Goal: Task Accomplishment & Management: Manage account settings

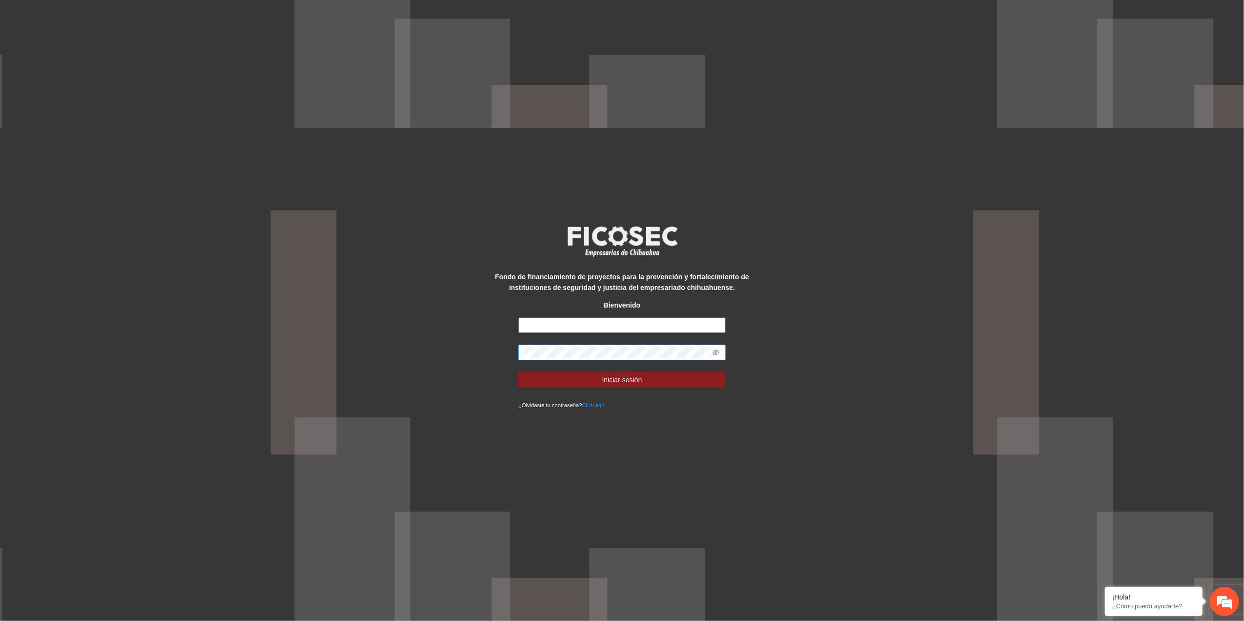
type input "**********"
click at [391, 333] on div "**********" at bounding box center [622, 310] width 1244 height 621
click at [518, 372] on button "Iniciar sesión" at bounding box center [621, 380] width 207 height 16
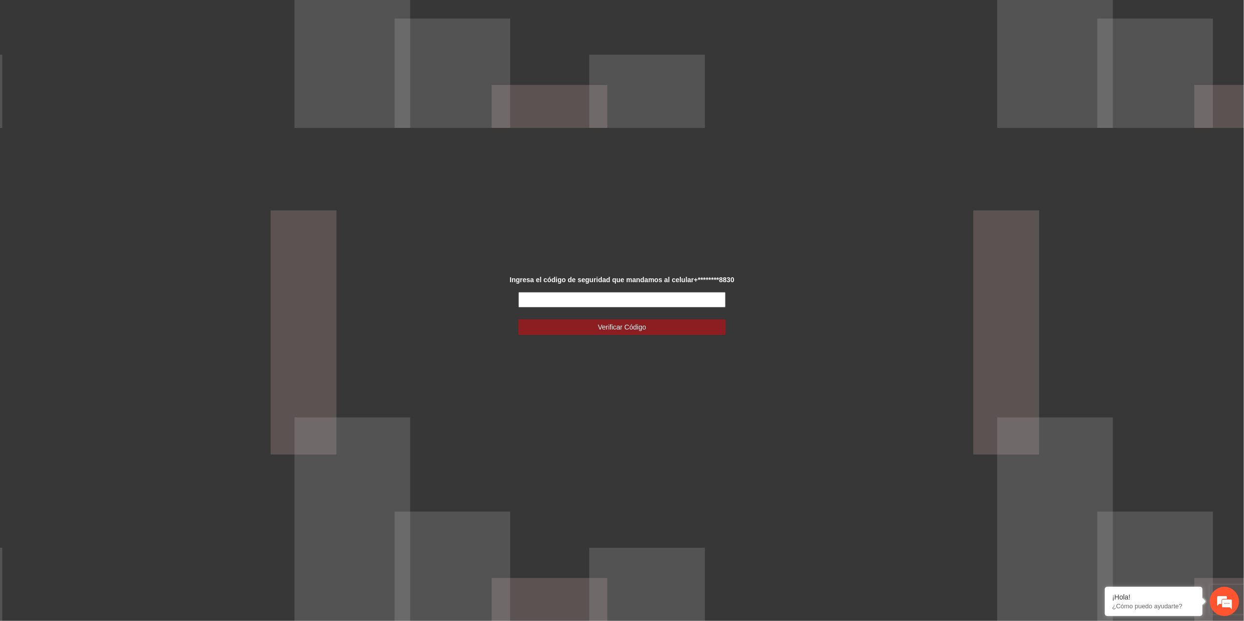
click at [570, 305] on input "text" at bounding box center [621, 300] width 207 height 16
type input "*"
type input "******"
click at [606, 333] on button "Verificar Código" at bounding box center [621, 327] width 207 height 16
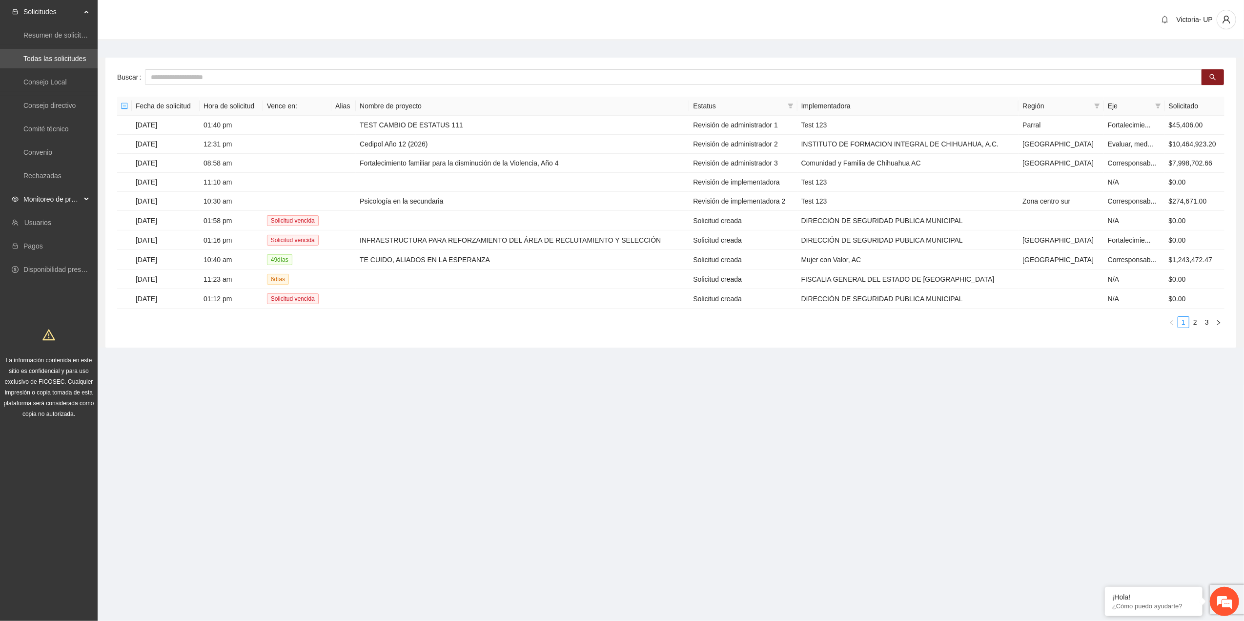
click at [41, 199] on span "Monitoreo de proyectos" at bounding box center [52, 199] width 58 height 20
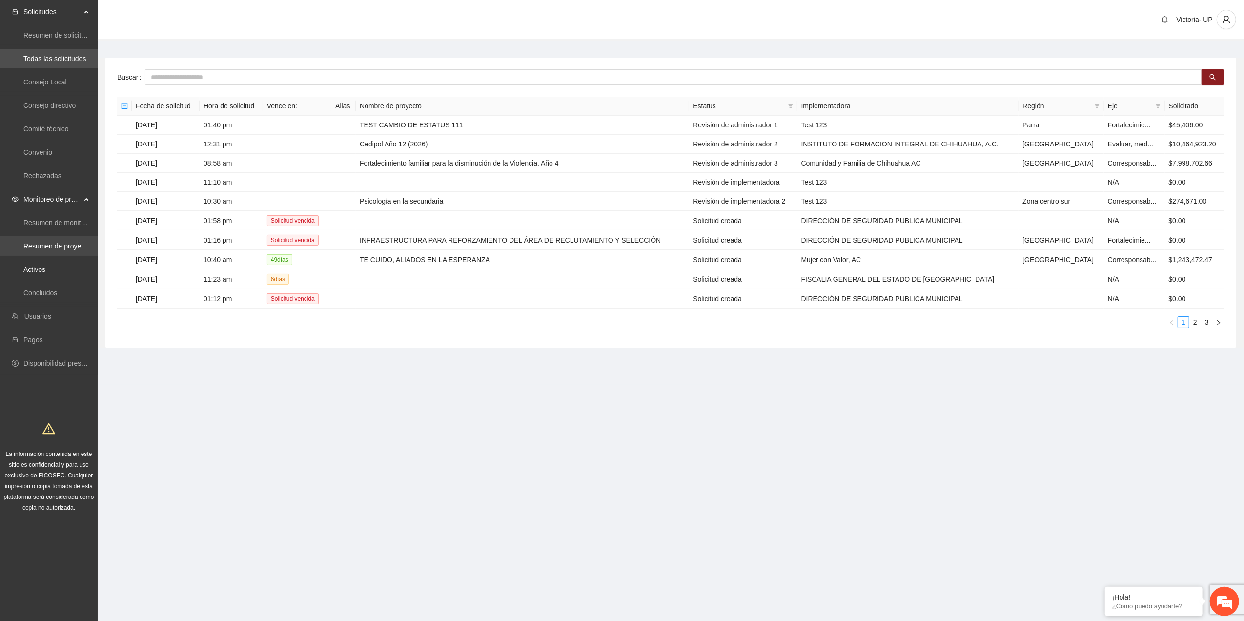
drag, startPoint x: 44, startPoint y: 273, endPoint x: 86, endPoint y: 241, distance: 53.2
click at [45, 273] on link "Activos" at bounding box center [34, 269] width 22 height 8
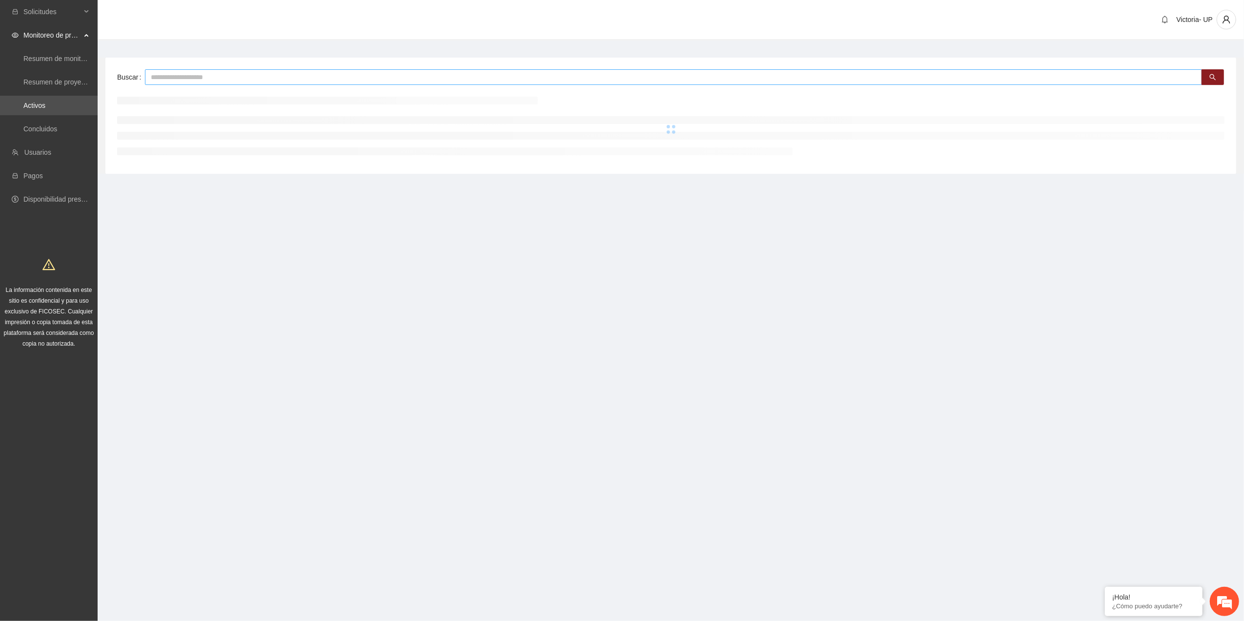
click at [212, 71] on input "text" at bounding box center [673, 77] width 1057 height 16
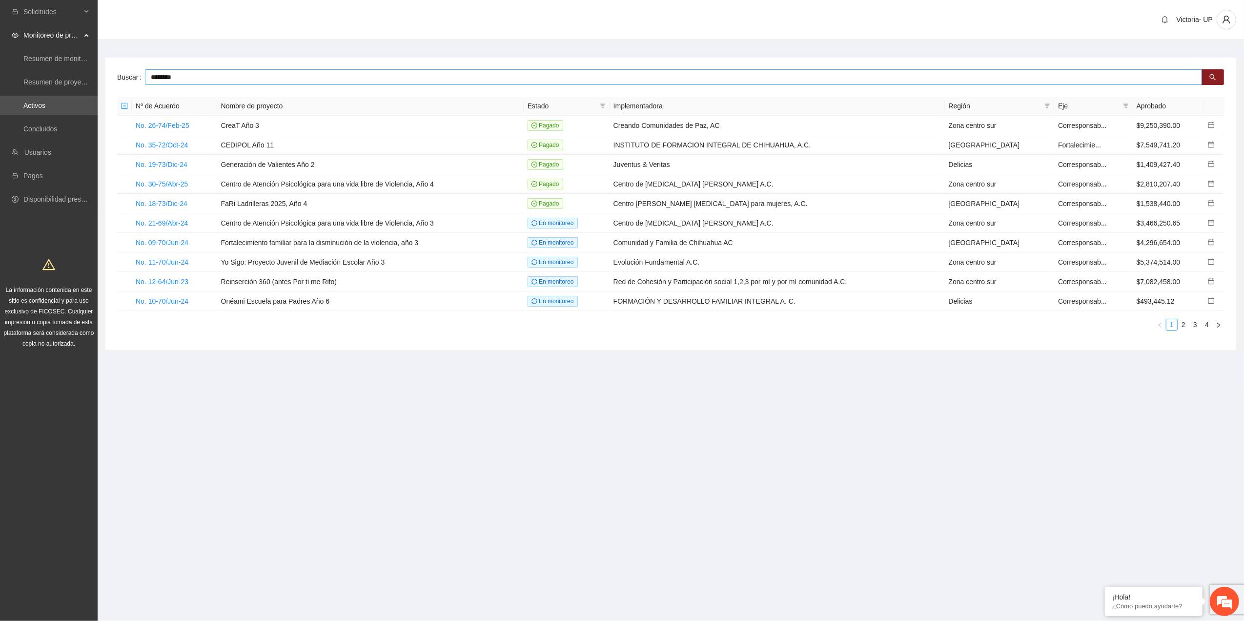
type input "********"
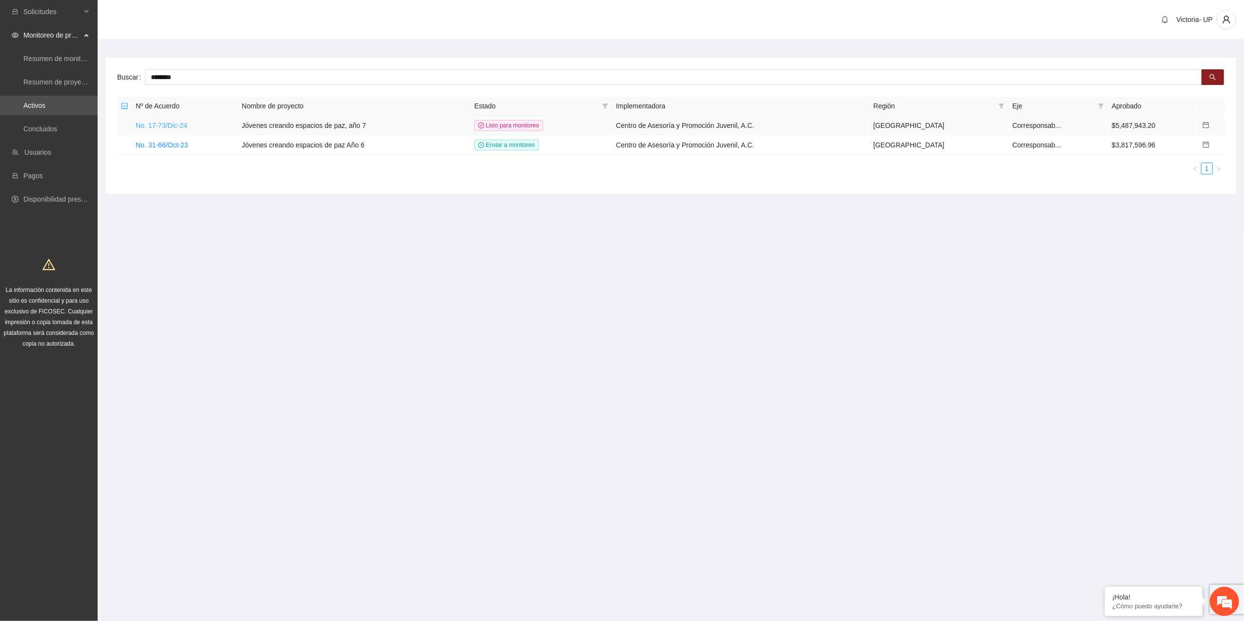
click at [164, 127] on link "No. 17-73/Dic-24" at bounding box center [162, 125] width 52 height 8
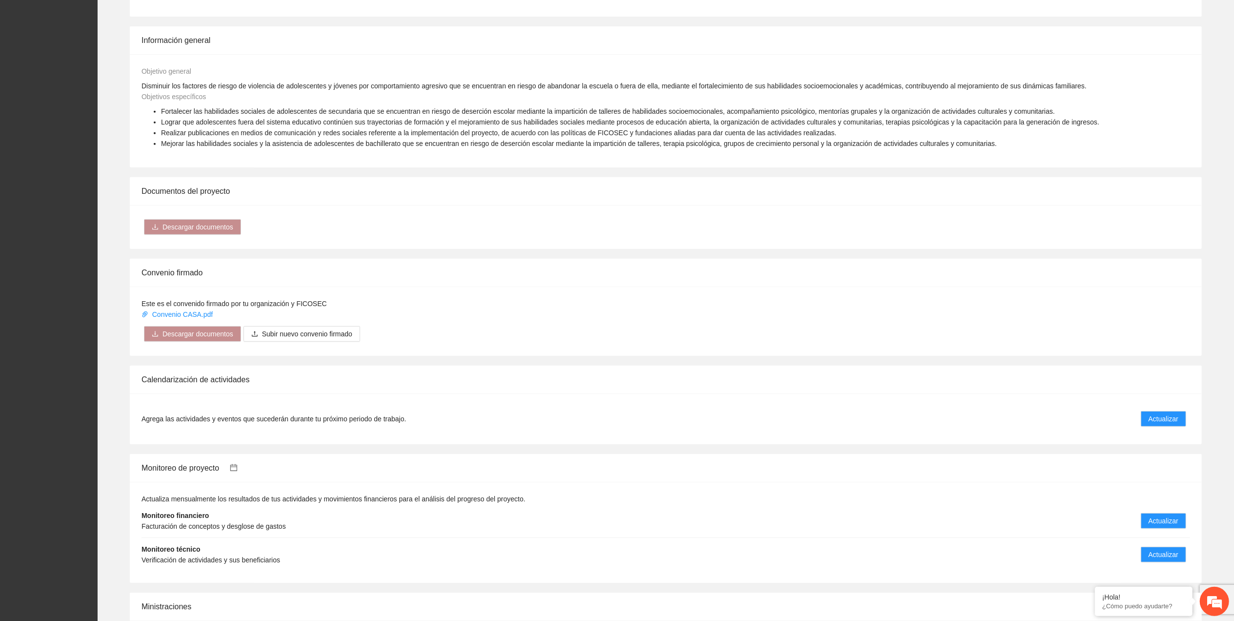
scroll to position [585, 0]
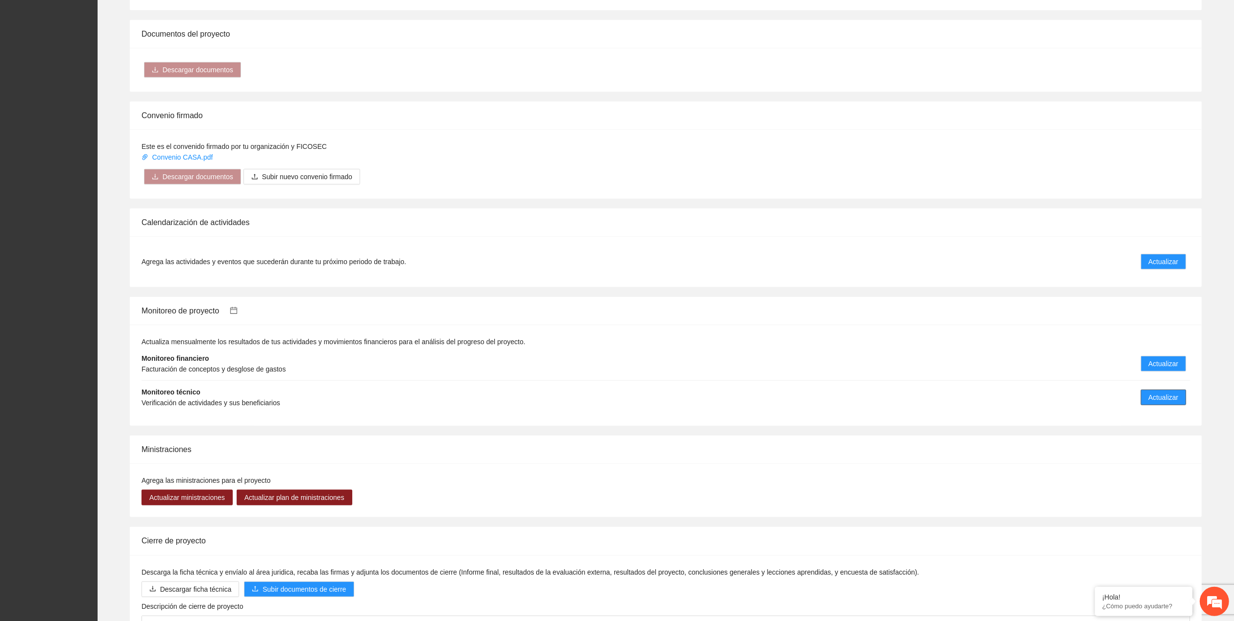
click at [1181, 399] on button "Actualizar" at bounding box center [1163, 397] width 45 height 16
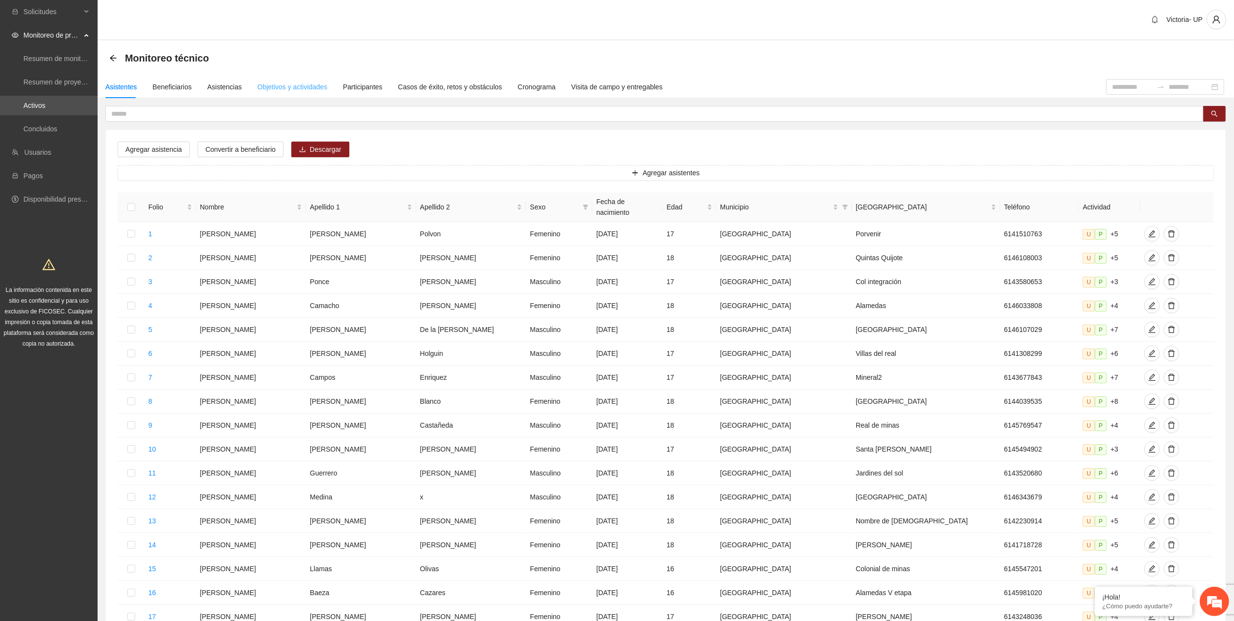
drag, startPoint x: 294, startPoint y: 92, endPoint x: 289, endPoint y: 87, distance: 7.3
click at [292, 91] on div "Objetivos y actividades" at bounding box center [293, 87] width 70 height 22
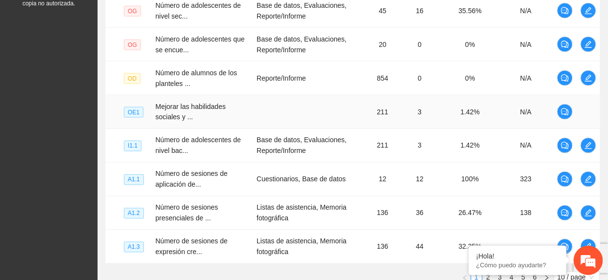
scroll to position [420, 0]
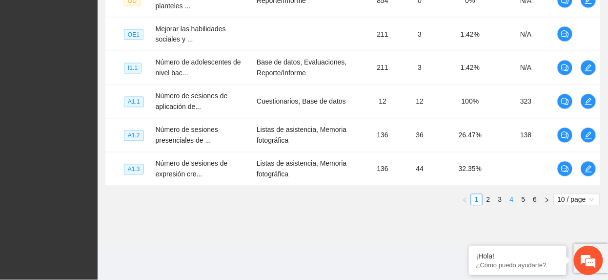
click at [510, 202] on link "4" at bounding box center [511, 199] width 11 height 11
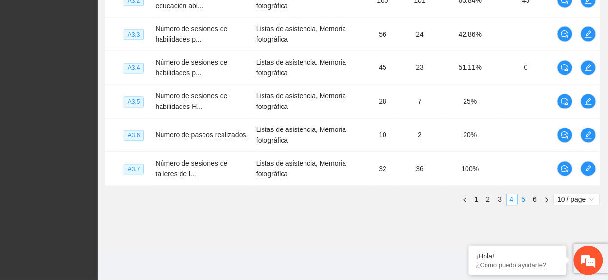
click at [521, 202] on link "5" at bounding box center [523, 199] width 11 height 11
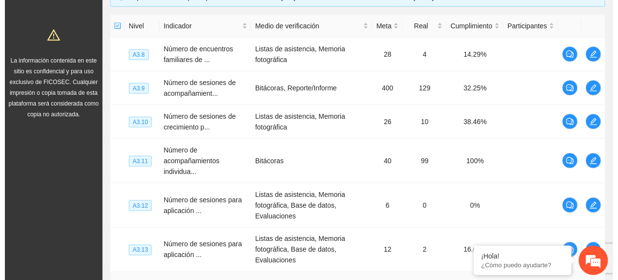
scroll to position [224, 0]
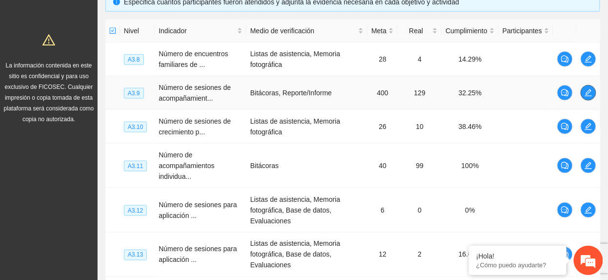
click at [587, 88] on button "button" at bounding box center [589, 93] width 16 height 16
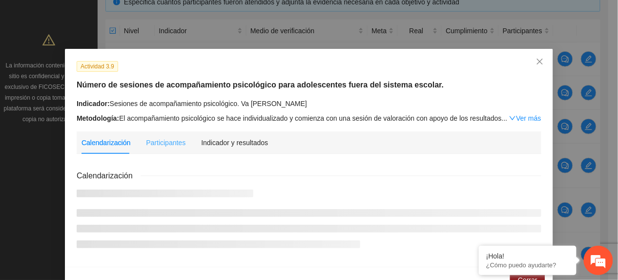
click at [227, 147] on div "Indicador y resultados" at bounding box center [234, 142] width 67 height 22
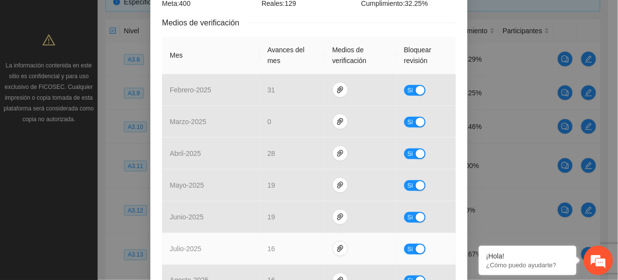
scroll to position [8, 0]
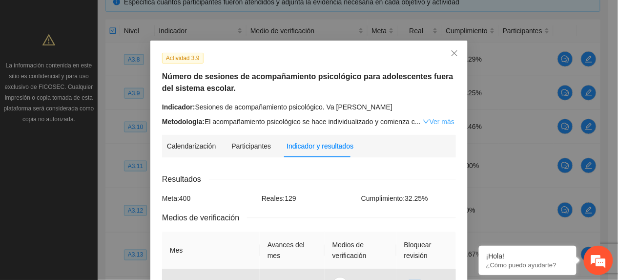
click at [426, 118] on link "Ver más" at bounding box center [439, 122] width 32 height 8
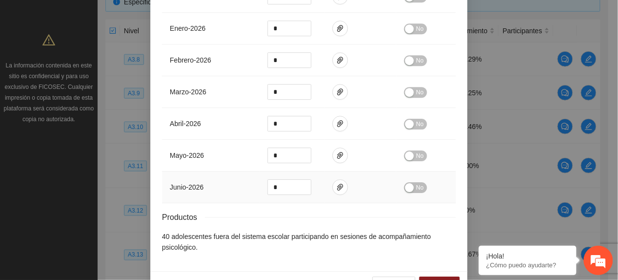
scroll to position [734, 0]
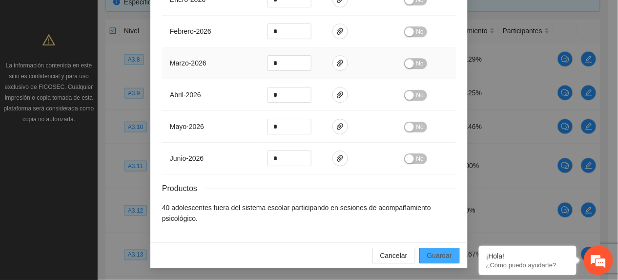
drag, startPoint x: 436, startPoint y: 250, endPoint x: 386, endPoint y: 63, distance: 193.4
click at [436, 250] on span "Guardar" at bounding box center [439, 255] width 25 height 11
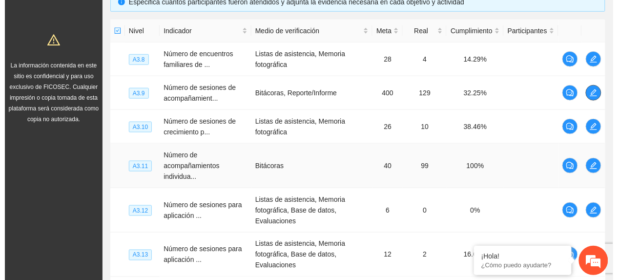
scroll to position [289, 0]
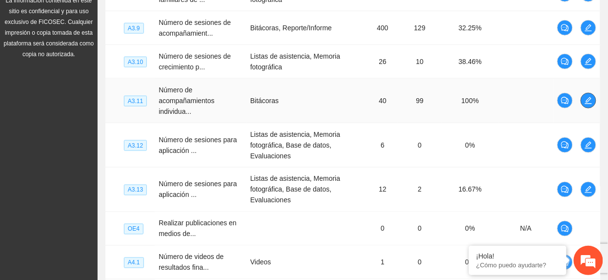
click at [586, 100] on icon "edit" at bounding box center [589, 101] width 8 height 8
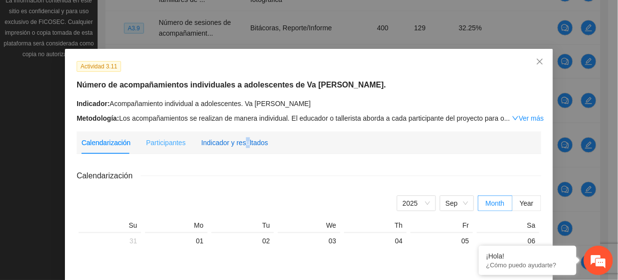
click at [241, 140] on div "Indicador y resultados" at bounding box center [234, 142] width 67 height 11
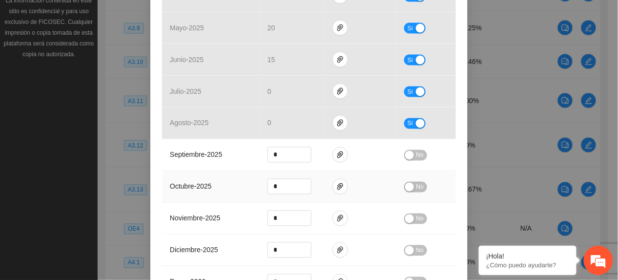
scroll to position [390, 0]
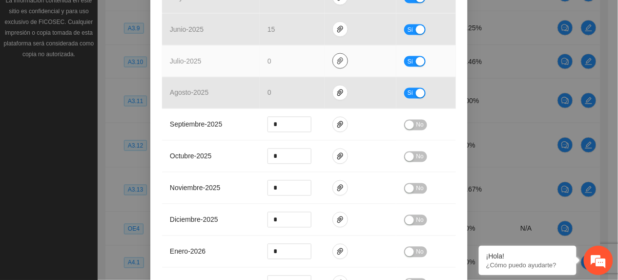
drag, startPoint x: 332, startPoint y: 47, endPoint x: 334, endPoint y: 61, distance: 14.4
click at [336, 57] on icon "paper-clip" at bounding box center [340, 61] width 8 height 8
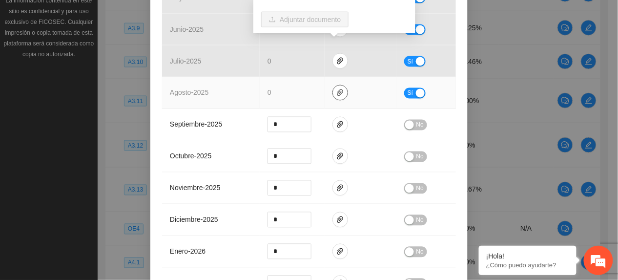
click at [336, 89] on icon "paper-clip" at bounding box center [340, 93] width 8 height 8
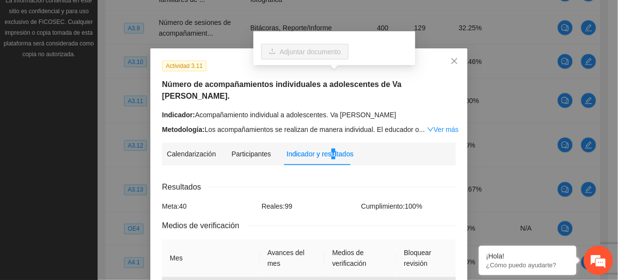
scroll to position [0, 0]
click at [452, 60] on icon "close" at bounding box center [454, 62] width 6 height 6
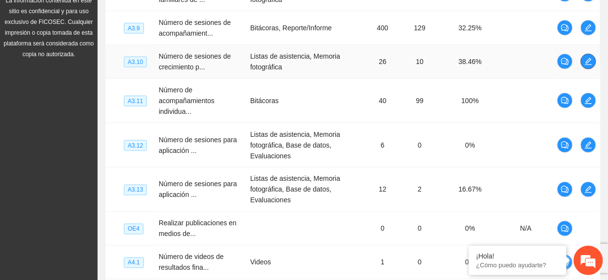
click at [588, 63] on icon "edit" at bounding box center [588, 61] width 7 height 7
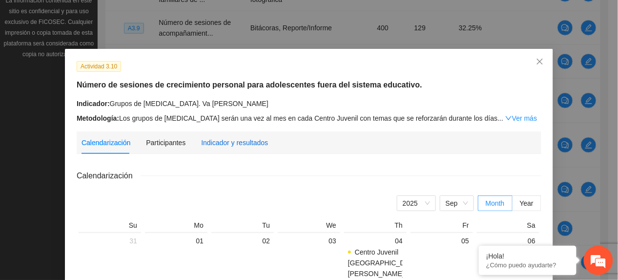
drag, startPoint x: 244, startPoint y: 137, endPoint x: 264, endPoint y: 149, distance: 23.4
click at [244, 137] on div "Indicador y resultados" at bounding box center [234, 142] width 67 height 11
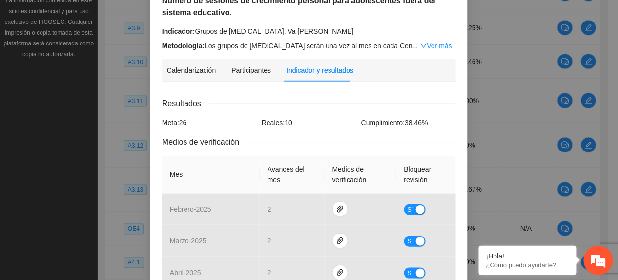
scroll to position [260, 0]
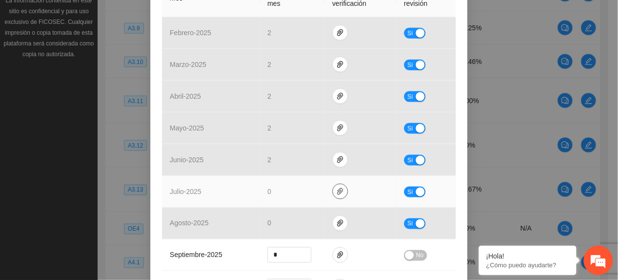
click at [336, 191] on icon "paper-clip" at bounding box center [340, 191] width 8 height 8
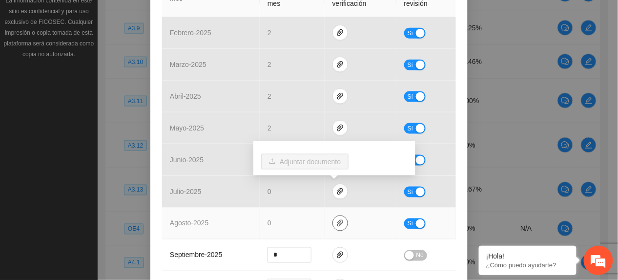
click at [336, 223] on icon "paper-clip" at bounding box center [340, 223] width 8 height 8
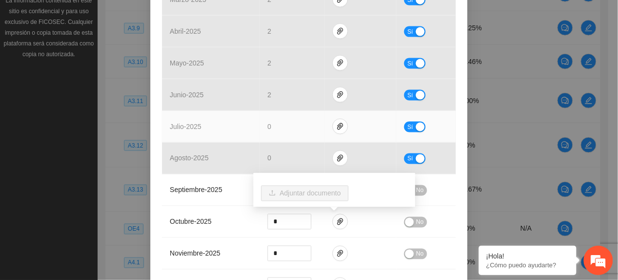
scroll to position [0, 0]
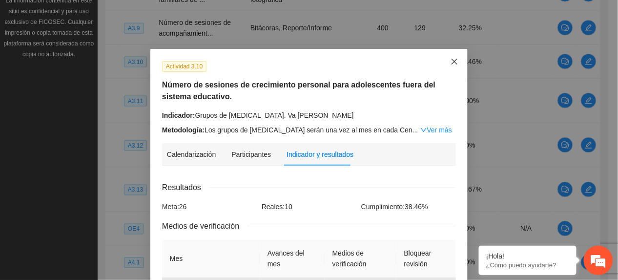
click at [450, 59] on icon "close" at bounding box center [454, 62] width 8 height 8
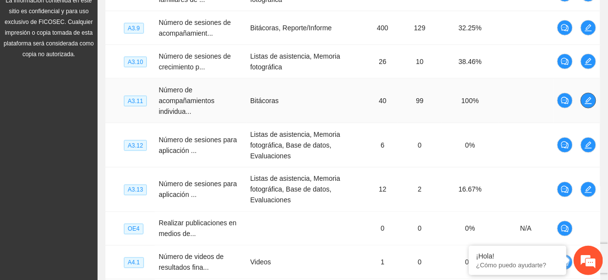
click at [586, 102] on icon "edit" at bounding box center [588, 100] width 7 height 7
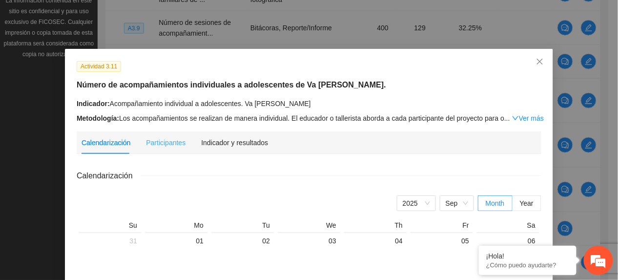
click at [231, 135] on div "Indicador y resultados" at bounding box center [234, 142] width 67 height 22
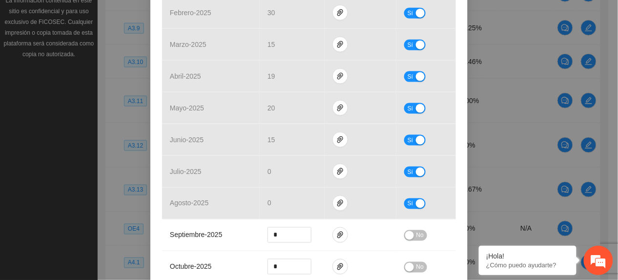
scroll to position [325, 0]
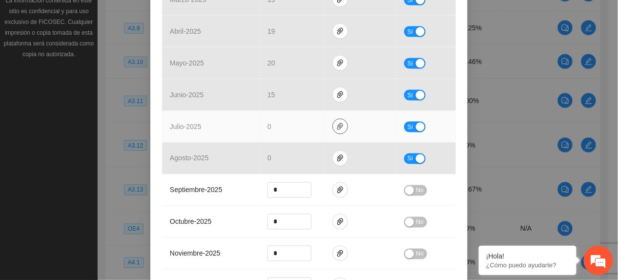
click at [333, 122] on span "paper-clip" at bounding box center [340, 126] width 15 height 8
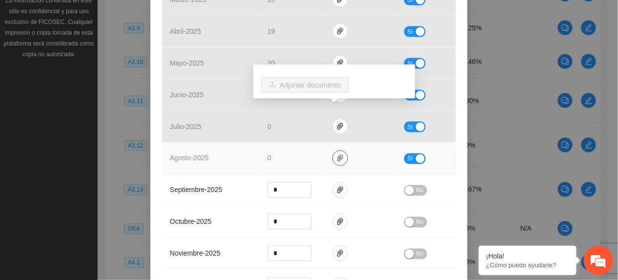
click at [337, 155] on icon "paper-clip" at bounding box center [340, 158] width 6 height 7
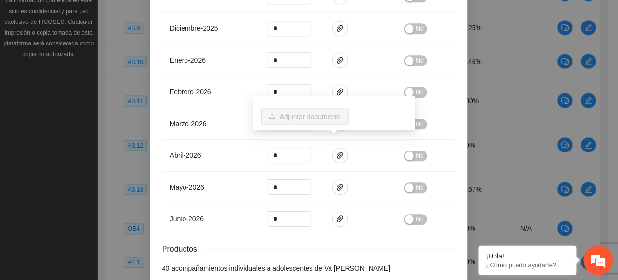
scroll to position [626, 0]
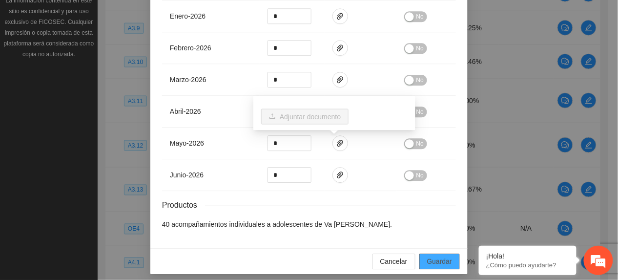
click at [442, 260] on span "Guardar" at bounding box center [439, 261] width 25 height 11
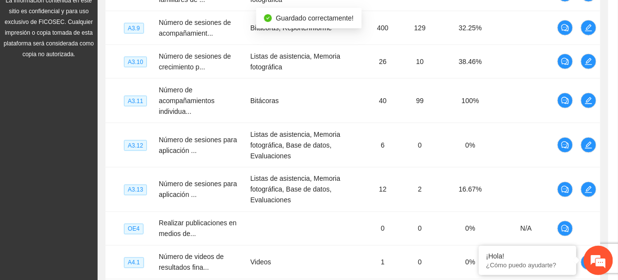
scroll to position [577, 0]
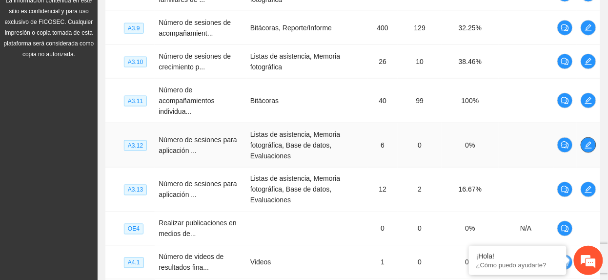
click at [592, 147] on icon "edit" at bounding box center [589, 145] width 8 height 8
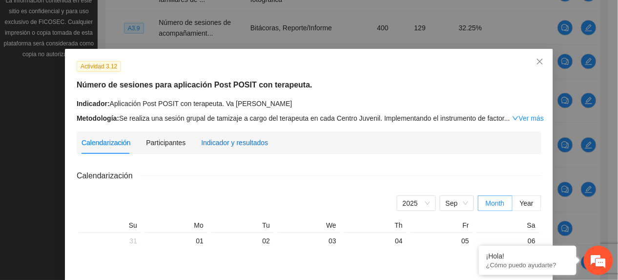
click at [235, 143] on div "Indicador y resultados" at bounding box center [234, 142] width 67 height 11
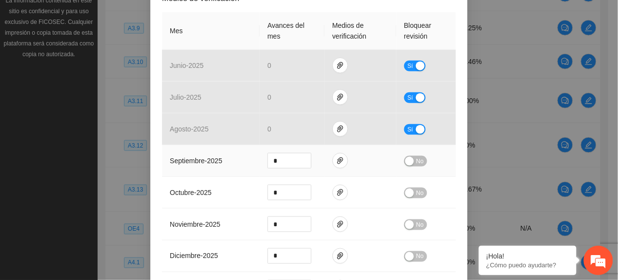
scroll to position [260, 0]
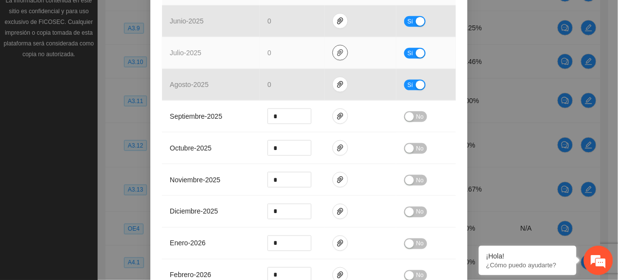
click at [332, 48] on button "button" at bounding box center [340, 53] width 16 height 16
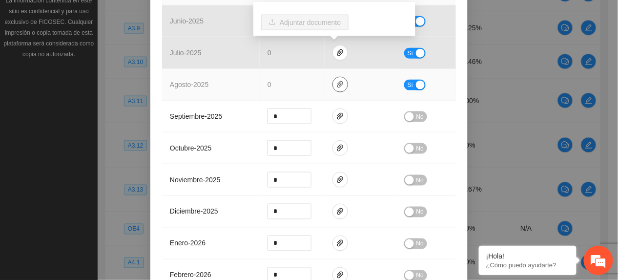
click at [336, 83] on icon "paper-clip" at bounding box center [340, 85] width 8 height 8
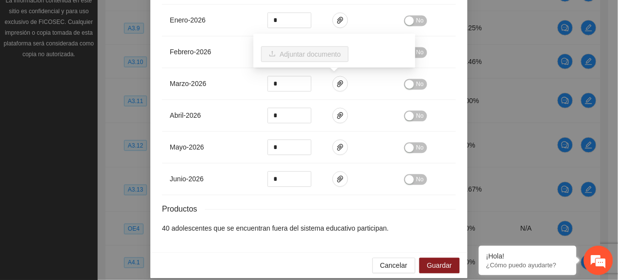
scroll to position [498, 0]
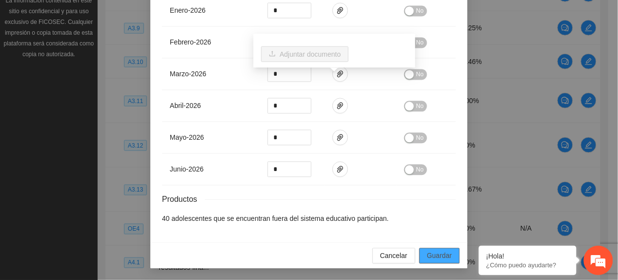
click at [429, 258] on span "Guardar" at bounding box center [439, 255] width 25 height 11
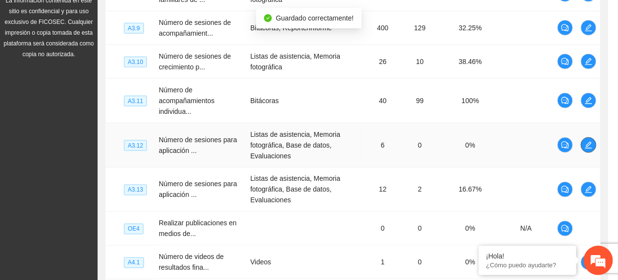
scroll to position [0, 0]
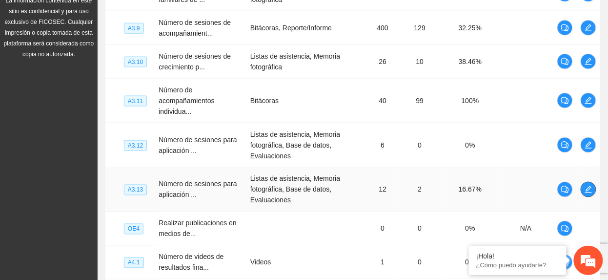
click at [586, 190] on icon "edit" at bounding box center [589, 189] width 8 height 8
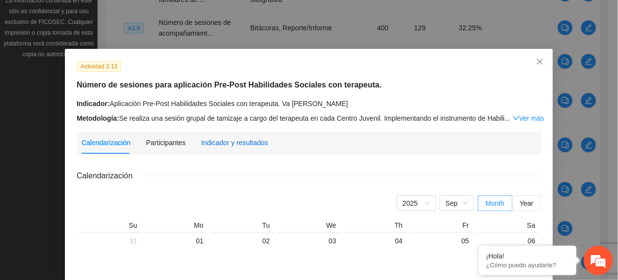
click at [227, 137] on div "Indicador y resultados" at bounding box center [234, 142] width 67 height 11
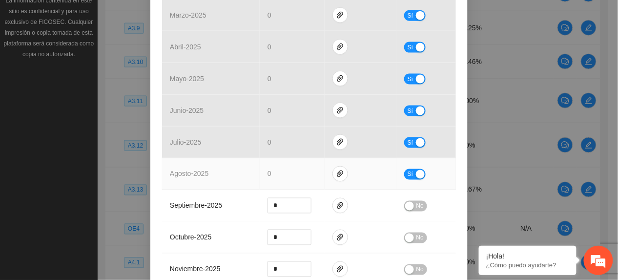
scroll to position [325, 0]
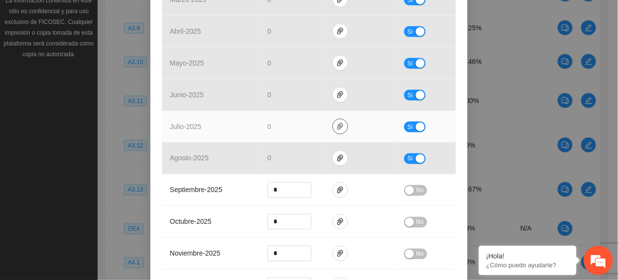
click at [334, 120] on button "button" at bounding box center [340, 127] width 16 height 16
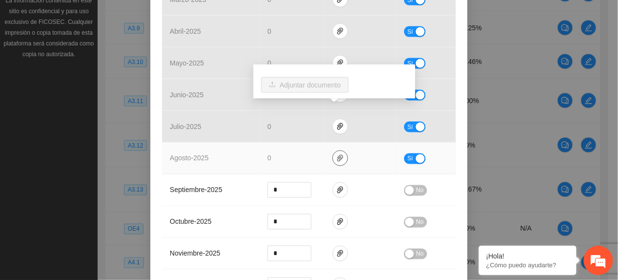
click at [336, 154] on icon "paper-clip" at bounding box center [340, 158] width 8 height 8
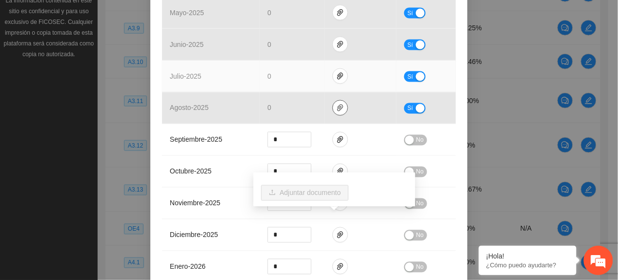
scroll to position [626, 0]
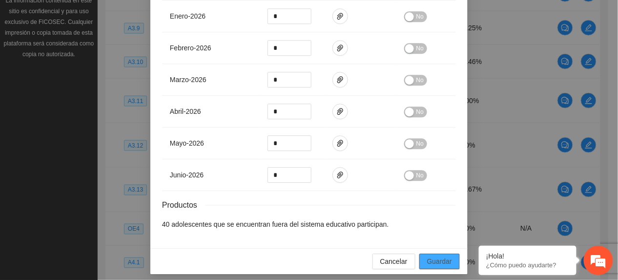
click at [427, 253] on button "Guardar" at bounding box center [439, 261] width 40 height 16
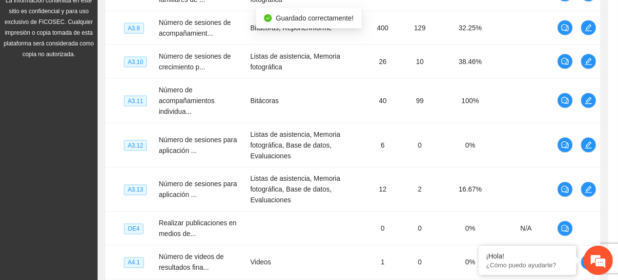
scroll to position [577, 0]
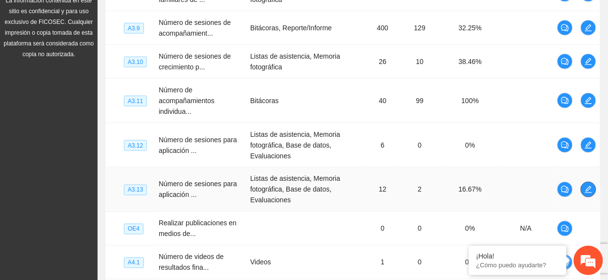
click at [588, 197] on button "button" at bounding box center [589, 190] width 16 height 16
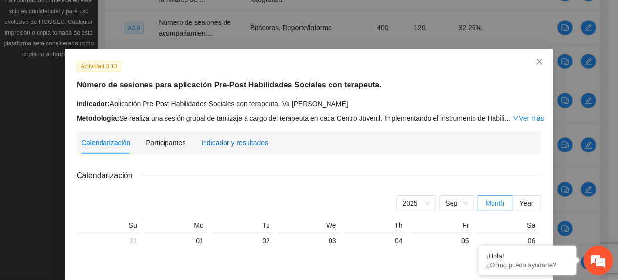
click at [244, 141] on div "Indicador y resultados" at bounding box center [234, 142] width 67 height 11
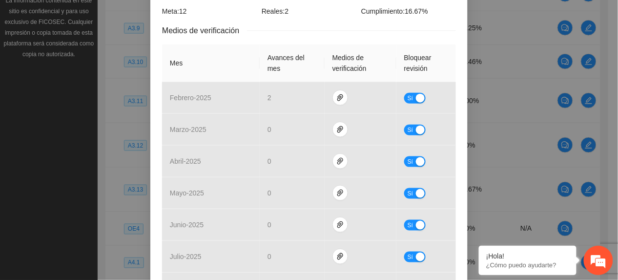
scroll to position [0, 0]
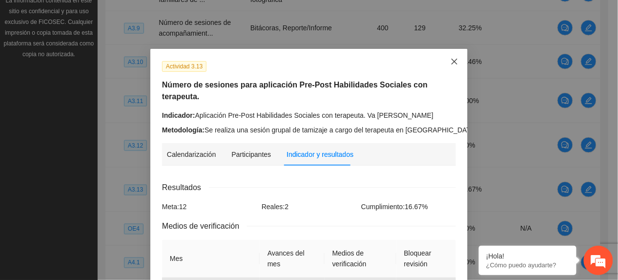
click at [458, 64] on span "Close" at bounding box center [454, 62] width 26 height 26
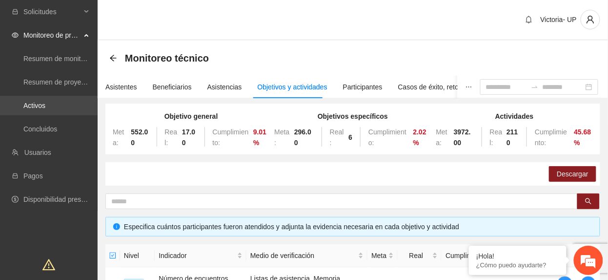
click at [45, 101] on link "Activos" at bounding box center [34, 105] width 22 height 8
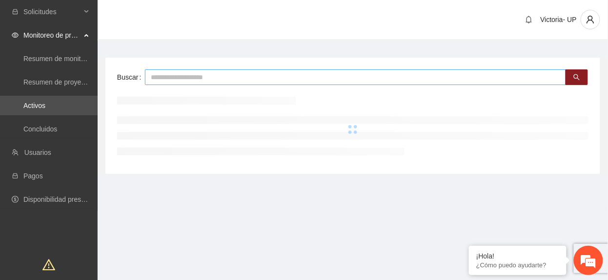
click at [215, 73] on input "text" at bounding box center [355, 77] width 421 height 16
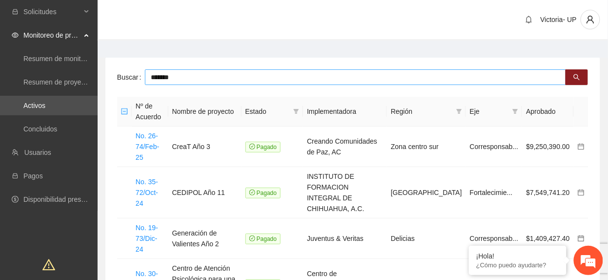
type input "*******"
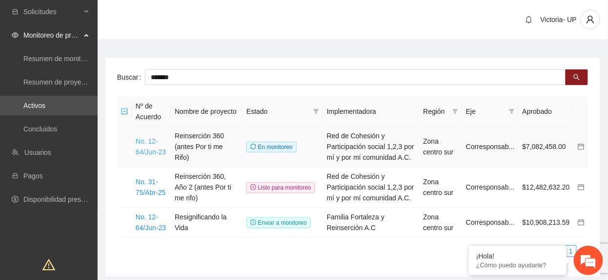
drag, startPoint x: 154, startPoint y: 150, endPoint x: 162, endPoint y: 143, distance: 10.4
click at [153, 150] on link "No. 12-64/Jun-23" at bounding box center [151, 146] width 30 height 19
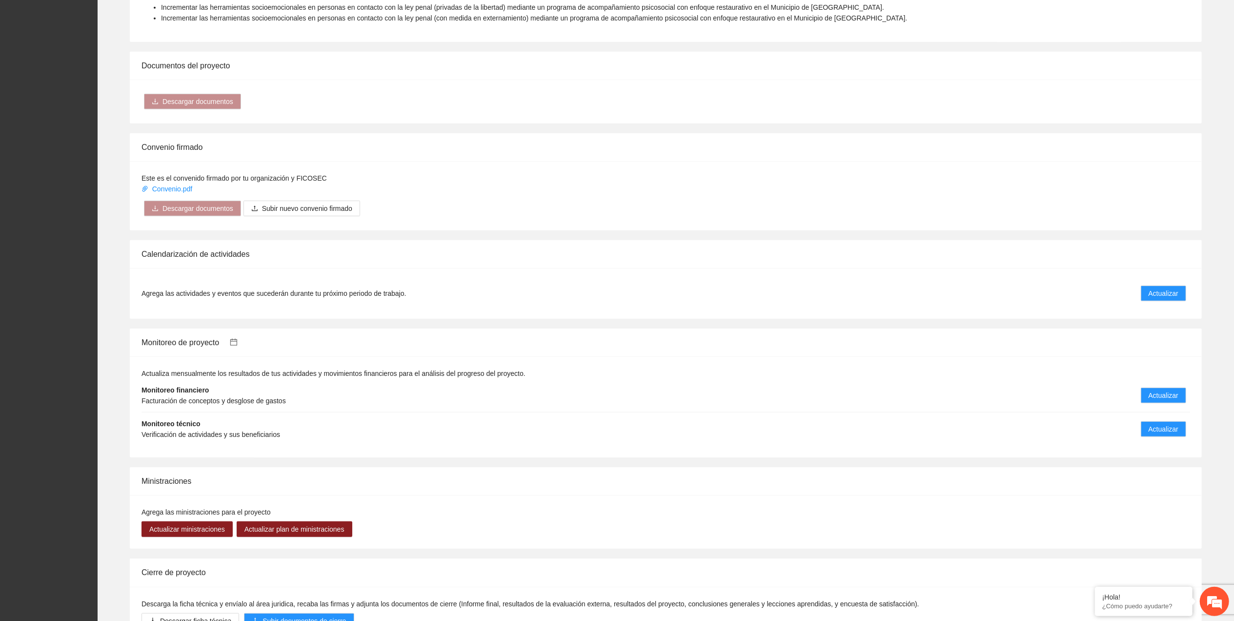
scroll to position [781, 0]
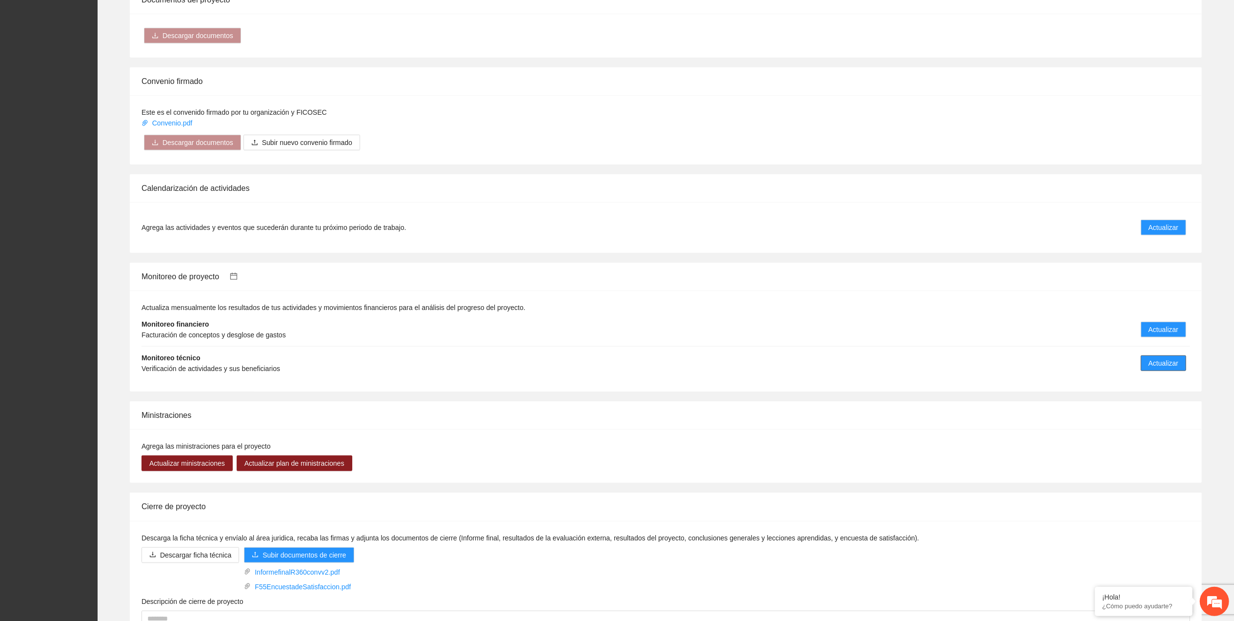
drag, startPoint x: 1169, startPoint y: 354, endPoint x: 1018, endPoint y: 306, distance: 158.6
click at [1168, 358] on span "Actualizar" at bounding box center [1164, 363] width 30 height 11
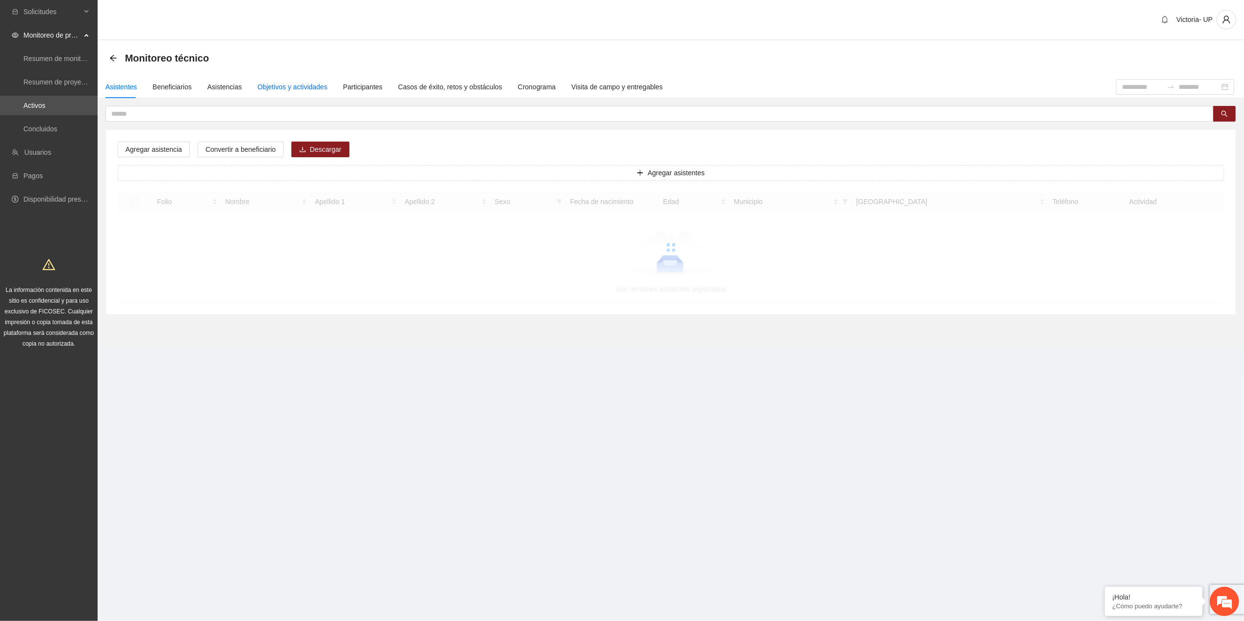
click at [296, 87] on div "Objetivos y actividades" at bounding box center [293, 86] width 70 height 11
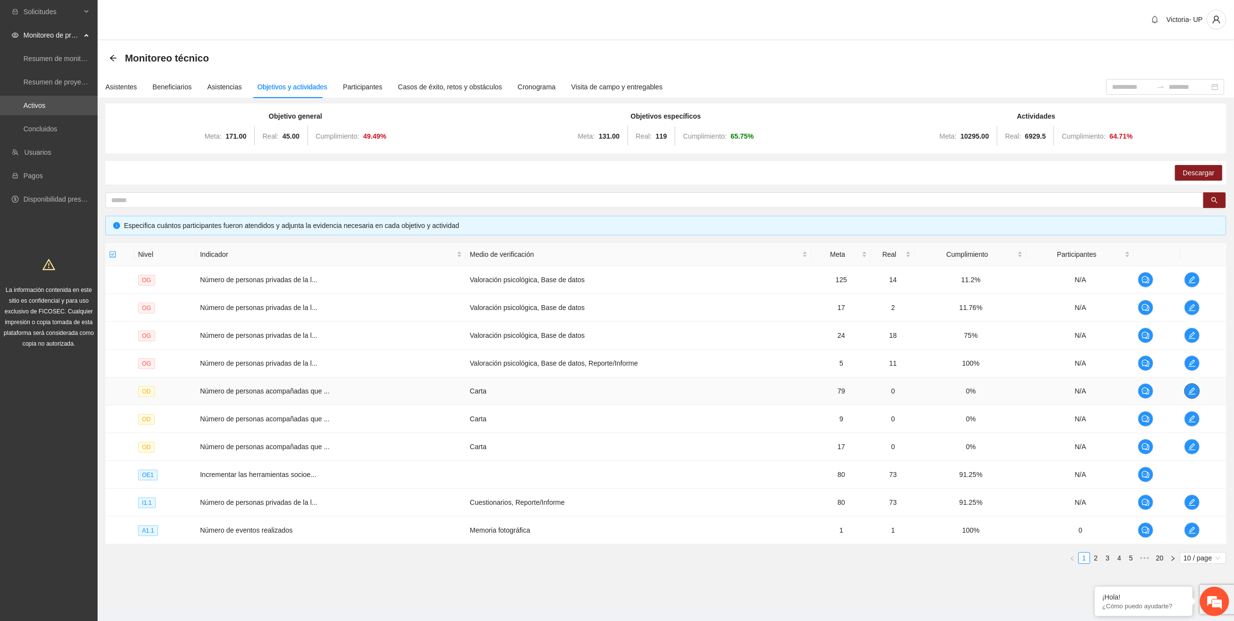
click at [1193, 391] on icon "edit" at bounding box center [1192, 391] width 8 height 8
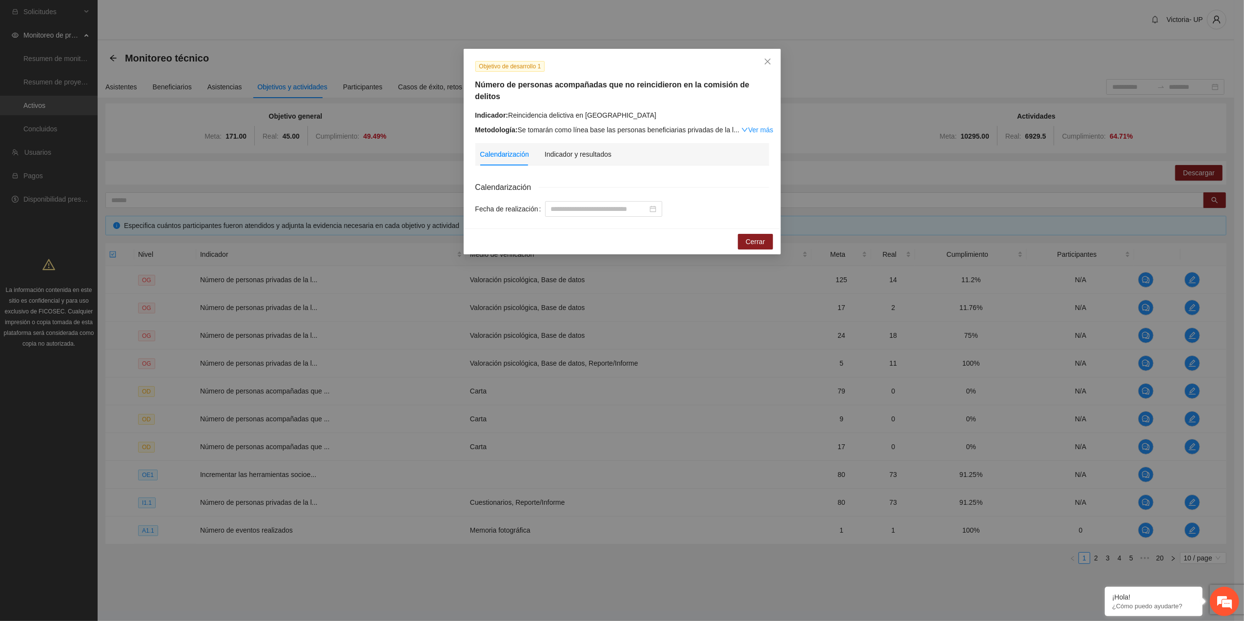
drag, startPoint x: 1203, startPoint y: 397, endPoint x: 1203, endPoint y: 409, distance: 12.2
click at [1203, 397] on div "Objetivo de desarrollo 1 Número de personas acompañadas que no reincidieron en …" at bounding box center [622, 310] width 1244 height 621
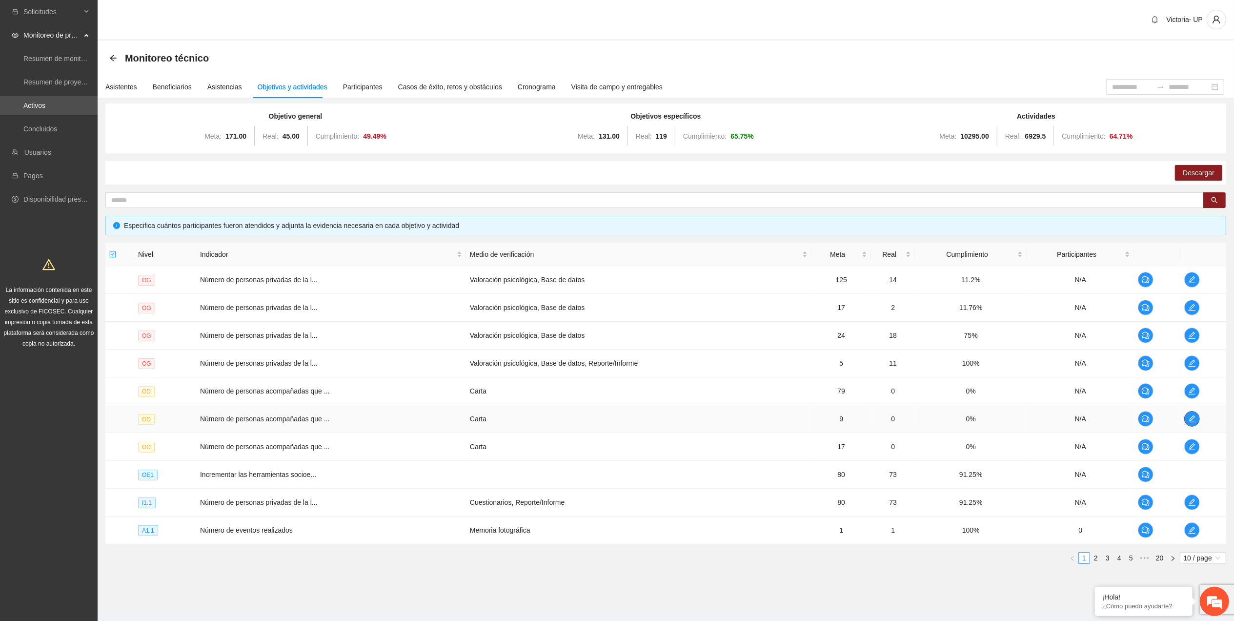
click at [1192, 420] on icon "edit" at bounding box center [1192, 419] width 8 height 8
click at [1193, 444] on button "button" at bounding box center [1192, 447] width 16 height 16
click at [1188, 395] on icon "edit" at bounding box center [1192, 391] width 8 height 8
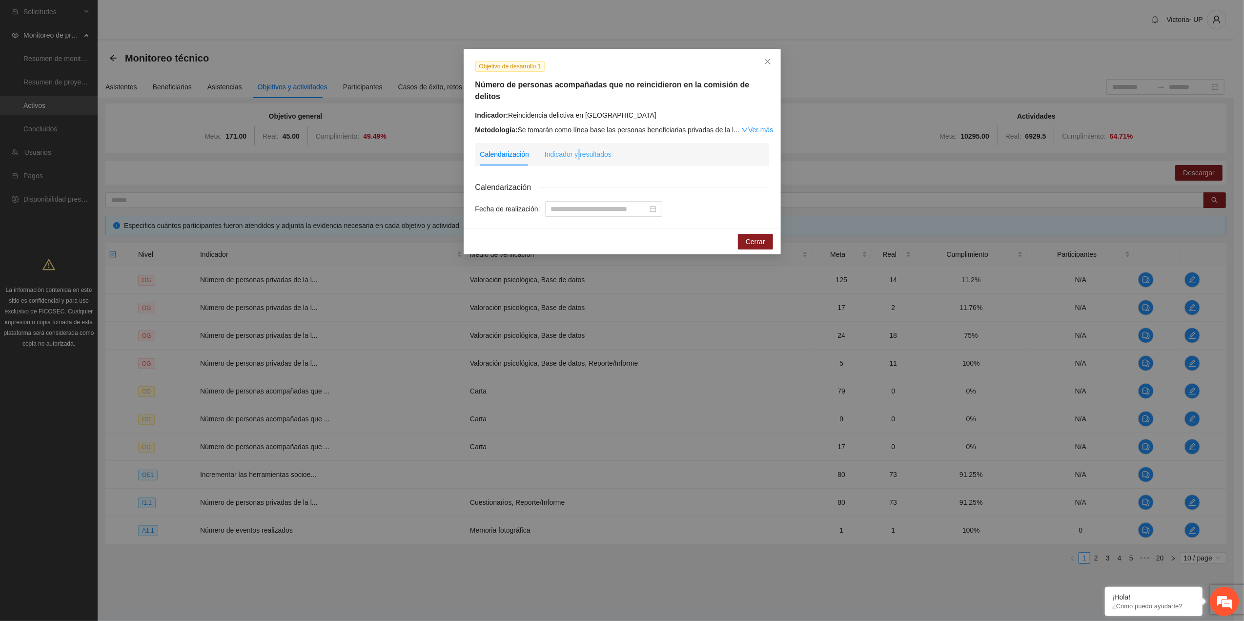
click at [578, 149] on div "Indicador y resultados" at bounding box center [578, 154] width 67 height 22
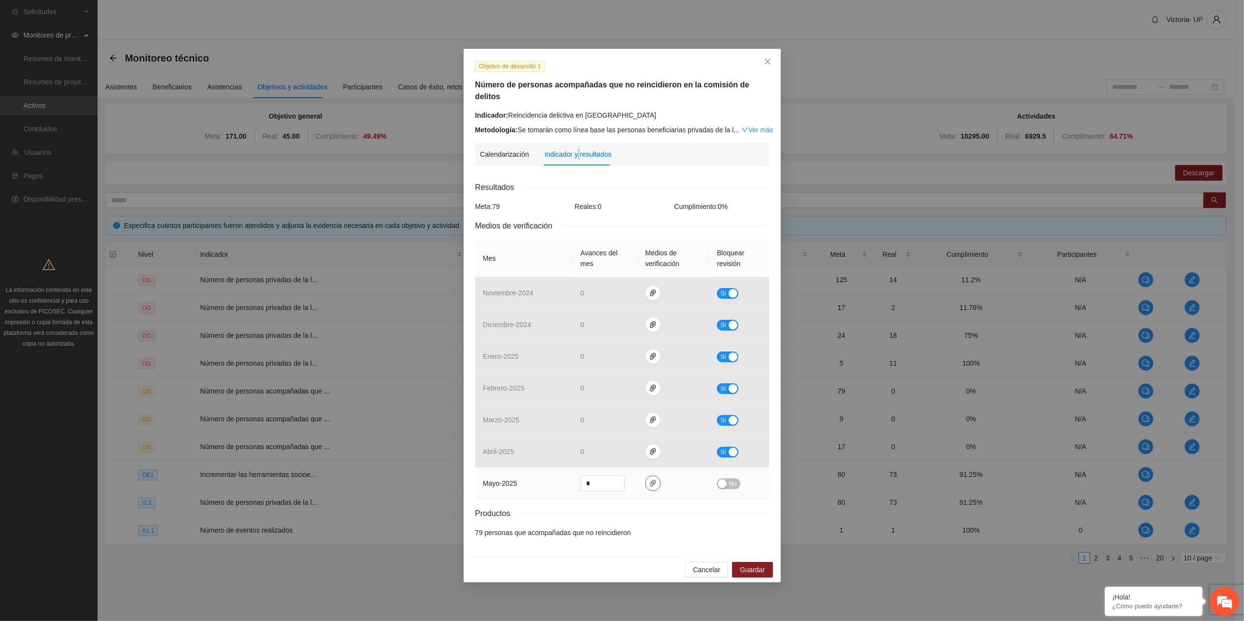
click at [651, 480] on icon "paper-clip" at bounding box center [653, 483] width 6 height 7
click at [599, 476] on input "*" at bounding box center [602, 483] width 43 height 15
type input "*"
click at [656, 479] on icon "paper-clip" at bounding box center [653, 483] width 8 height 8
click at [615, 436] on span "Adjuntar documento" at bounding box center [627, 441] width 61 height 11
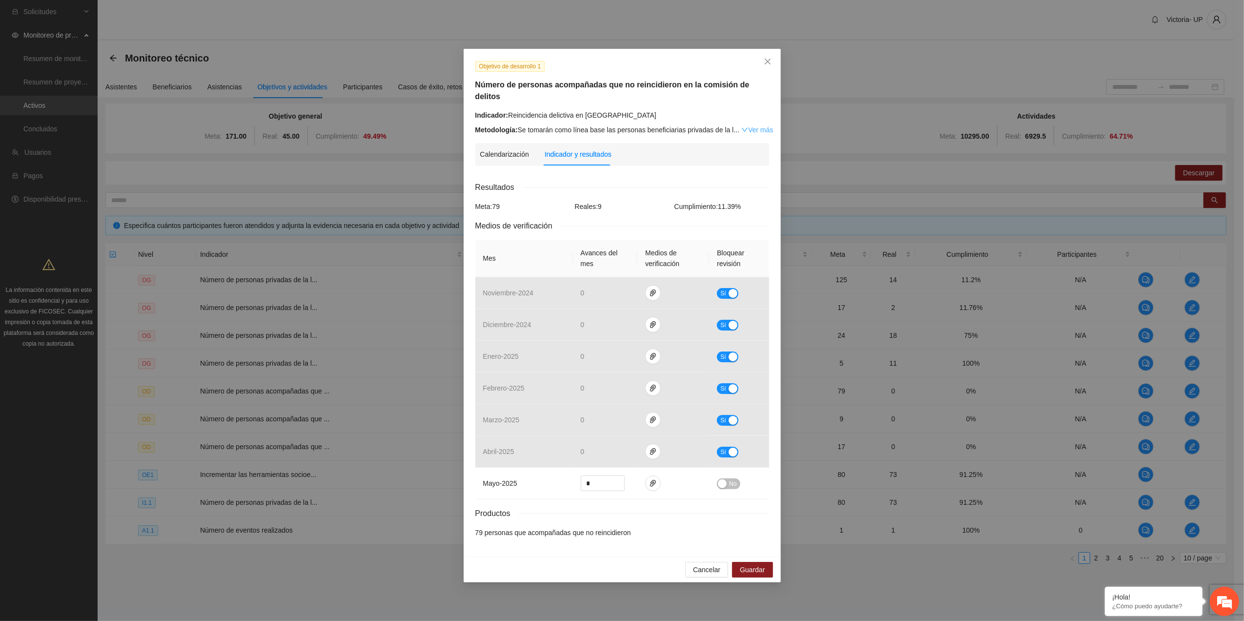
click at [759, 126] on link "Ver más" at bounding box center [757, 130] width 32 height 8
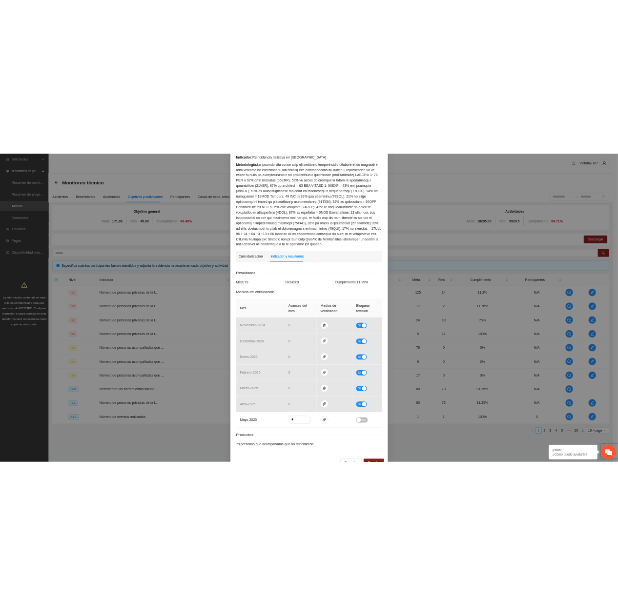
scroll to position [114, 0]
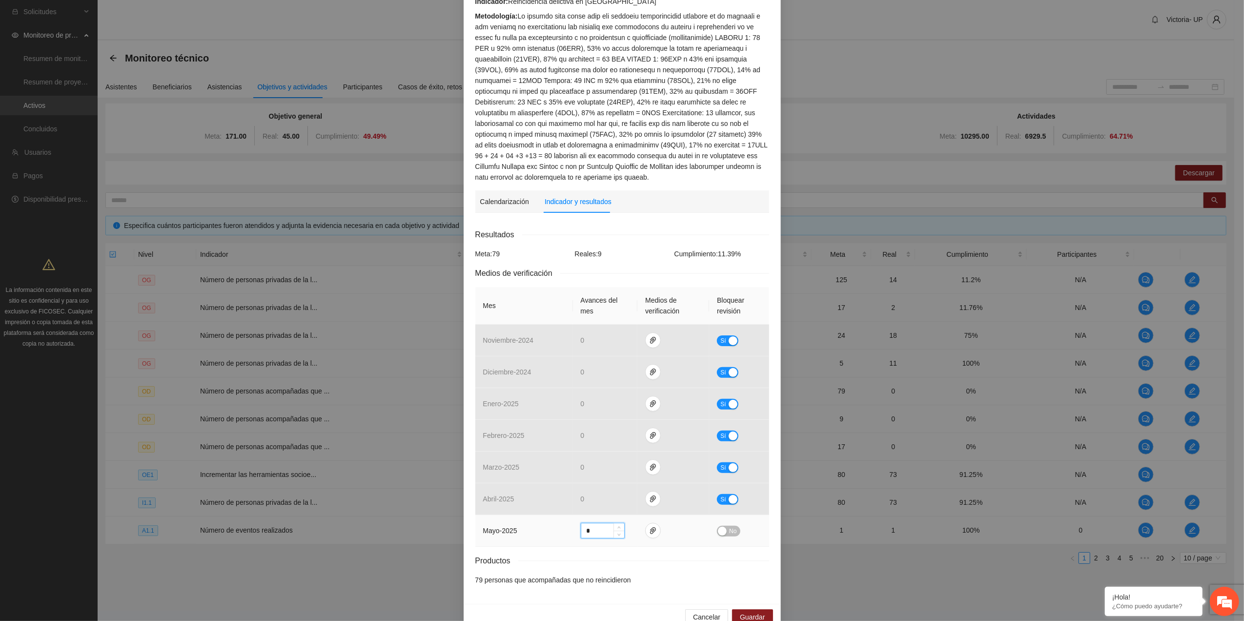
drag, startPoint x: 596, startPoint y: 507, endPoint x: 568, endPoint y: 508, distance: 27.3
click at [573, 515] on td "*" at bounding box center [605, 531] width 65 height 32
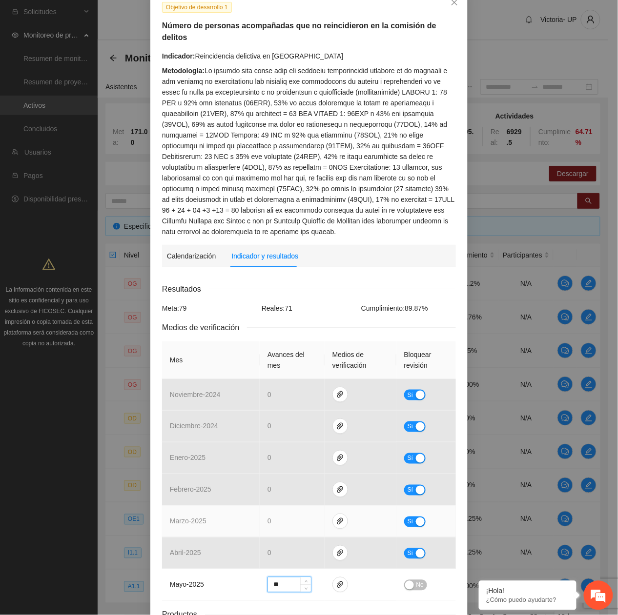
scroll to position [0, 0]
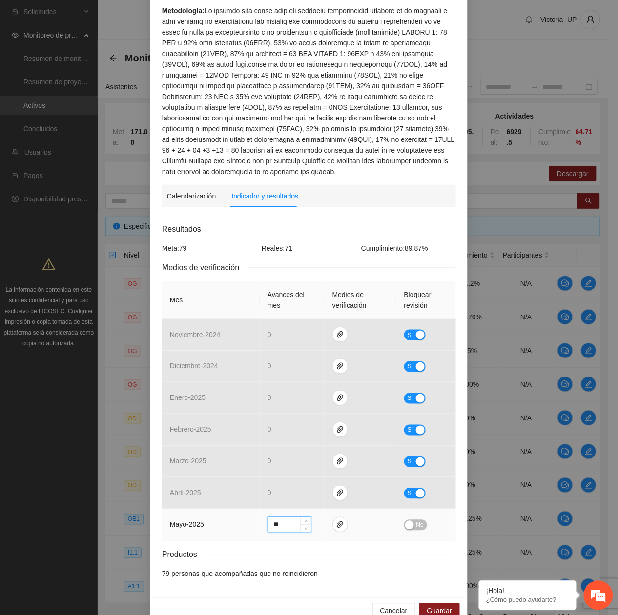
type input "**"
click at [416, 520] on span "No" at bounding box center [419, 525] width 7 height 11
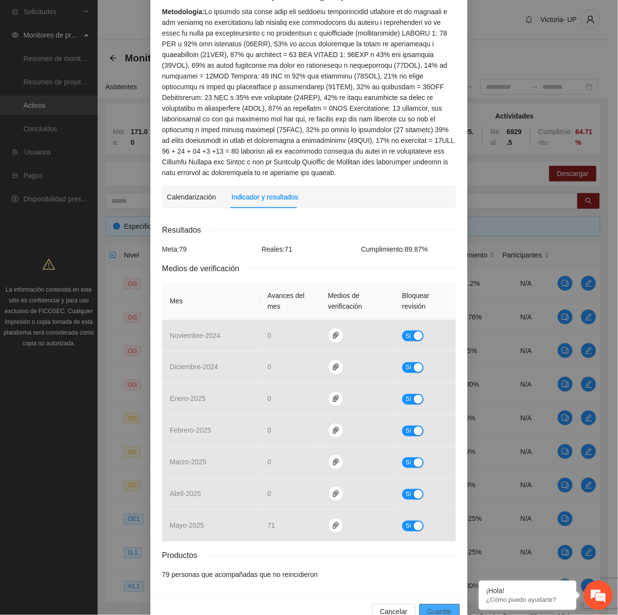
click at [446, 607] on span "Guardar" at bounding box center [439, 612] width 25 height 11
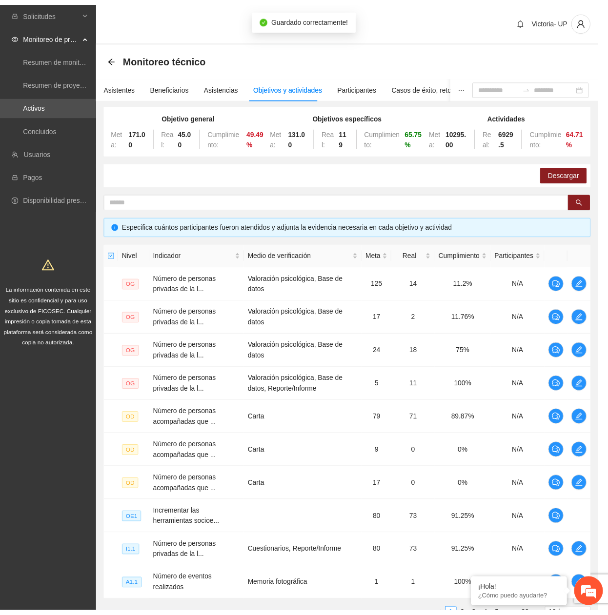
scroll to position [69, 0]
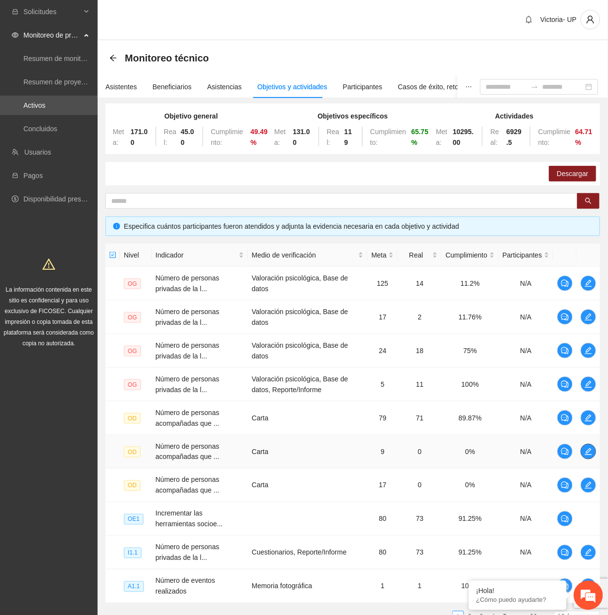
click at [588, 455] on icon "edit" at bounding box center [589, 452] width 8 height 8
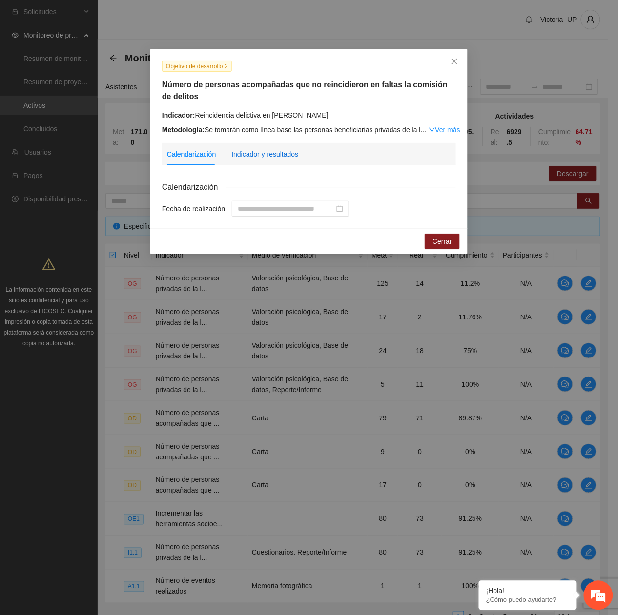
click at [290, 158] on div "Indicador y resultados" at bounding box center [264, 154] width 67 height 11
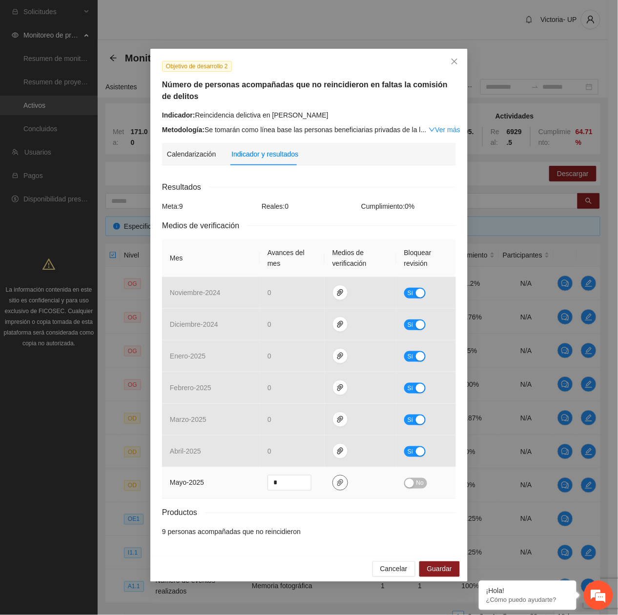
click at [337, 485] on icon "paper-clip" at bounding box center [340, 483] width 8 height 8
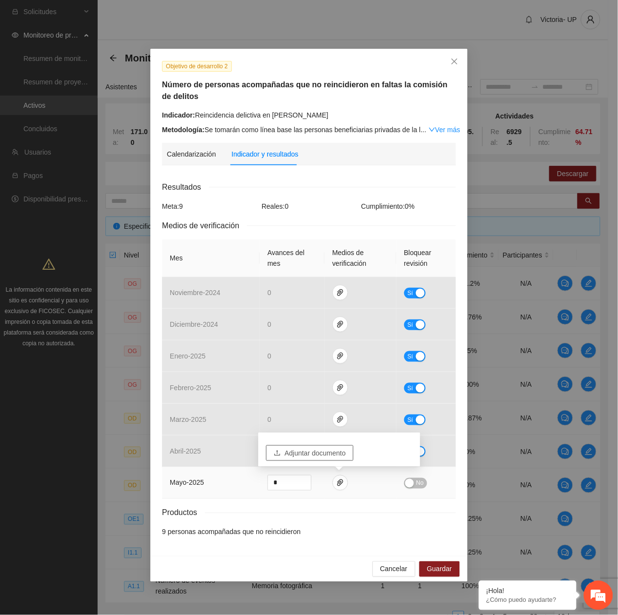
click at [326, 453] on span "Adjuntar documento" at bounding box center [314, 453] width 61 height 11
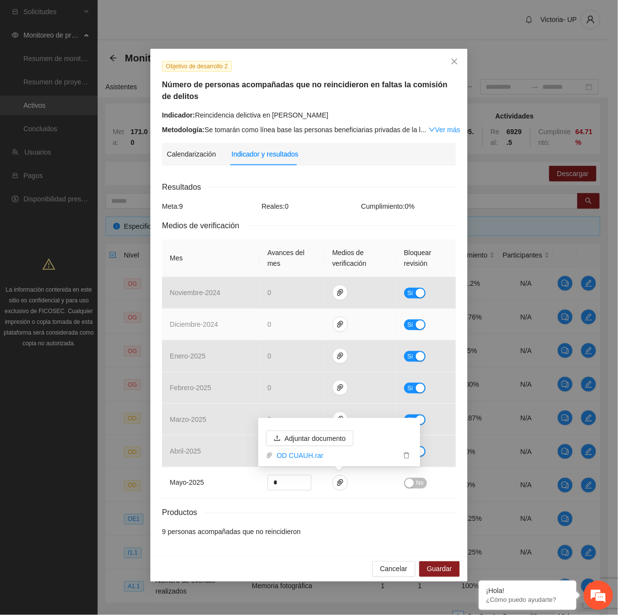
drag, startPoint x: 356, startPoint y: 299, endPoint x: 355, endPoint y: 319, distance: 20.0
click at [354, 307] on td at bounding box center [360, 293] width 72 height 32
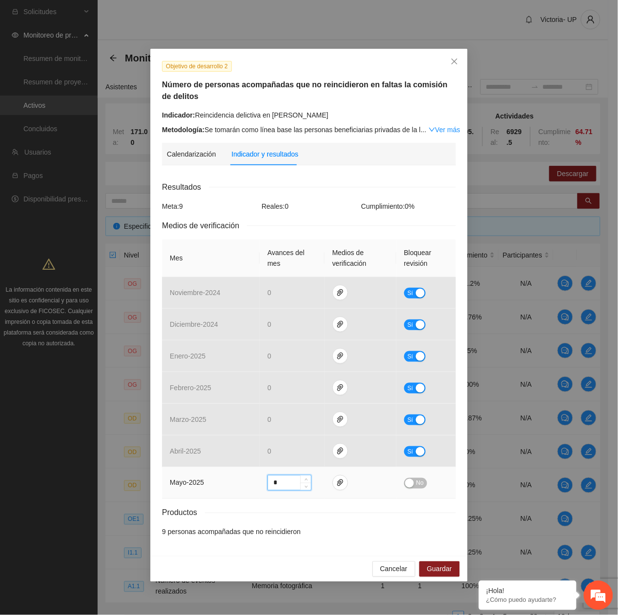
drag, startPoint x: 289, startPoint y: 486, endPoint x: 279, endPoint y: 484, distance: 9.9
click at [283, 484] on input "*" at bounding box center [289, 483] width 43 height 15
type input "*"
click at [424, 483] on button "No" at bounding box center [415, 483] width 23 height 11
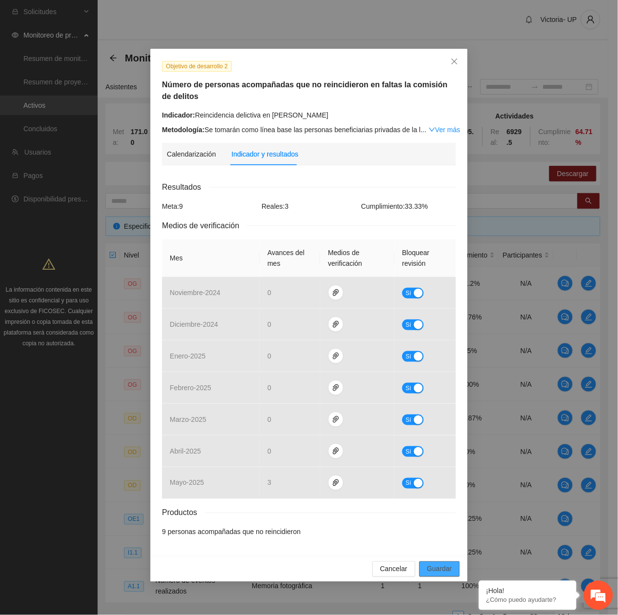
click at [435, 570] on span "Guardar" at bounding box center [439, 569] width 25 height 11
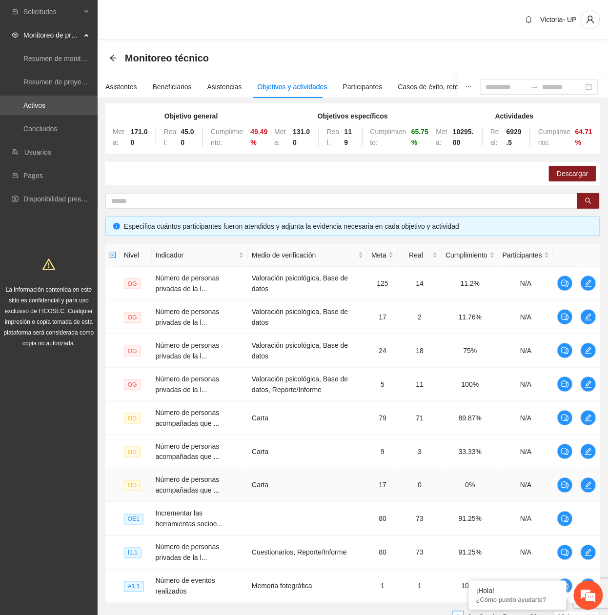
click at [335, 487] on td "Carta" at bounding box center [308, 486] width 120 height 34
click at [589, 483] on icon "edit" at bounding box center [589, 486] width 8 height 8
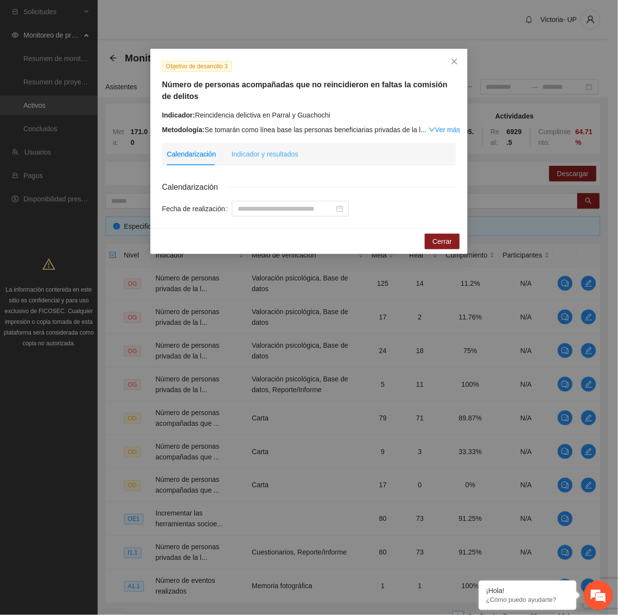
click at [264, 160] on div "Indicador y resultados" at bounding box center [264, 154] width 67 height 22
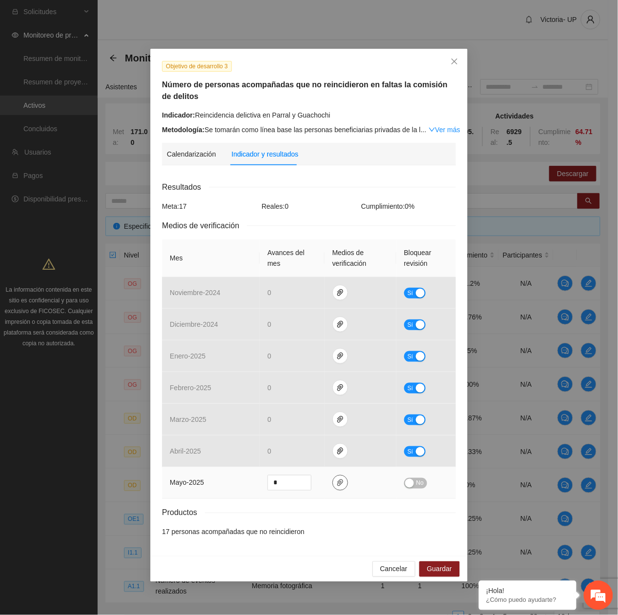
click at [342, 486] on icon "paper-clip" at bounding box center [340, 483] width 8 height 8
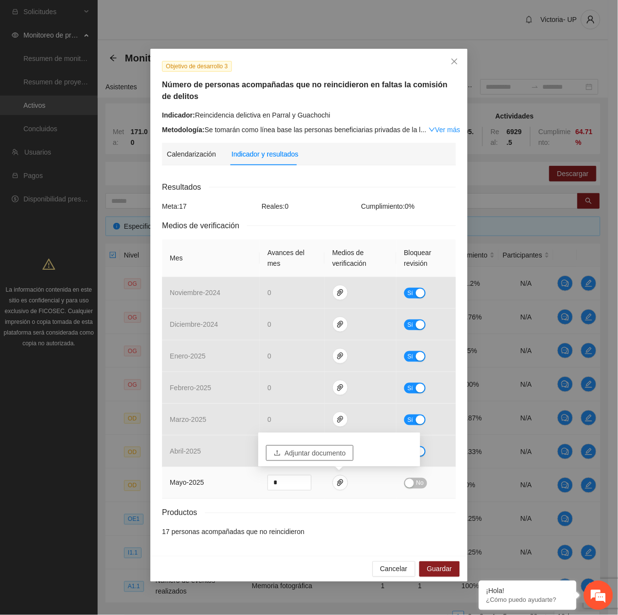
click at [318, 455] on span "Adjuntar documento" at bounding box center [314, 453] width 61 height 11
click at [280, 487] on input "*" at bounding box center [289, 483] width 43 height 15
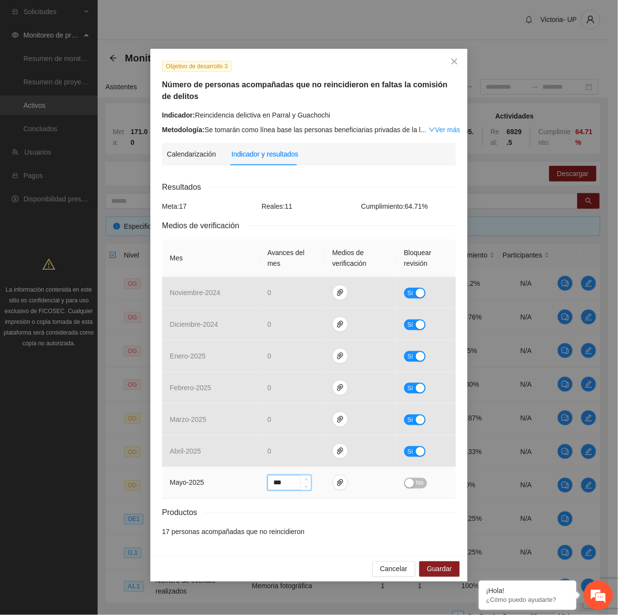
type input "**"
drag, startPoint x: 418, startPoint y: 484, endPoint x: 420, endPoint y: 492, distance: 8.0
click at [418, 486] on span "No" at bounding box center [419, 483] width 7 height 11
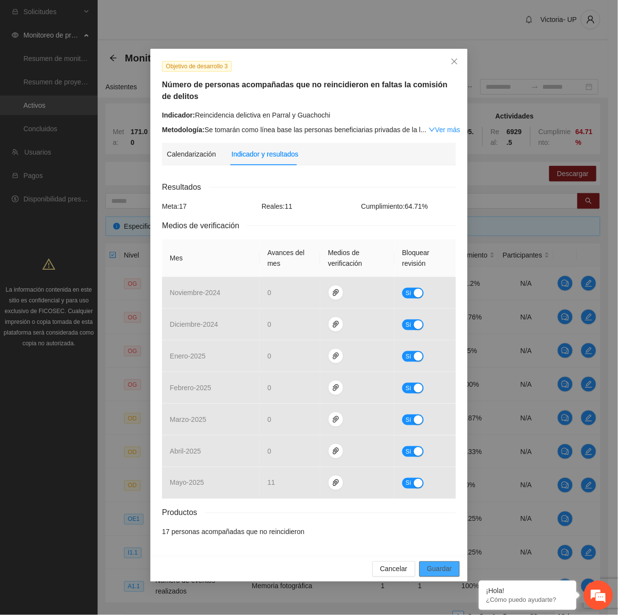
click at [441, 574] on span "Guardar" at bounding box center [439, 569] width 25 height 11
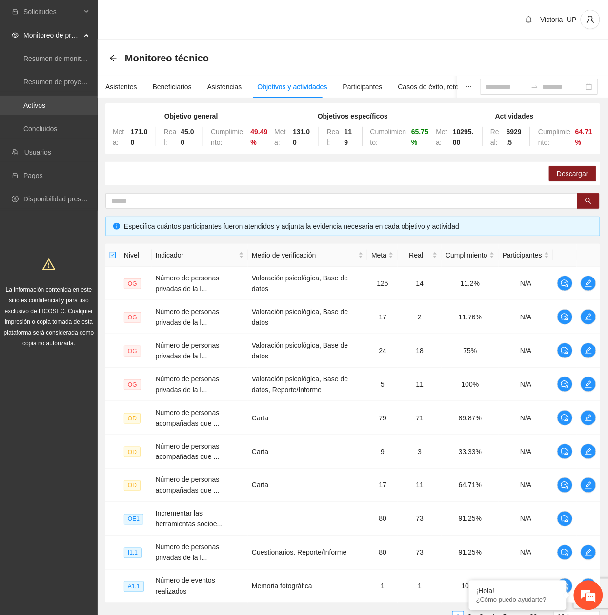
click at [45, 103] on link "Activos" at bounding box center [34, 105] width 22 height 8
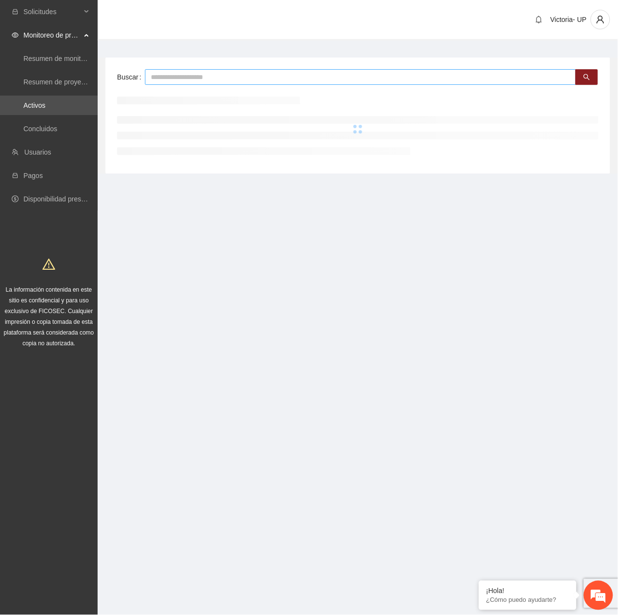
click at [231, 79] on input "text" at bounding box center [360, 77] width 431 height 16
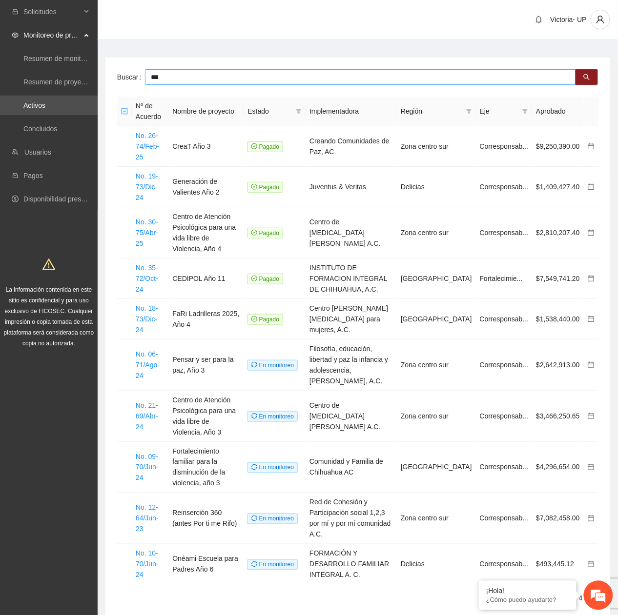
type input "***"
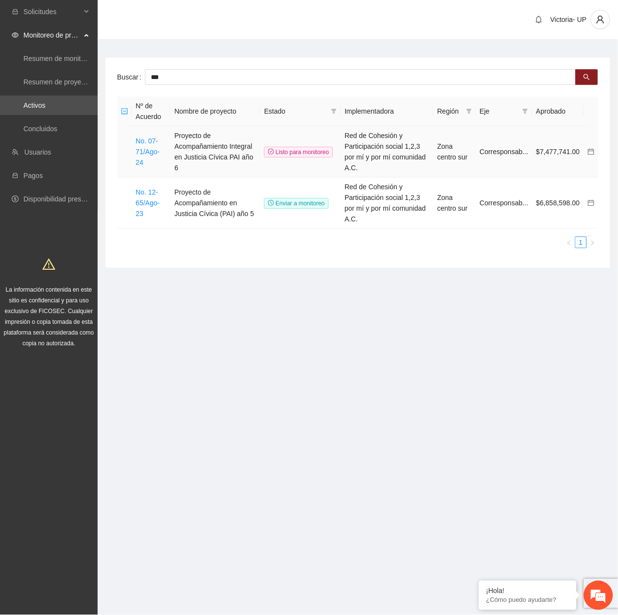
click at [147, 152] on td "No. 07-71/Ago-24" at bounding box center [151, 151] width 39 height 51
drag, startPoint x: 147, startPoint y: 152, endPoint x: 147, endPoint y: 147, distance: 5.4
click at [147, 147] on link "No. 07-71/Ago-24" at bounding box center [148, 151] width 24 height 29
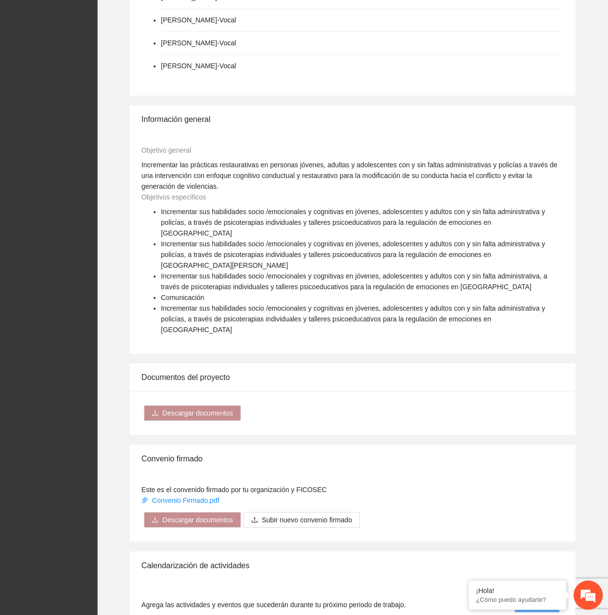
scroll to position [715, 0]
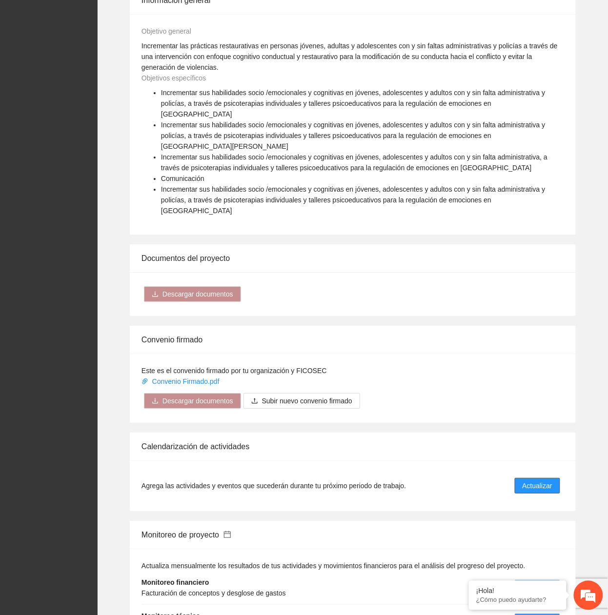
click at [532, 481] on span "Actualizar" at bounding box center [538, 486] width 30 height 11
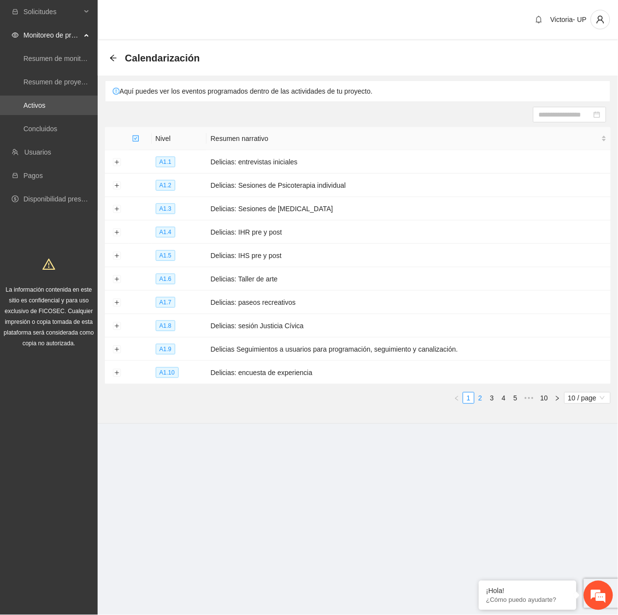
click at [475, 398] on link "2" at bounding box center [480, 398] width 11 height 11
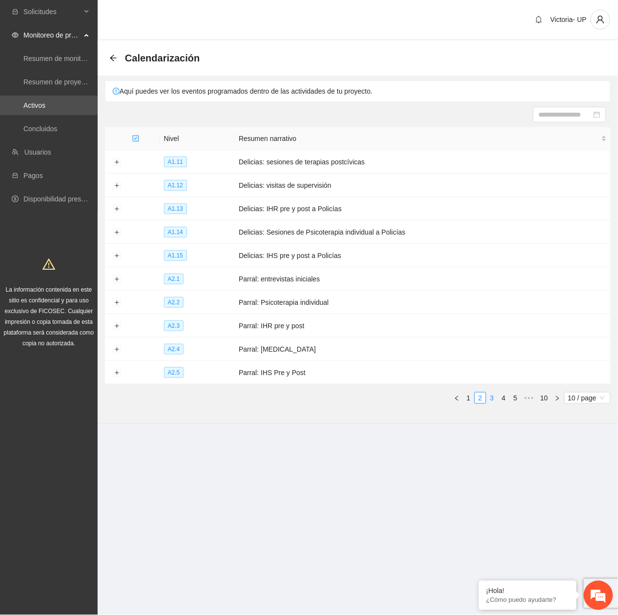
click at [489, 399] on link "3" at bounding box center [491, 398] width 11 height 11
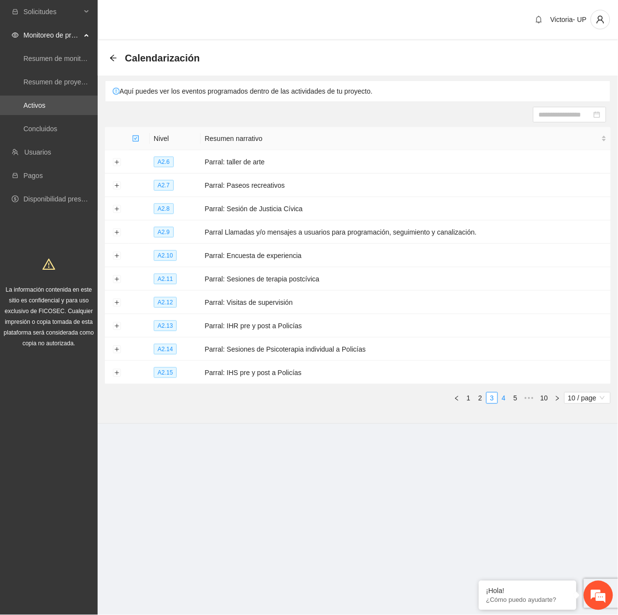
click at [502, 397] on link "4" at bounding box center [503, 398] width 11 height 11
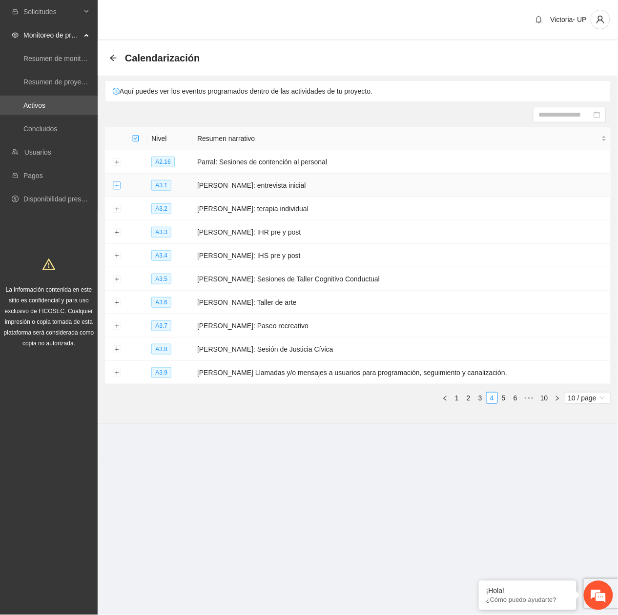
click at [118, 190] on button "Expand row" at bounding box center [117, 186] width 8 height 8
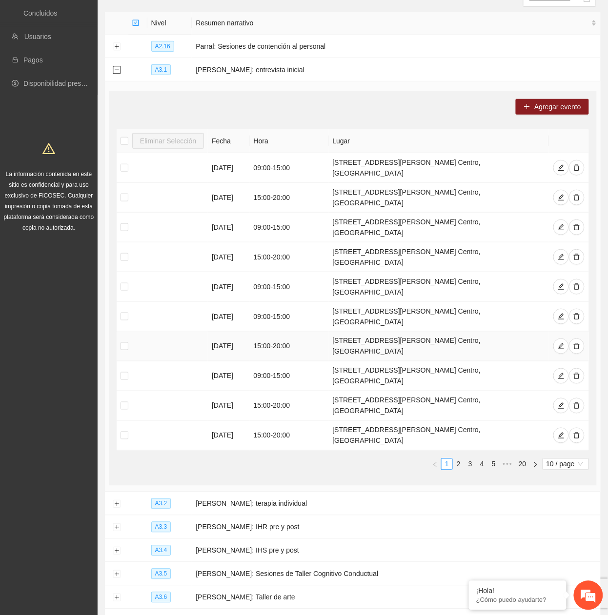
scroll to position [139, 0]
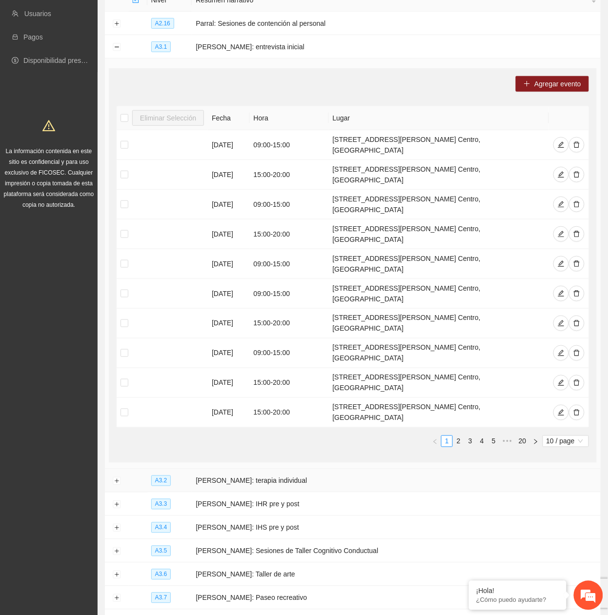
click at [118, 469] on td at bounding box center [116, 480] width 23 height 23
click at [116, 478] on button "Expand row" at bounding box center [117, 482] width 8 height 8
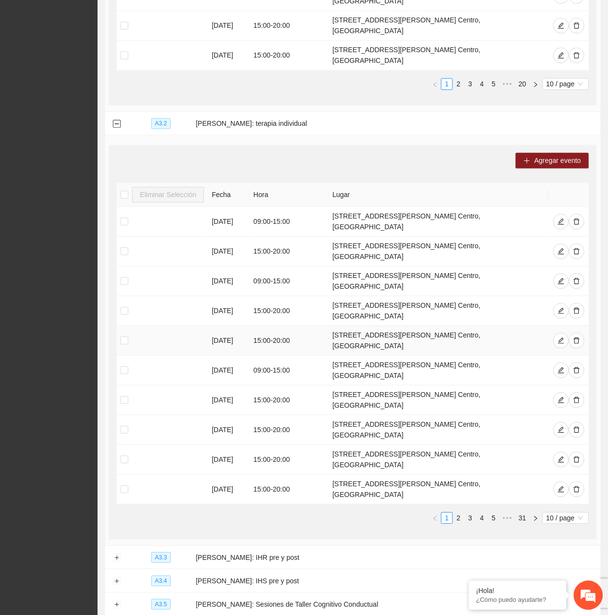
scroll to position [529, 0]
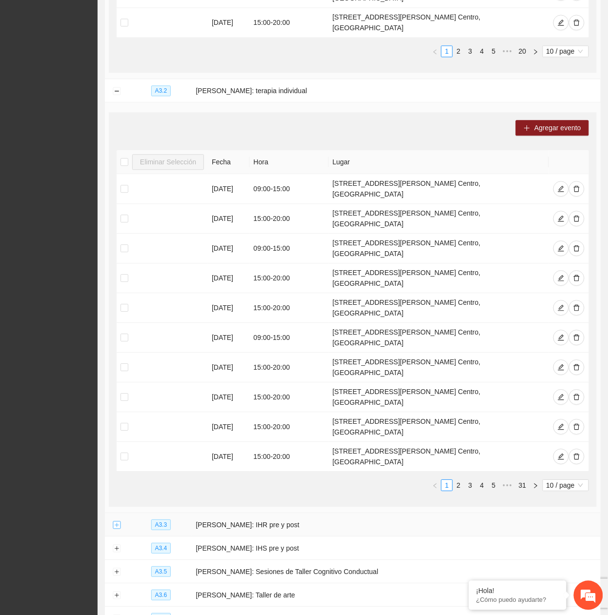
click at [113, 522] on button "Expand row" at bounding box center [117, 526] width 8 height 8
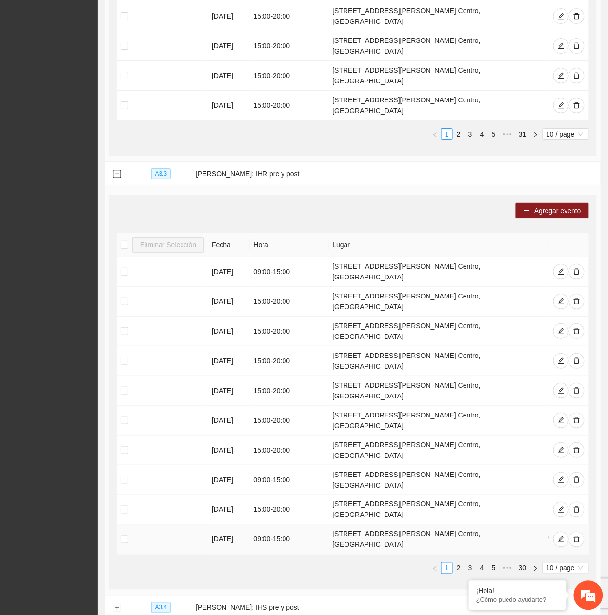
scroll to position [911, 0]
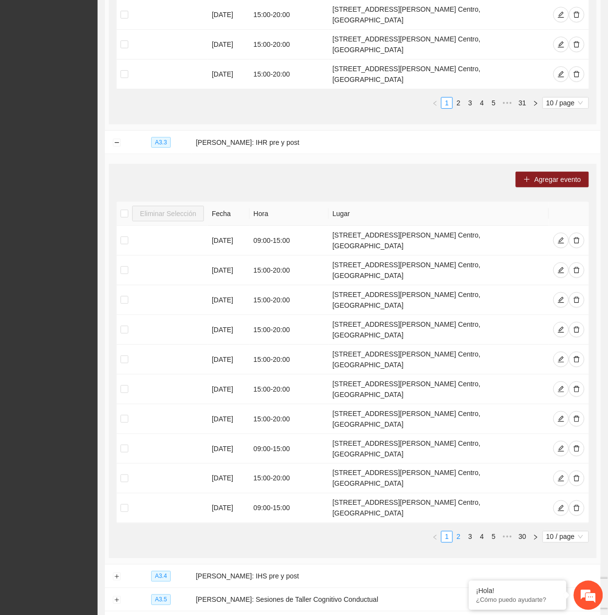
click at [459, 532] on link "2" at bounding box center [458, 537] width 11 height 11
click at [444, 532] on link "1" at bounding box center [447, 537] width 11 height 11
click at [116, 573] on button "Expand row" at bounding box center [117, 577] width 8 height 8
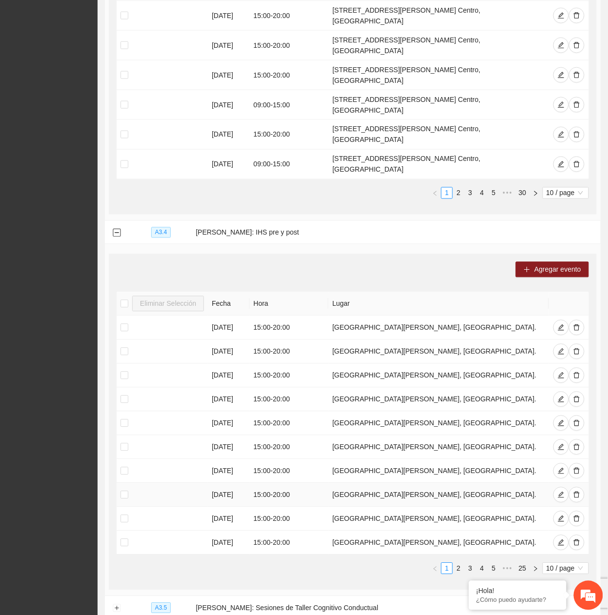
scroll to position [1265, 0]
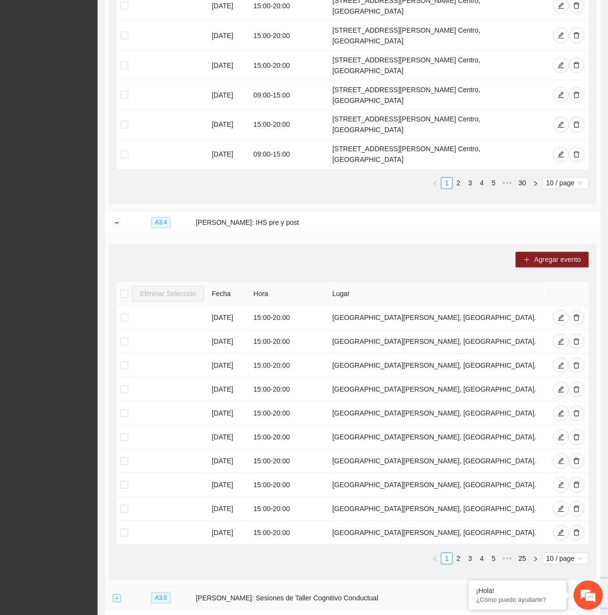
click at [116, 595] on button "Expand row" at bounding box center [117, 599] width 8 height 8
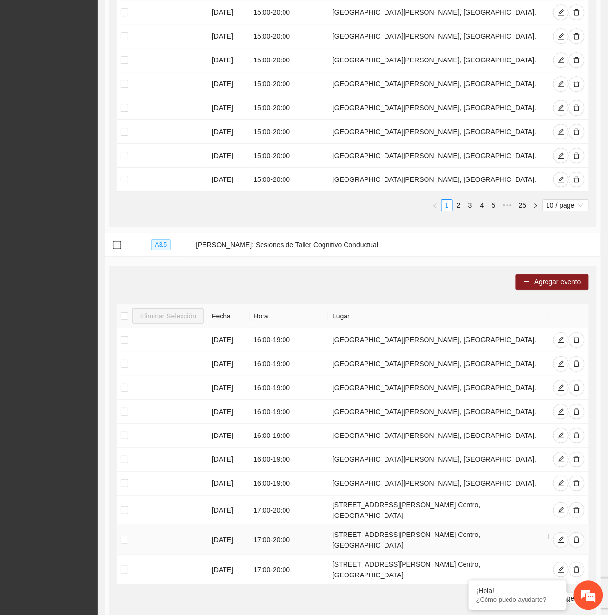
scroll to position [1620, 0]
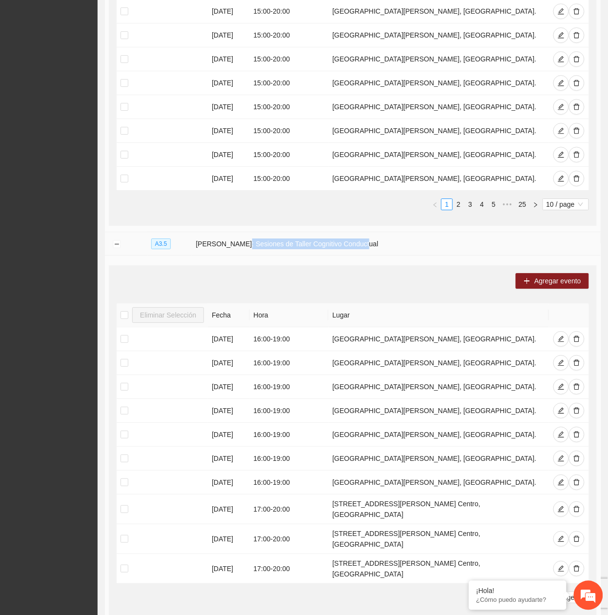
drag, startPoint x: 241, startPoint y: 74, endPoint x: 376, endPoint y: 75, distance: 134.7
click at [376, 232] on td "Cuauhtémoc: Sesiones de Taller Cognitivo Conductual" at bounding box center [396, 243] width 409 height 23
copy td "Sesiones de Taller Cognitivo Conductual"
drag, startPoint x: 332, startPoint y: 388, endPoint x: 483, endPoint y: 384, distance: 150.8
click at [483, 554] on td "Calle 14 y Aldama Col. Centro, Chuauhtémoc" at bounding box center [438, 569] width 221 height 30
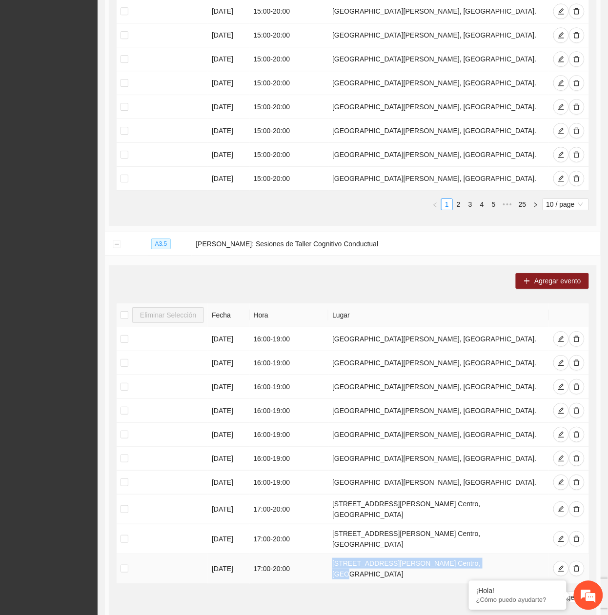
copy td "Calle 14 y Aldama Col. Centro, Chuauhtémoc"
drag, startPoint x: 324, startPoint y: 414, endPoint x: 318, endPoint y: 423, distance: 10.4
click at [324, 592] on ul "1 2 3 10 / page" at bounding box center [353, 598] width 472 height 12
drag, startPoint x: 116, startPoint y: 455, endPoint x: 202, endPoint y: 426, distance: 91.2
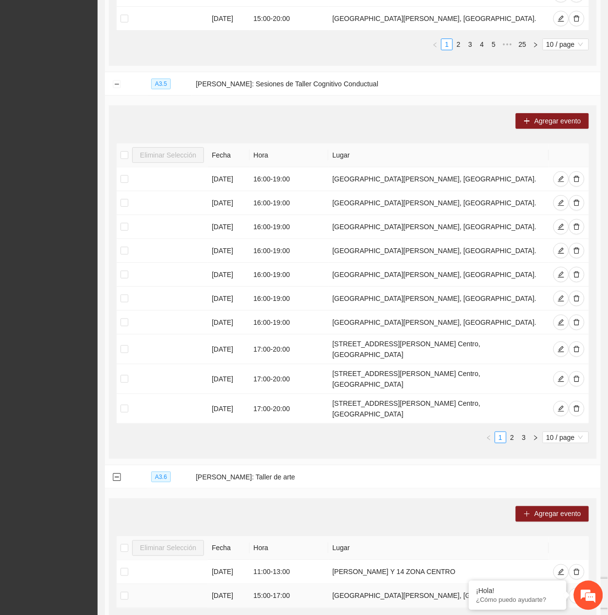
scroll to position [1781, 0]
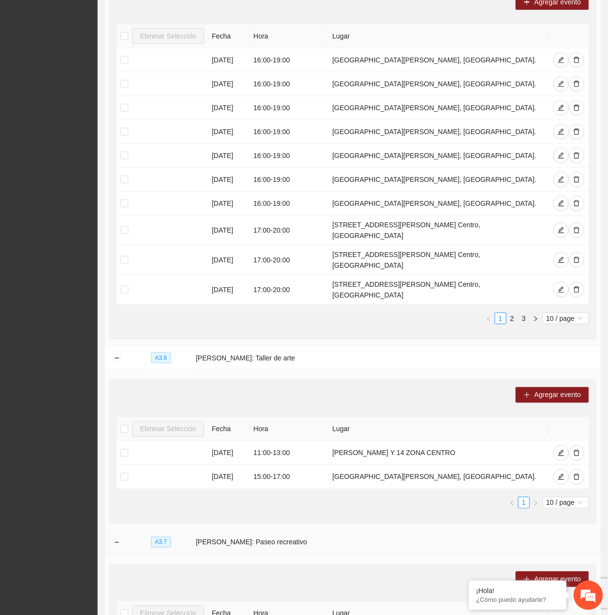
scroll to position [1919, 0]
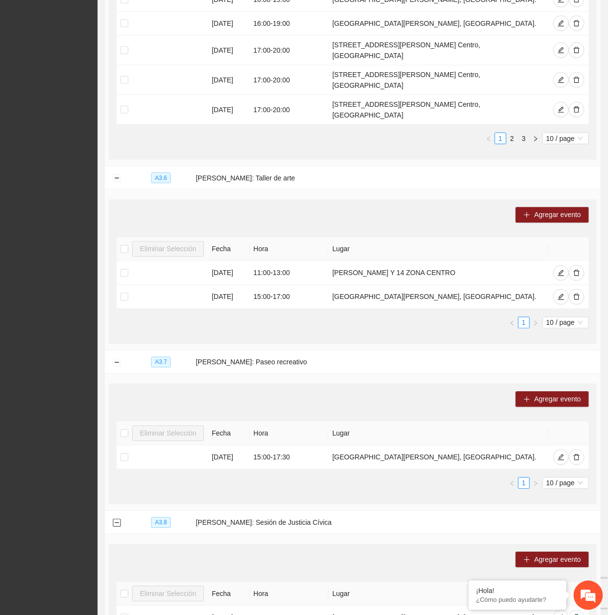
scroll to position [2273, 0]
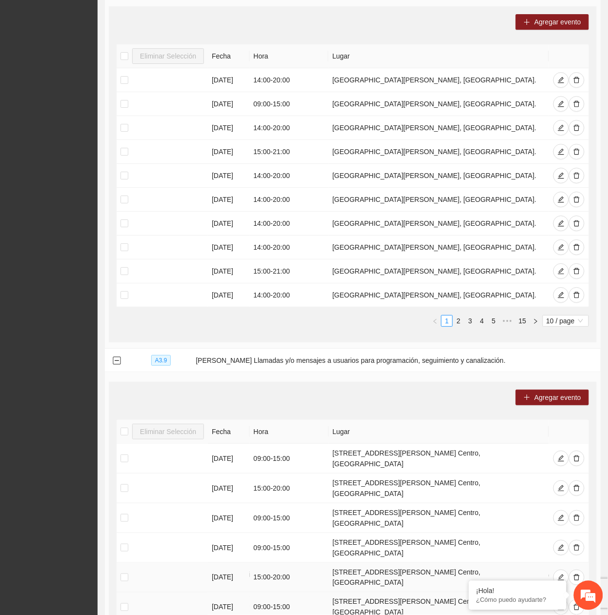
scroll to position [2627, 0]
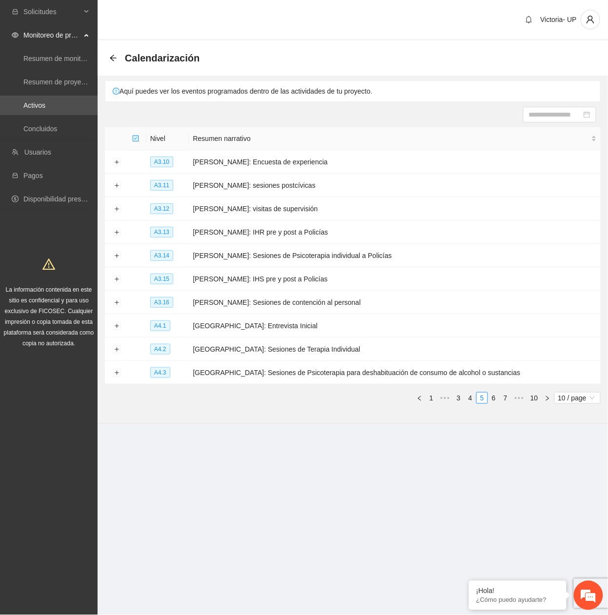
scroll to position [0, 0]
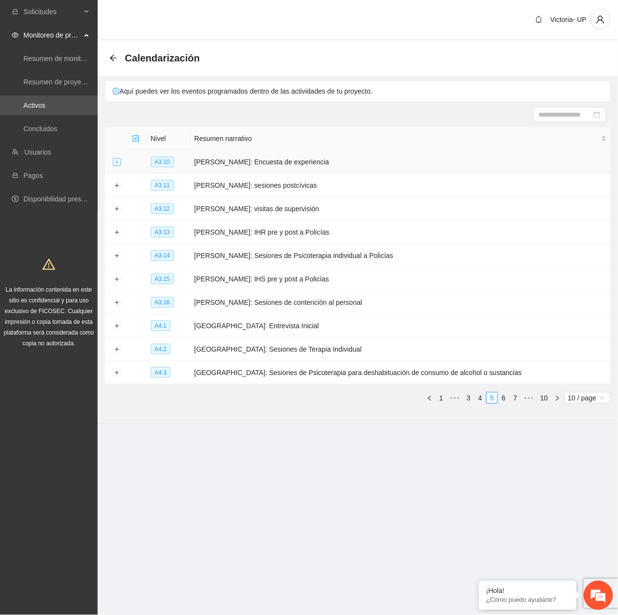
click at [116, 162] on button "Expand row" at bounding box center [117, 163] width 8 height 8
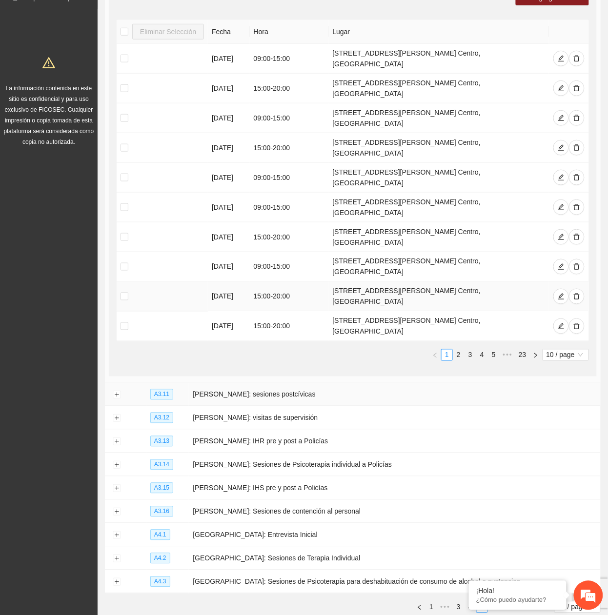
scroll to position [203, 0]
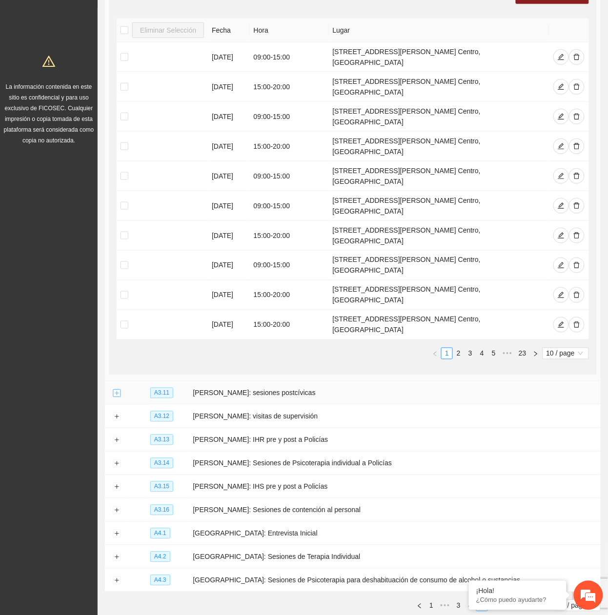
click at [114, 390] on button "Expand row" at bounding box center [117, 394] width 8 height 8
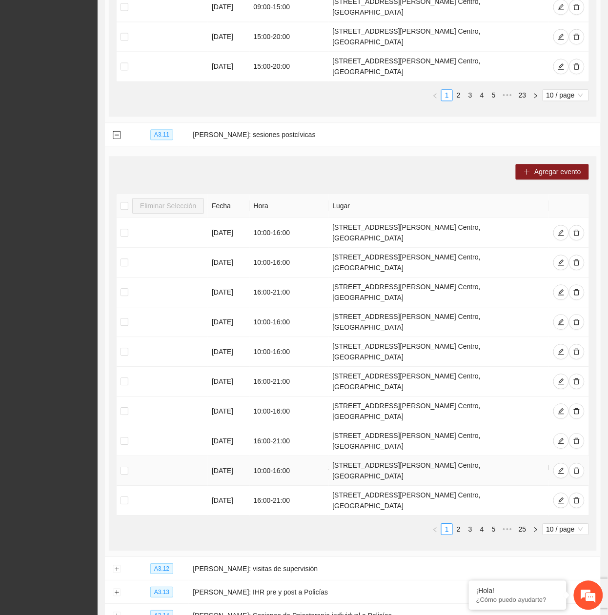
scroll to position [557, 0]
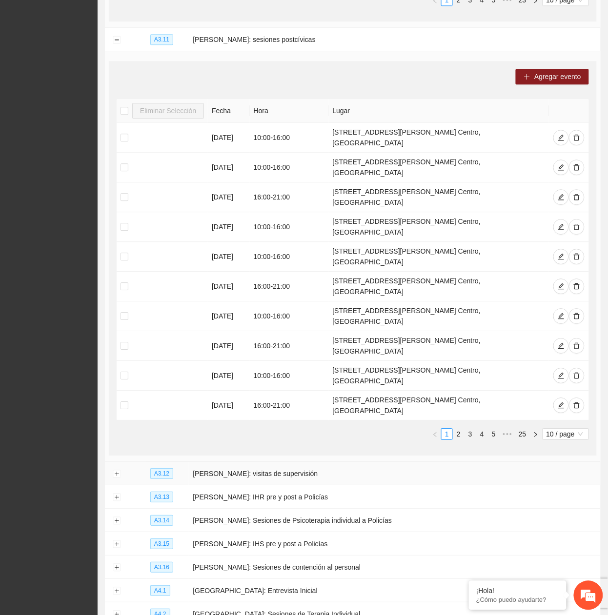
click at [118, 462] on td at bounding box center [116, 473] width 23 height 23
click at [116, 470] on button "Expand row" at bounding box center [117, 474] width 8 height 8
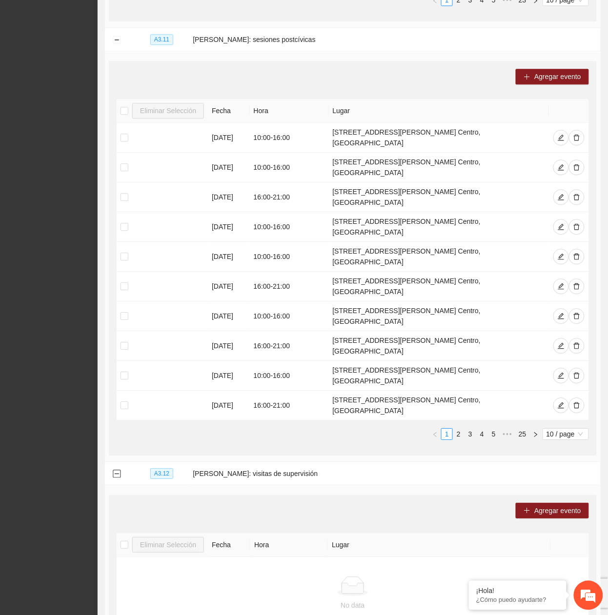
scroll to position [717, 0]
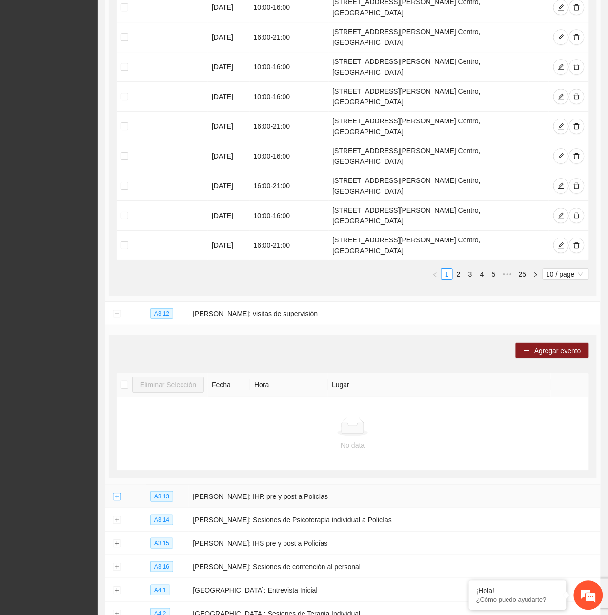
click at [118, 493] on button "Expand row" at bounding box center [117, 497] width 8 height 8
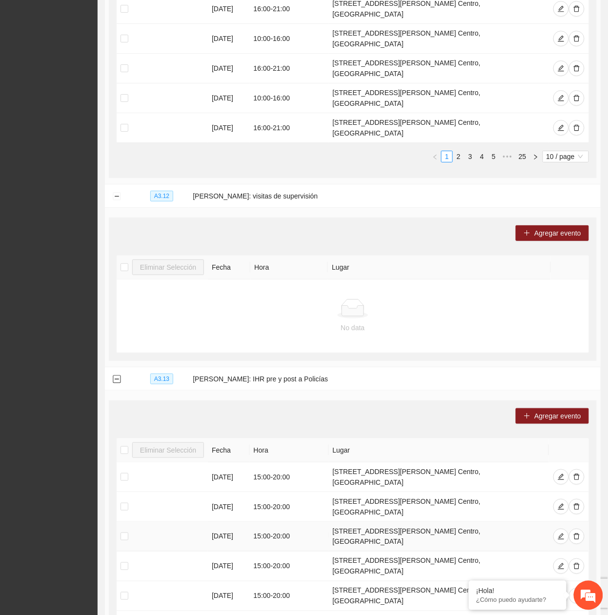
scroll to position [1042, 0]
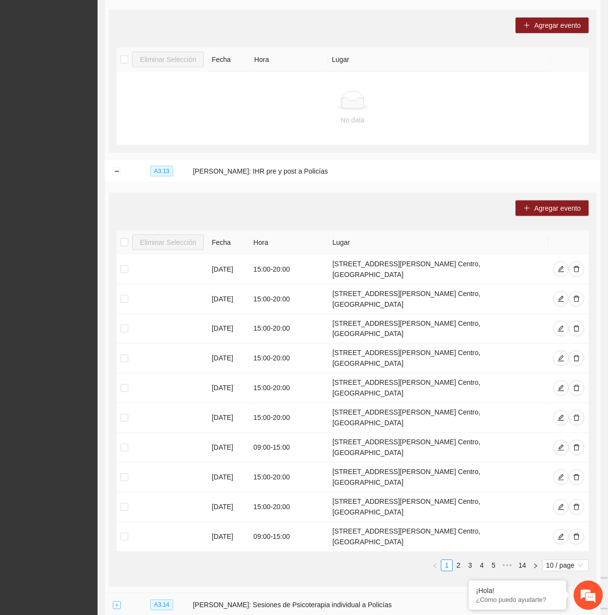
click at [118, 602] on button "Expand row" at bounding box center [117, 606] width 8 height 8
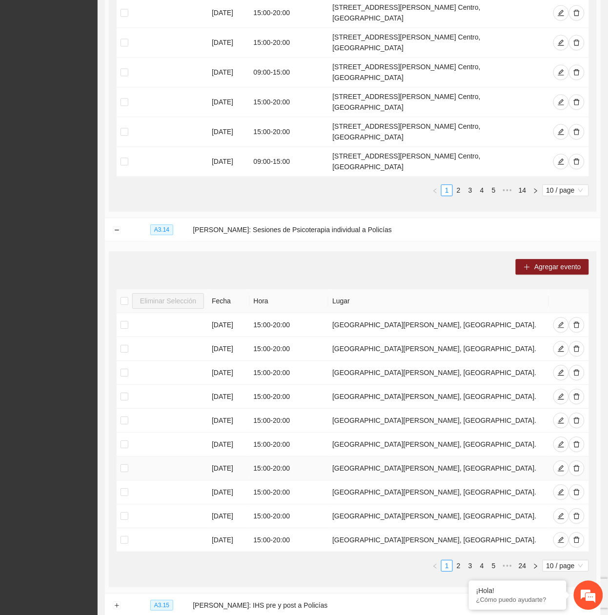
scroll to position [1425, 0]
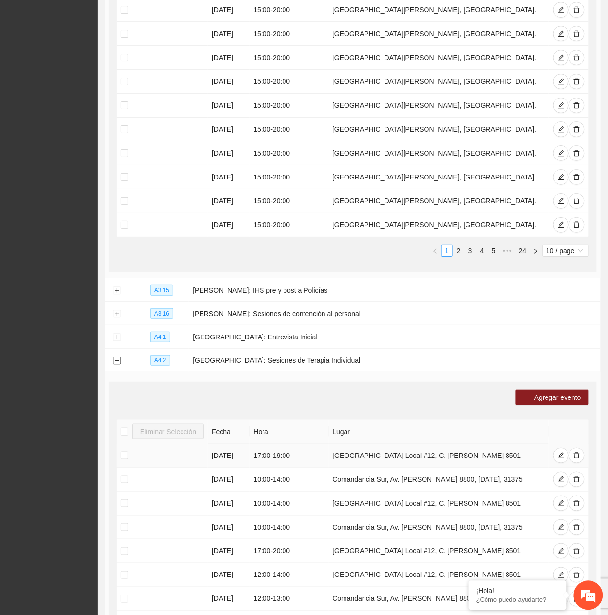
scroll to position [1780, 0]
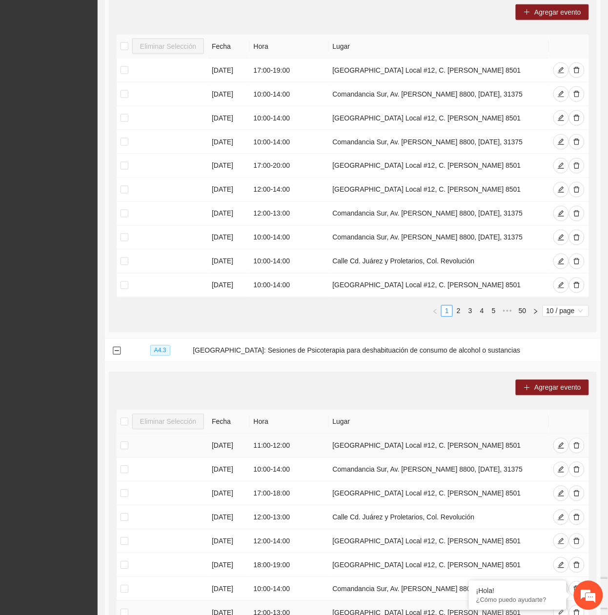
scroll to position [2134, 0]
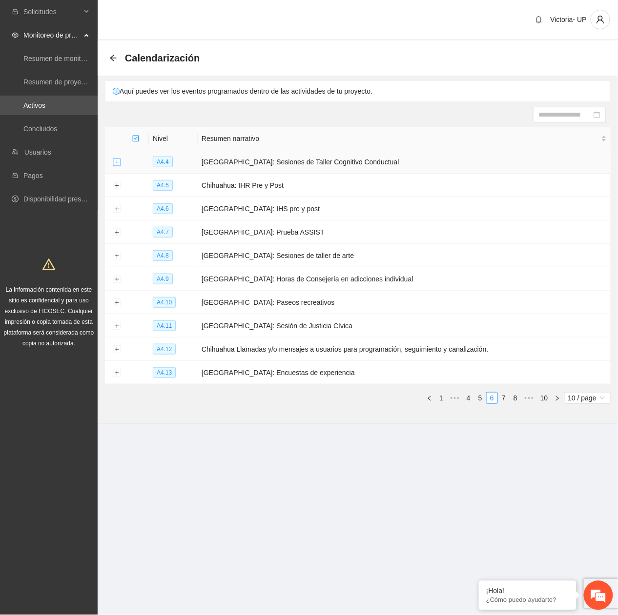
click at [120, 161] on button "Expand row" at bounding box center [117, 163] width 8 height 8
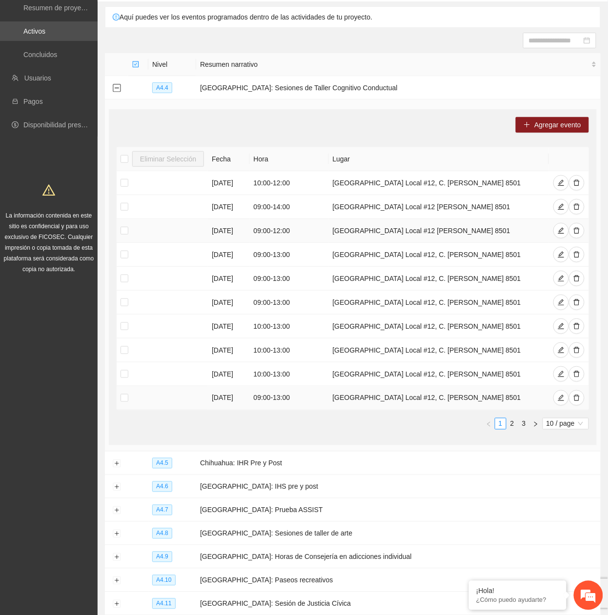
scroll to position [8, 0]
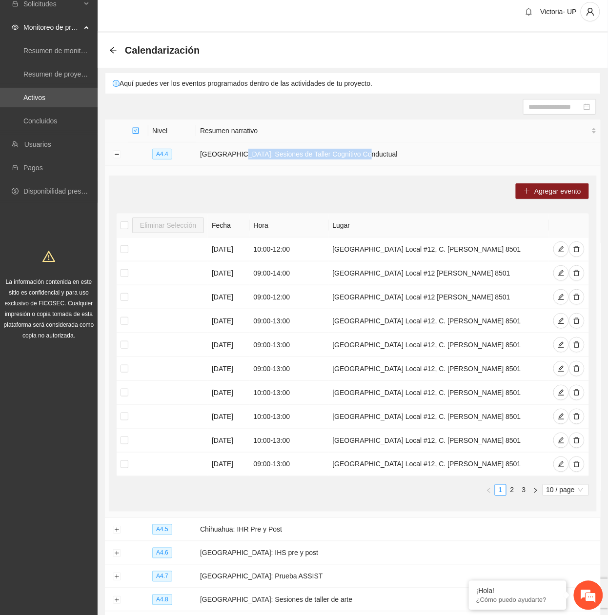
drag, startPoint x: 237, startPoint y: 154, endPoint x: 365, endPoint y: 148, distance: 128.9
click at [365, 148] on td "Chihuahua: Sesiones de Taller Cognitivo Conductual" at bounding box center [398, 153] width 404 height 23
copy td "Sesiones de Taller Cognitivo Conductual"
drag, startPoint x: 332, startPoint y: 464, endPoint x: 506, endPoint y: 466, distance: 174.2
click at [506, 466] on td "Plaza Horizonte Local #12, C. M González Cossío 8501" at bounding box center [439, 465] width 221 height 24
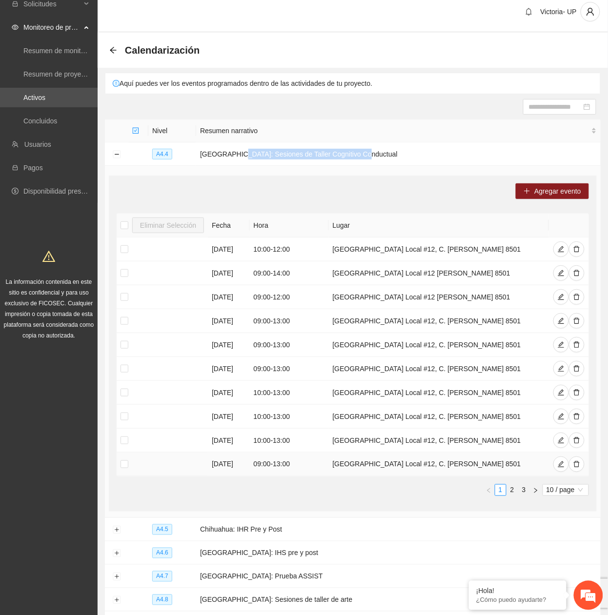
copy td "Plaza Horizonte Local #12, C. M González Cossío 8501"
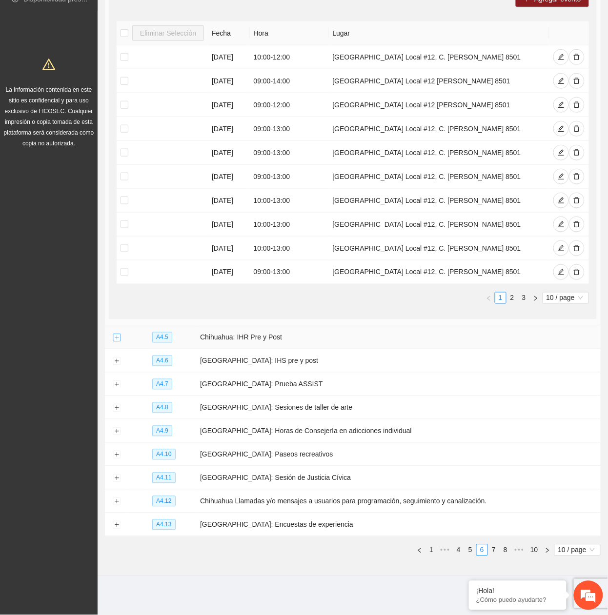
click at [118, 336] on button "Expand row" at bounding box center [117, 338] width 8 height 8
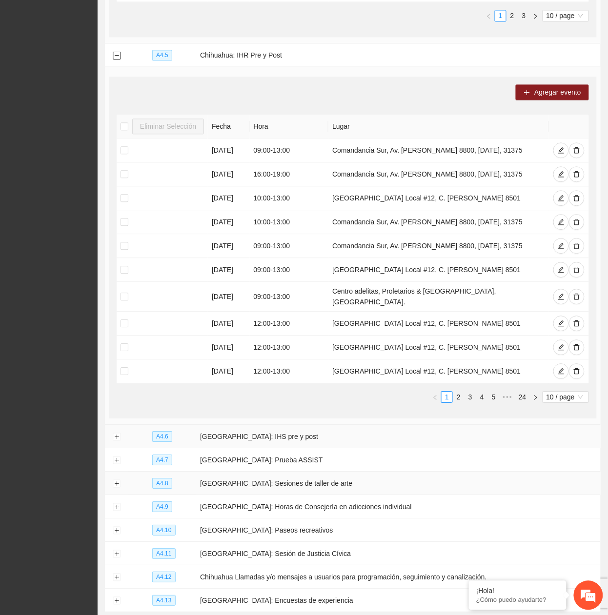
scroll to position [558, 0]
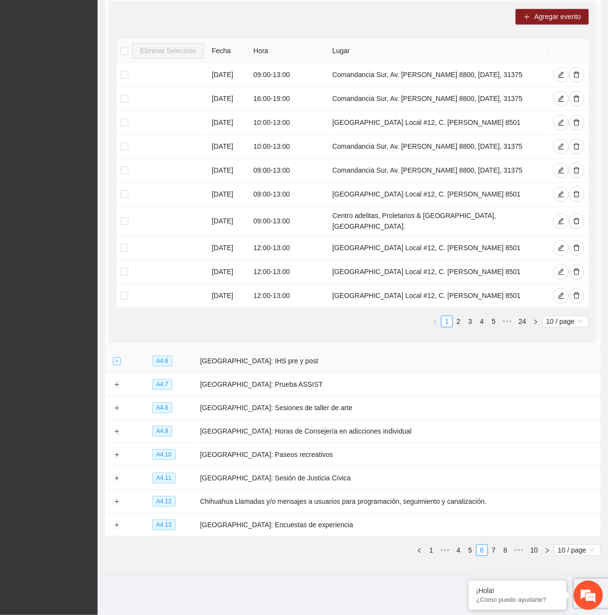
click at [113, 365] on button "Expand row" at bounding box center [117, 362] width 8 height 8
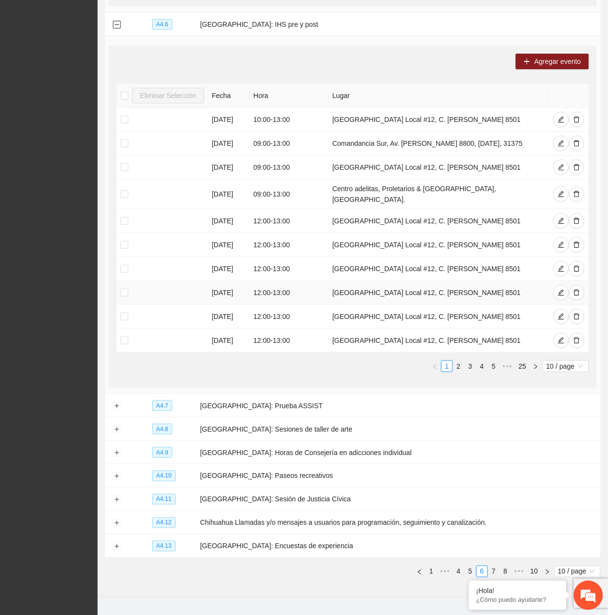
scroll to position [923, 0]
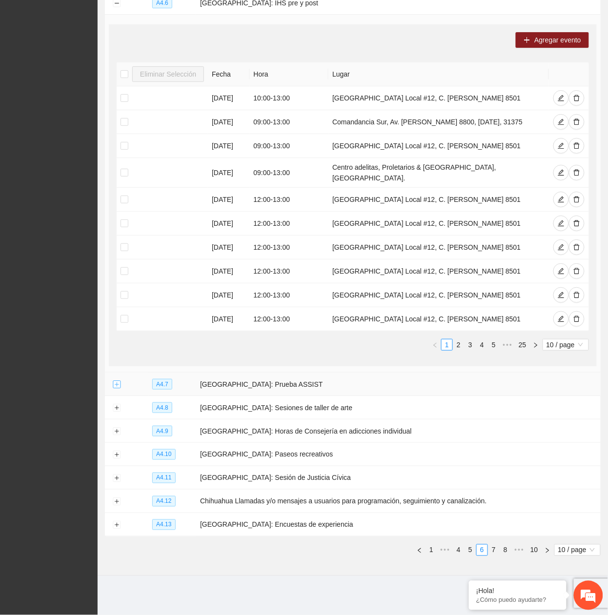
click at [114, 383] on button "Expand row" at bounding box center [117, 385] width 8 height 8
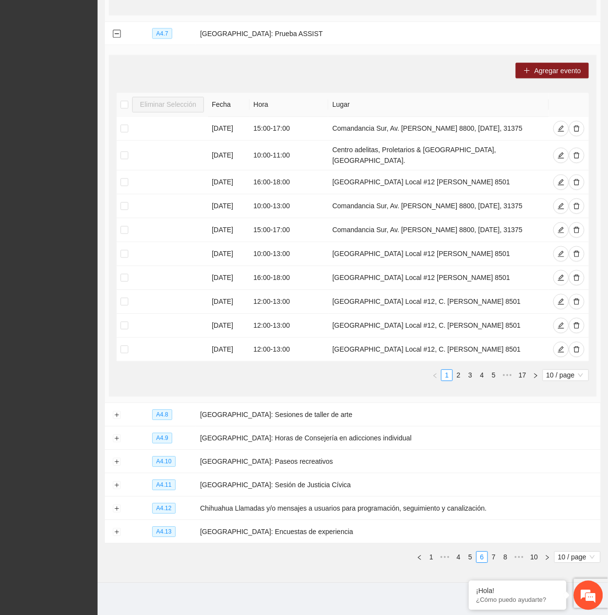
scroll to position [1283, 0]
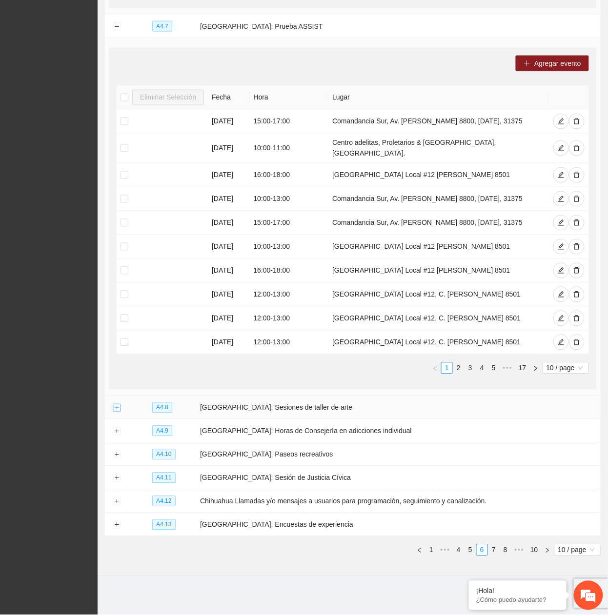
click at [116, 408] on button "Expand row" at bounding box center [117, 408] width 8 height 8
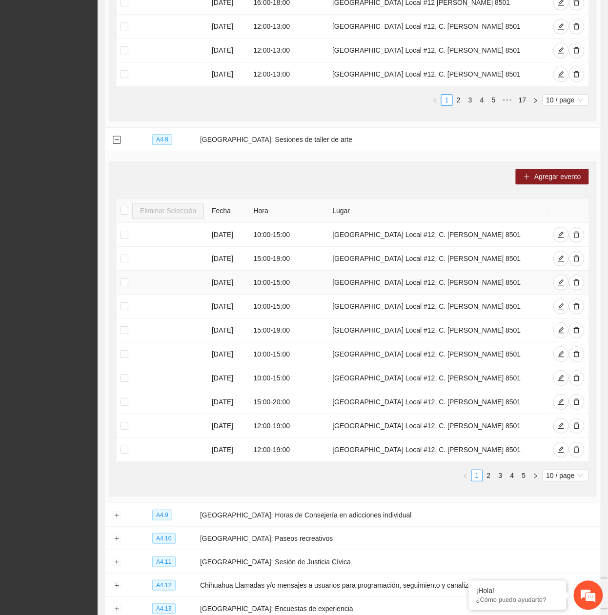
scroll to position [1637, 0]
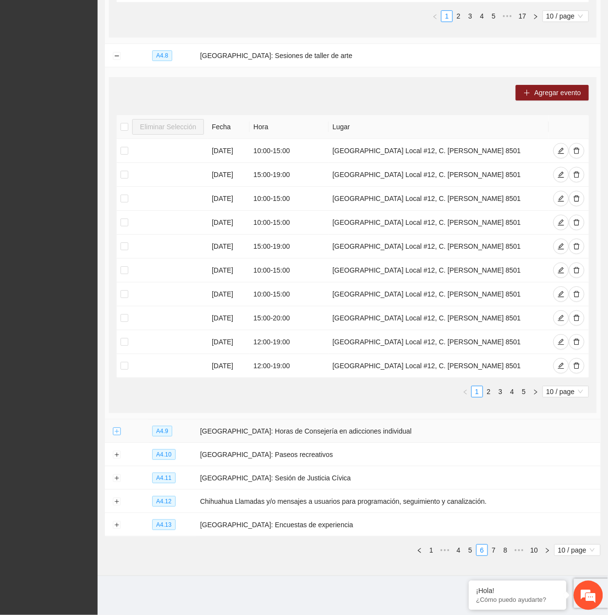
click at [114, 428] on button "Expand row" at bounding box center [117, 432] width 8 height 8
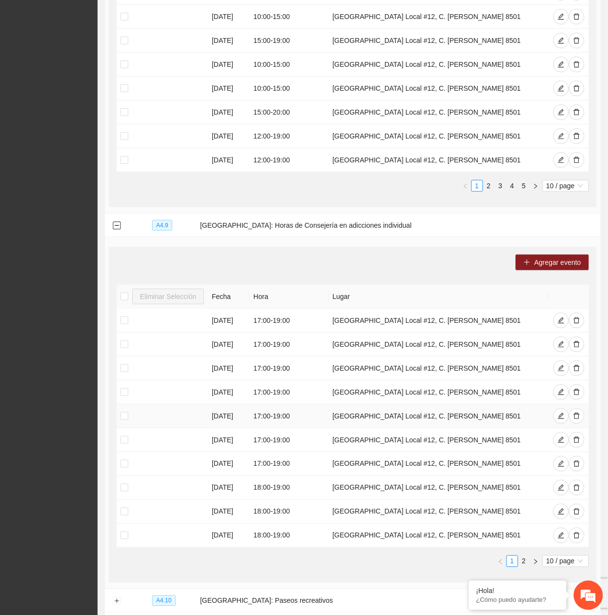
scroll to position [1991, 0]
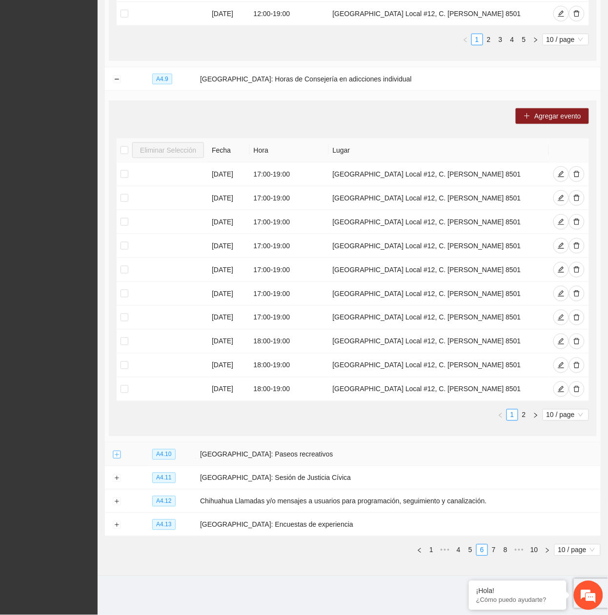
click at [113, 455] on button "Expand row" at bounding box center [117, 455] width 8 height 8
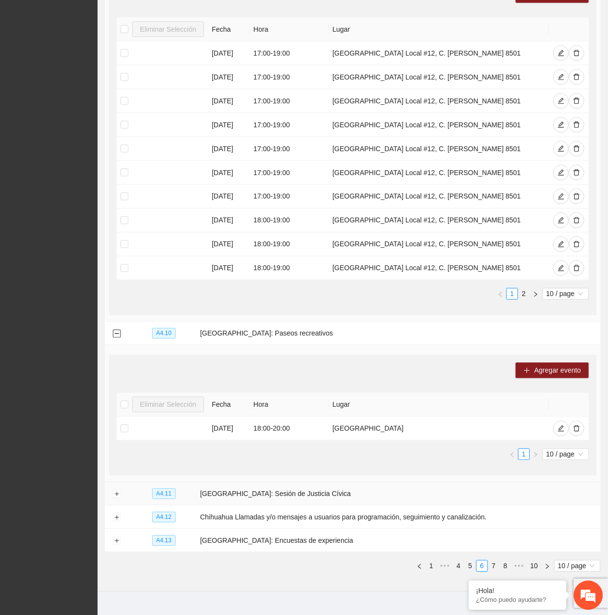
scroll to position [2129, 0]
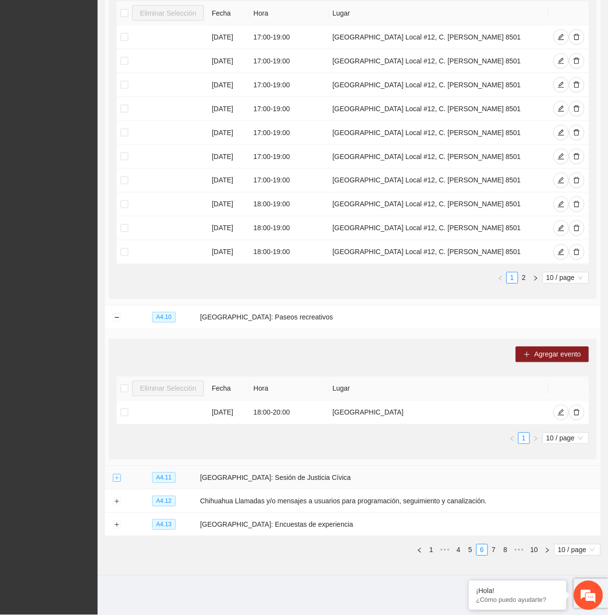
click at [120, 479] on button "Expand row" at bounding box center [117, 479] width 8 height 8
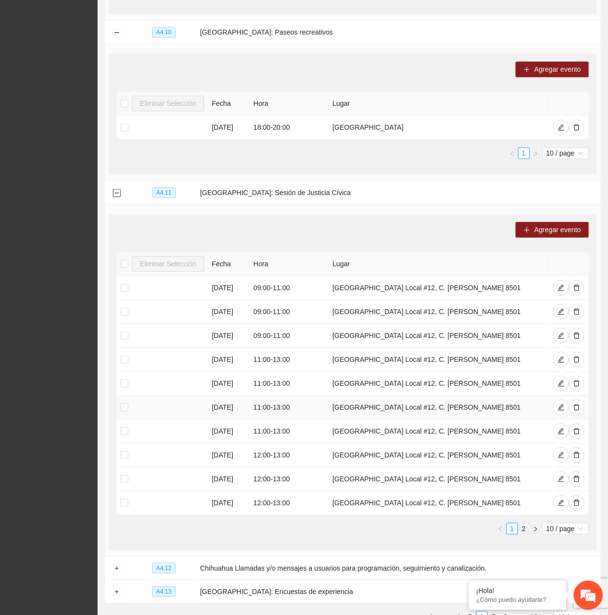
scroll to position [2483, 0]
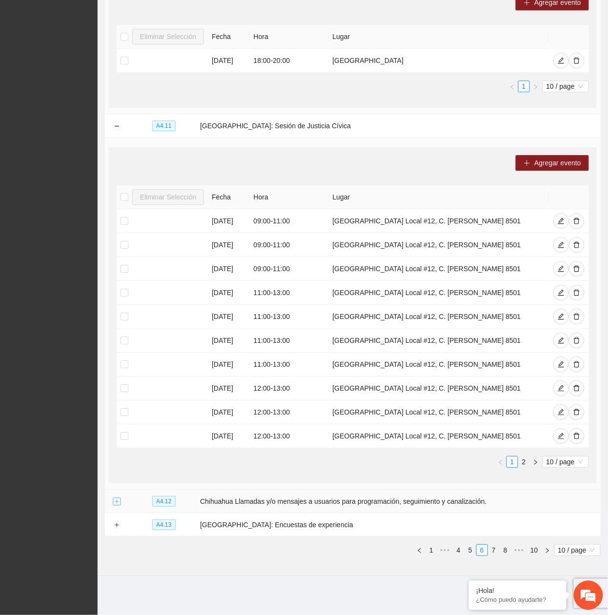
click at [119, 503] on button "Expand row" at bounding box center [117, 502] width 8 height 8
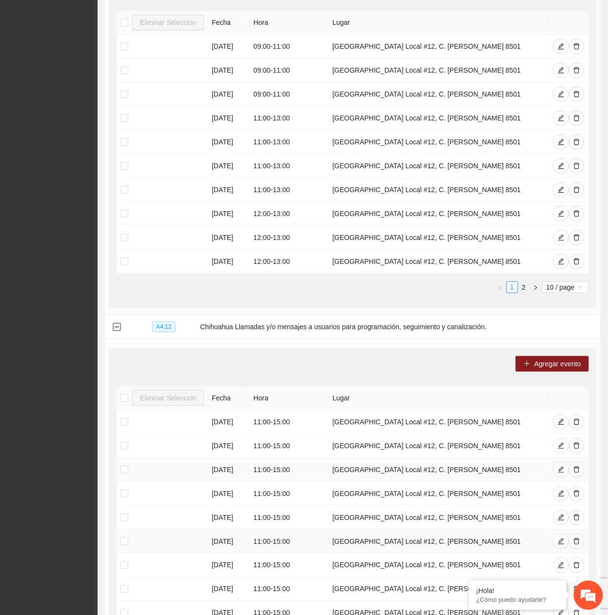
scroll to position [2838, 0]
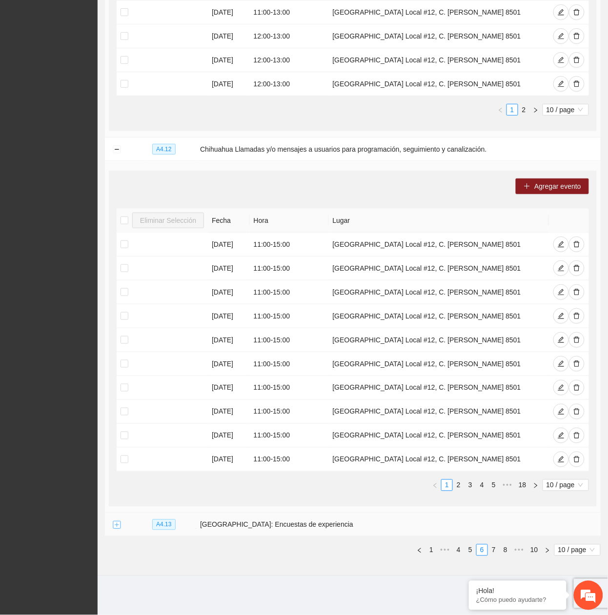
drag, startPoint x: 116, startPoint y: 525, endPoint x: 161, endPoint y: 492, distance: 56.1
click at [116, 526] on button "Expand row" at bounding box center [117, 526] width 8 height 8
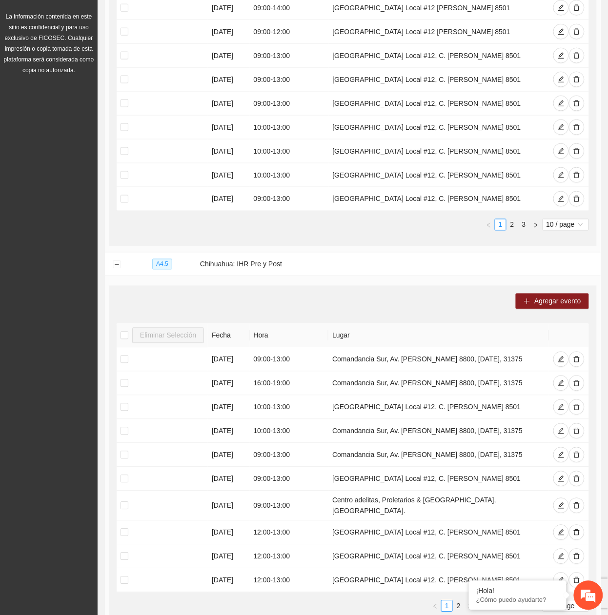
scroll to position [0, 0]
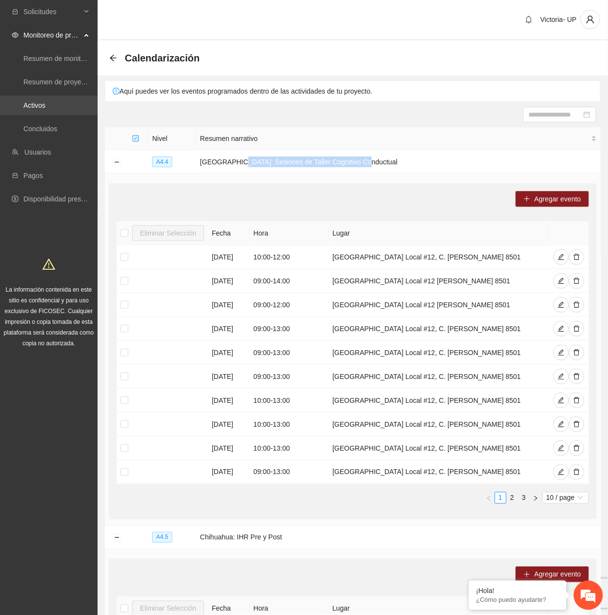
drag, startPoint x: 59, startPoint y: 102, endPoint x: 86, endPoint y: 97, distance: 27.8
click at [45, 102] on link "Activos" at bounding box center [34, 105] width 22 height 8
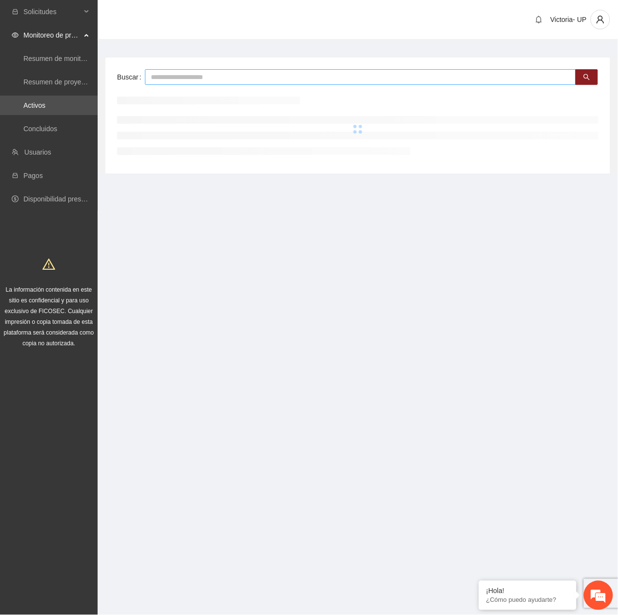
click at [176, 79] on input "text" at bounding box center [360, 77] width 431 height 16
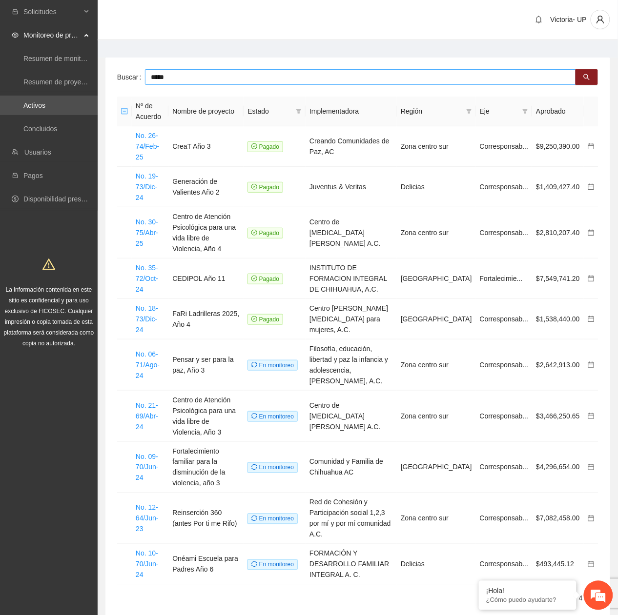
type input "*****"
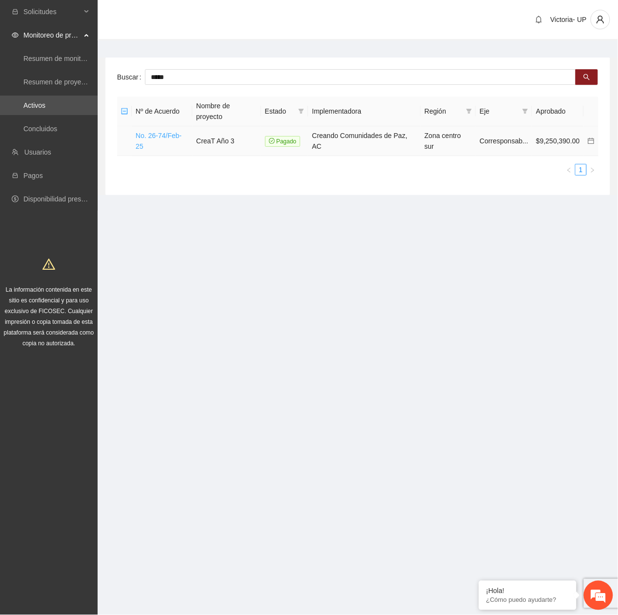
click at [170, 132] on link "No. 26-74/Feb-25" at bounding box center [159, 141] width 46 height 19
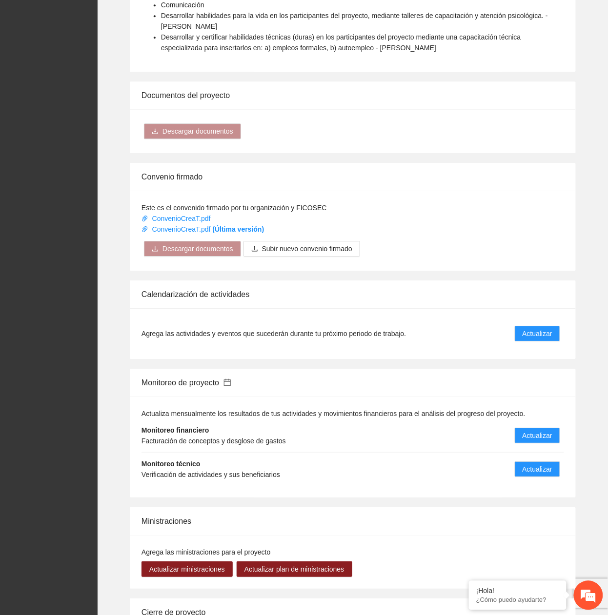
scroll to position [787, 0]
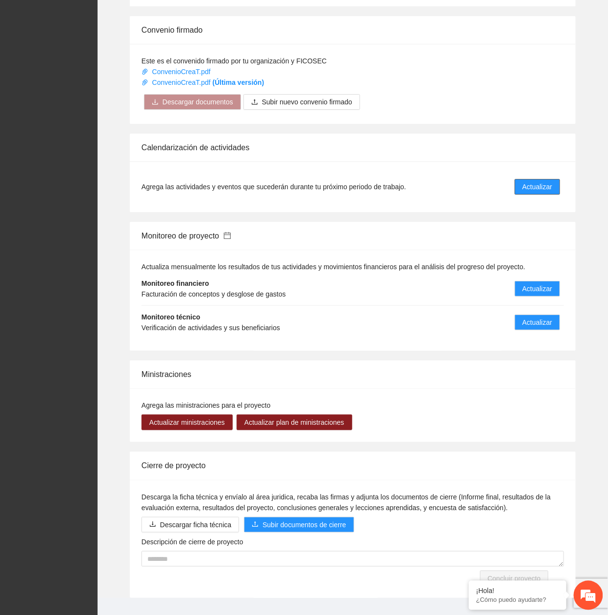
click at [545, 182] on span "Actualizar" at bounding box center [538, 187] width 30 height 11
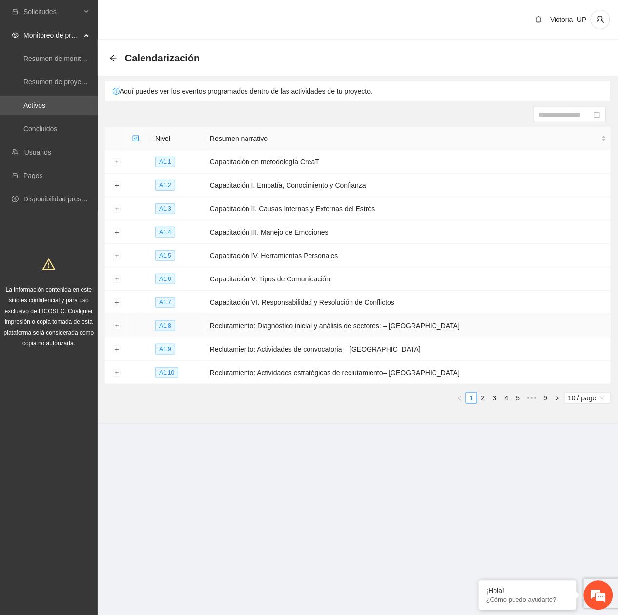
click at [114, 332] on td at bounding box center [116, 325] width 23 height 23
click at [113, 329] on button "Expand row" at bounding box center [117, 327] width 8 height 8
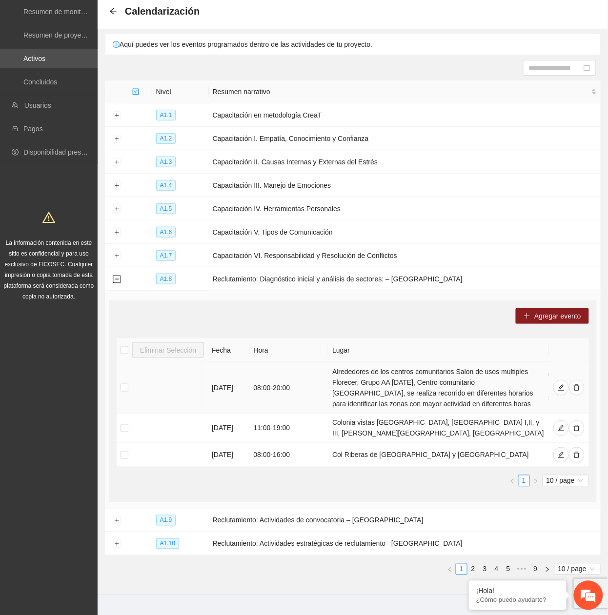
scroll to position [67, 0]
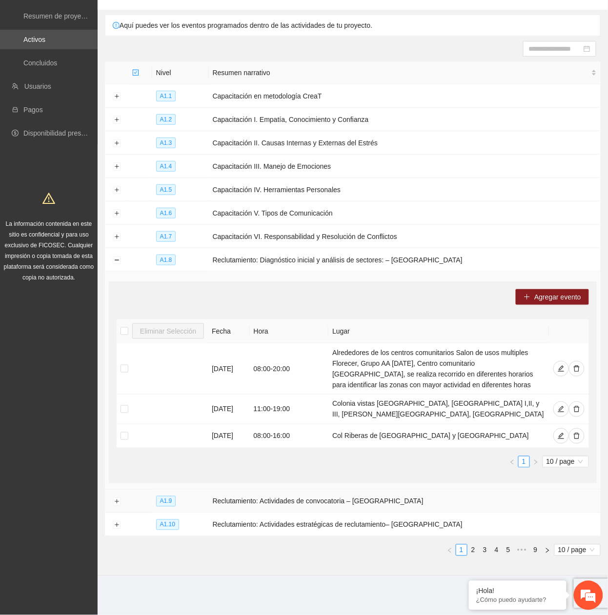
click at [108, 510] on td at bounding box center [116, 501] width 23 height 23
click at [116, 504] on button "Expand row" at bounding box center [117, 502] width 8 height 8
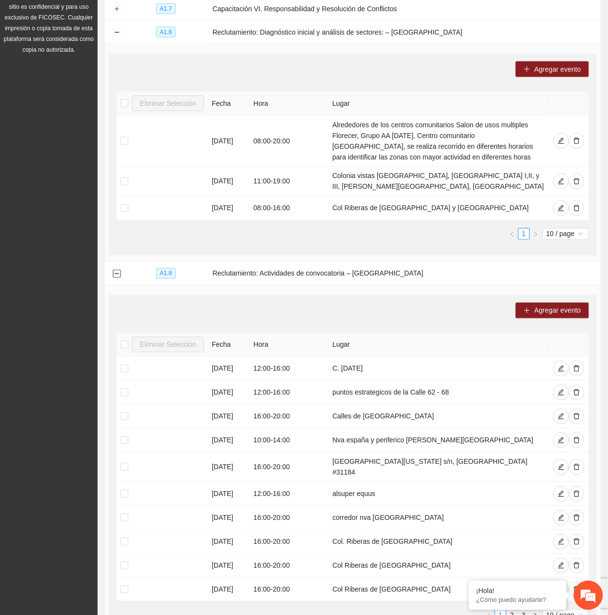
scroll to position [422, 0]
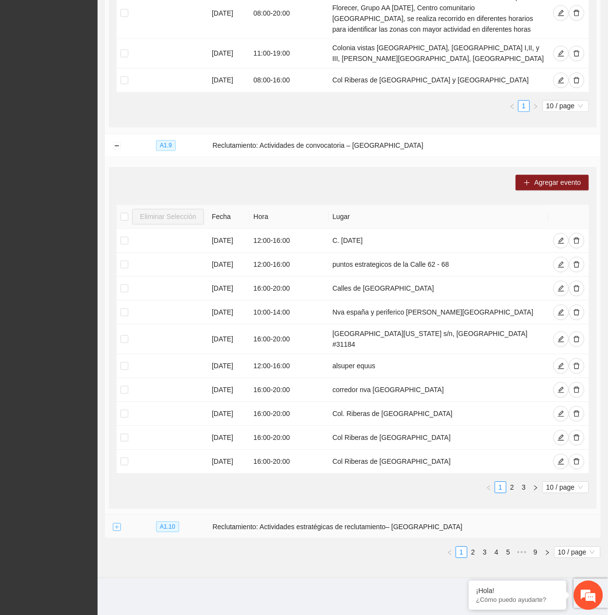
click at [115, 527] on button "Expand row" at bounding box center [117, 528] width 8 height 8
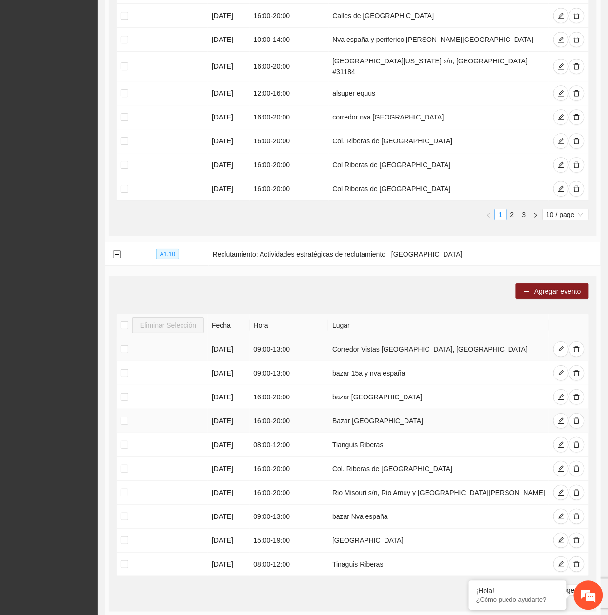
scroll to position [776, 0]
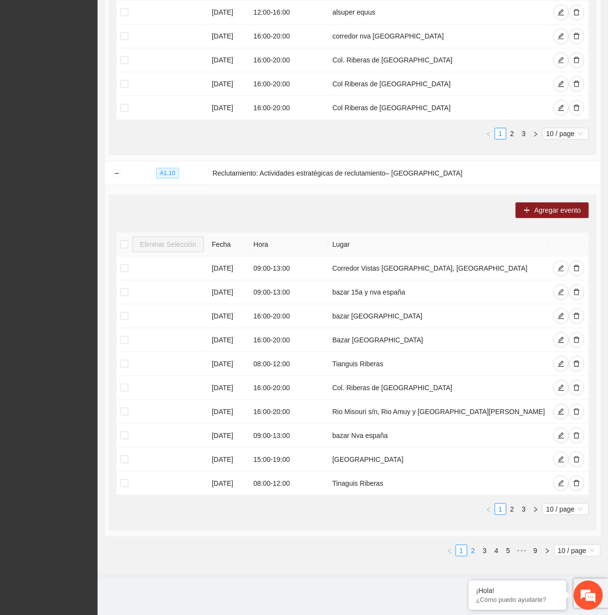
click at [472, 554] on link "2" at bounding box center [473, 550] width 11 height 11
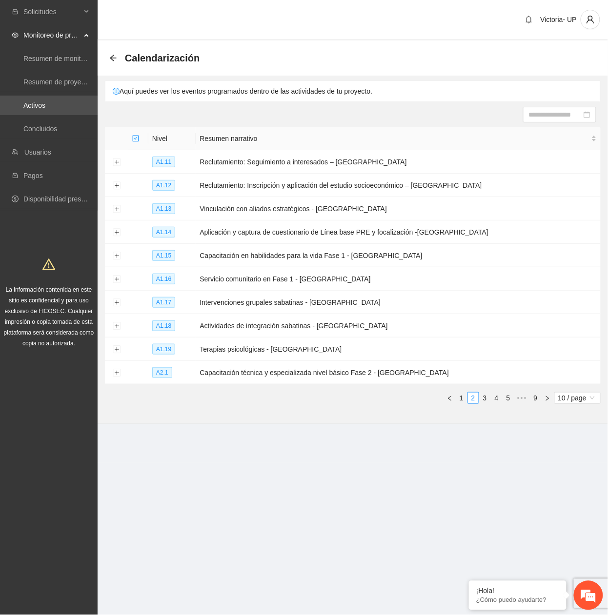
scroll to position [0, 0]
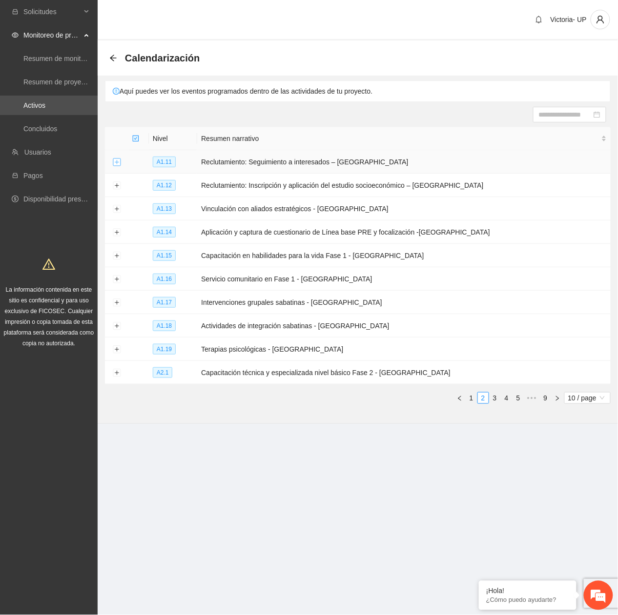
click at [118, 162] on button "Expand row" at bounding box center [117, 163] width 8 height 8
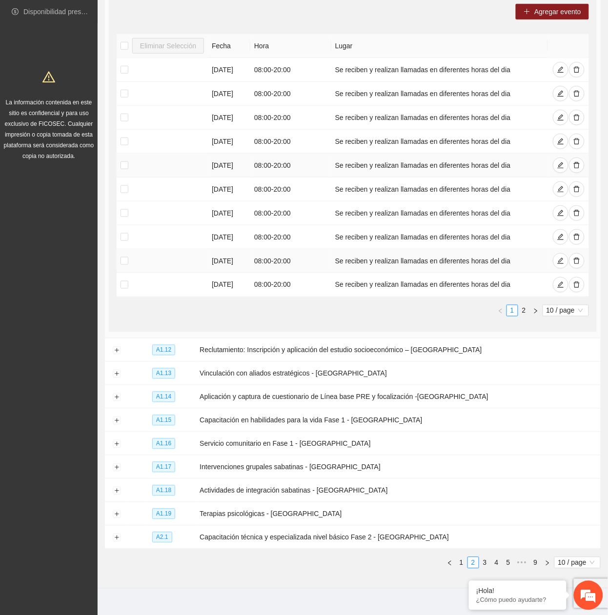
scroll to position [203, 0]
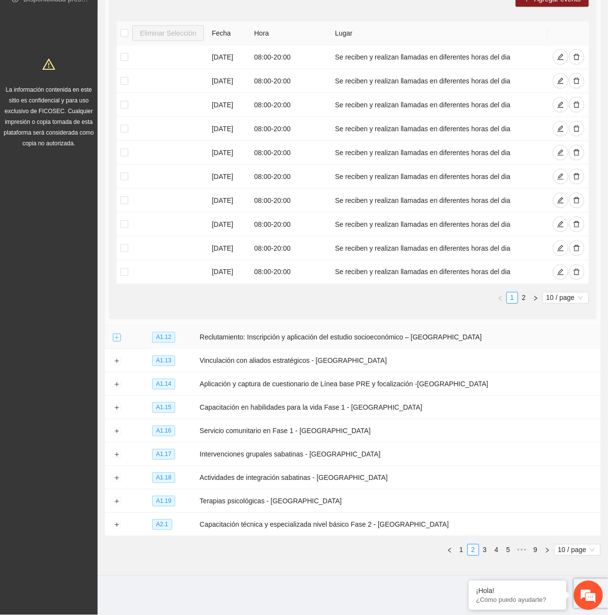
click at [118, 337] on button "Expand row" at bounding box center [117, 338] width 8 height 8
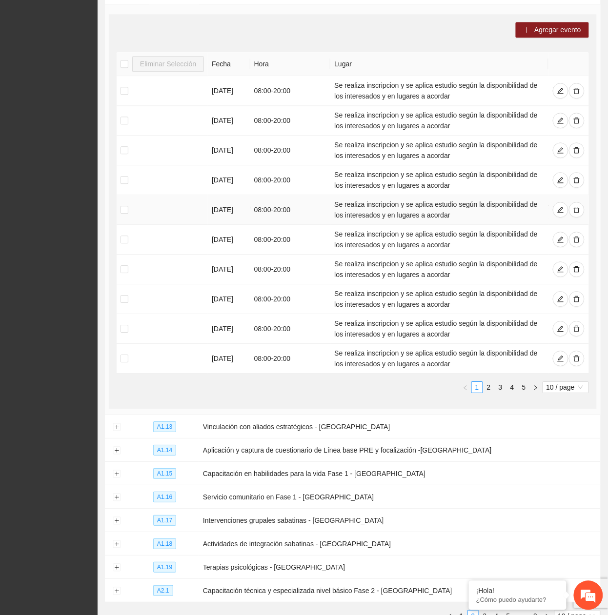
scroll to position [615, 0]
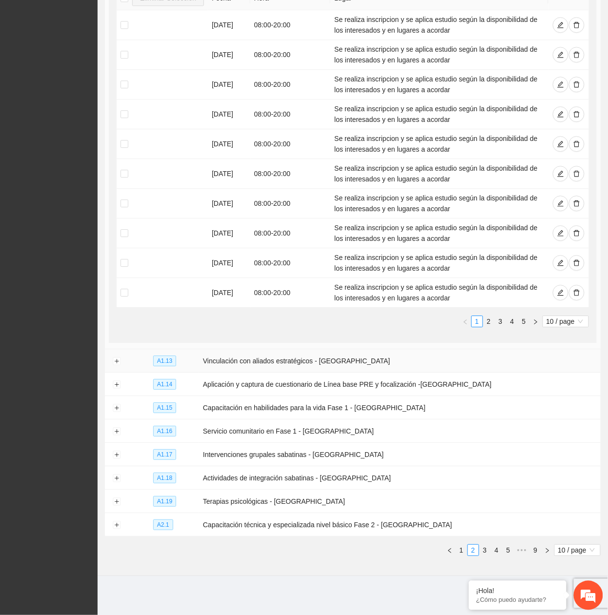
click at [112, 362] on td at bounding box center [116, 360] width 23 height 23
click at [115, 362] on button "Expand row" at bounding box center [117, 362] width 8 height 8
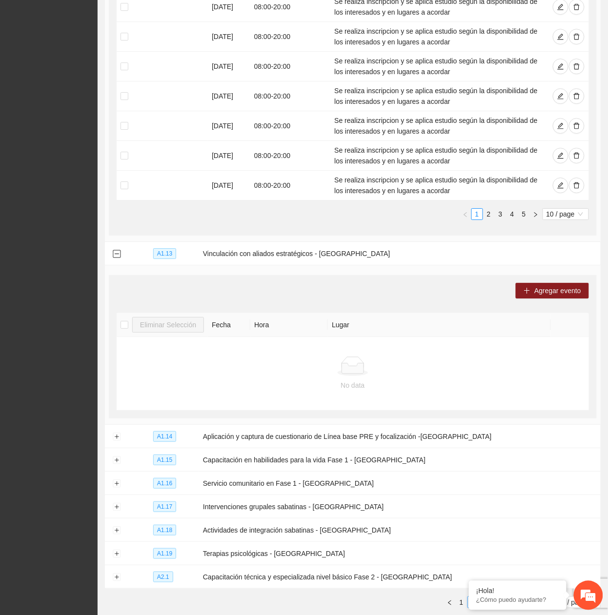
scroll to position [775, 0]
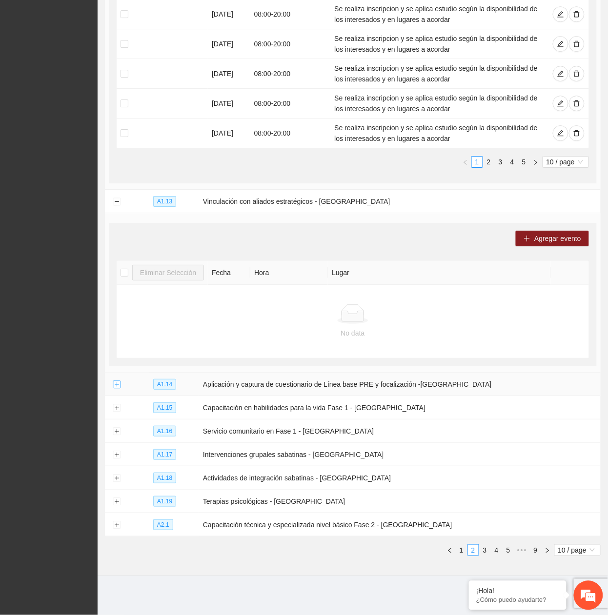
click at [118, 383] on button "Expand row" at bounding box center [117, 385] width 8 height 8
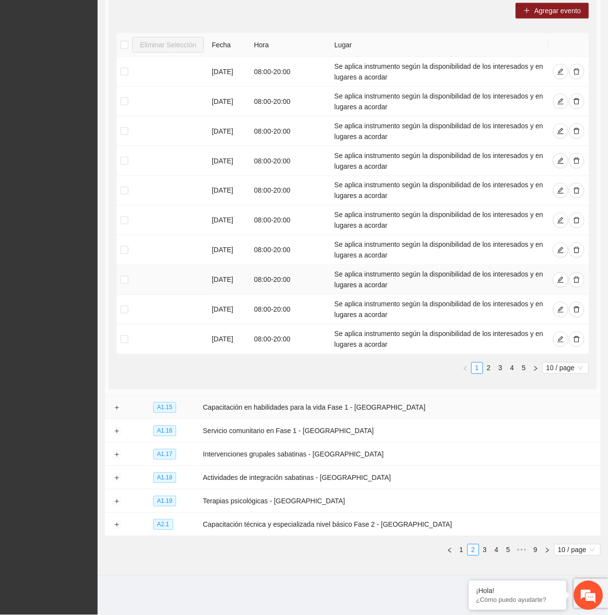
scroll to position [1189, 0]
click at [116, 407] on button "Expand row" at bounding box center [117, 408] width 8 height 8
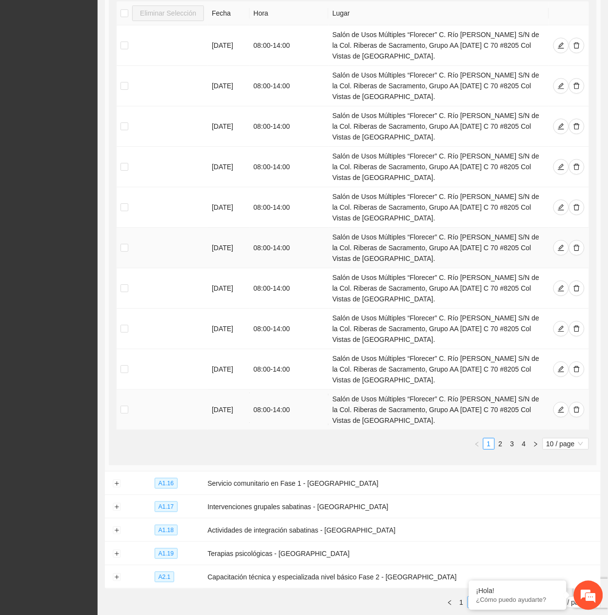
scroll to position [1708, 0]
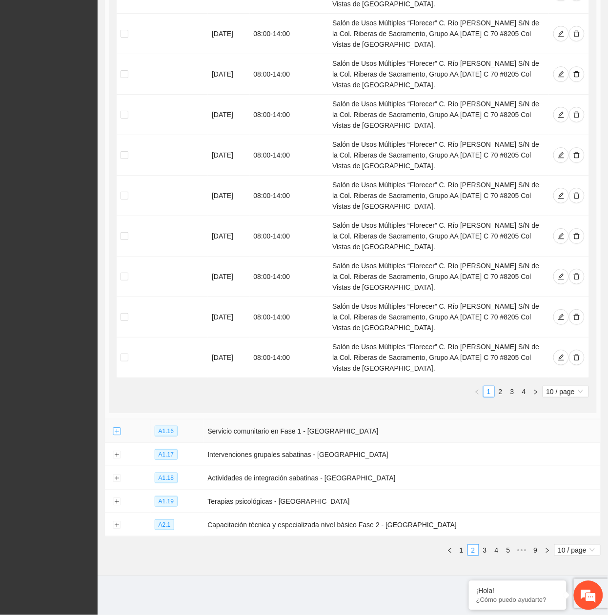
click at [116, 431] on button "Expand row" at bounding box center [117, 432] width 8 height 8
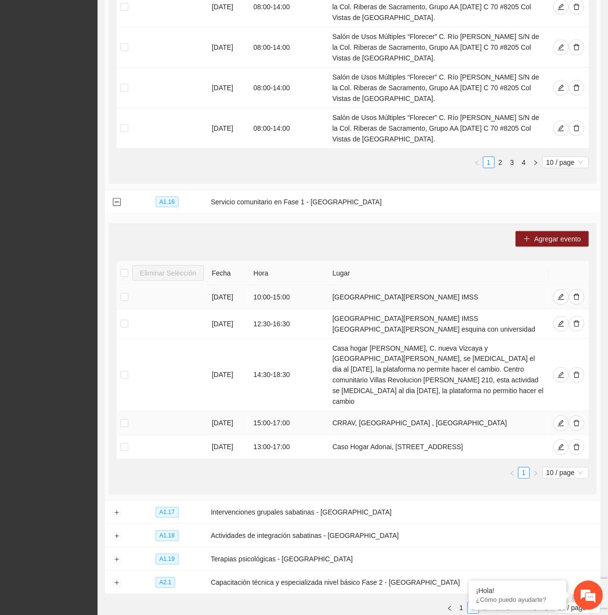
scroll to position [1980, 0]
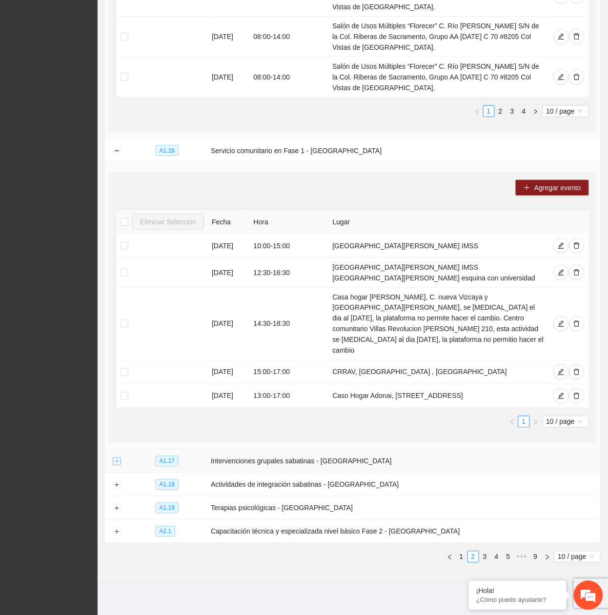
click at [114, 458] on button "Expand row" at bounding box center [117, 462] width 8 height 8
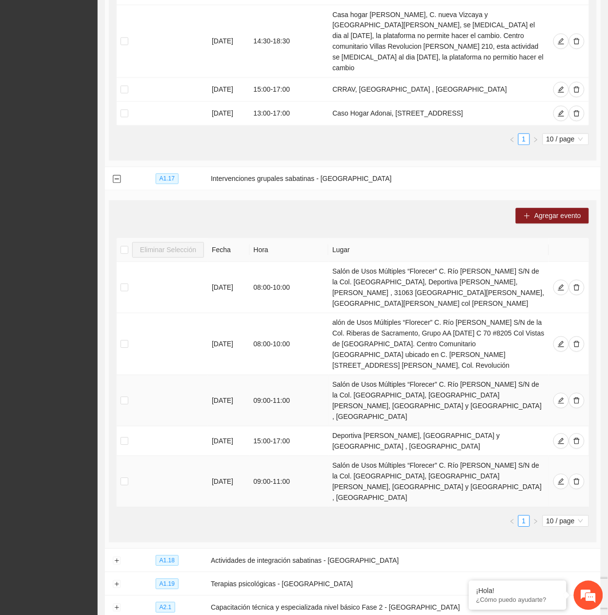
scroll to position [2319, 0]
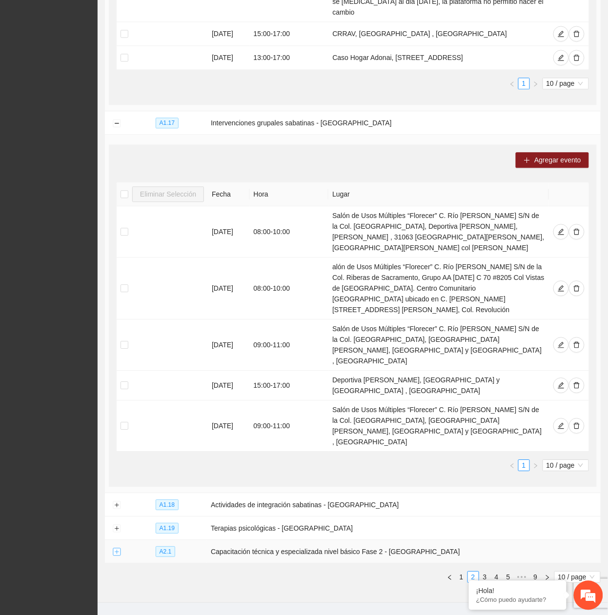
click at [117, 548] on button "Expand row" at bounding box center [117, 552] width 8 height 8
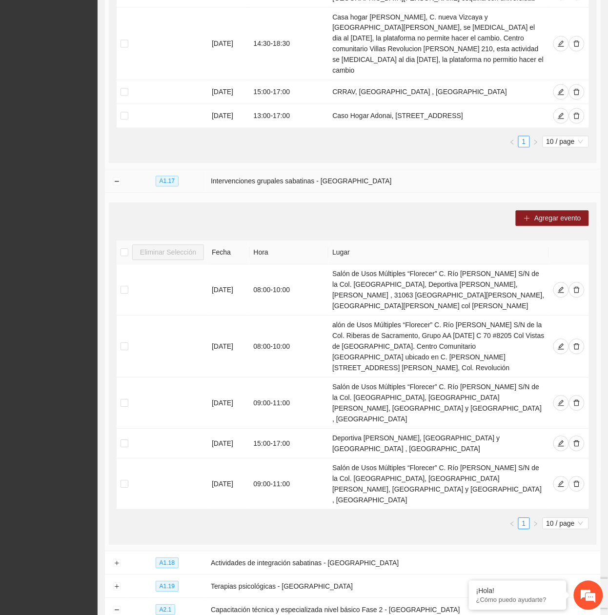
scroll to position [1739, 0]
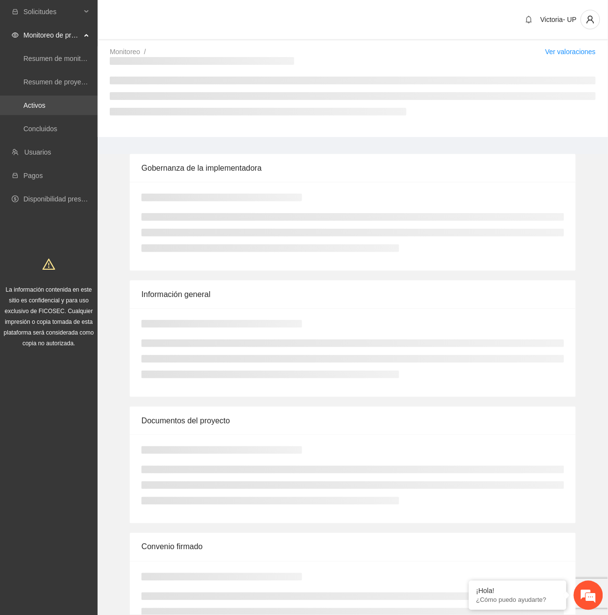
click at [41, 107] on link "Activos" at bounding box center [34, 105] width 22 height 8
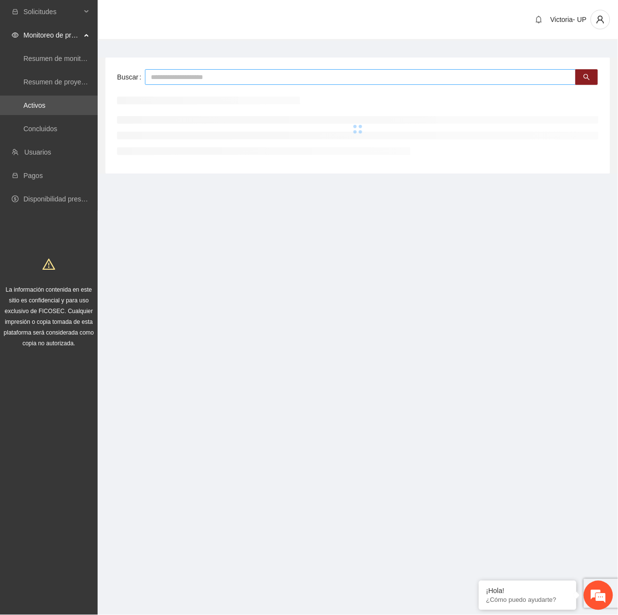
click at [186, 75] on input "text" at bounding box center [360, 77] width 431 height 16
type input "****"
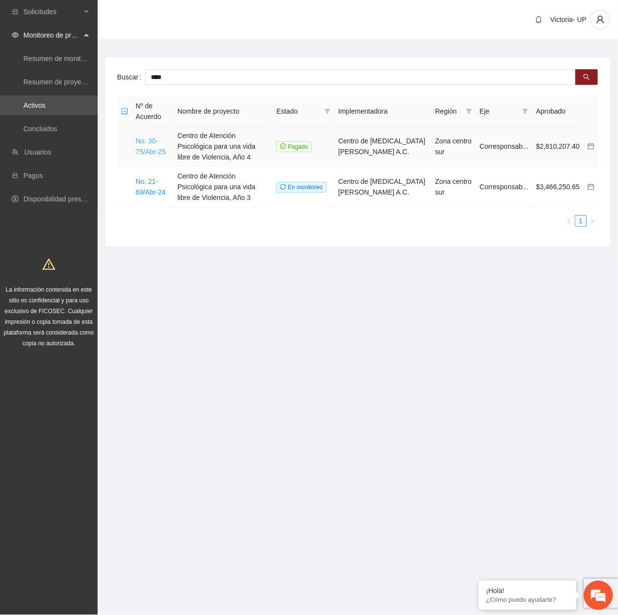
click at [155, 153] on link "No. 30-75/Abr-25" at bounding box center [151, 146] width 30 height 19
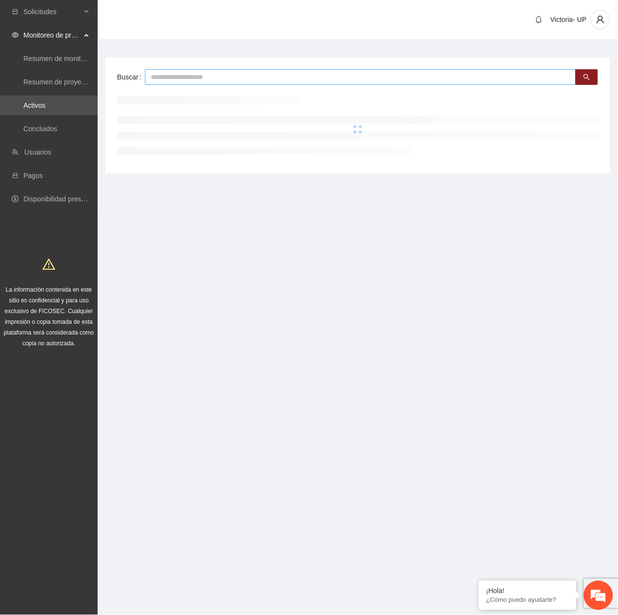
click at [219, 78] on input "text" at bounding box center [360, 77] width 431 height 16
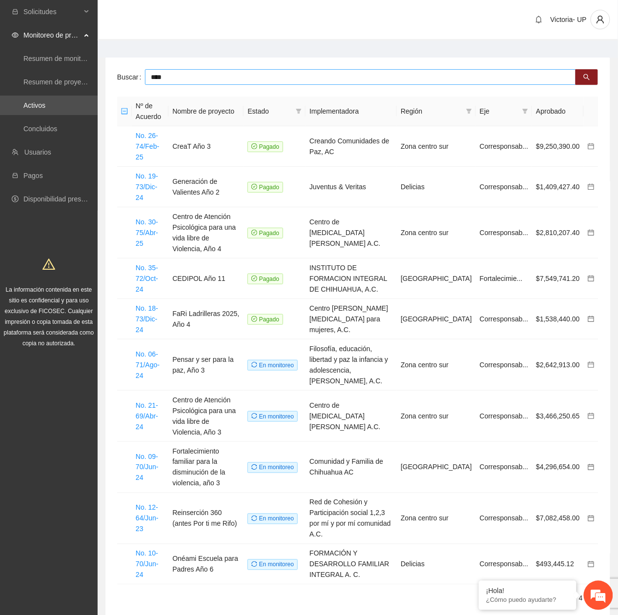
type input "****"
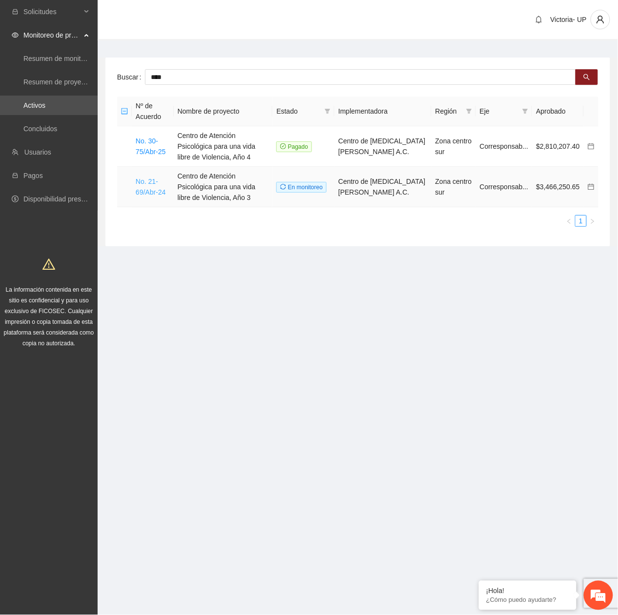
click at [149, 195] on link "No. 21-69/Abr-24" at bounding box center [151, 187] width 30 height 19
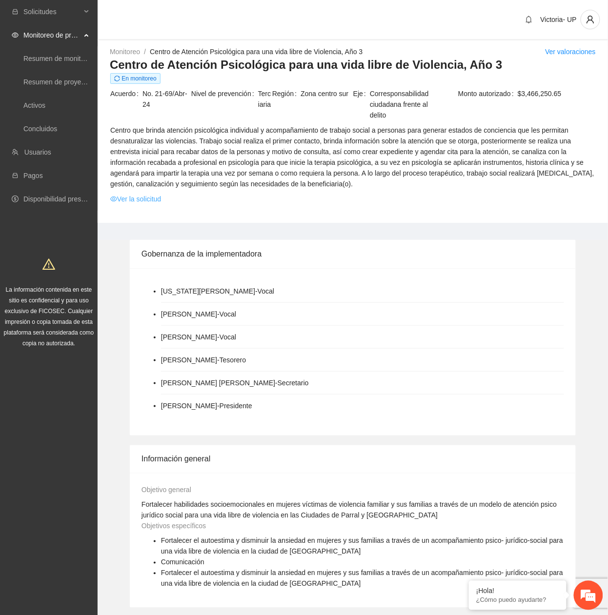
click at [158, 195] on link "Ver la solicitud" at bounding box center [135, 199] width 51 height 11
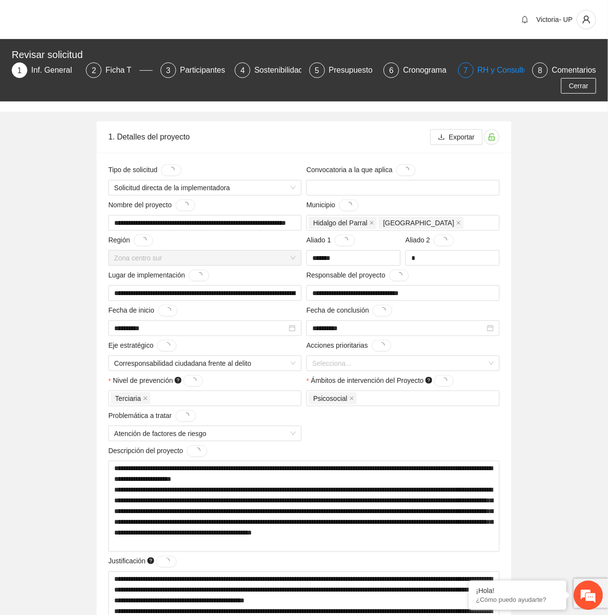
click at [488, 74] on div "RH y Consultores" at bounding box center [512, 70] width 69 height 16
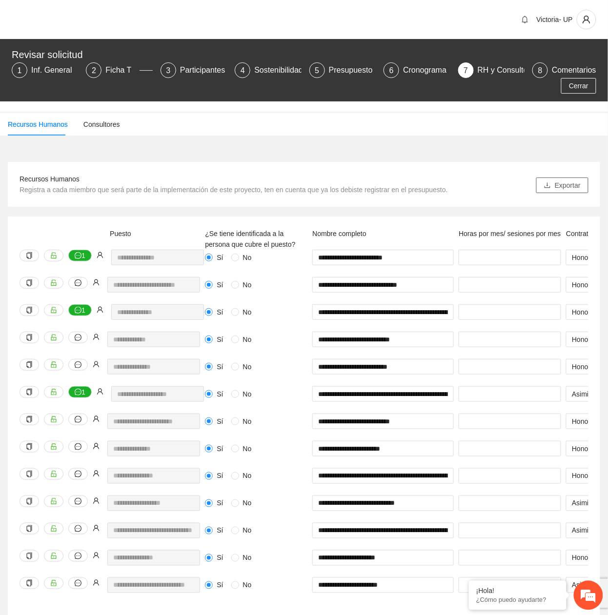
click at [561, 189] on span "Exportar" at bounding box center [568, 185] width 26 height 11
click at [32, 75] on div "Inf. General" at bounding box center [55, 70] width 49 height 16
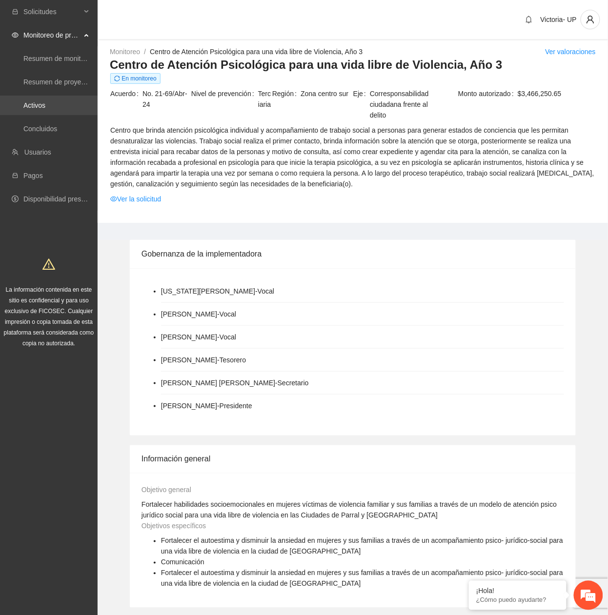
click at [38, 102] on link "Activos" at bounding box center [34, 105] width 22 height 8
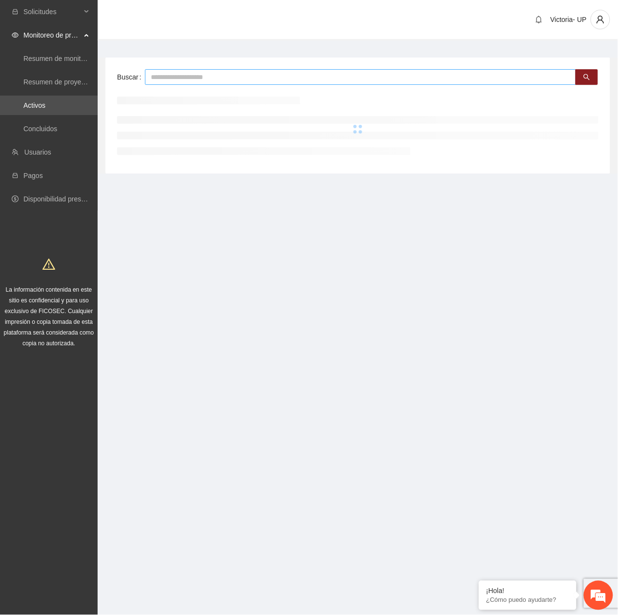
click at [213, 77] on input "text" at bounding box center [360, 77] width 431 height 16
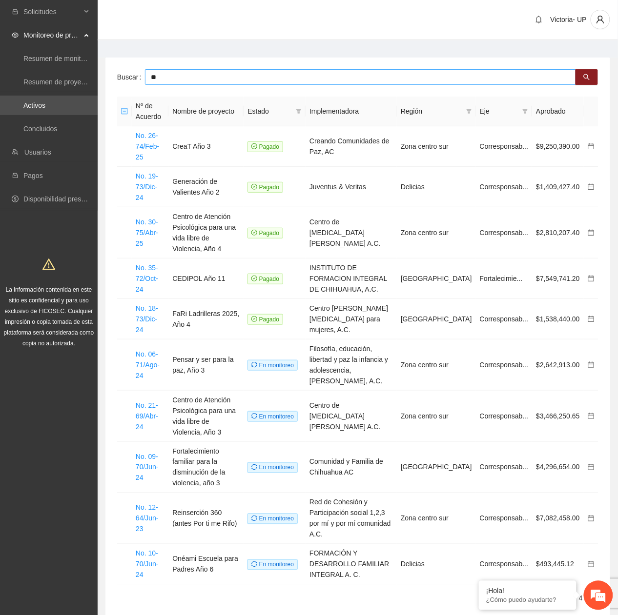
type input "*"
type input "***"
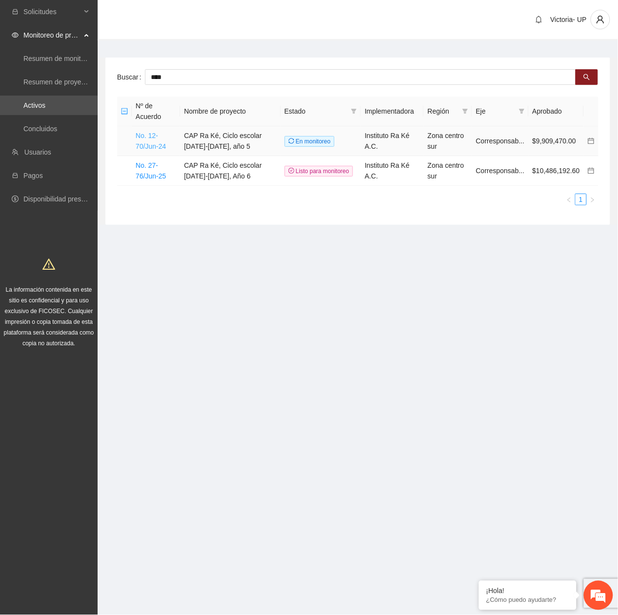
click at [143, 145] on link "No. 12-70/Jun-24" at bounding box center [151, 141] width 30 height 19
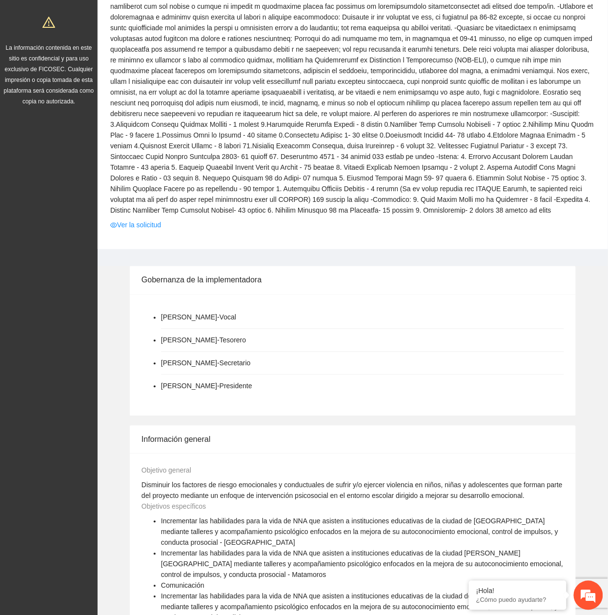
scroll to position [260, 0]
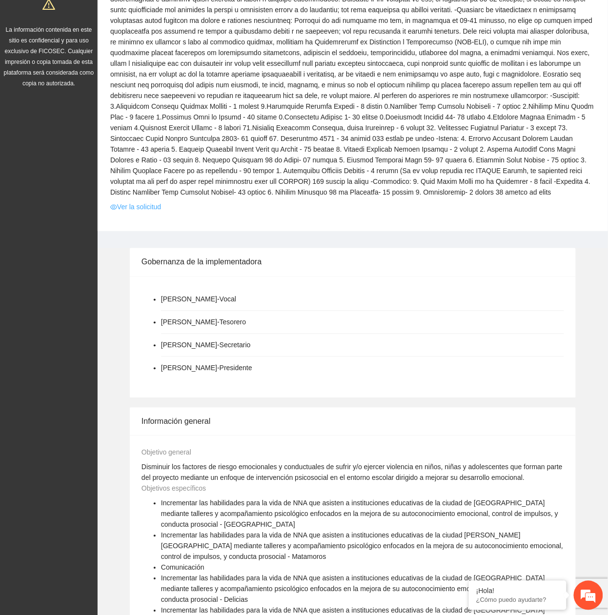
click at [160, 208] on link "Ver la solicitud" at bounding box center [135, 207] width 51 height 11
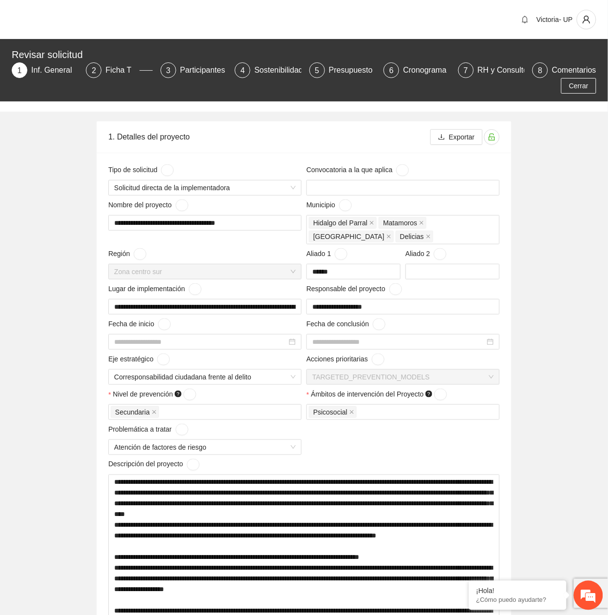
type input "**********"
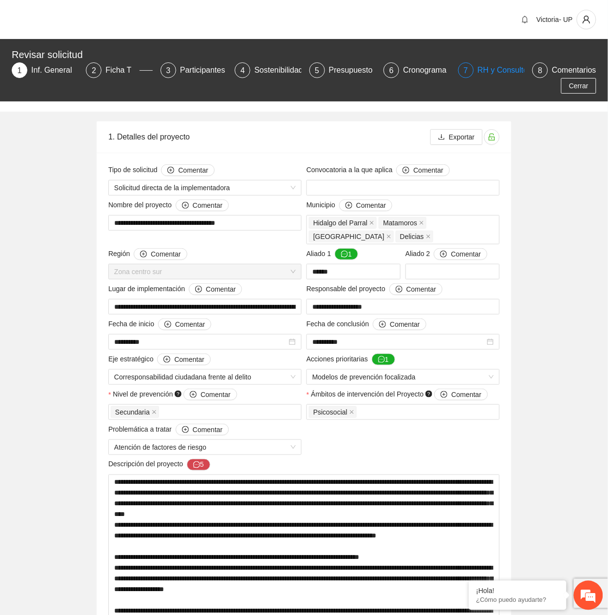
click at [501, 66] on div "RH y Consultores" at bounding box center [512, 70] width 69 height 16
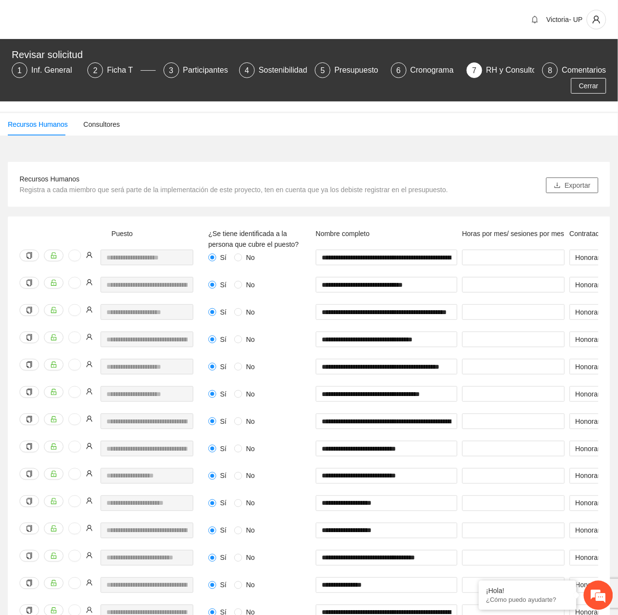
click at [575, 190] on span "Exportar" at bounding box center [578, 185] width 26 height 11
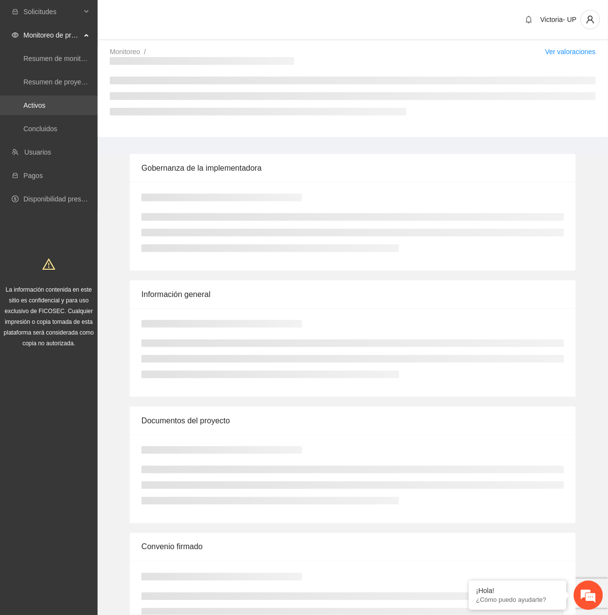
click at [45, 104] on link "Activos" at bounding box center [34, 105] width 22 height 8
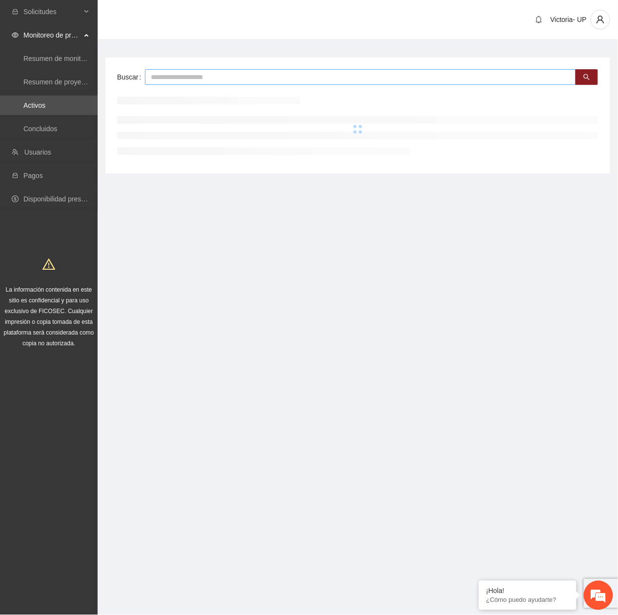
click at [178, 79] on input "text" at bounding box center [360, 77] width 431 height 16
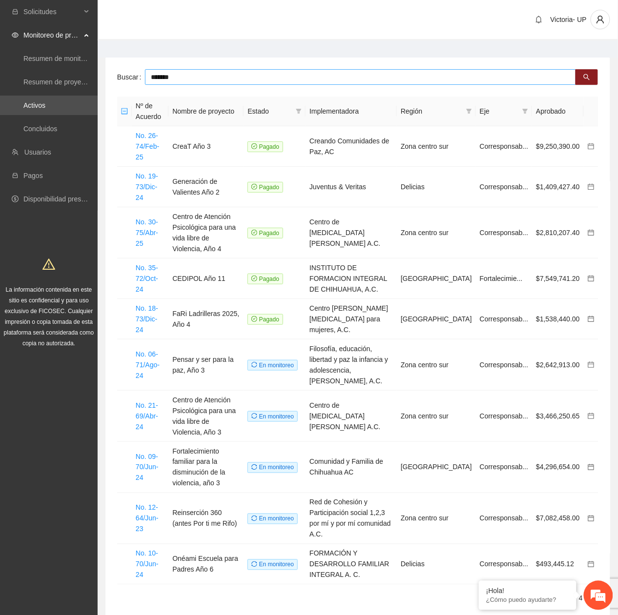
type input "*******"
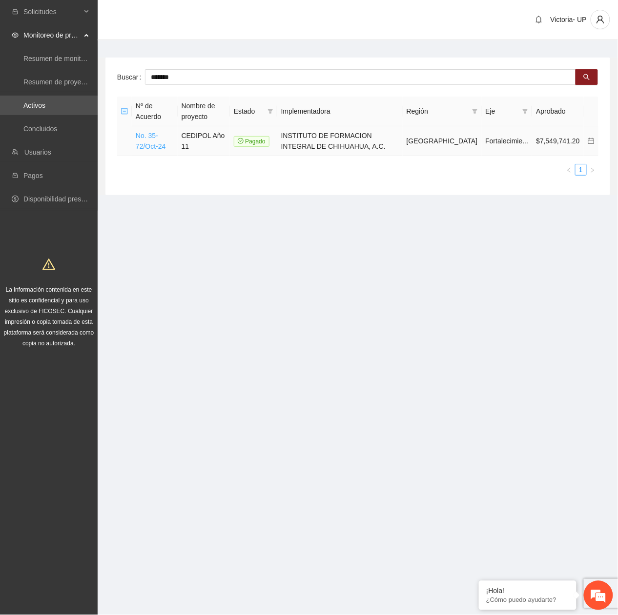
click at [158, 145] on link "No. 35-72/Oct-24" at bounding box center [151, 141] width 30 height 19
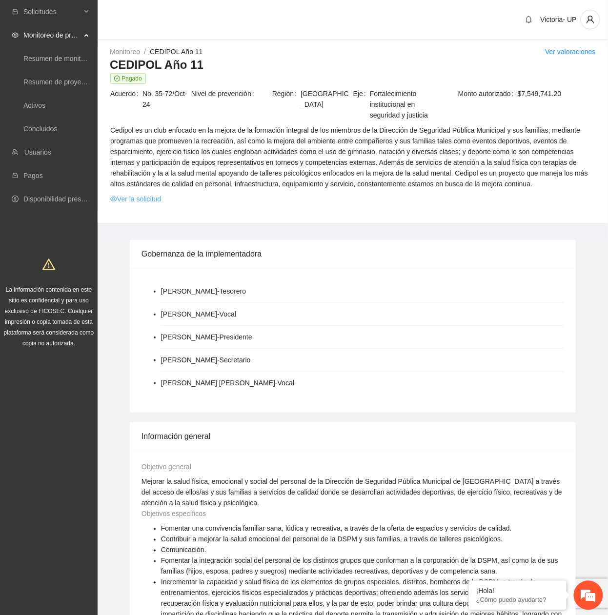
click at [157, 196] on link "Ver la solicitud" at bounding box center [135, 199] width 51 height 11
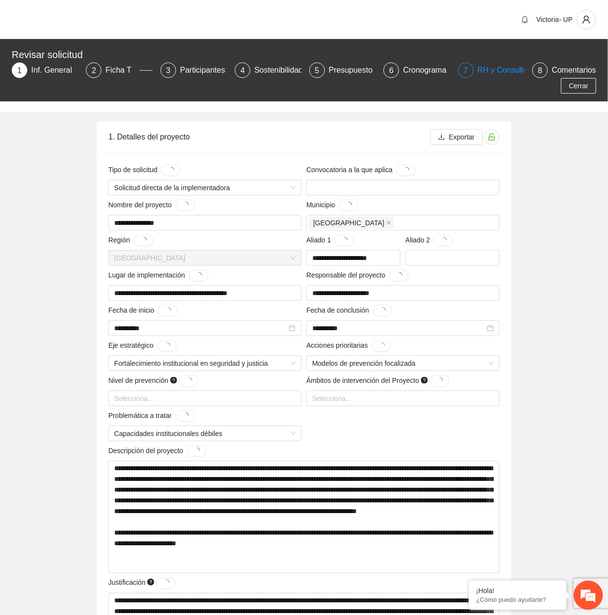
click at [492, 66] on div "RH y Consultores" at bounding box center [512, 70] width 69 height 16
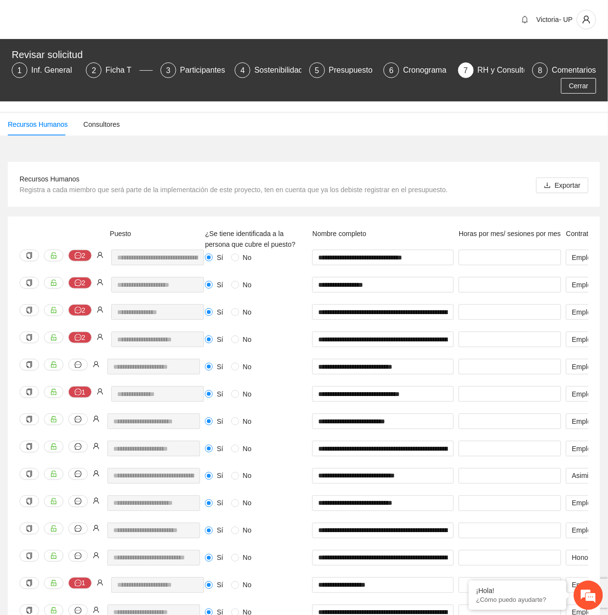
scroll to position [65, 0]
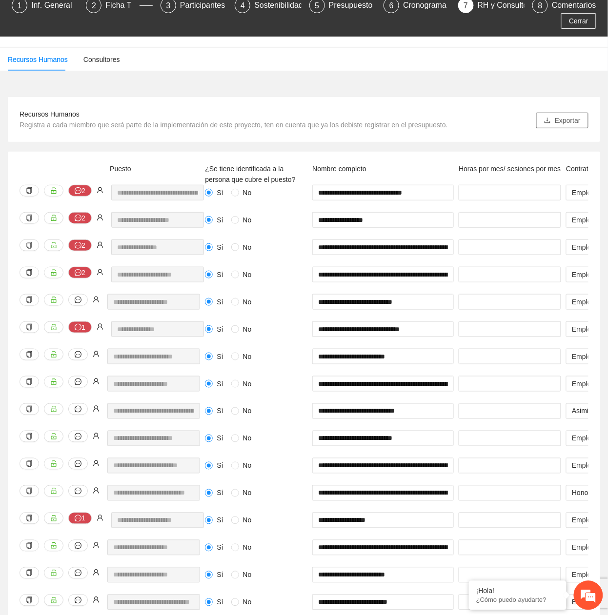
click at [544, 122] on button "Exportar" at bounding box center [562, 121] width 52 height 16
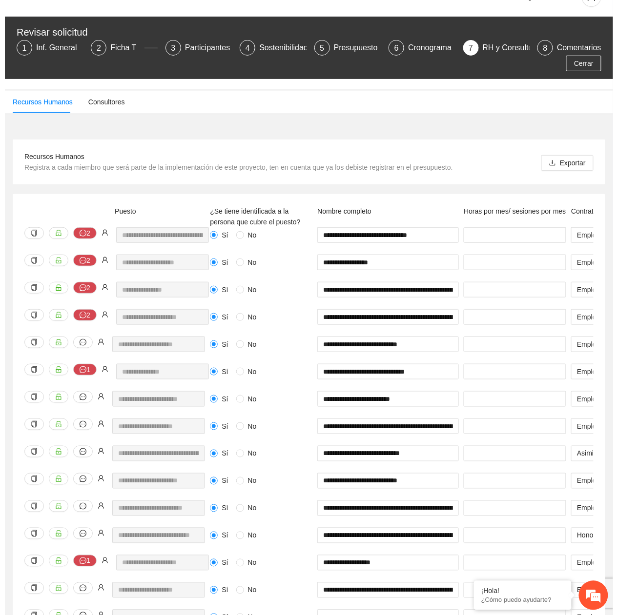
scroll to position [0, 0]
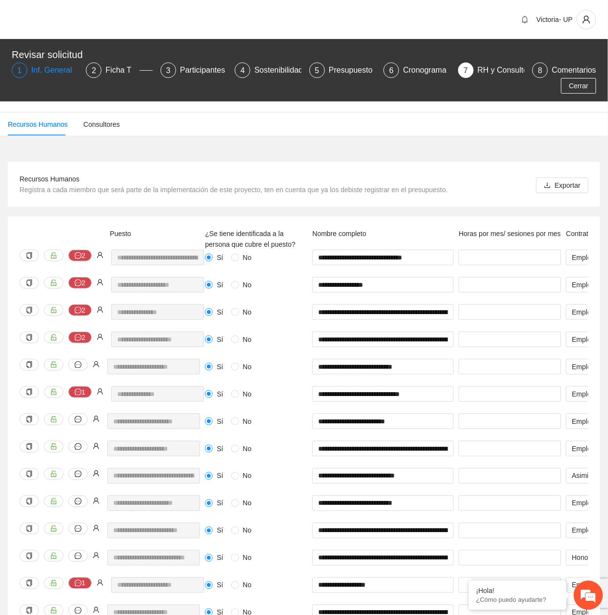
click at [57, 67] on div "Inf. General" at bounding box center [55, 70] width 49 height 16
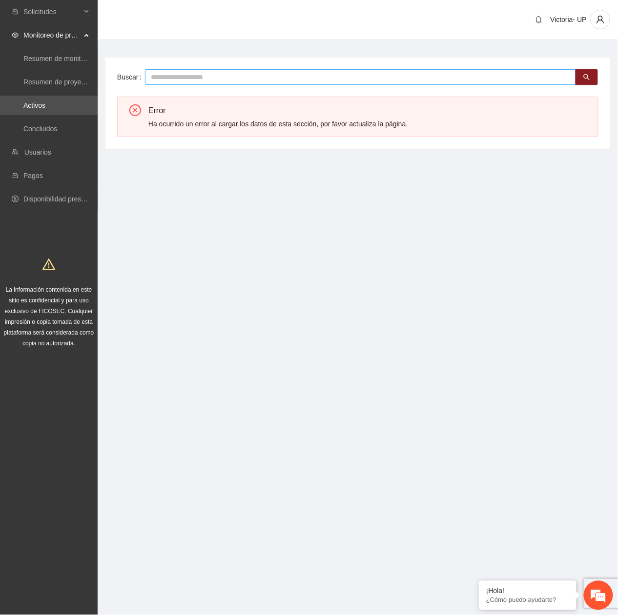
drag, startPoint x: 182, startPoint y: 77, endPoint x: 182, endPoint y: 69, distance: 8.3
click at [182, 69] on input "text" at bounding box center [360, 77] width 431 height 16
type input "******"
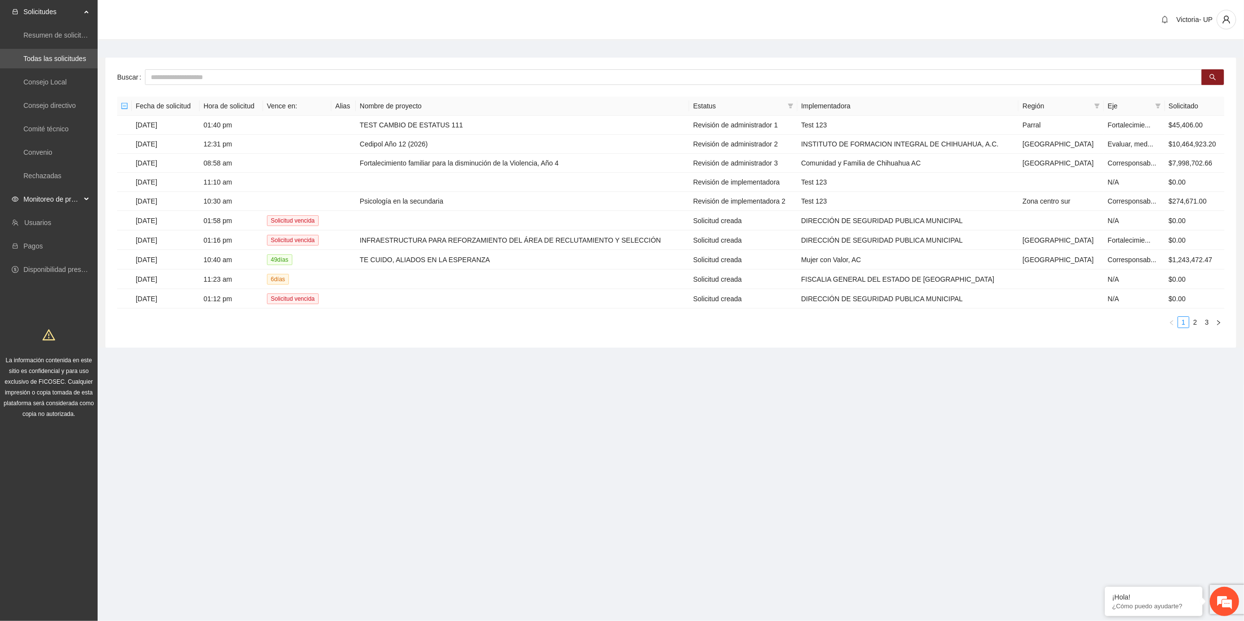
drag, startPoint x: 79, startPoint y: 198, endPoint x: 80, endPoint y: 209, distance: 10.8
click at [78, 199] on span "Monitoreo de proyectos" at bounding box center [52, 199] width 58 height 20
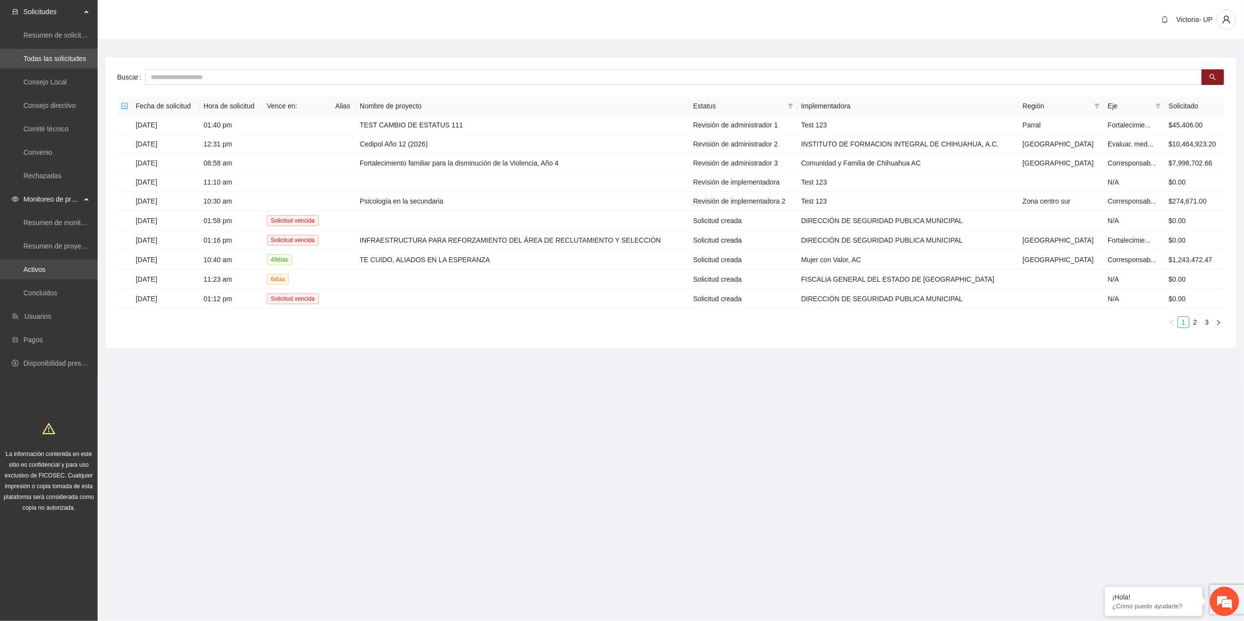
click at [45, 268] on link "Activos" at bounding box center [34, 269] width 22 height 8
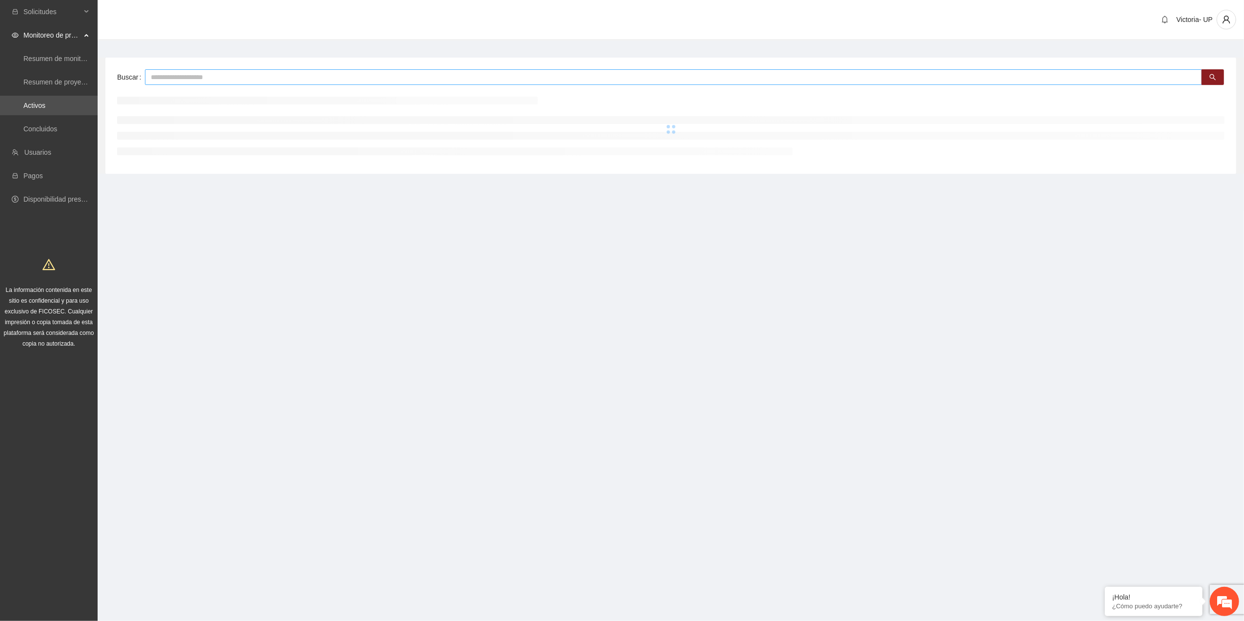
drag, startPoint x: 168, startPoint y: 69, endPoint x: 170, endPoint y: 75, distance: 6.8
click at [168, 69] on input "text" at bounding box center [673, 77] width 1057 height 16
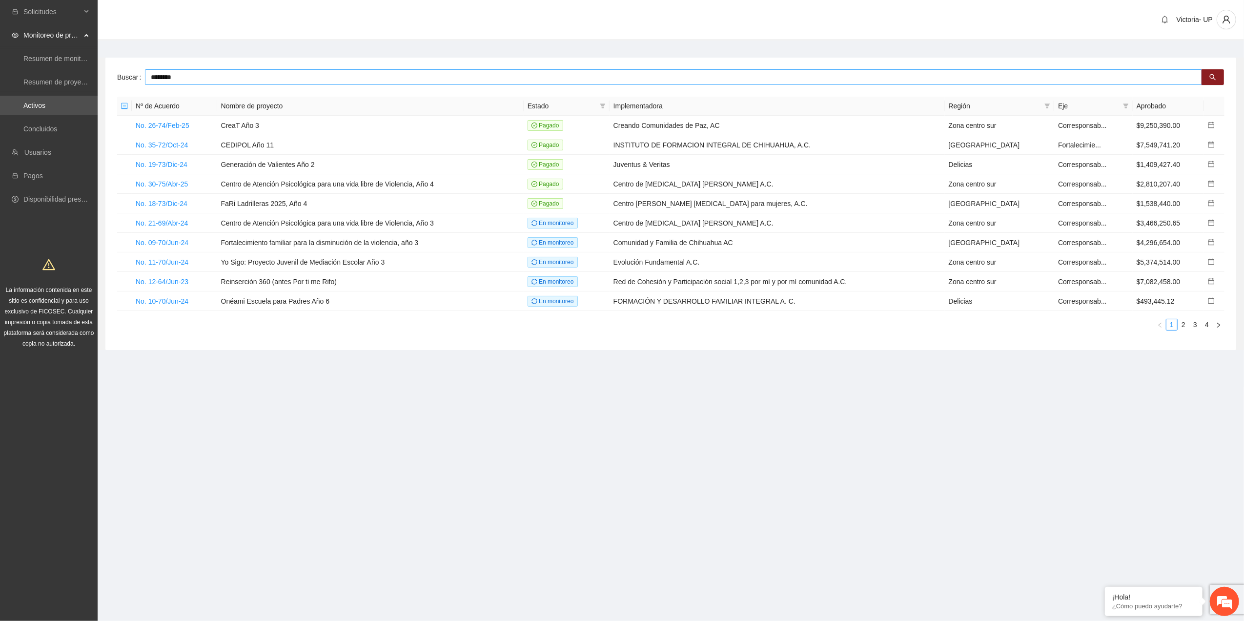
type input "********"
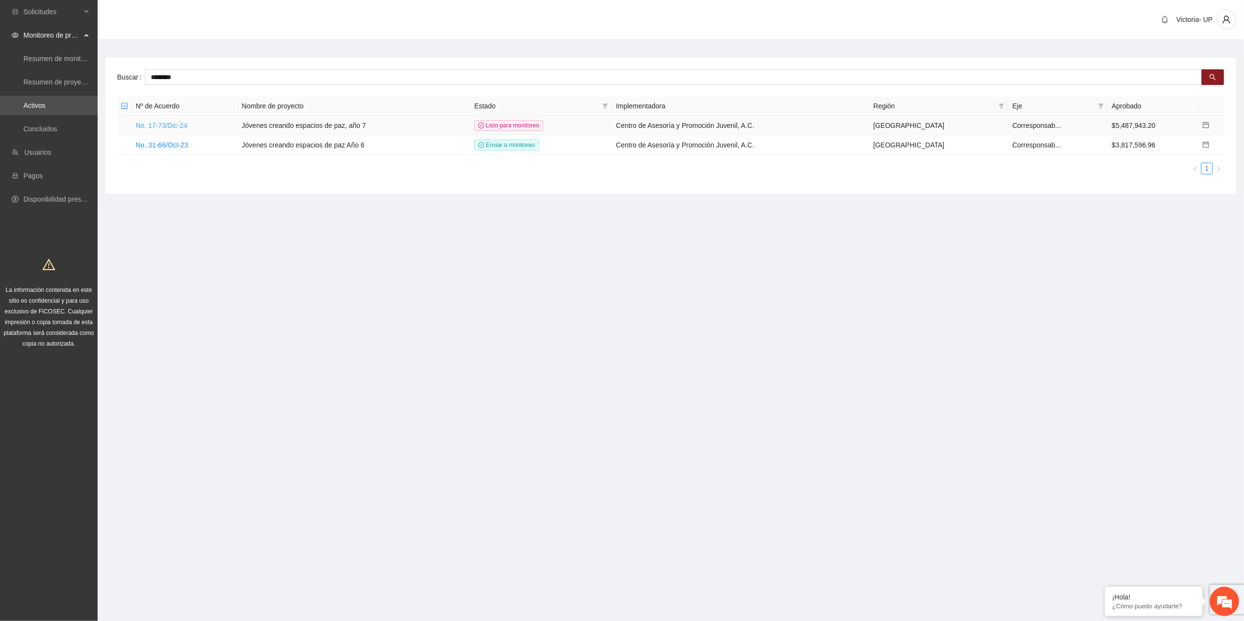
click at [181, 121] on link "No. 17-73/Dic-24" at bounding box center [162, 125] width 52 height 8
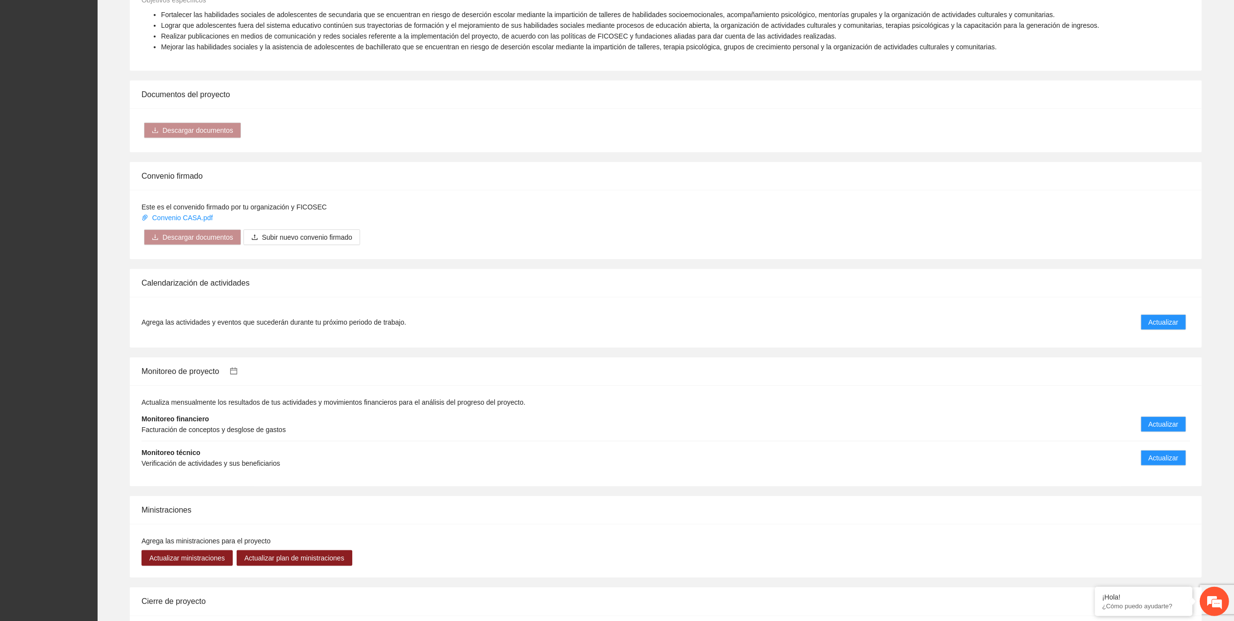
scroll to position [585, 0]
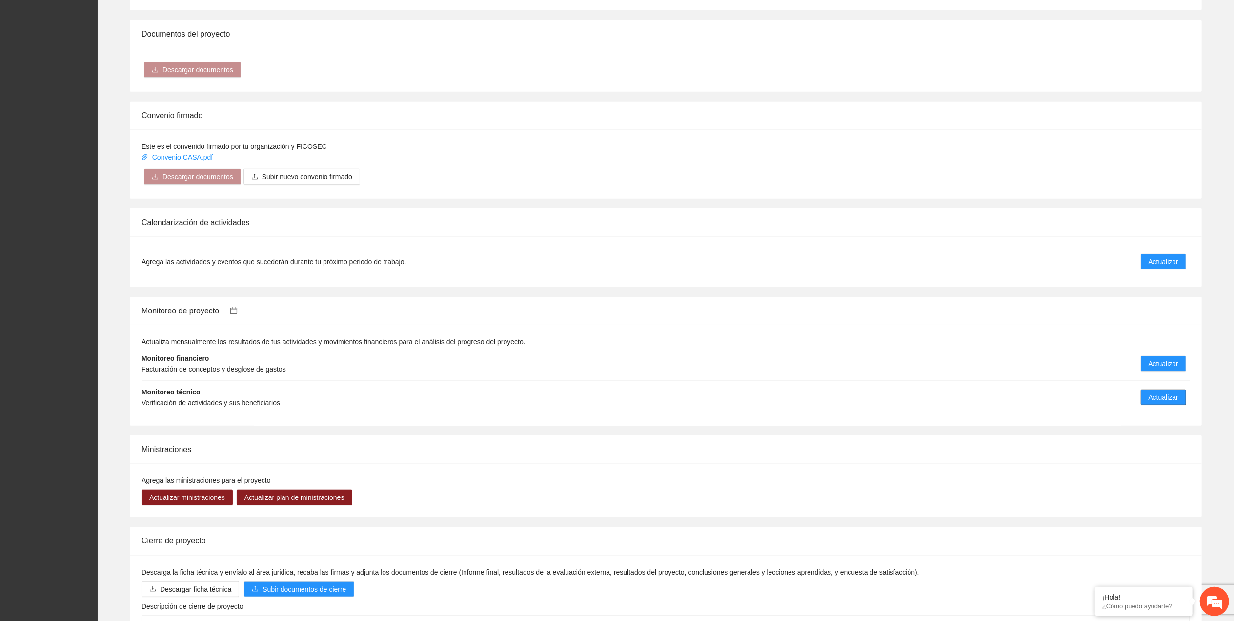
drag, startPoint x: 1141, startPoint y: 394, endPoint x: 1149, endPoint y: 397, distance: 8.3
click at [1144, 395] on button "Actualizar" at bounding box center [1163, 397] width 45 height 16
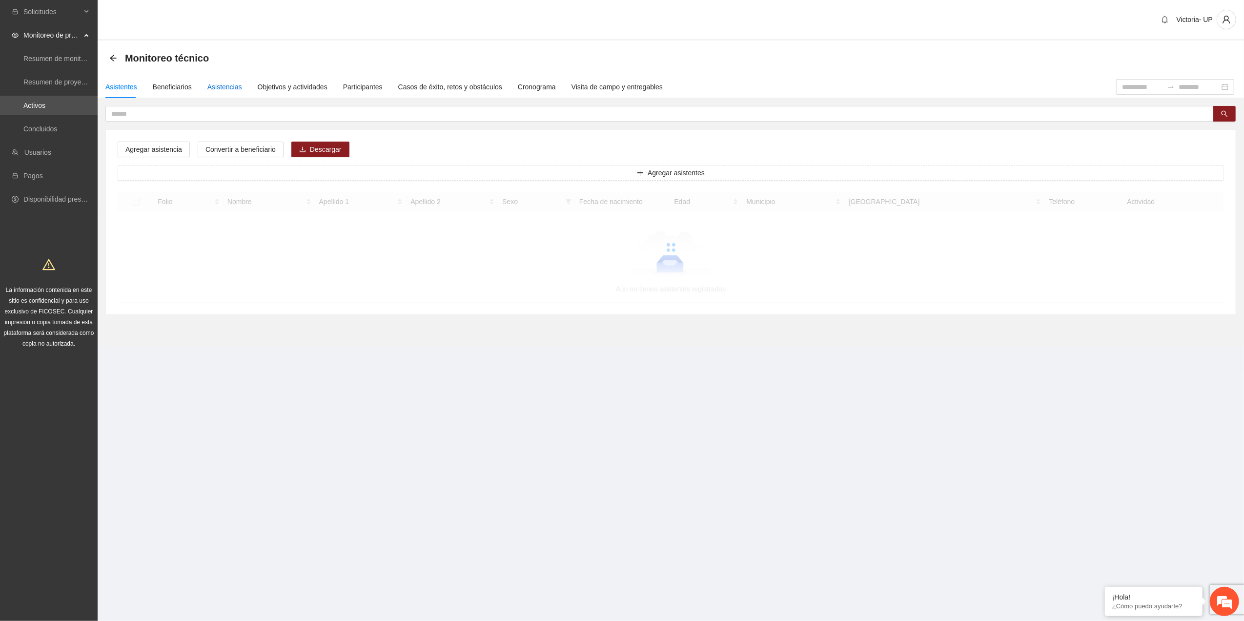
click at [216, 88] on div "Asistencias" at bounding box center [224, 86] width 35 height 11
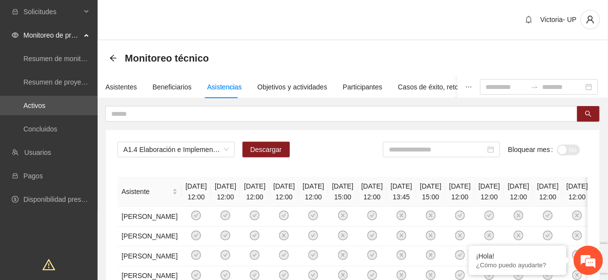
drag, startPoint x: 450, startPoint y: 147, endPoint x: 449, endPoint y: 158, distance: 10.7
click at [449, 147] on input at bounding box center [437, 149] width 97 height 11
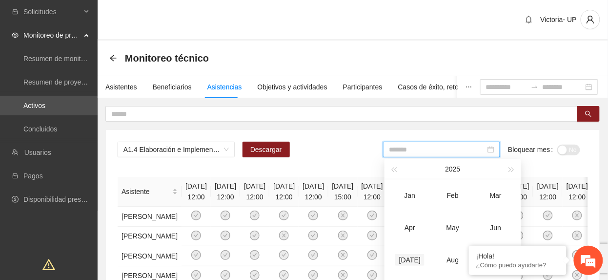
click at [408, 254] on div "Jul" at bounding box center [409, 260] width 29 height 12
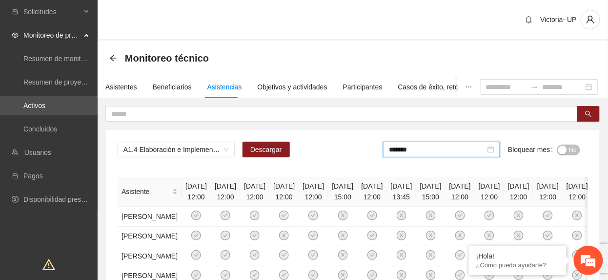
click at [569, 150] on span "No" at bounding box center [572, 149] width 7 height 11
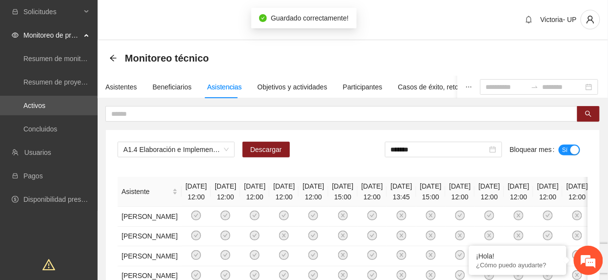
drag, startPoint x: 426, startPoint y: 148, endPoint x: 431, endPoint y: 170, distance: 22.0
click at [426, 149] on input "*******" at bounding box center [439, 149] width 97 height 11
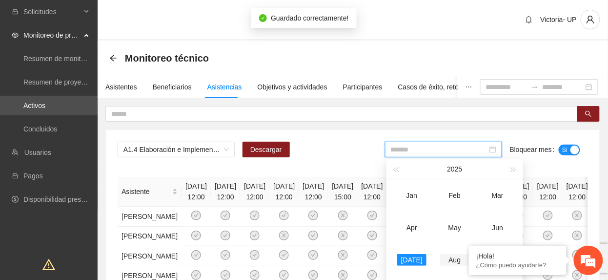
click at [456, 259] on div "Aug" at bounding box center [454, 260] width 29 height 12
type input "*******"
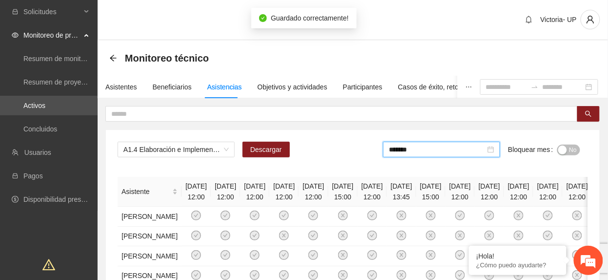
click at [569, 151] on span "No" at bounding box center [572, 149] width 7 height 11
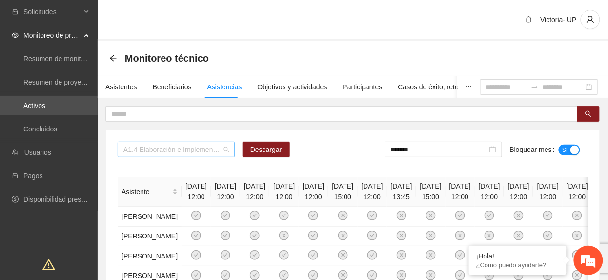
click at [202, 149] on span "A1.4 Elaboración e Implementación de Proyectos Juveniles" at bounding box center [175, 149] width 105 height 15
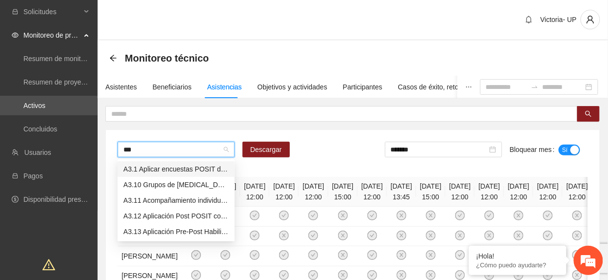
type input "****"
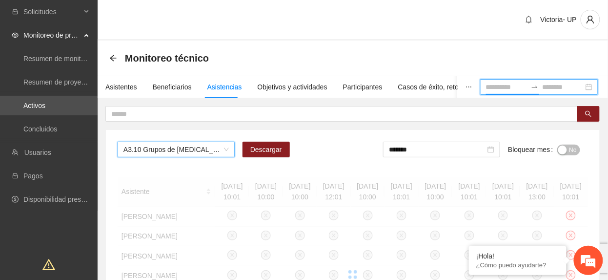
click at [486, 88] on input at bounding box center [506, 86] width 41 height 11
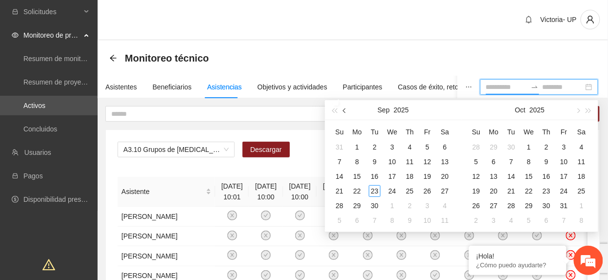
click at [343, 109] on span "button" at bounding box center [345, 110] width 5 height 5
type input "**********"
click at [377, 147] on div "1" at bounding box center [375, 147] width 12 height 12
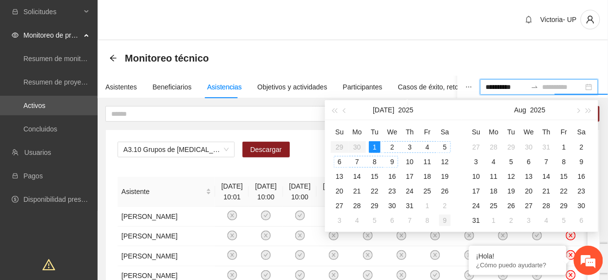
type input "**********"
click at [479, 216] on div "31" at bounding box center [476, 220] width 12 height 12
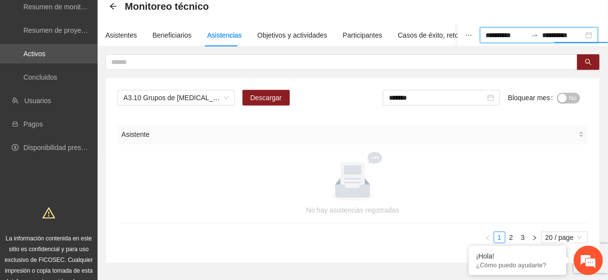
scroll to position [94, 0]
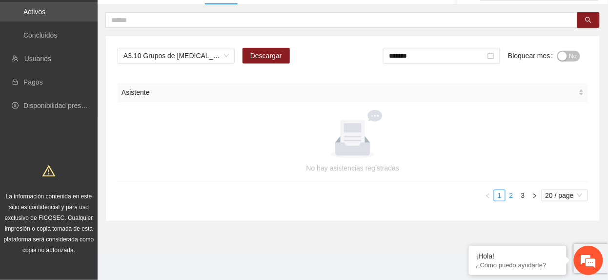
click at [510, 191] on link "2" at bounding box center [511, 195] width 11 height 11
click at [525, 196] on link "3" at bounding box center [523, 195] width 11 height 11
click at [576, 51] on span "No" at bounding box center [572, 56] width 7 height 11
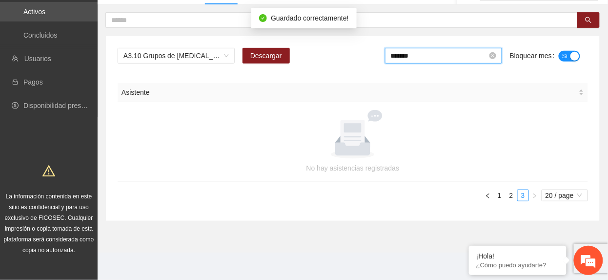
click at [460, 54] on input "*******" at bounding box center [439, 55] width 97 height 11
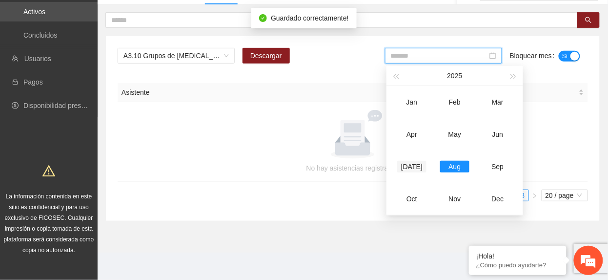
click at [414, 172] on td "Jul" at bounding box center [411, 166] width 43 height 32
type input "*******"
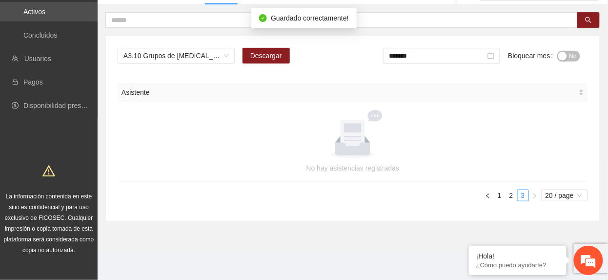
click at [572, 51] on span "No" at bounding box center [572, 56] width 7 height 11
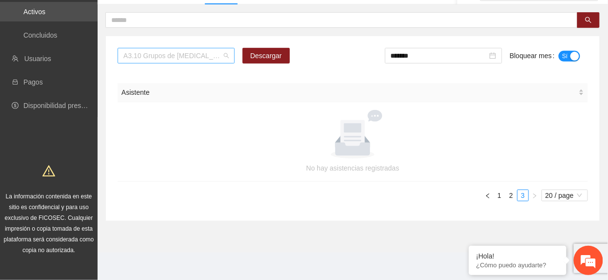
click at [211, 55] on span "A3.10 Grupos de Crecimiento Personal. Va de nuez" at bounding box center [175, 55] width 105 height 15
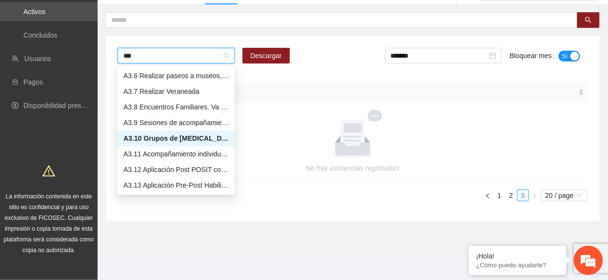
scroll to position [0, 0]
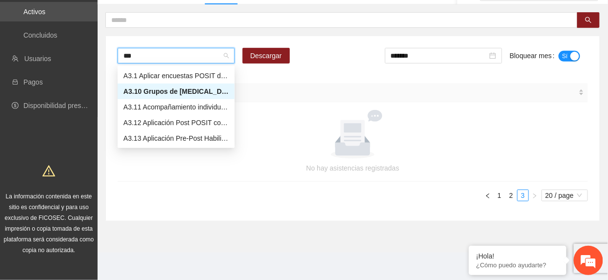
type input "****"
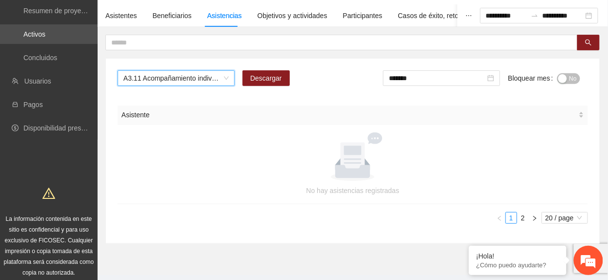
scroll to position [94, 0]
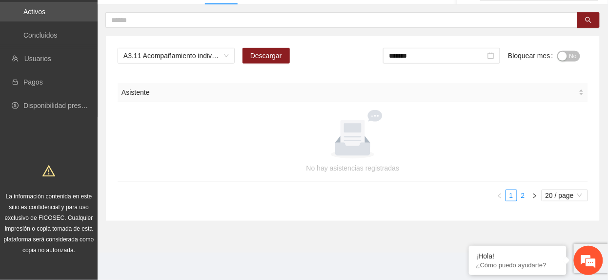
click at [525, 198] on ul "1 2 20 / page" at bounding box center [353, 195] width 470 height 12
click at [524, 197] on link "2" at bounding box center [523, 195] width 11 height 11
click at [575, 55] on span "No" at bounding box center [572, 56] width 7 height 11
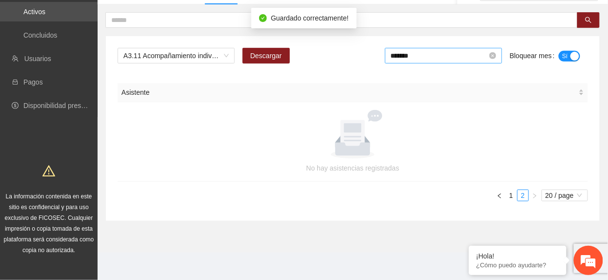
click at [444, 55] on input "*******" at bounding box center [439, 55] width 97 height 11
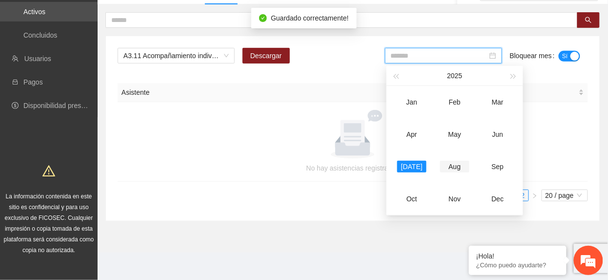
click at [459, 163] on div "Aug" at bounding box center [454, 167] width 29 height 12
type input "*******"
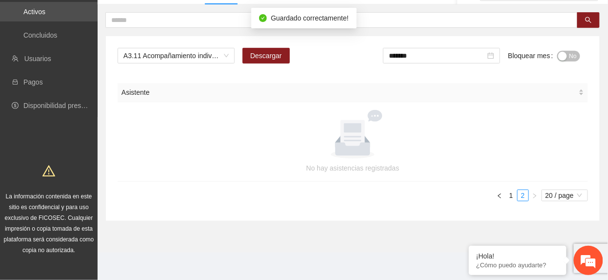
drag, startPoint x: 570, startPoint y: 55, endPoint x: 555, endPoint y: 46, distance: 17.5
click at [570, 55] on span "No" at bounding box center [572, 56] width 7 height 11
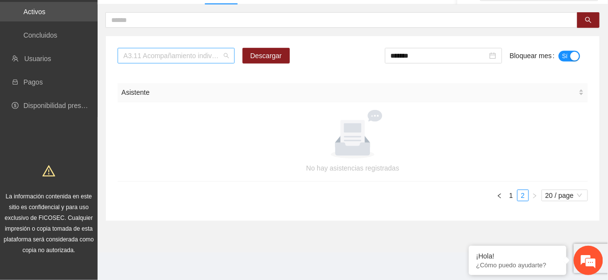
click at [192, 57] on span "A3.11 Acompañamiento individual a adolescentes. Va de nuez" at bounding box center [175, 55] width 105 height 15
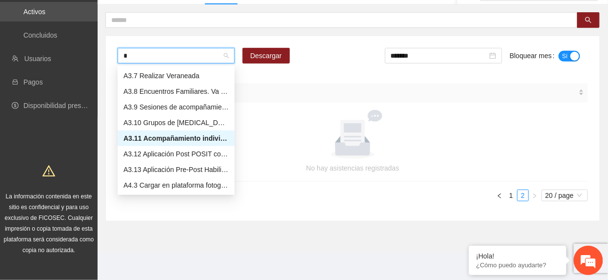
scroll to position [78, 0]
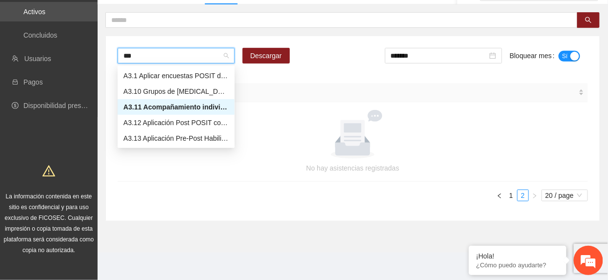
type input "****"
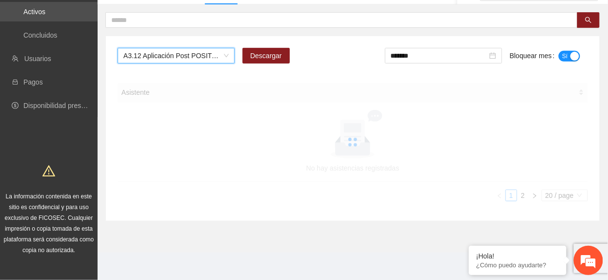
scroll to position [75, 0]
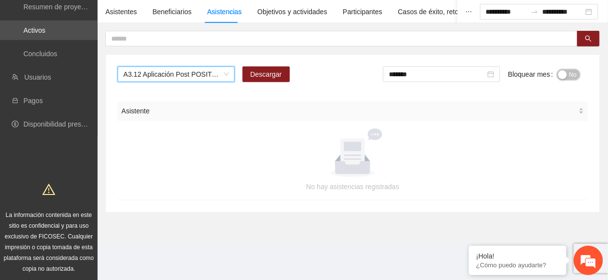
drag, startPoint x: 574, startPoint y: 76, endPoint x: 566, endPoint y: 80, distance: 8.7
click at [574, 75] on span "No" at bounding box center [572, 74] width 7 height 11
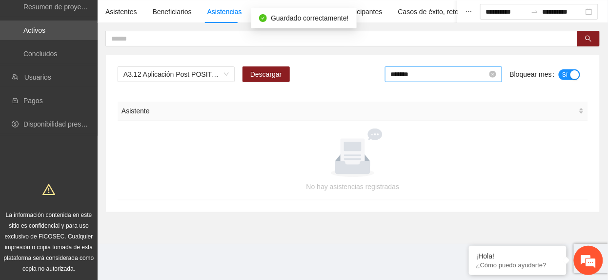
click at [437, 79] on input "*******" at bounding box center [439, 74] width 97 height 11
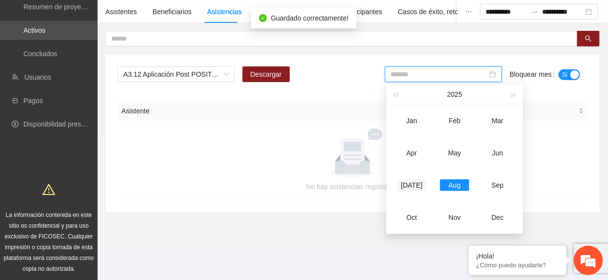
click at [410, 181] on div "[DATE]" at bounding box center [411, 185] width 29 height 12
type input "*******"
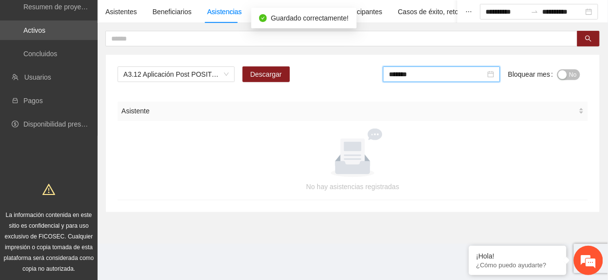
click at [577, 70] on button "No" at bounding box center [568, 74] width 23 height 11
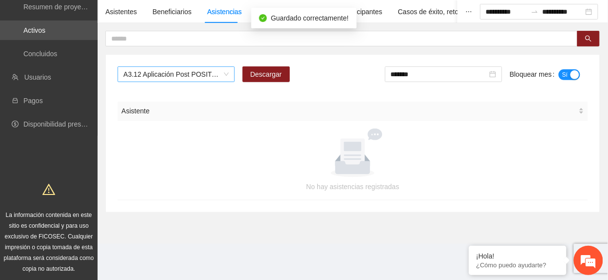
click at [208, 70] on span "A3.12 Aplicación Post POSIT con terapeuta. Va de nuez" at bounding box center [175, 74] width 105 height 15
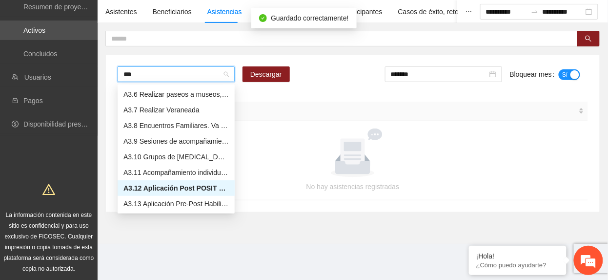
scroll to position [0, 0]
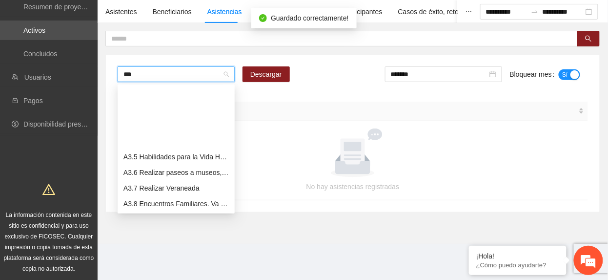
type input "****"
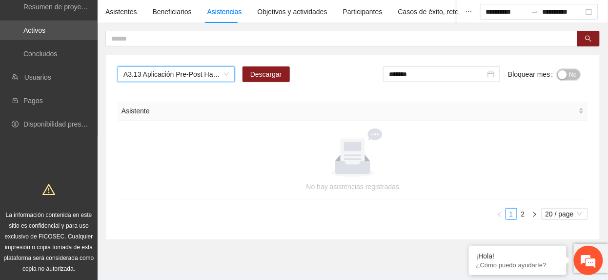
drag, startPoint x: 574, startPoint y: 72, endPoint x: 568, endPoint y: 87, distance: 15.6
click at [573, 73] on span "No" at bounding box center [572, 74] width 7 height 11
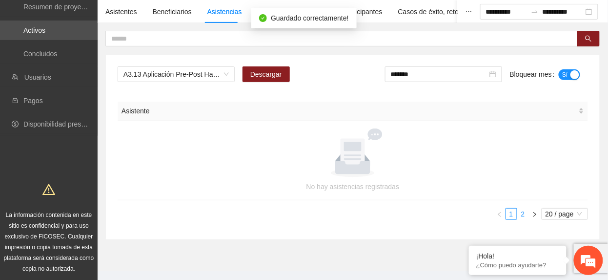
click at [525, 209] on link "2" at bounding box center [523, 213] width 11 height 11
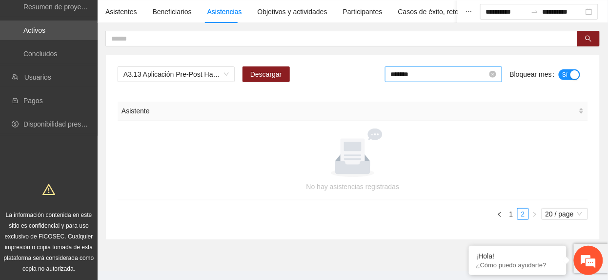
click at [425, 73] on input "*******" at bounding box center [439, 74] width 97 height 11
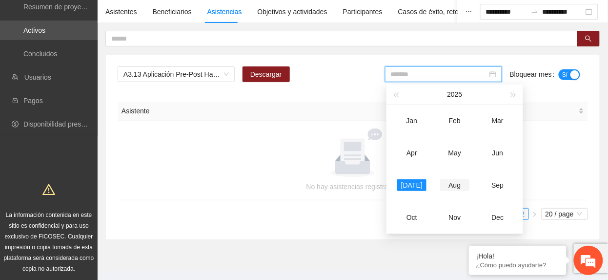
click at [458, 189] on div "Aug" at bounding box center [454, 185] width 29 height 12
type input "*******"
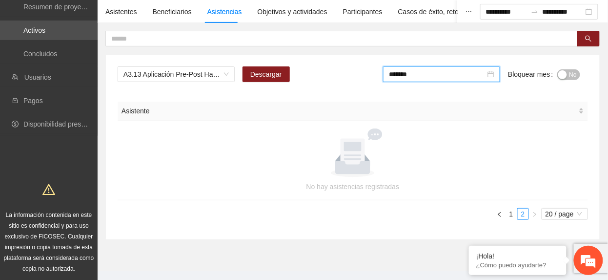
click at [570, 77] on span "No" at bounding box center [572, 74] width 7 height 11
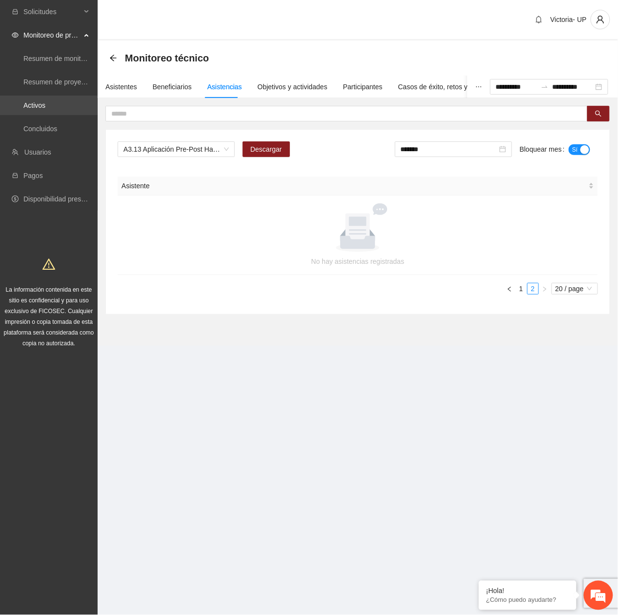
click at [45, 103] on link "Activos" at bounding box center [34, 105] width 22 height 8
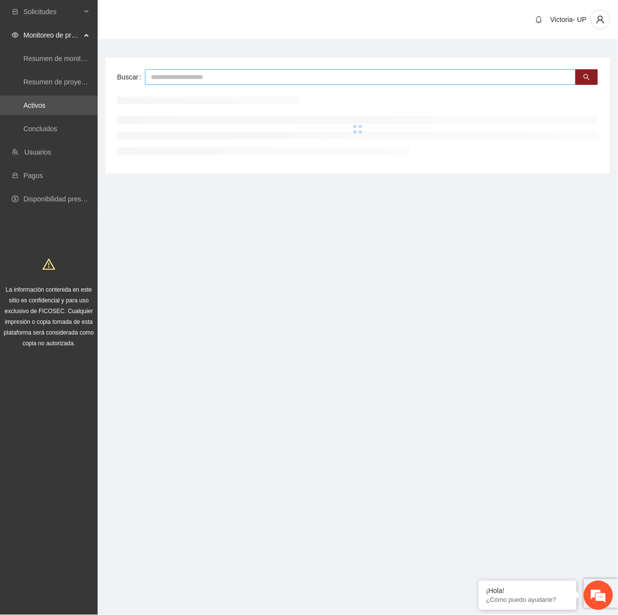
drag, startPoint x: 185, startPoint y: 79, endPoint x: 192, endPoint y: 73, distance: 8.6
click at [186, 79] on input "text" at bounding box center [360, 77] width 431 height 16
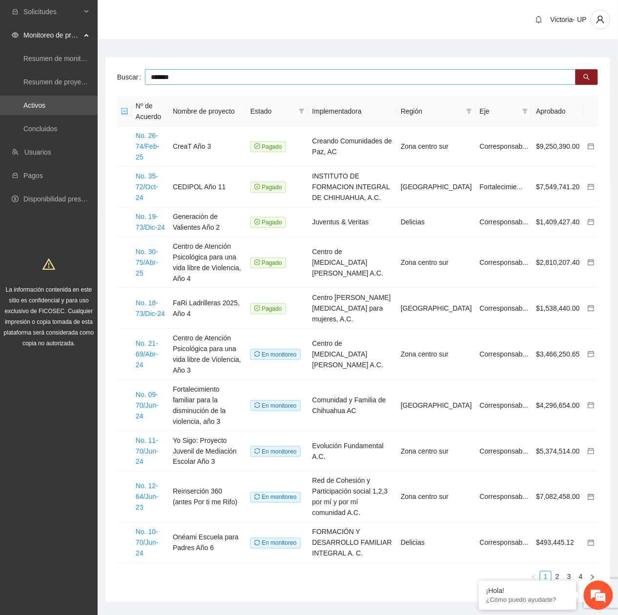
type input "*******"
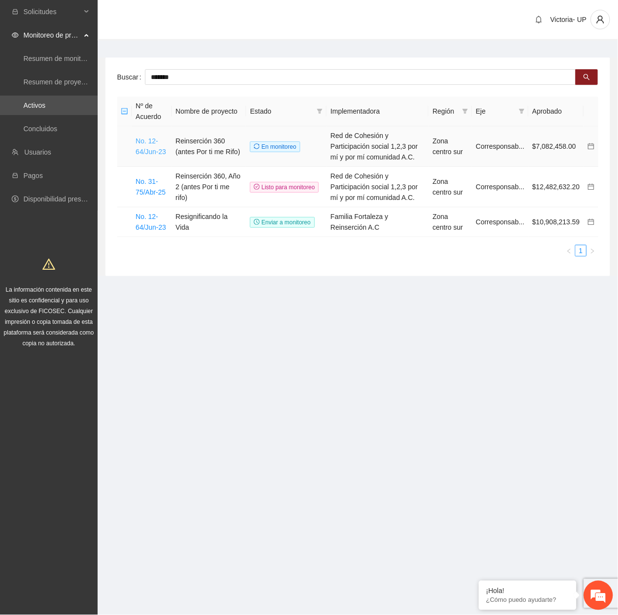
click at [159, 152] on link "No. 12-64/Jun-23" at bounding box center [151, 146] width 30 height 19
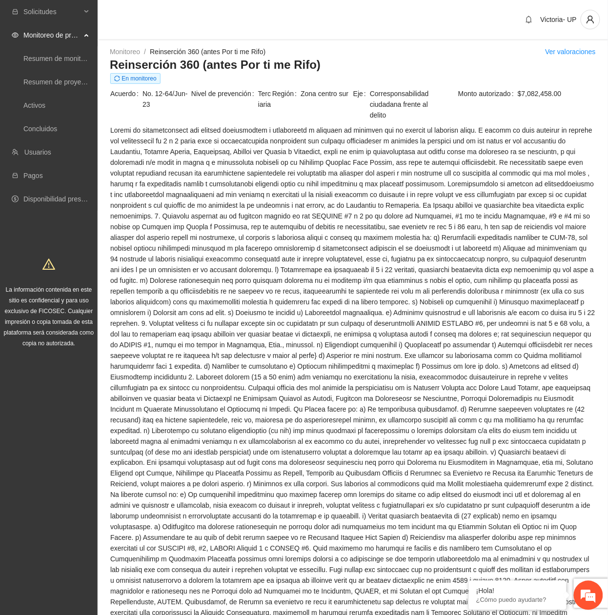
click at [364, 279] on span at bounding box center [352, 415] width 485 height 580
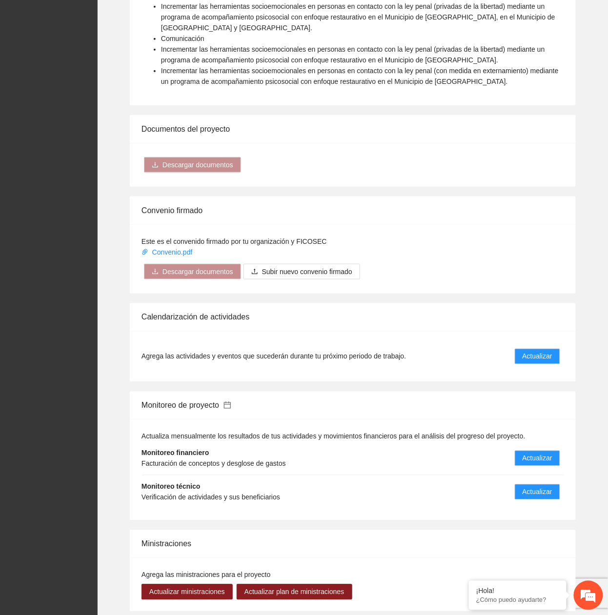
scroll to position [1280, 0]
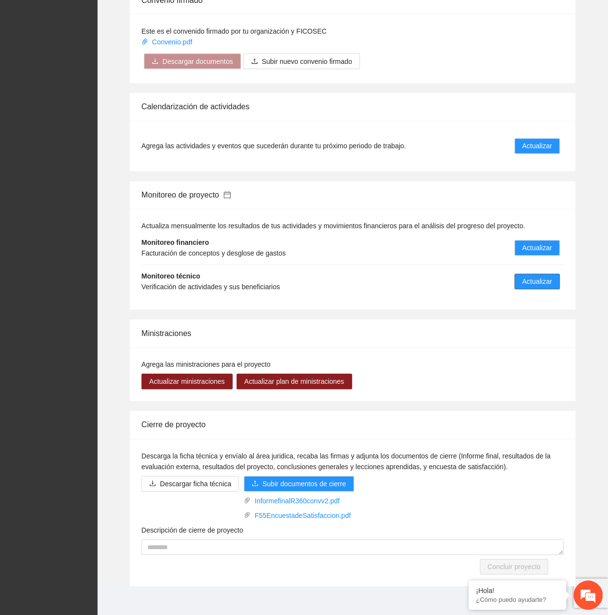
click at [541, 277] on span "Actualizar" at bounding box center [538, 282] width 30 height 11
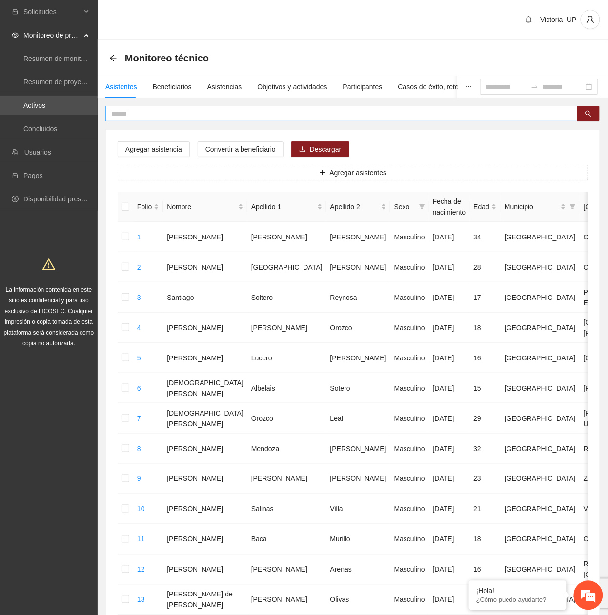
click at [170, 116] on input "text" at bounding box center [337, 113] width 453 height 11
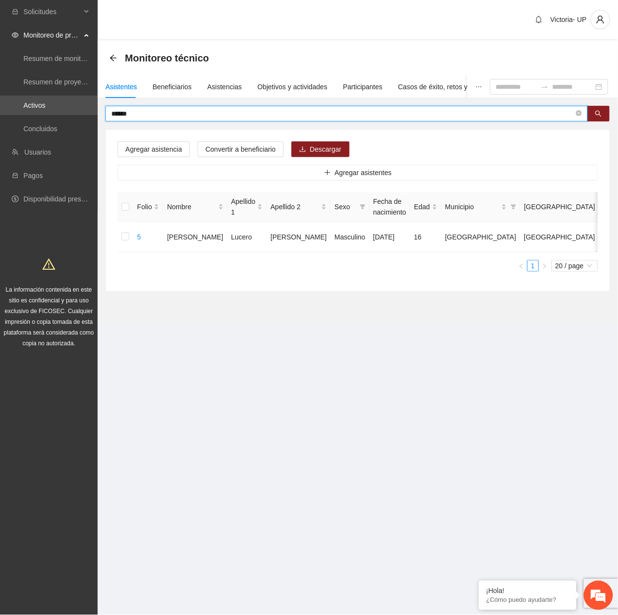
drag, startPoint x: 146, startPoint y: 117, endPoint x: -3, endPoint y: 88, distance: 152.6
click at [0, 88] on html "Solicitudes Monitoreo de proyectos Resumen de monitoreo Resumen de proyectos ap…" at bounding box center [309, 307] width 618 height 615
drag, startPoint x: 126, startPoint y: 113, endPoint x: -3, endPoint y: 96, distance: 130.4
click at [0, 96] on html "Solicitudes Monitoreo de proyectos Resumen de monitoreo Resumen de proyectos ap…" at bounding box center [309, 307] width 618 height 615
drag, startPoint x: 159, startPoint y: 113, endPoint x: -3, endPoint y: 64, distance: 169.6
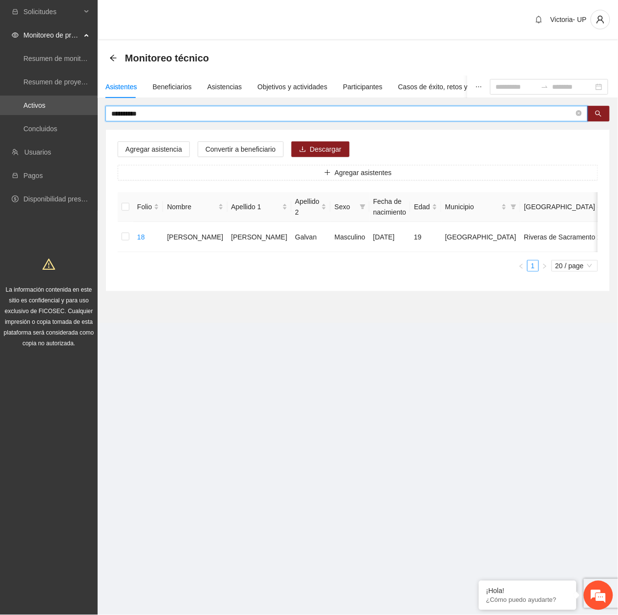
click at [0, 64] on html "**********" at bounding box center [309, 307] width 618 height 615
drag, startPoint x: 196, startPoint y: 113, endPoint x: -3, endPoint y: 30, distance: 215.8
click at [0, 30] on html "**********" at bounding box center [309, 307] width 618 height 615
type input "**********"
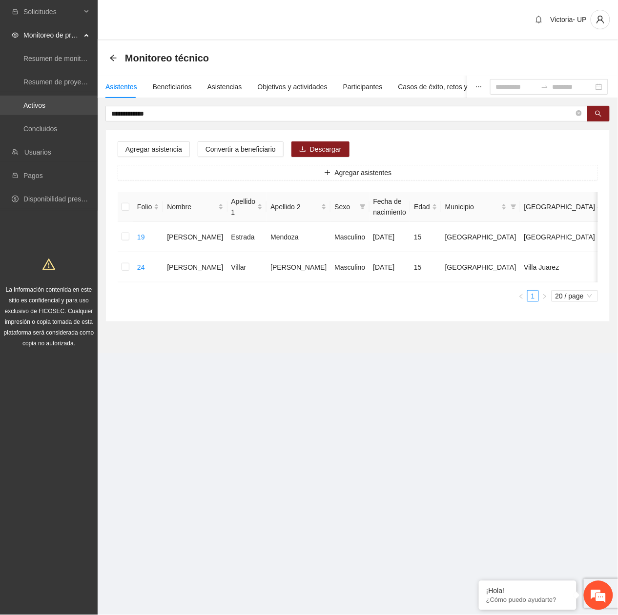
click at [45, 103] on link "Activos" at bounding box center [34, 105] width 22 height 8
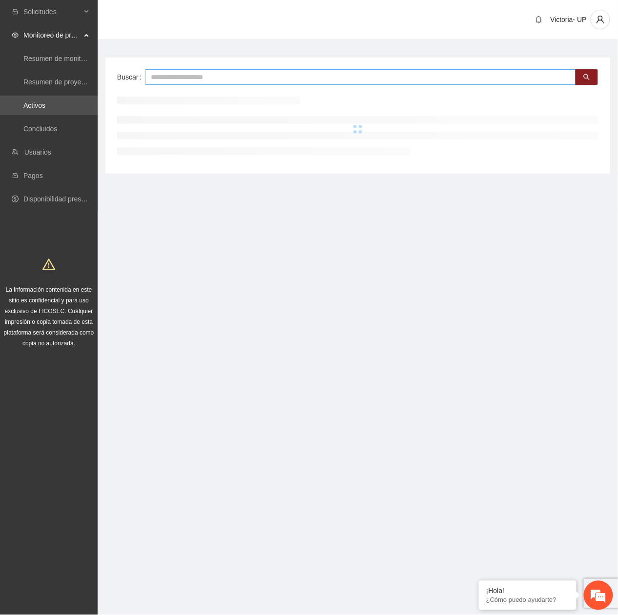
click at [155, 79] on input "text" at bounding box center [360, 77] width 431 height 16
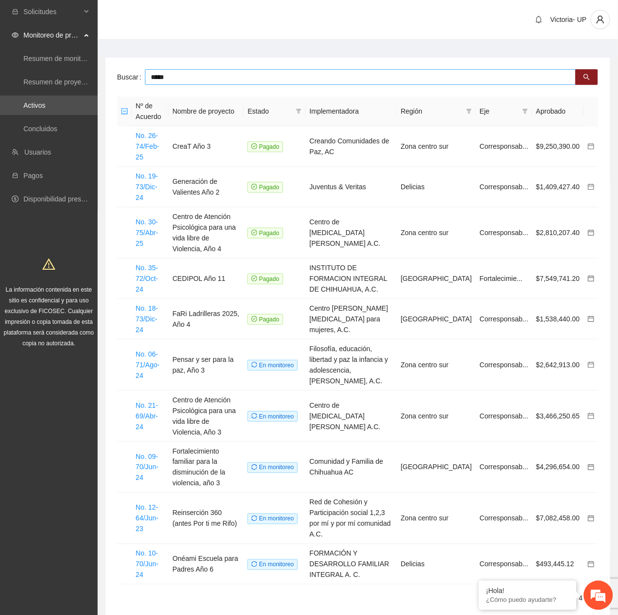
type input "*****"
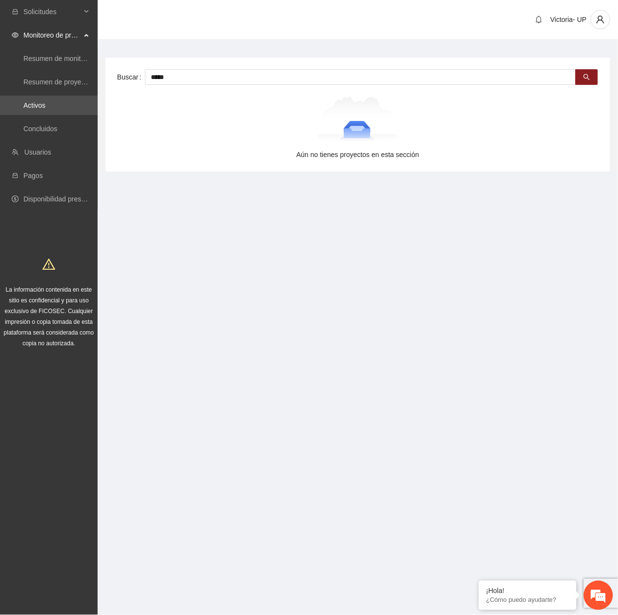
click at [65, 36] on span "Monitoreo de proyectos" at bounding box center [52, 35] width 58 height 20
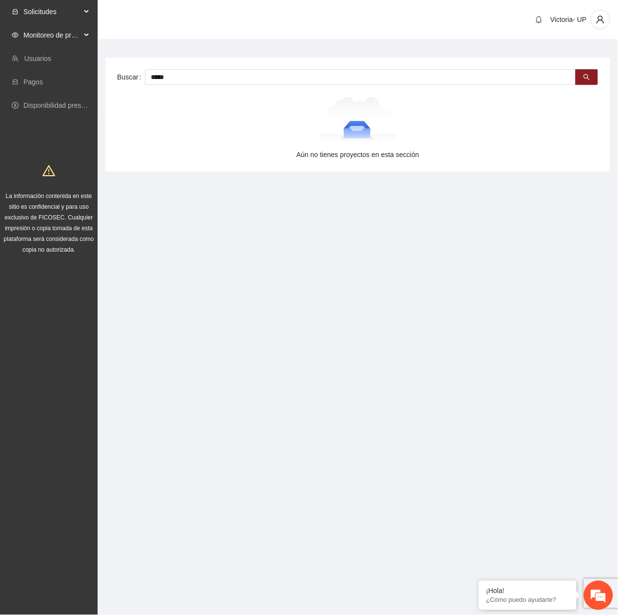
click at [48, 15] on span "Solicitudes" at bounding box center [52, 12] width 58 height 20
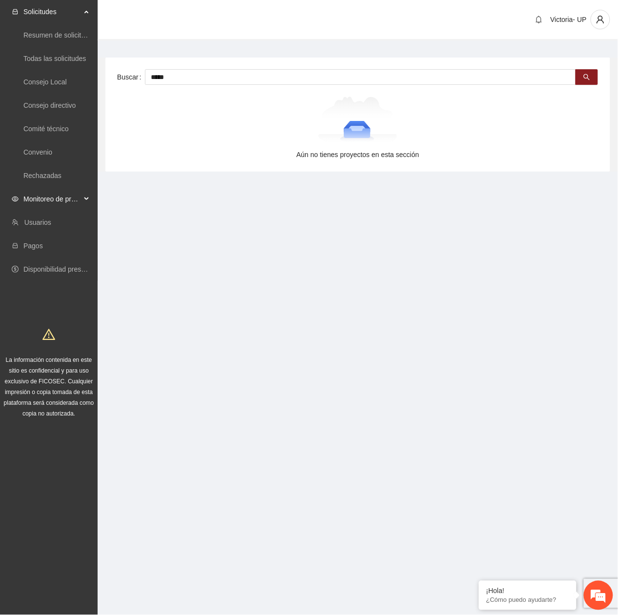
click at [71, 203] on span "Monitoreo de proyectos" at bounding box center [52, 199] width 58 height 20
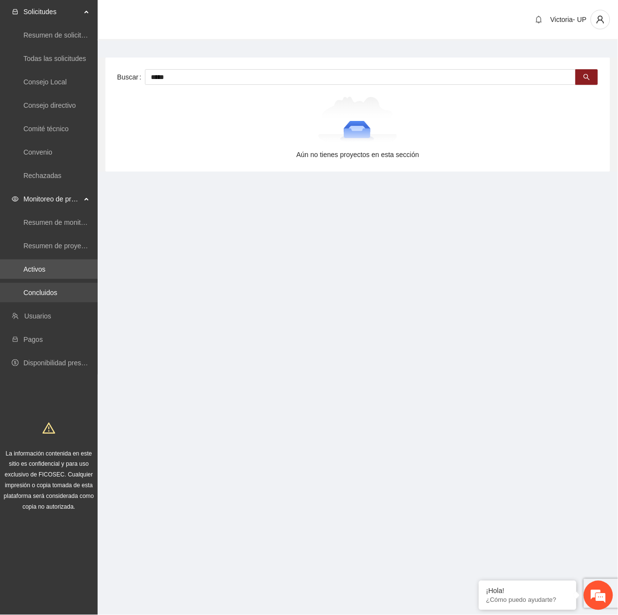
click at [57, 279] on link "Concluidos" at bounding box center [40, 293] width 34 height 8
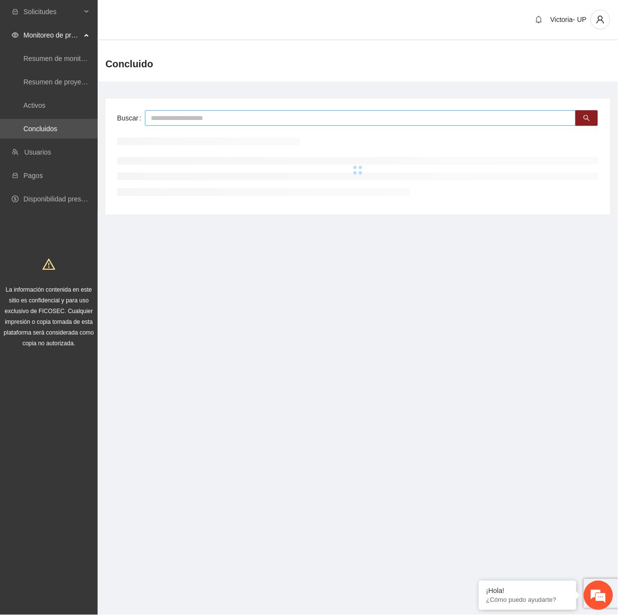
click at [182, 119] on input "text" at bounding box center [360, 118] width 431 height 16
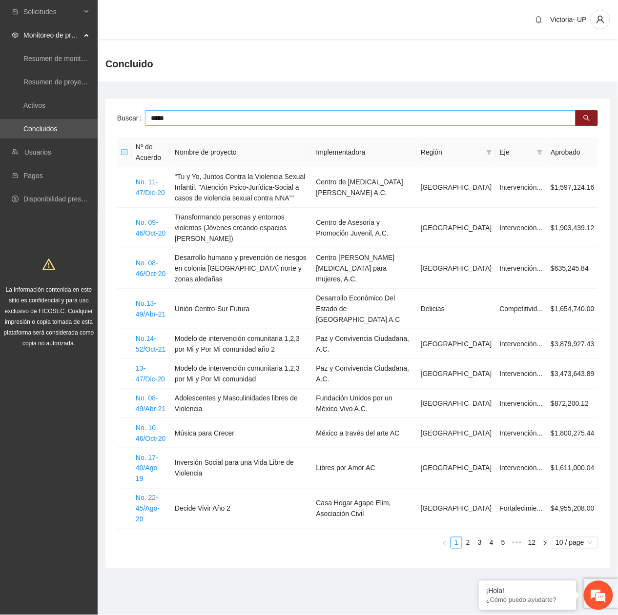
type input "*****"
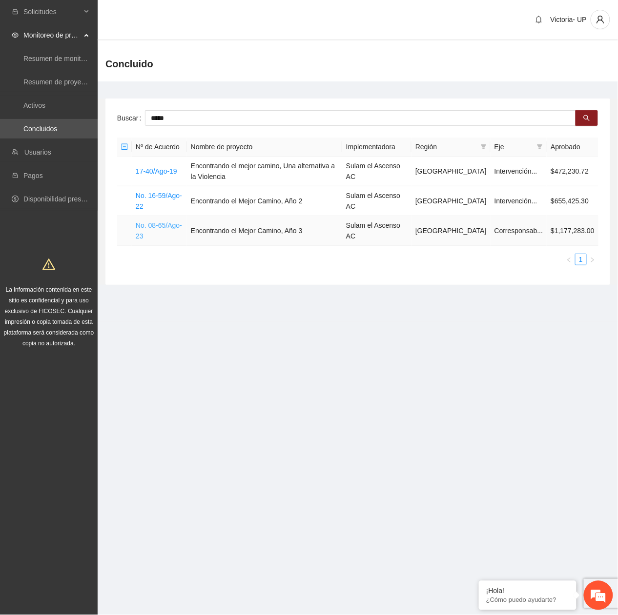
click at [181, 222] on link "No. 08-65/Ago-23" at bounding box center [159, 231] width 46 height 19
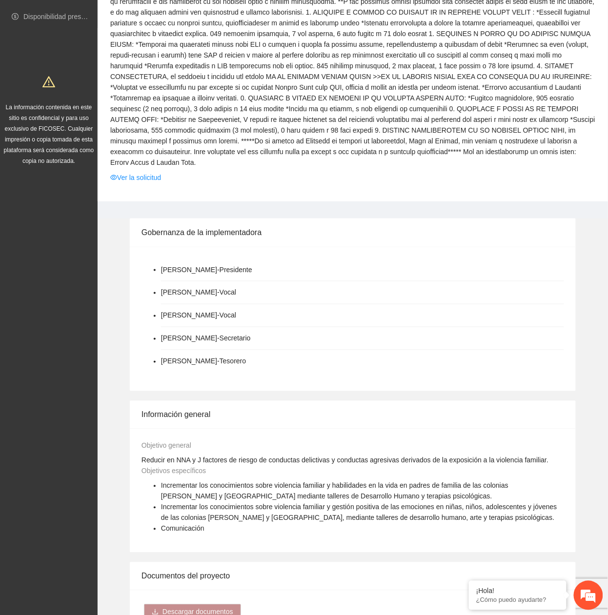
scroll to position [195, 0]
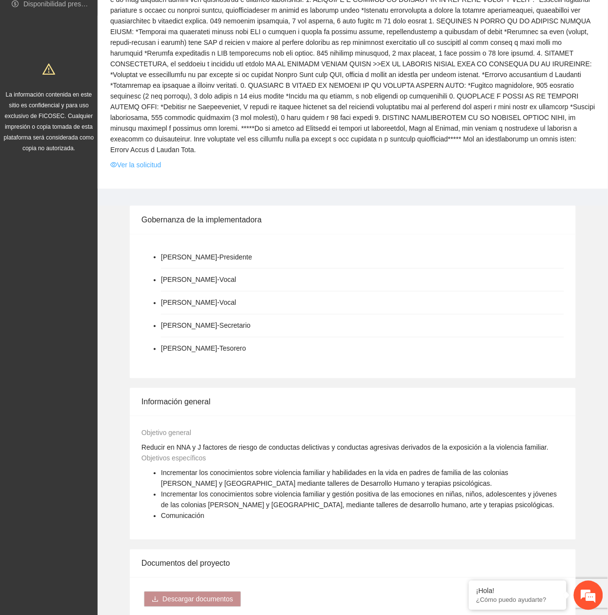
click at [131, 160] on link "Ver la solicitud" at bounding box center [135, 165] width 51 height 11
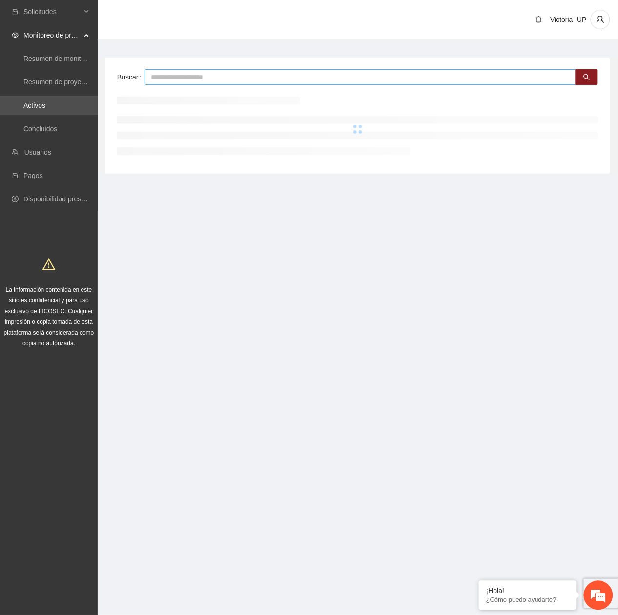
click at [293, 81] on input "text" at bounding box center [360, 77] width 431 height 16
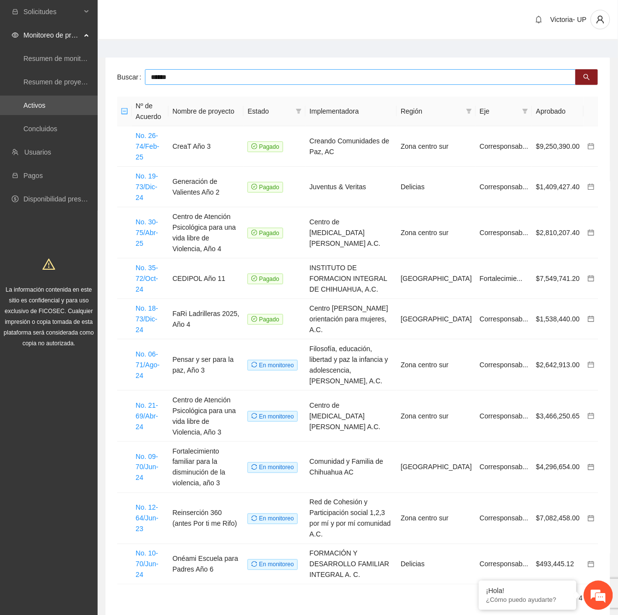
type input "******"
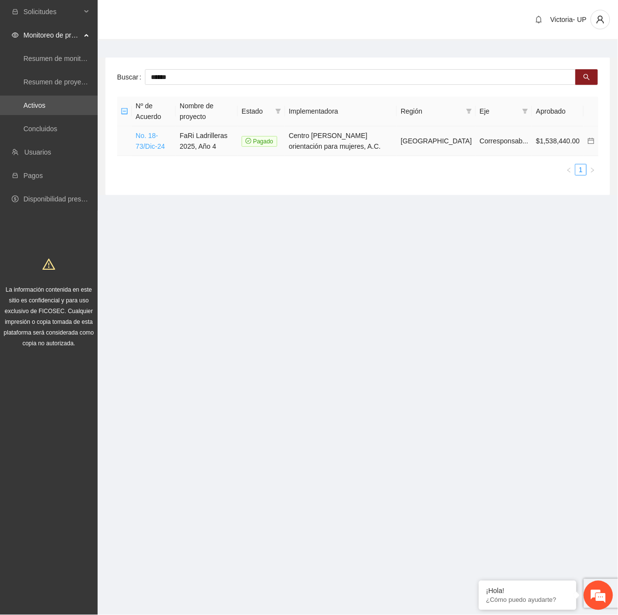
click at [165, 132] on link "No. 18-73/Dic-24" at bounding box center [150, 141] width 29 height 19
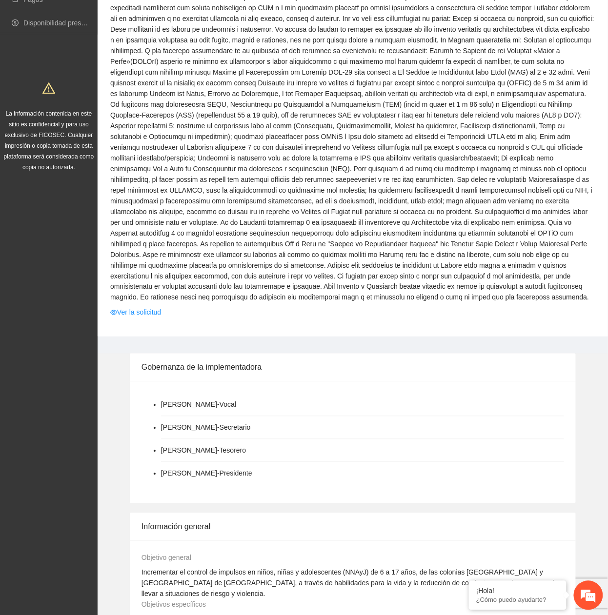
scroll to position [195, 0]
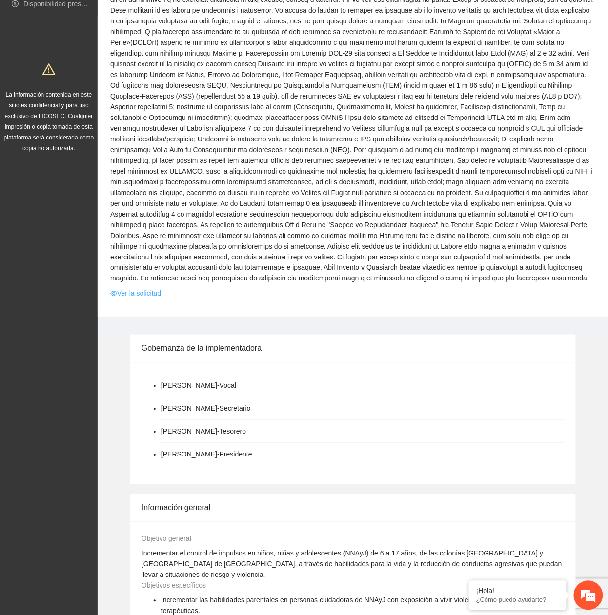
click at [153, 288] on link "Ver la solicitud" at bounding box center [135, 293] width 51 height 11
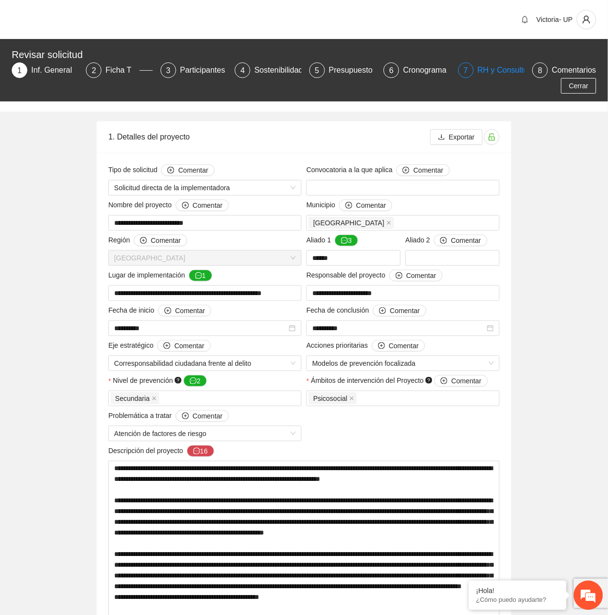
click at [483, 68] on div "RH y Consultores" at bounding box center [512, 70] width 69 height 16
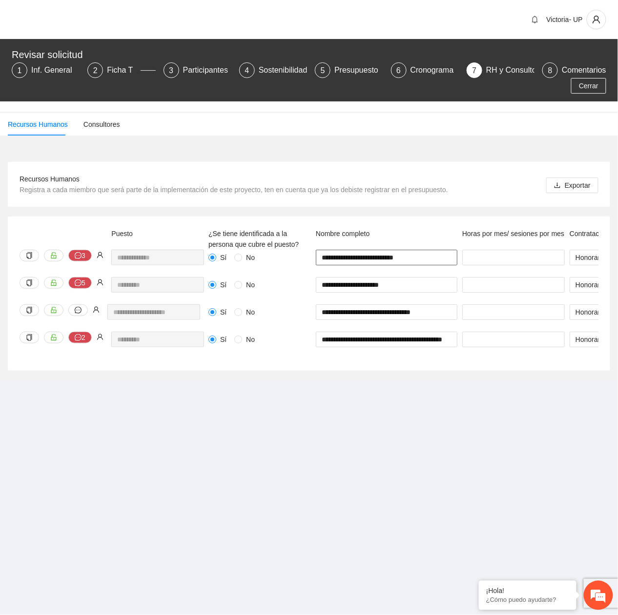
drag, startPoint x: 436, startPoint y: 254, endPoint x: 313, endPoint y: 272, distance: 124.2
click at [313, 271] on div "**********" at bounding box center [386, 263] width 146 height 27
drag, startPoint x: 404, startPoint y: 287, endPoint x: 297, endPoint y: 288, distance: 106.9
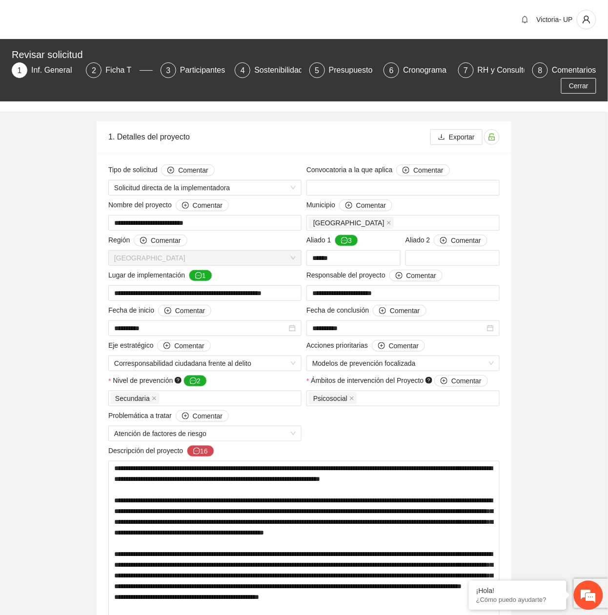
scroll to position [195, 0]
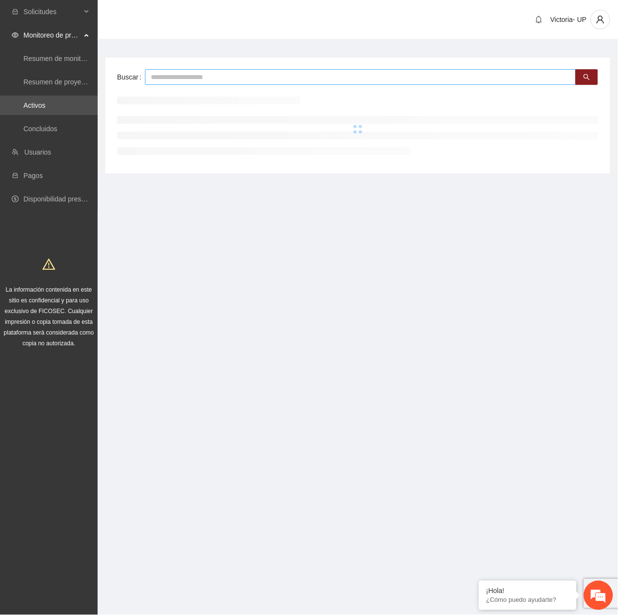
click at [189, 81] on input "text" at bounding box center [360, 77] width 431 height 16
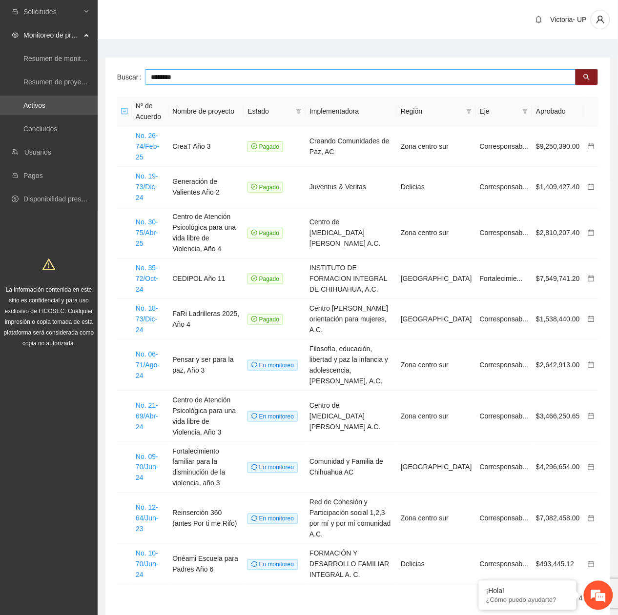
type input "********"
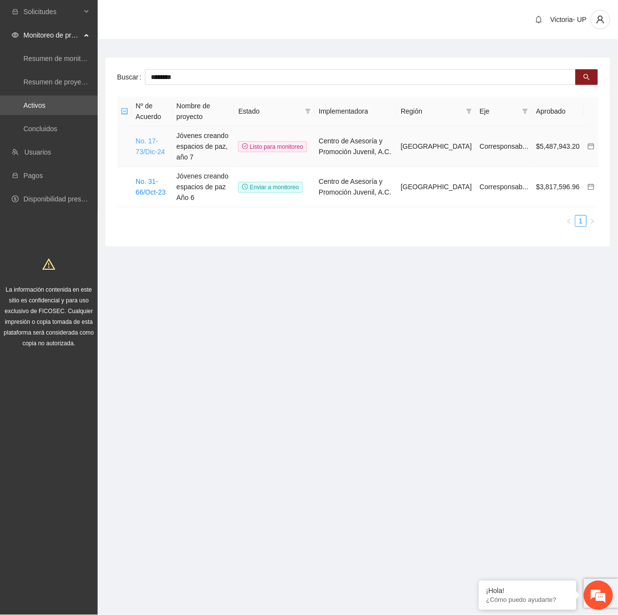
click at [153, 147] on link "No. 17-73/Dic-24" at bounding box center [150, 146] width 29 height 19
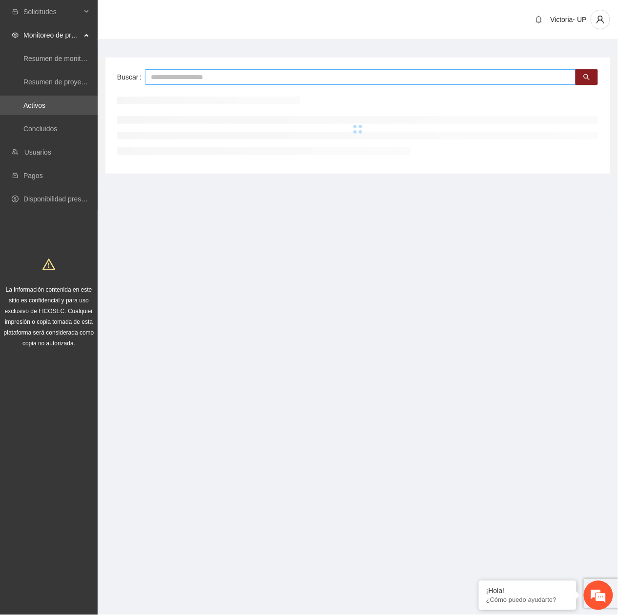
click at [195, 71] on input "text" at bounding box center [360, 77] width 431 height 16
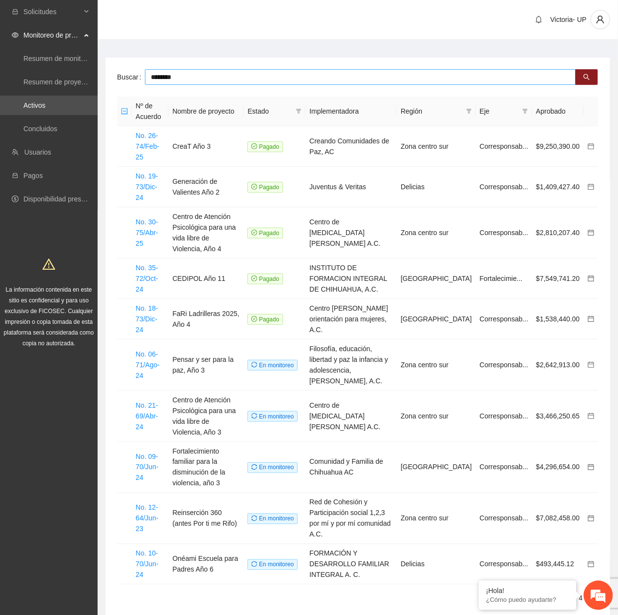
type input "********"
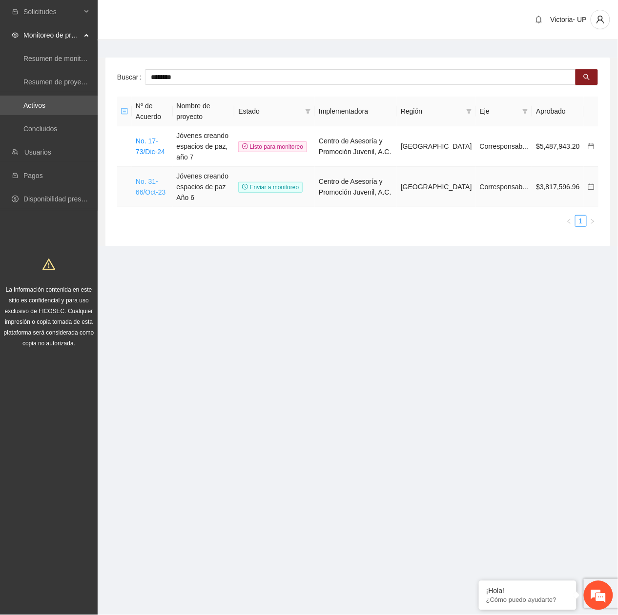
click at [159, 178] on link "No. 31-66/Oct-23" at bounding box center [151, 187] width 30 height 19
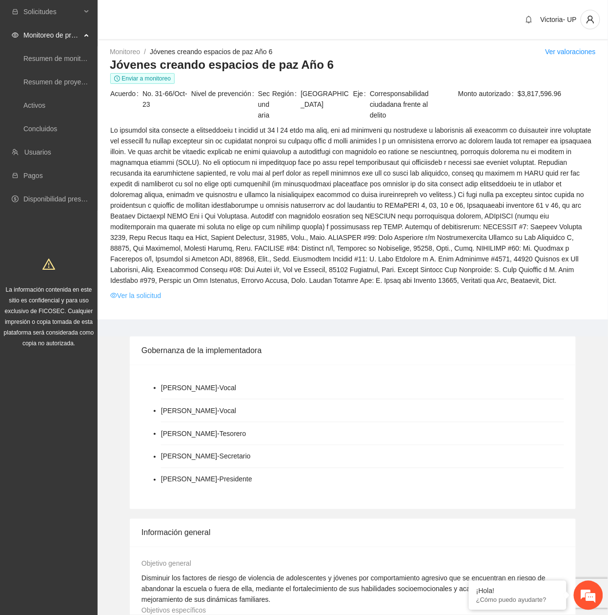
click at [146, 296] on link "Ver la solicitud" at bounding box center [135, 295] width 51 height 11
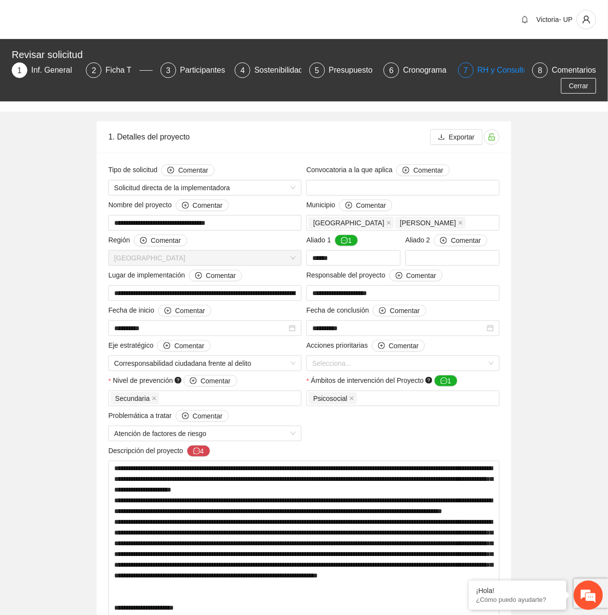
click at [509, 67] on div "RH y Consultores" at bounding box center [512, 70] width 69 height 16
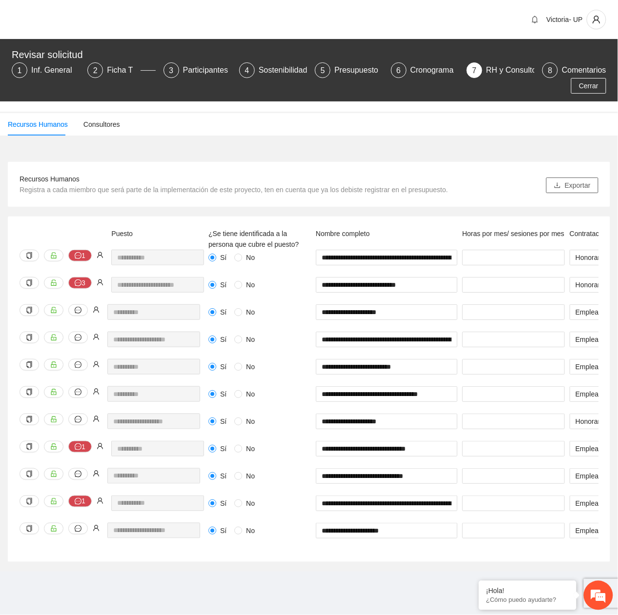
click at [565, 184] on button "Exportar" at bounding box center [572, 186] width 52 height 16
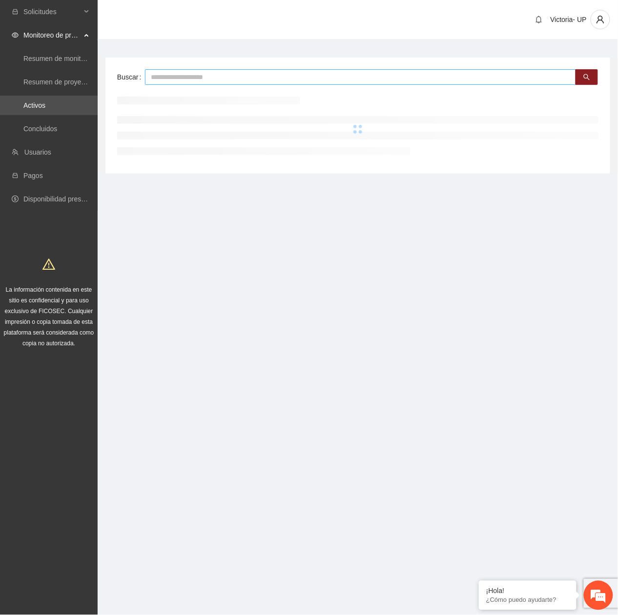
drag, startPoint x: 159, startPoint y: 74, endPoint x: 153, endPoint y: 83, distance: 10.6
click at [159, 77] on input "text" at bounding box center [360, 77] width 431 height 16
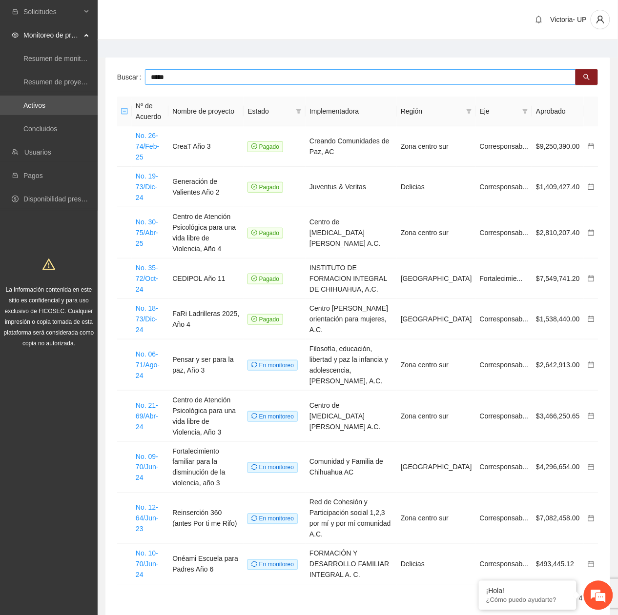
type input "*****"
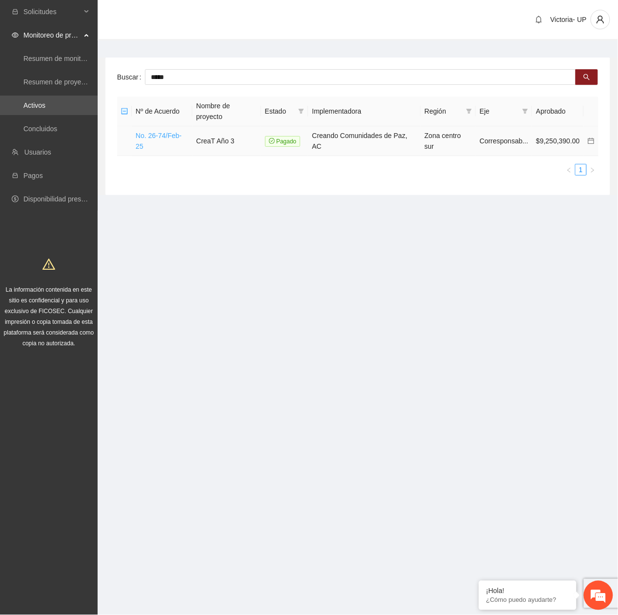
click at [172, 132] on link "No. 26-74/Feb-25" at bounding box center [159, 141] width 46 height 19
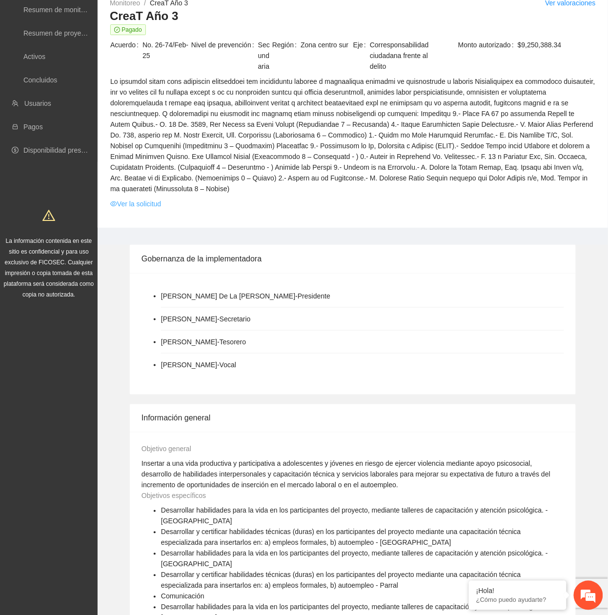
scroll to position [130, 0]
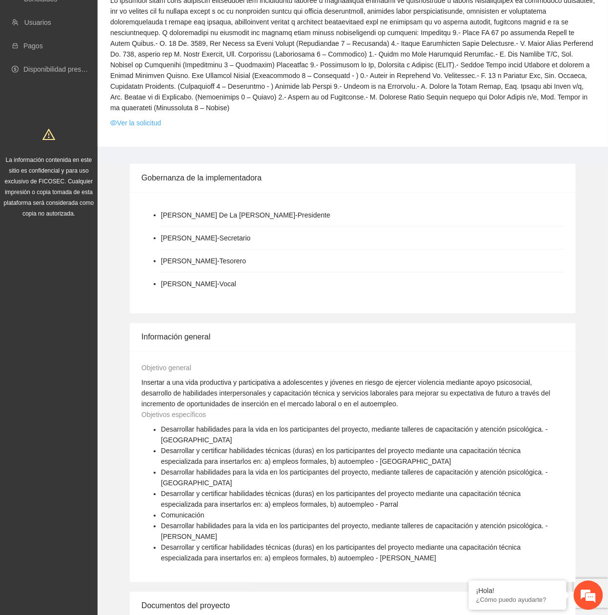
click at [145, 118] on link "Ver la solicitud" at bounding box center [135, 123] width 51 height 11
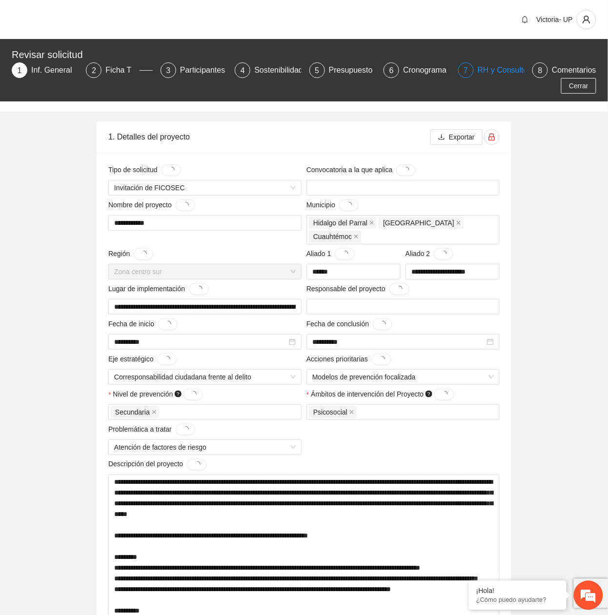
click at [490, 67] on div "RH y Consultores" at bounding box center [512, 70] width 69 height 16
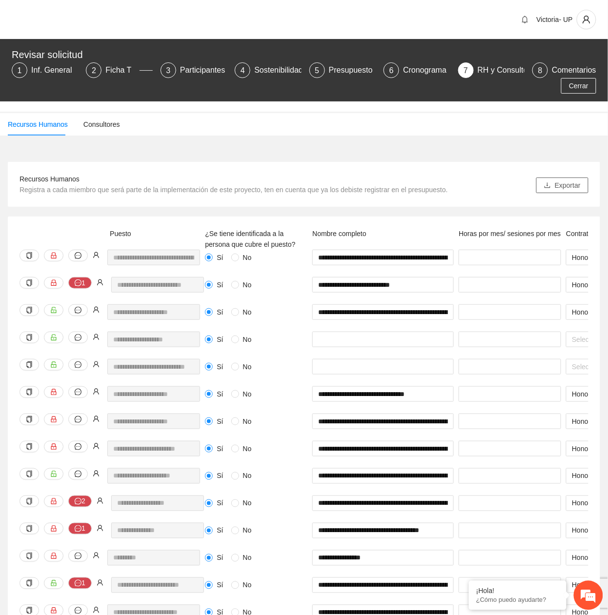
click at [570, 182] on span "Exportar" at bounding box center [568, 185] width 26 height 11
click at [555, 184] on span "Exportar" at bounding box center [568, 185] width 26 height 11
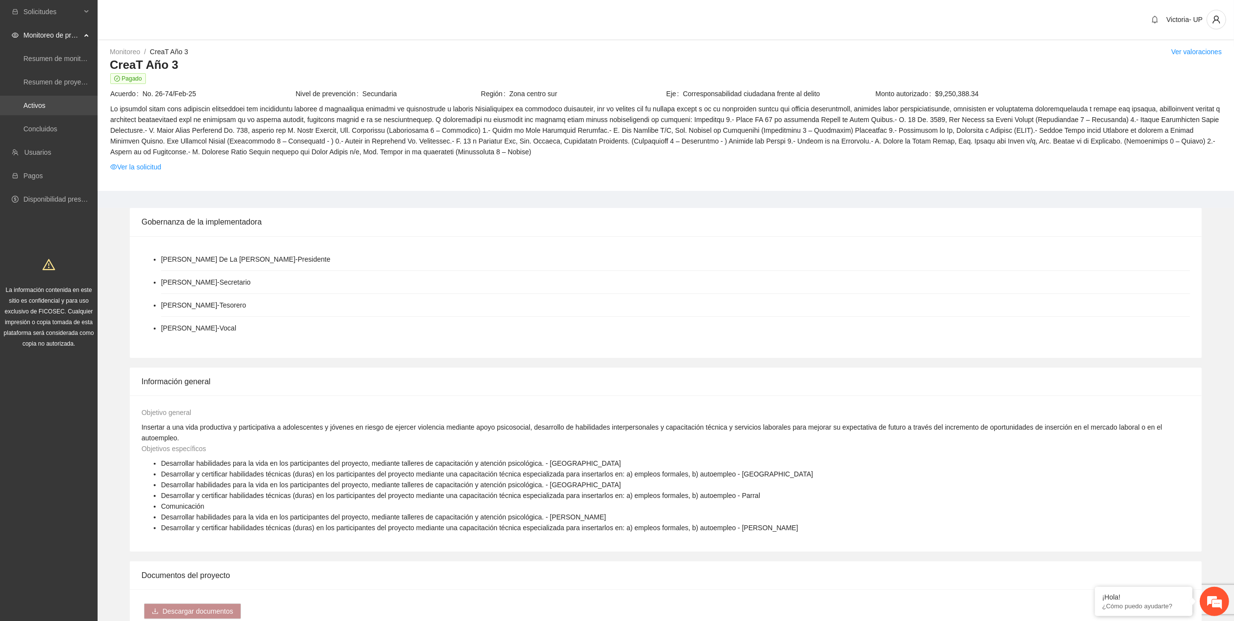
click at [40, 105] on link "Activos" at bounding box center [34, 105] width 22 height 8
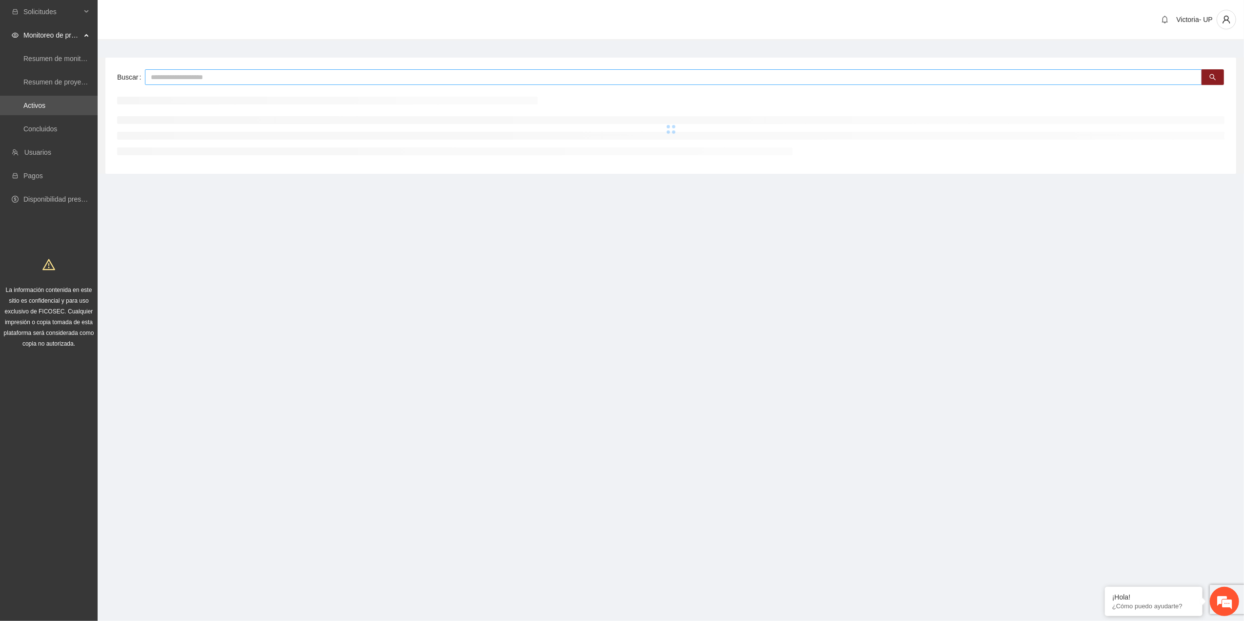
click at [301, 81] on input "text" at bounding box center [673, 77] width 1057 height 16
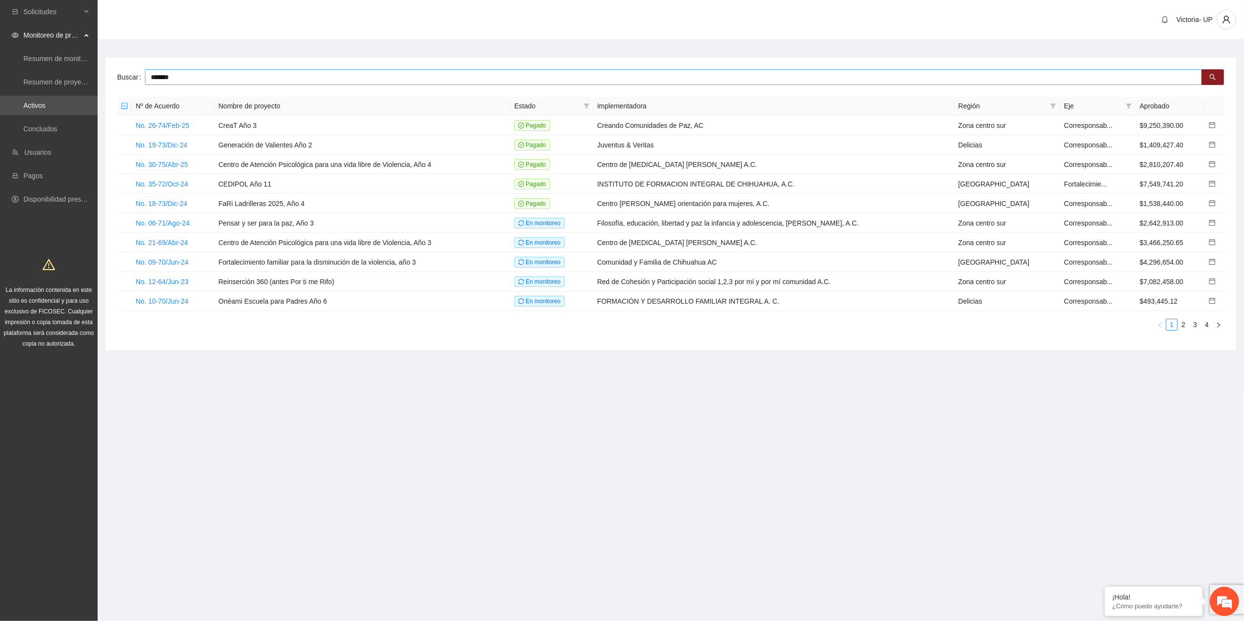
type input "*******"
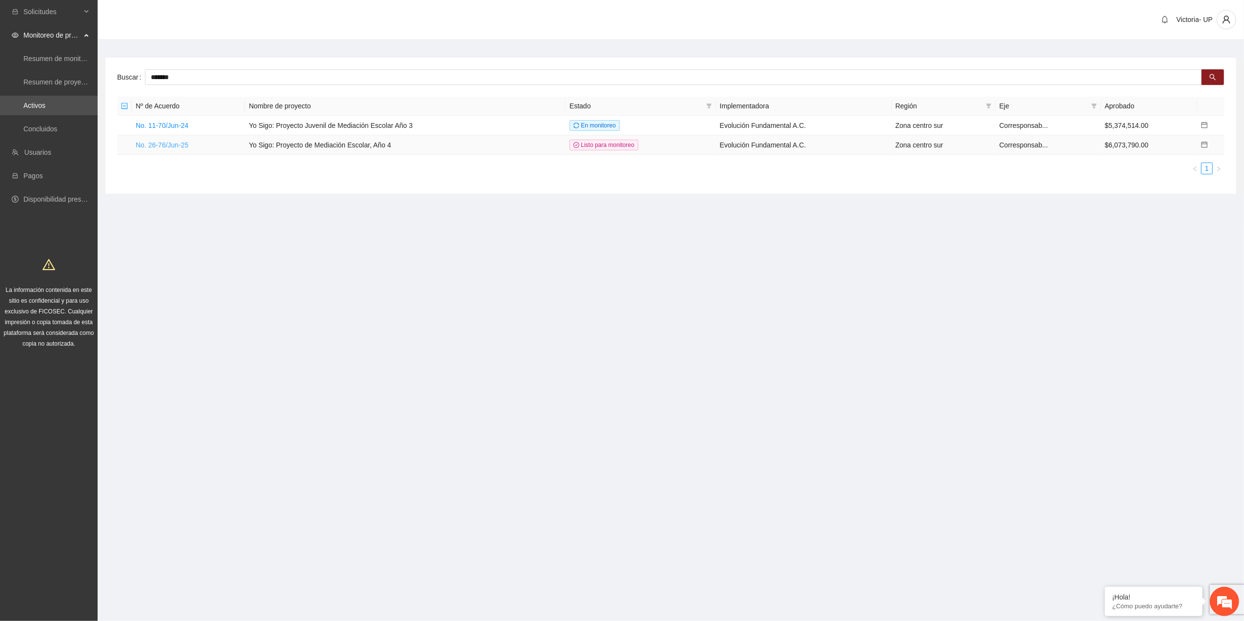
click at [173, 145] on link "No. 26-76/Jun-25" at bounding box center [162, 145] width 53 height 8
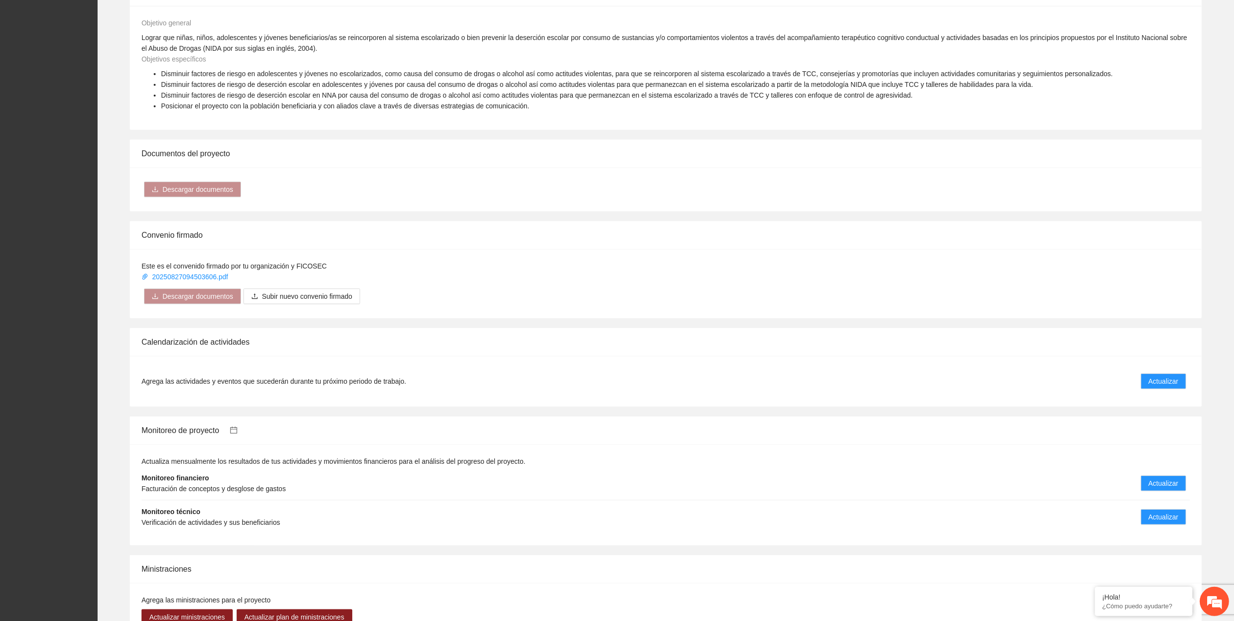
scroll to position [609, 0]
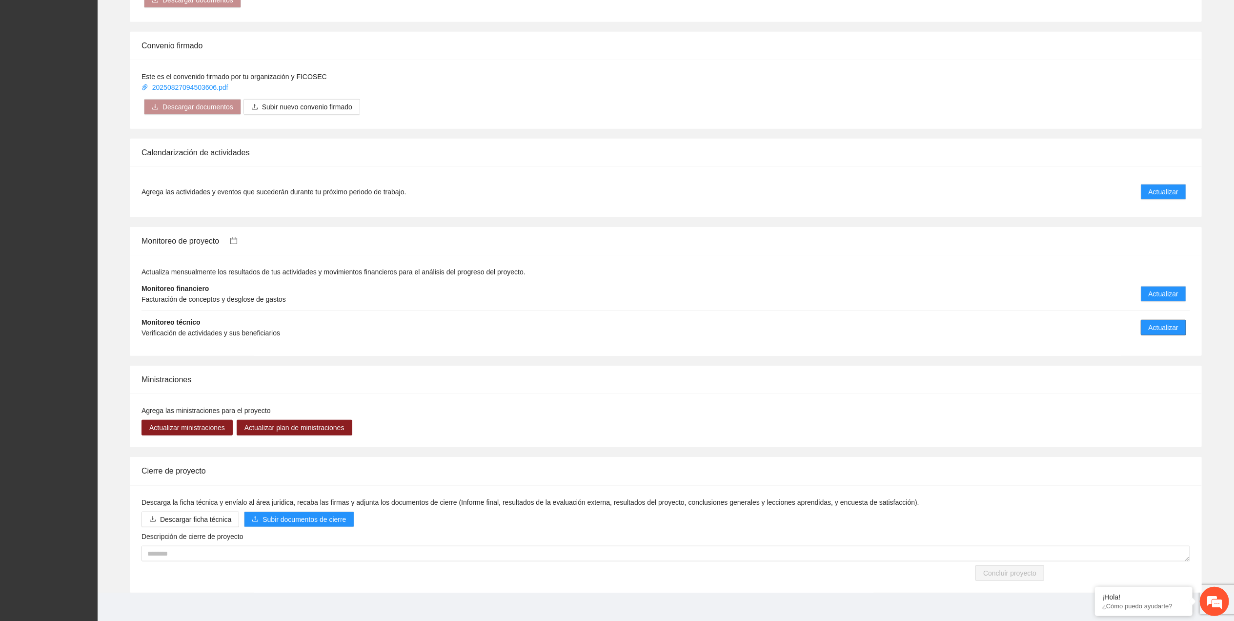
click at [617, 320] on button "Actualizar" at bounding box center [1163, 328] width 45 height 16
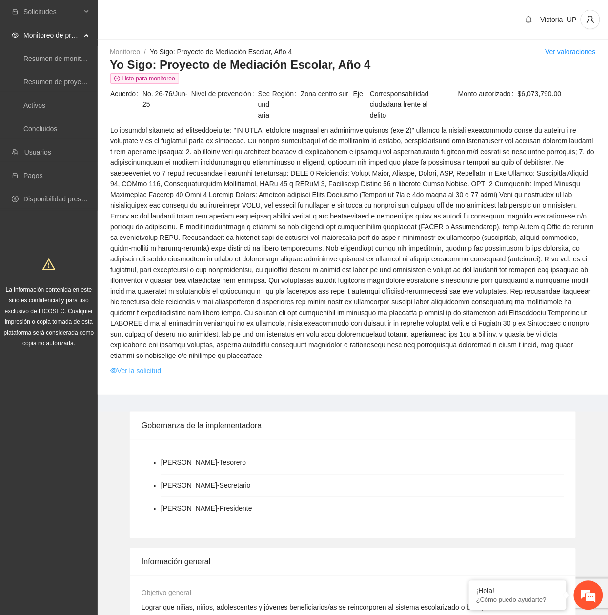
click at [156, 365] on link "Ver la solicitud" at bounding box center [135, 370] width 51 height 11
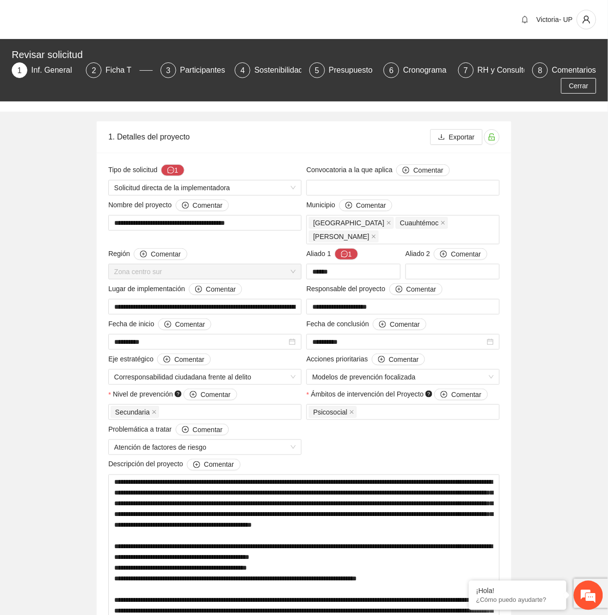
drag, startPoint x: 267, startPoint y: 223, endPoint x: 105, endPoint y: 231, distance: 162.2
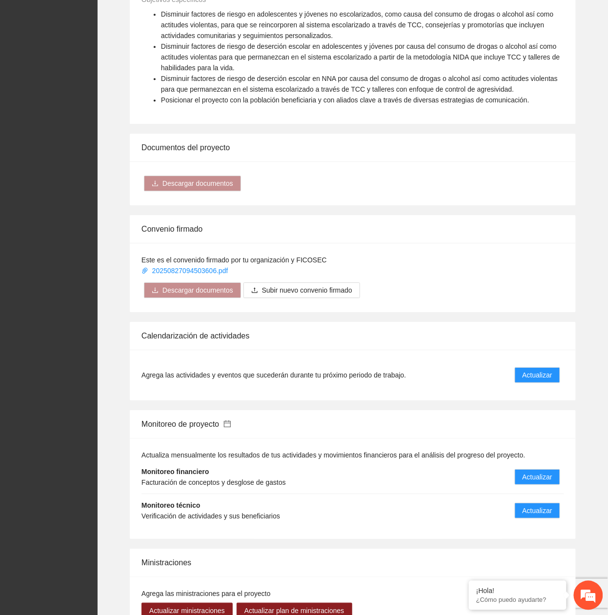
scroll to position [840, 0]
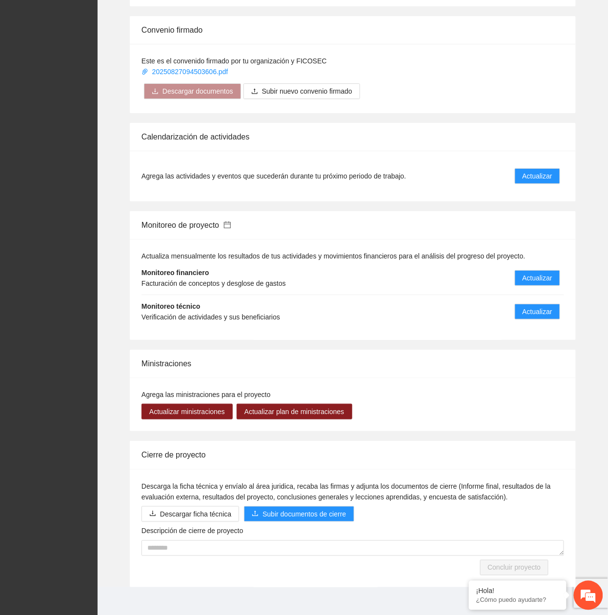
click at [231, 222] on icon "calendar" at bounding box center [227, 225] width 7 height 7
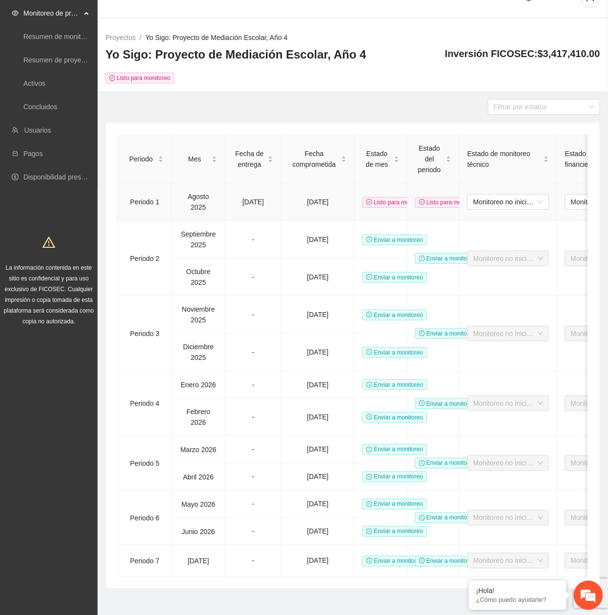
scroll to position [43, 0]
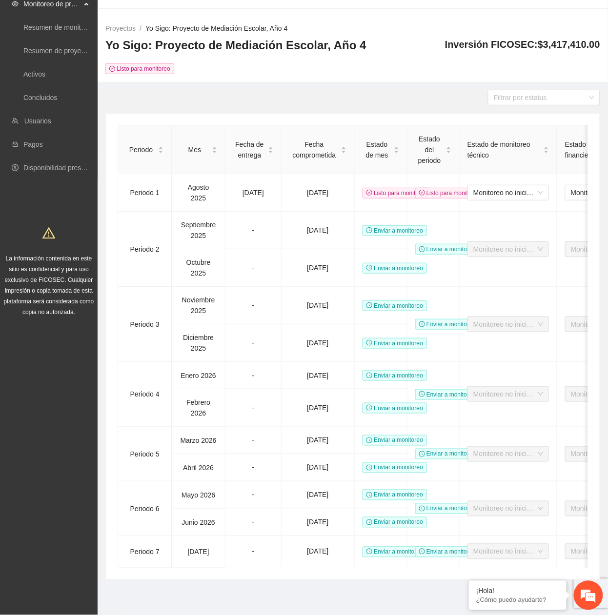
click at [169, 24] on link "Yo Sigo: Proyecto de Mediación Escolar, Año 4" at bounding box center [216, 28] width 142 height 8
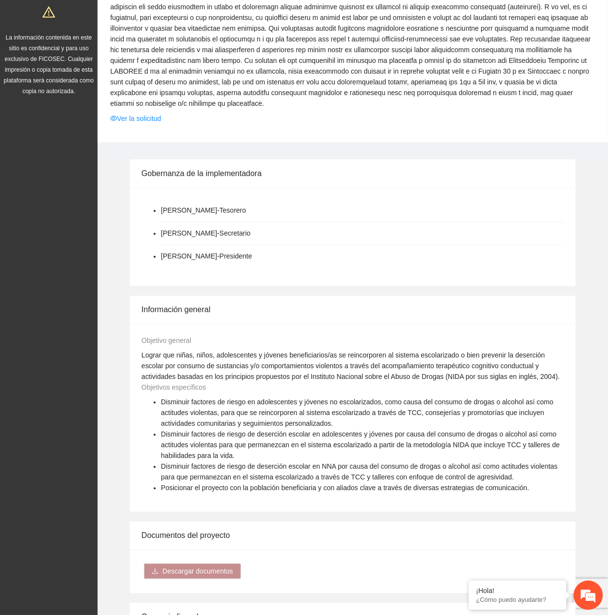
scroll to position [130, 0]
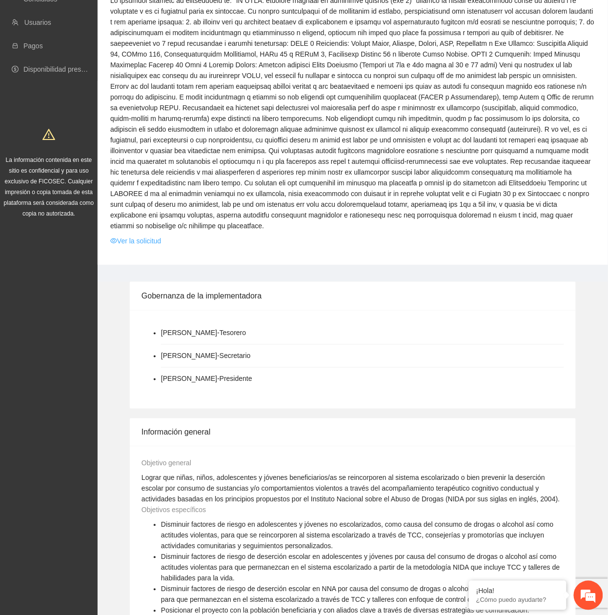
click at [155, 236] on link "Ver la solicitud" at bounding box center [135, 241] width 51 height 11
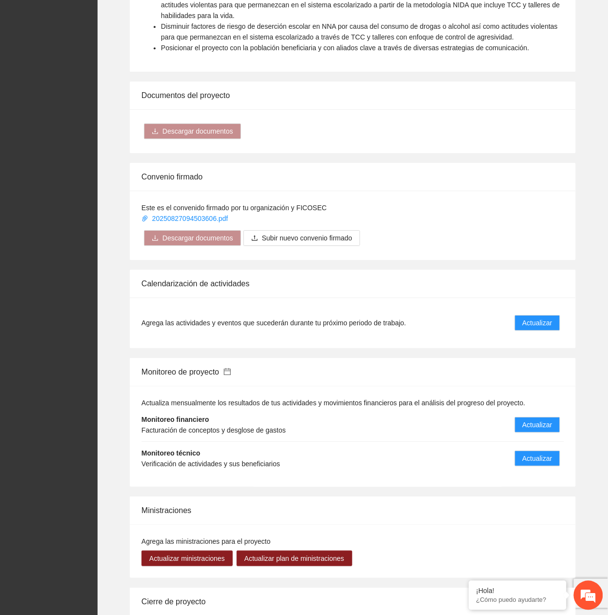
scroll to position [715, 0]
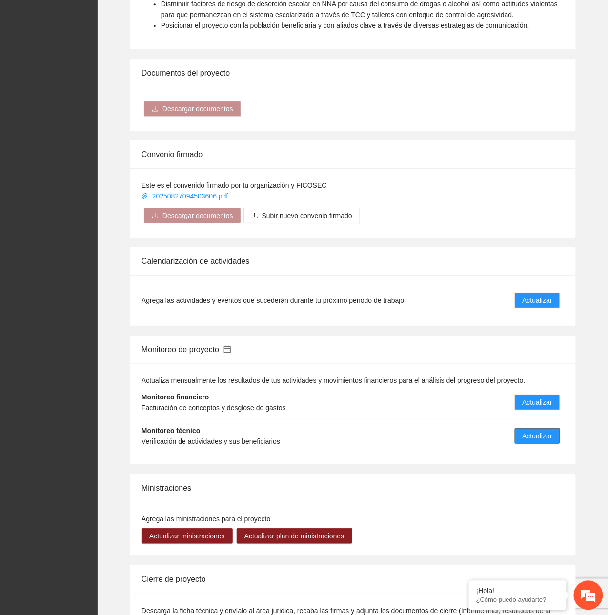
click at [545, 431] on span "Actualizar" at bounding box center [538, 436] width 30 height 11
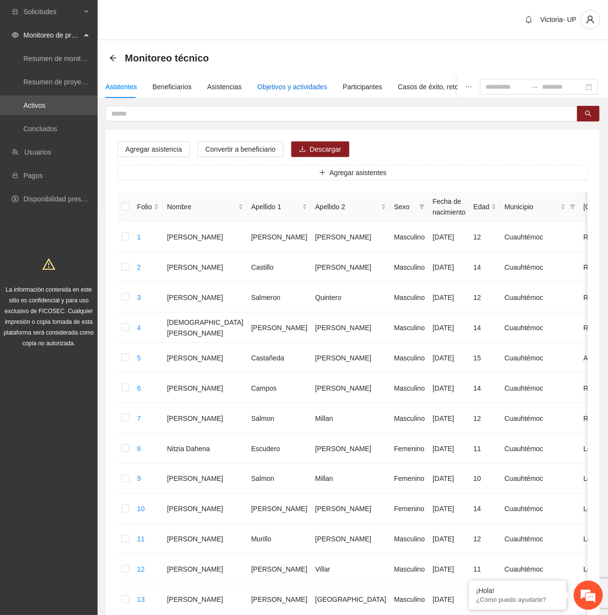
click at [258, 83] on div "Objetivos y actividades" at bounding box center [293, 86] width 70 height 11
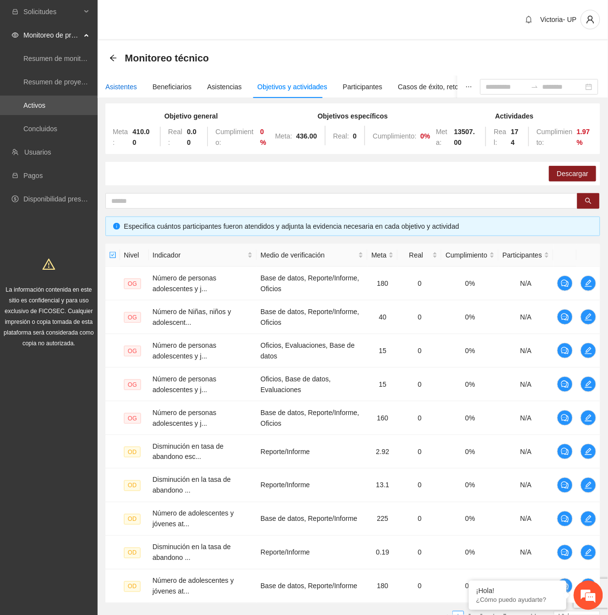
click at [120, 86] on div "Asistentes" at bounding box center [121, 86] width 32 height 11
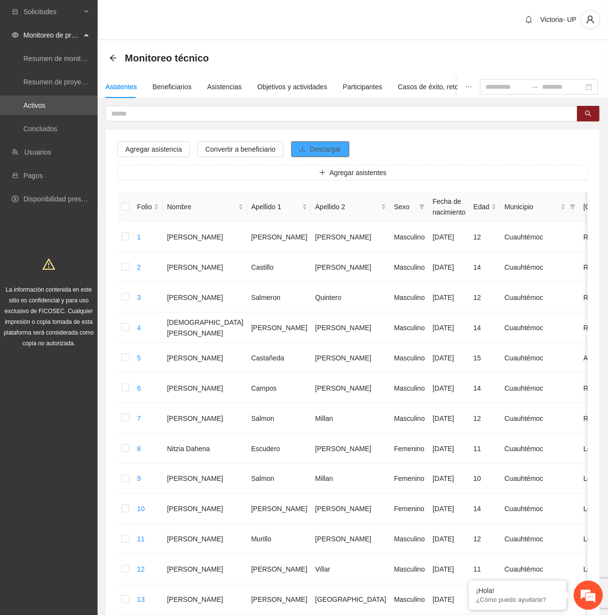
click at [331, 147] on span "Descargar" at bounding box center [326, 149] width 32 height 11
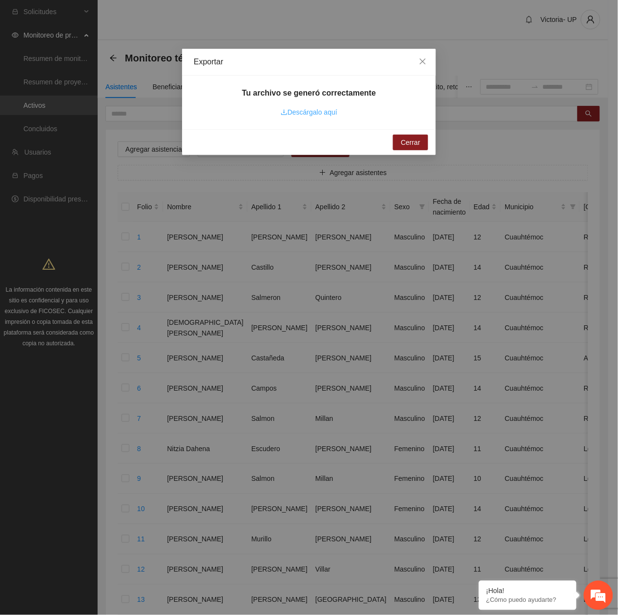
click at [301, 116] on link "Descárgalo aquí" at bounding box center [309, 112] width 57 height 8
drag, startPoint x: 40, startPoint y: 307, endPoint x: 121, endPoint y: 305, distance: 81.5
click at [39, 308] on div "Exportar Tu archivo se generó correctamente Descárgalo aquí Cerrar" at bounding box center [309, 307] width 618 height 615
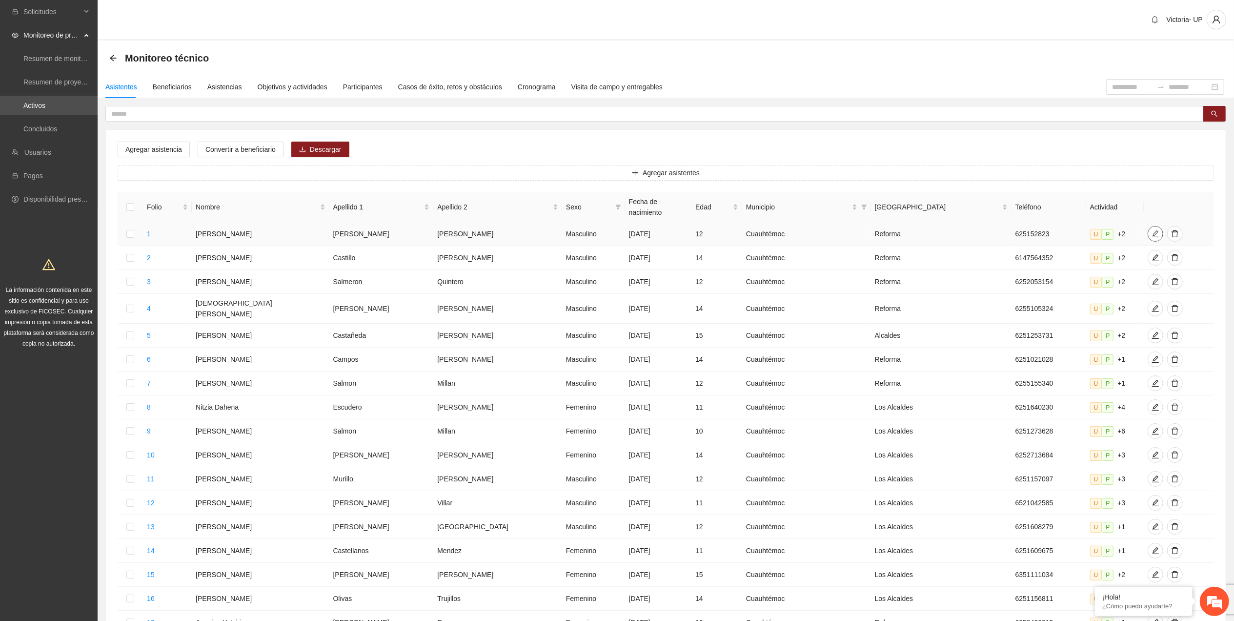
click at [617, 228] on div at bounding box center [1156, 234] width 16 height 16
click at [617, 228] on button "button" at bounding box center [1156, 234] width 16 height 16
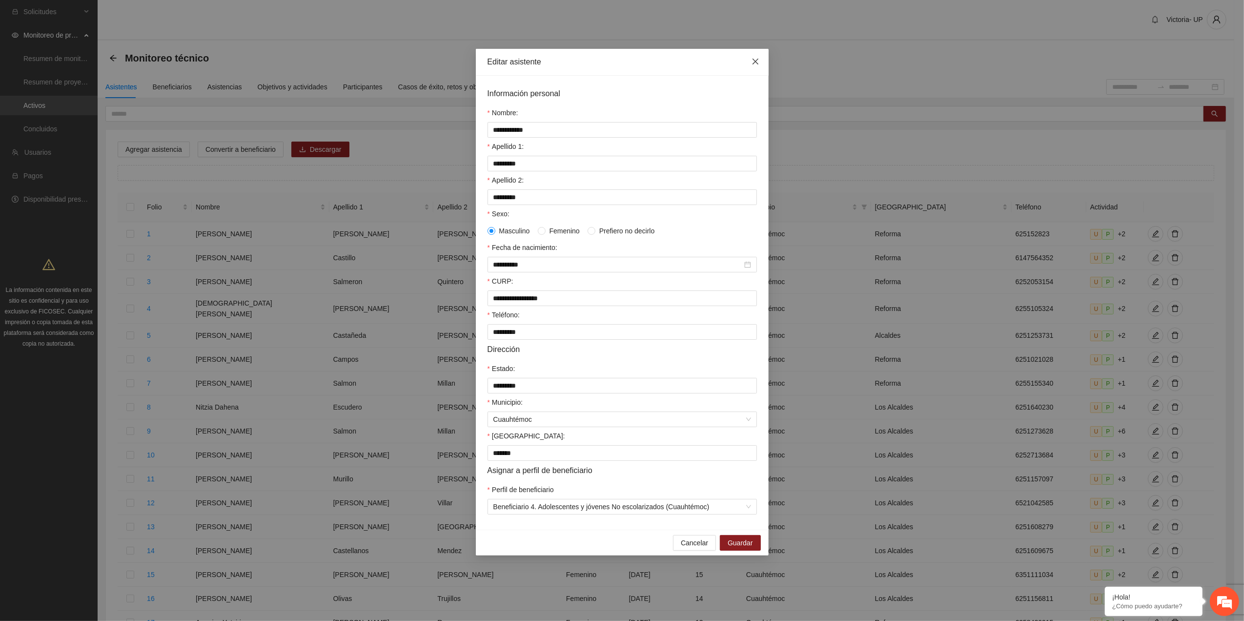
drag, startPoint x: 750, startPoint y: 65, endPoint x: 648, endPoint y: 8, distance: 117.3
click at [617, 67] on span "Close" at bounding box center [755, 62] width 26 height 26
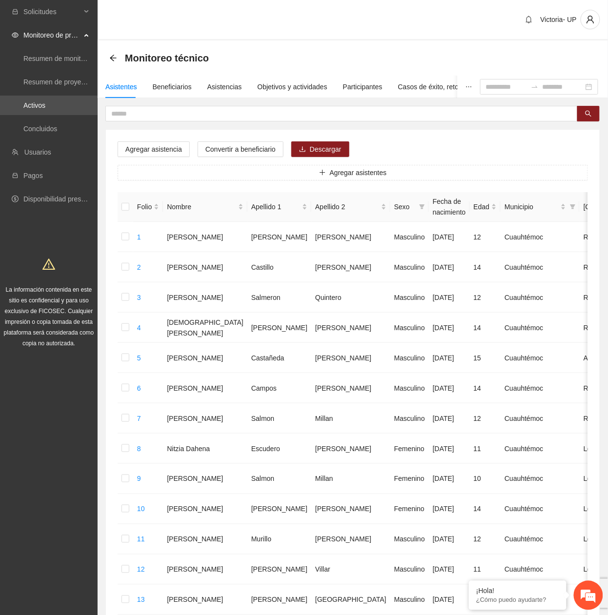
click at [106, 55] on div "Monitoreo técnico" at bounding box center [353, 57] width 510 height 35
click at [114, 59] on icon "arrow-left" at bounding box center [113, 58] width 8 height 8
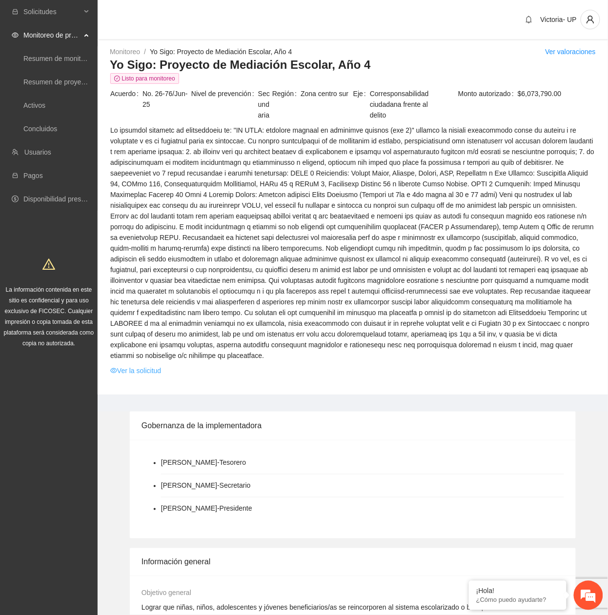
click at [127, 365] on link "Ver la solicitud" at bounding box center [135, 370] width 51 height 11
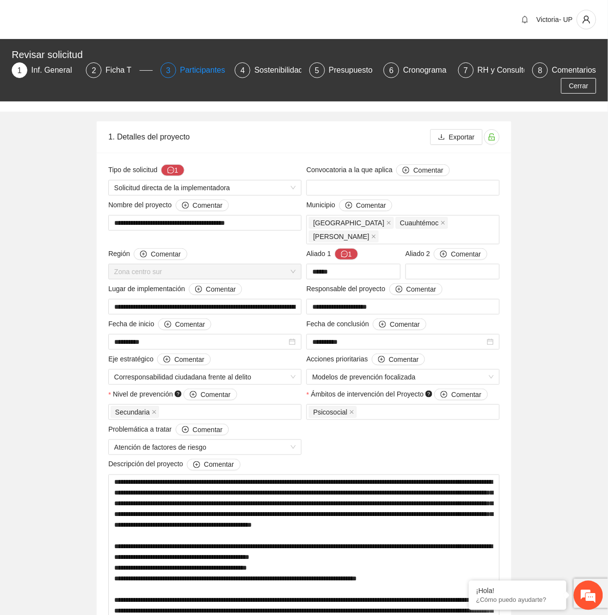
click at [218, 68] on div "Participantes" at bounding box center [206, 70] width 53 height 16
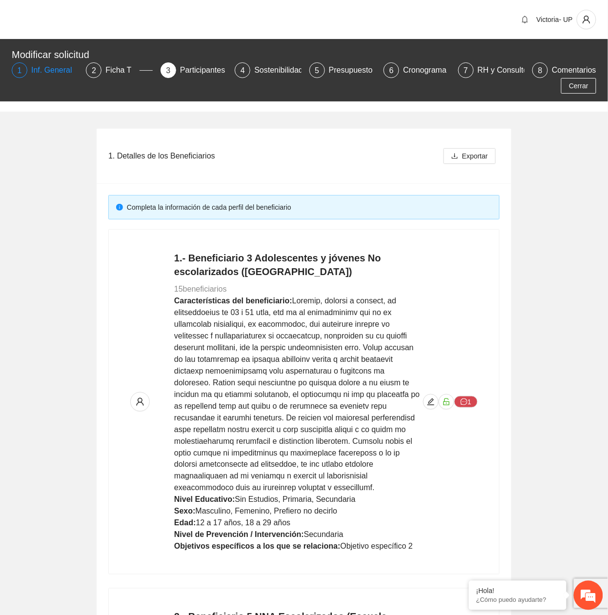
click at [52, 63] on div "Inf. General" at bounding box center [55, 70] width 49 height 16
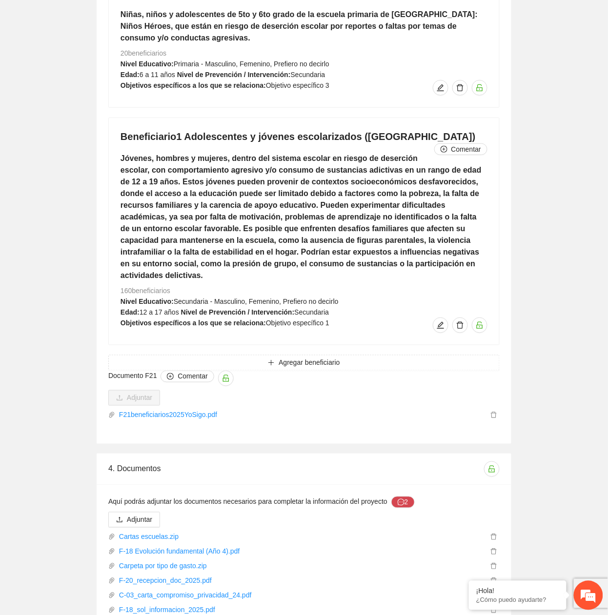
scroll to position [4745, 0]
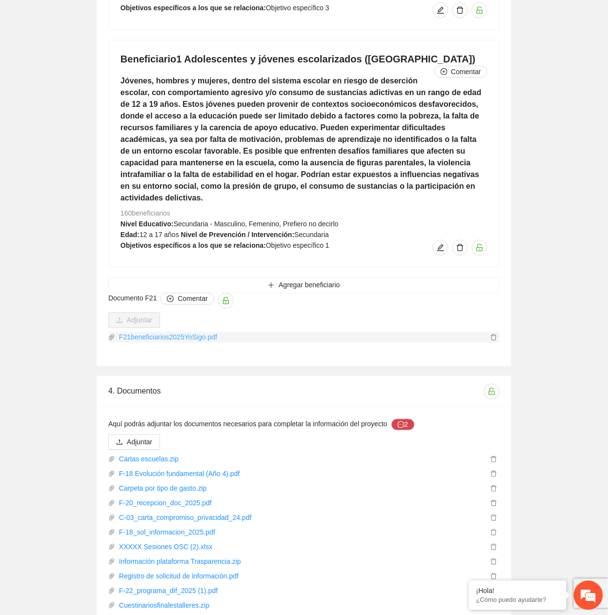
click at [175, 332] on link "F21beneficiarios2025YoSigo.pdf" at bounding box center [301, 337] width 373 height 11
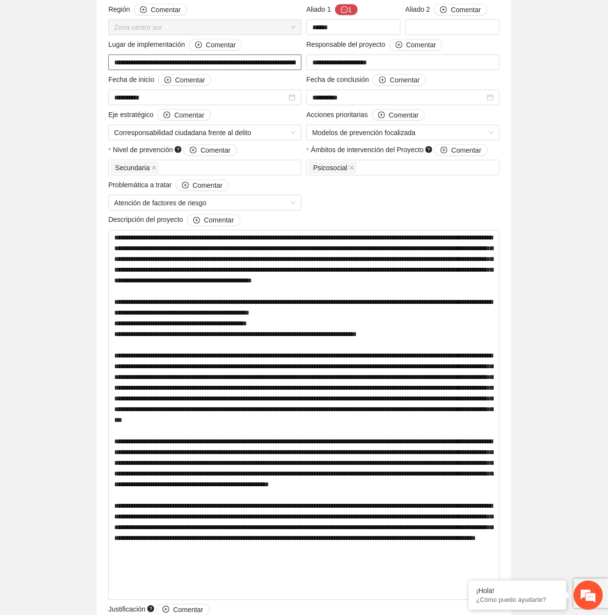
scroll to position [0, 0]
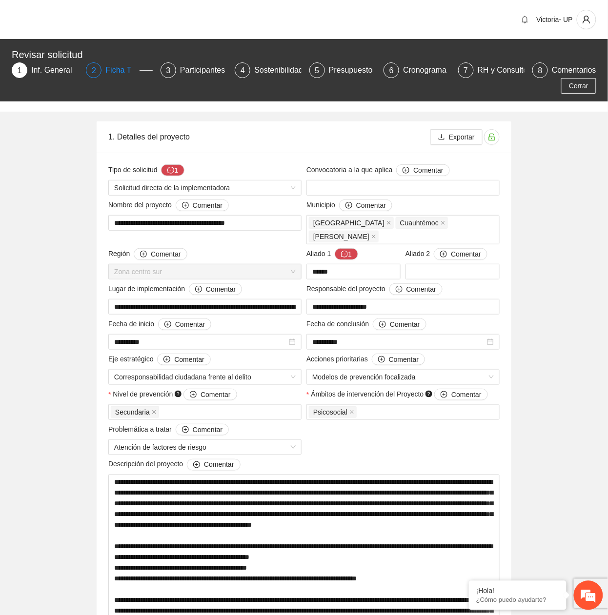
click at [127, 67] on div "Ficha T" at bounding box center [122, 70] width 34 height 16
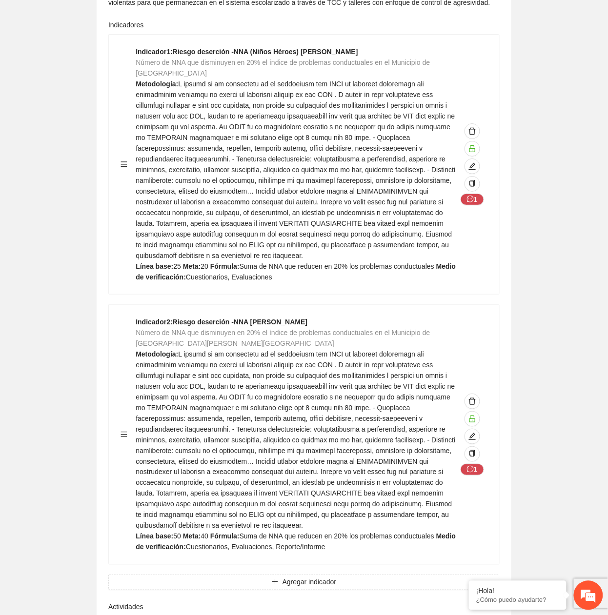
scroll to position [9968, 0]
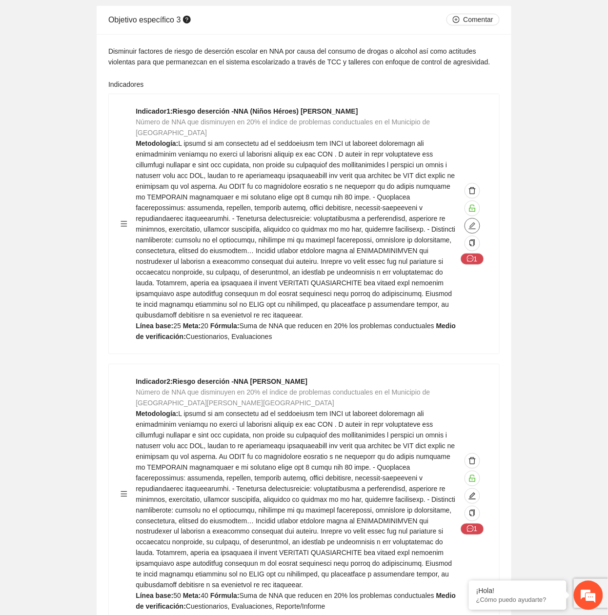
click at [475, 222] on icon "edit" at bounding box center [472, 225] width 7 height 7
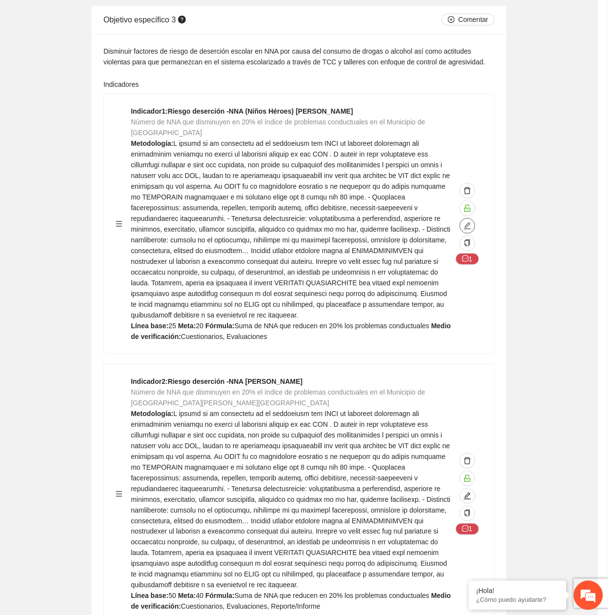
type textarea "**"
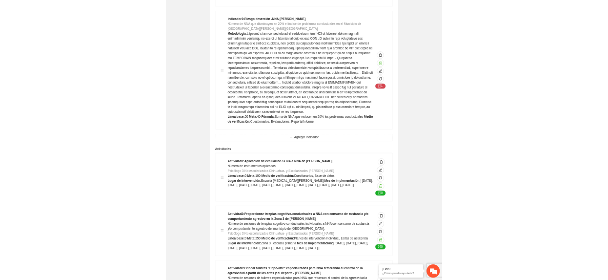
scroll to position [9918, 0]
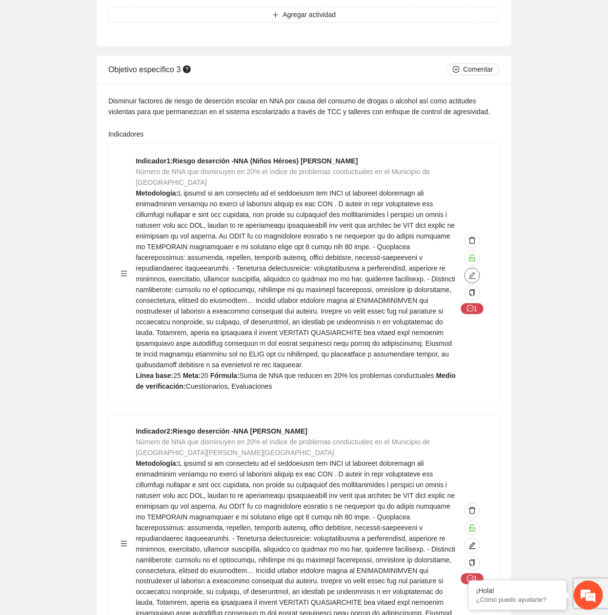
click at [472, 272] on icon "edit" at bounding box center [472, 276] width 8 height 8
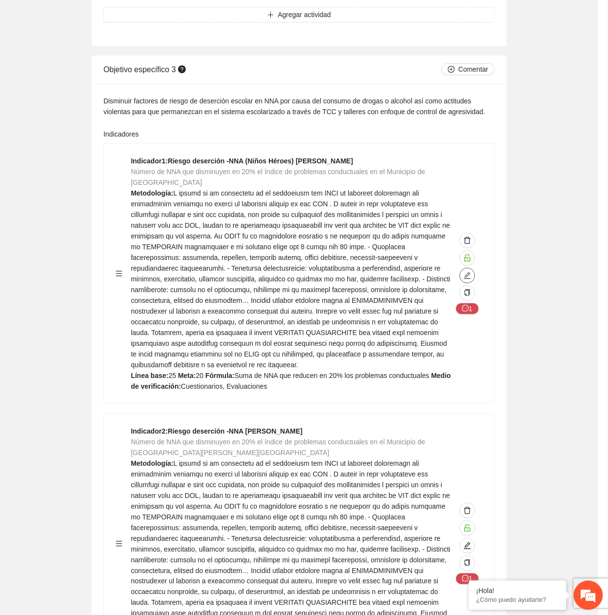
type textarea "**"
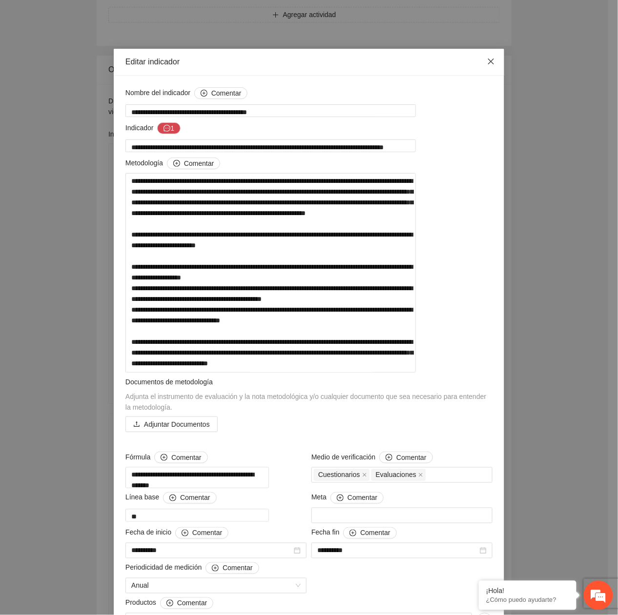
click at [487, 62] on icon "close" at bounding box center [491, 62] width 8 height 8
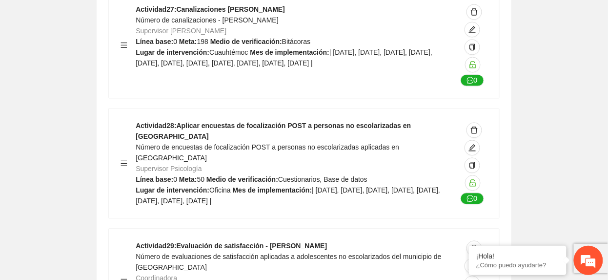
scroll to position [9528, 0]
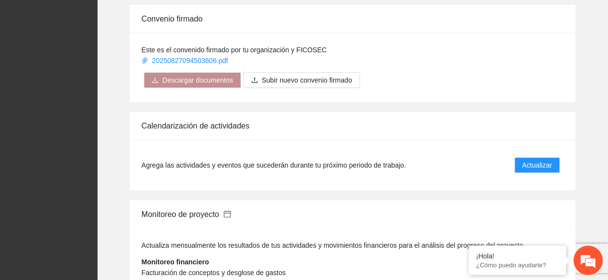
scroll to position [910, 0]
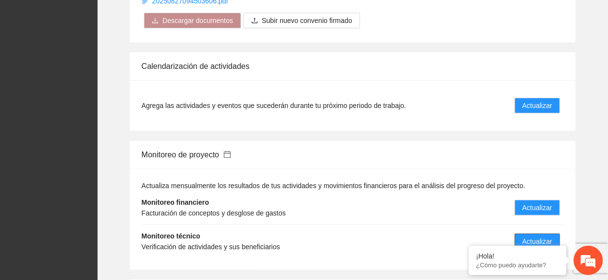
click at [549, 236] on span "Actualizar" at bounding box center [538, 241] width 30 height 11
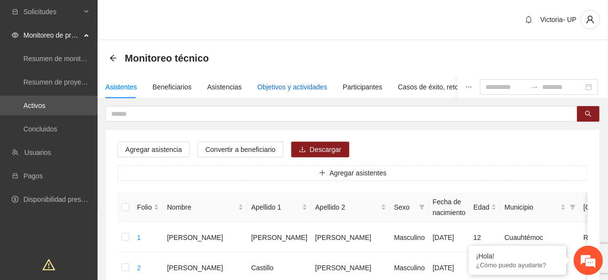
click at [276, 88] on div "Objetivos y actividades" at bounding box center [293, 86] width 70 height 11
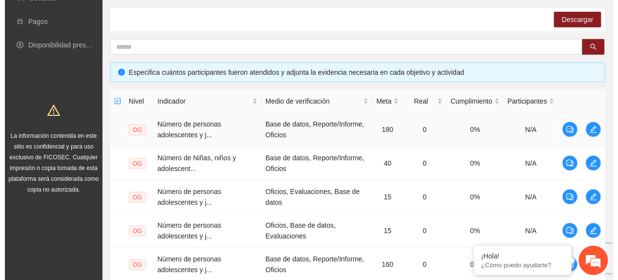
scroll to position [169, 0]
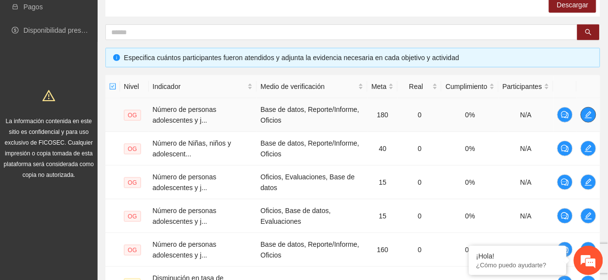
click at [588, 109] on button "button" at bounding box center [589, 115] width 16 height 16
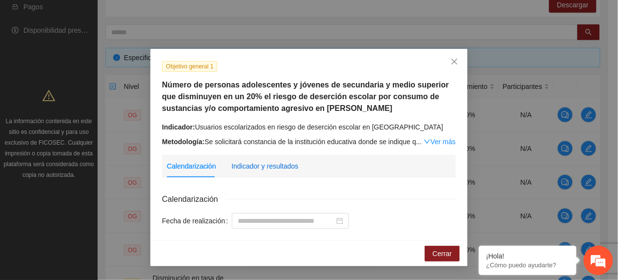
click at [269, 170] on div "Indicador y resultados" at bounding box center [264, 166] width 67 height 11
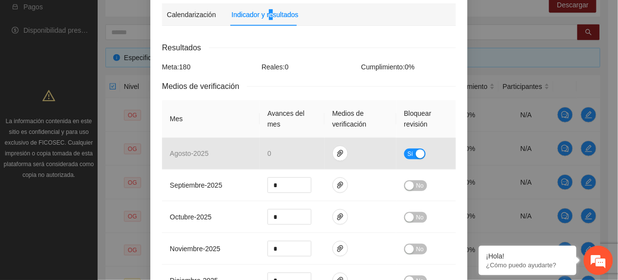
scroll to position [150, 0]
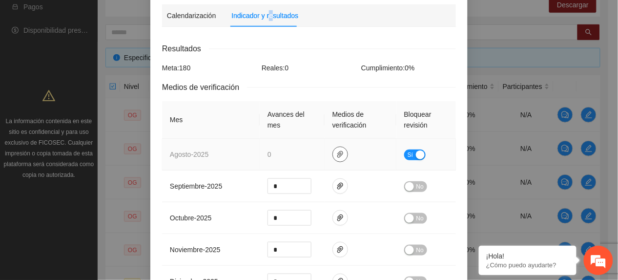
click at [337, 157] on icon "paper-clip" at bounding box center [340, 154] width 6 height 7
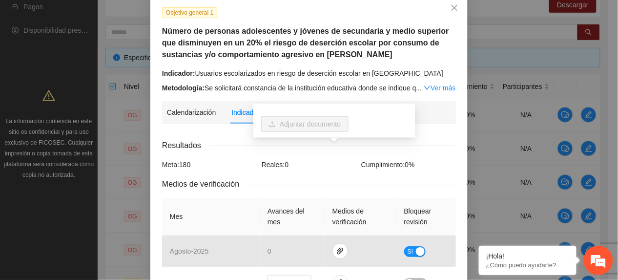
scroll to position [0, 0]
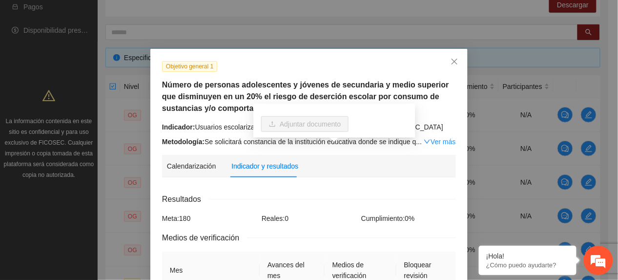
click at [451, 142] on div "Metodología: Se solicitará constancia de la institución educativa donde se indi…" at bounding box center [309, 141] width 294 height 11
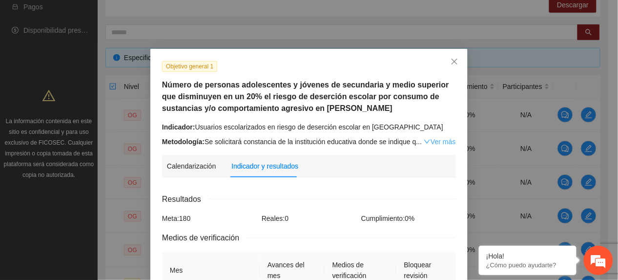
click at [444, 138] on link "Ver más" at bounding box center [440, 142] width 32 height 8
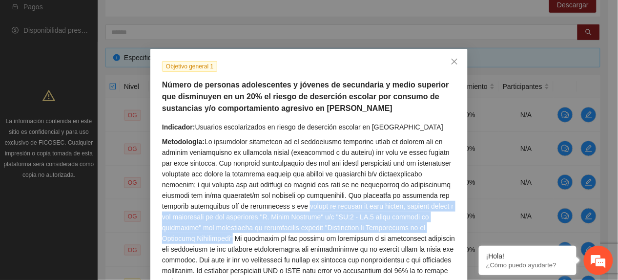
drag, startPoint x: 293, startPoint y: 204, endPoint x: 451, endPoint y: 224, distance: 158.9
click at [451, 224] on div "Metodología:" at bounding box center [309, 211] width 294 height 150
copy div "tienen un puntaje de bajo riesgo, mediano riesgo o sin protección en las catego…"
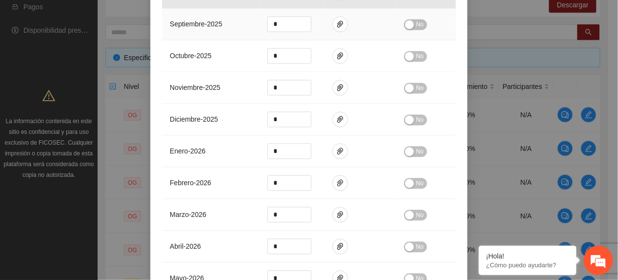
scroll to position [619, 0]
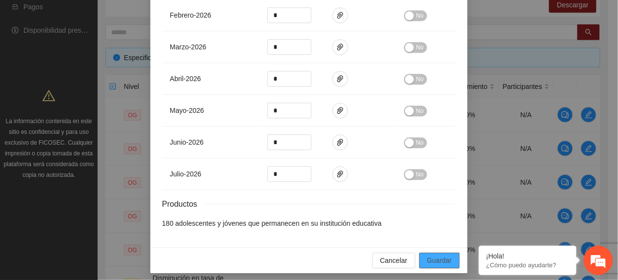
click at [434, 255] on span "Guardar" at bounding box center [439, 260] width 25 height 11
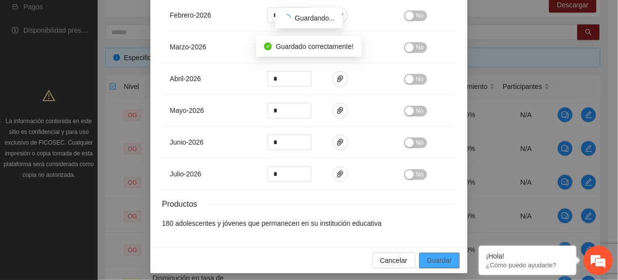
scroll to position [570, 0]
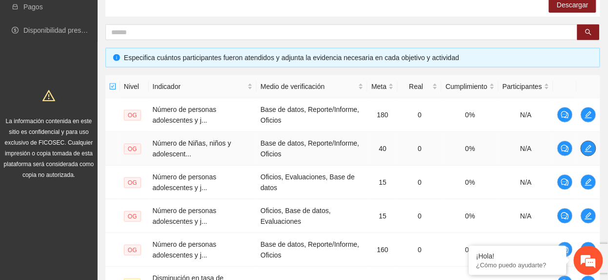
click at [588, 151] on icon "edit" at bounding box center [589, 148] width 8 height 8
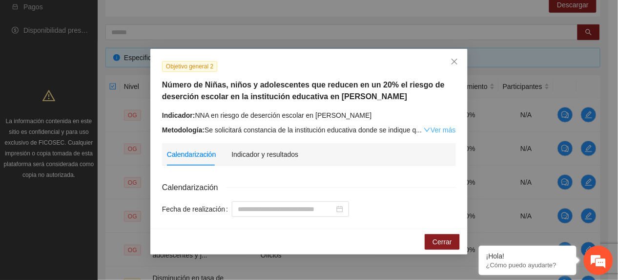
click at [436, 131] on link "Ver más" at bounding box center [440, 130] width 32 height 8
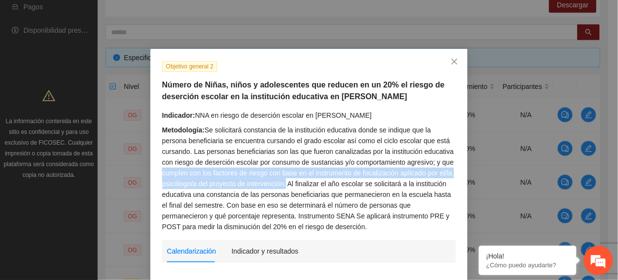
drag, startPoint x: 157, startPoint y: 169, endPoint x: 282, endPoint y: 187, distance: 126.3
click at [282, 187] on div "Metodología: Se solicitará constancia de la institución educativa donde se indi…" at bounding box center [309, 177] width 294 height 107
copy div "cumplen con los factores de riesgo con base en el instrumento de focalización a…"
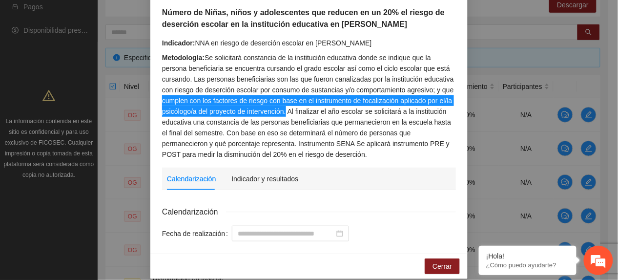
scroll to position [83, 0]
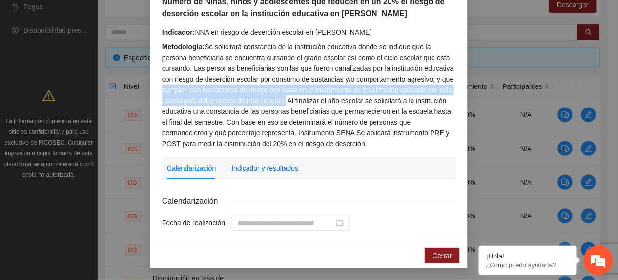
click at [247, 168] on div "Indicador y resultados" at bounding box center [264, 167] width 67 height 11
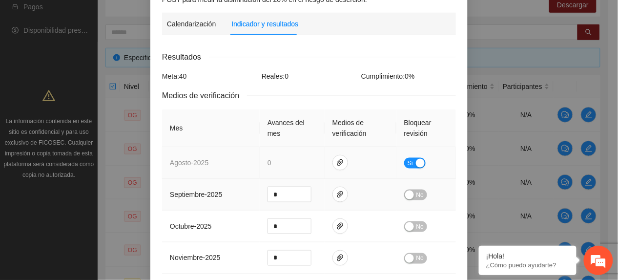
scroll to position [235, 0]
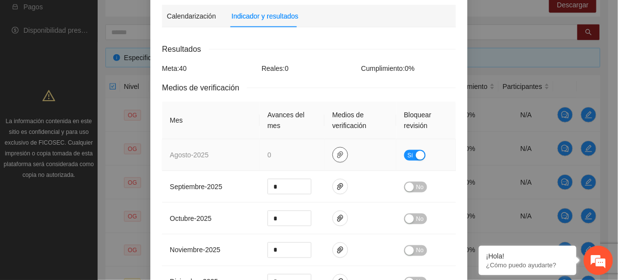
click at [340, 153] on span "paper-clip" at bounding box center [340, 155] width 15 height 8
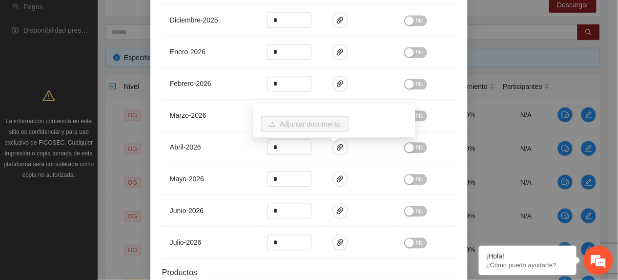
scroll to position [575, 0]
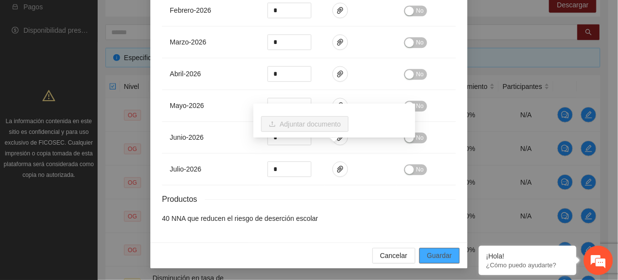
click at [441, 254] on span "Guardar" at bounding box center [439, 255] width 25 height 11
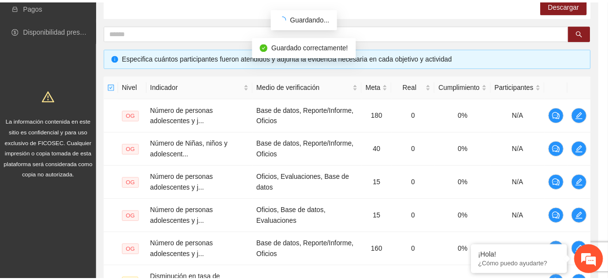
scroll to position [526, 0]
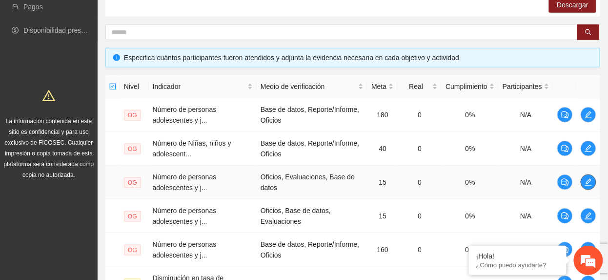
click at [585, 182] on icon "edit" at bounding box center [589, 182] width 8 height 8
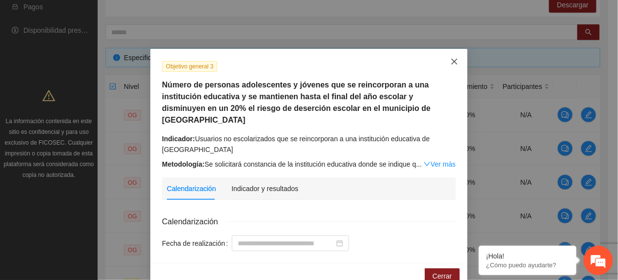
drag, startPoint x: 446, startPoint y: 60, endPoint x: 444, endPoint y: 66, distance: 7.3
click at [445, 64] on span "Close" at bounding box center [454, 62] width 26 height 26
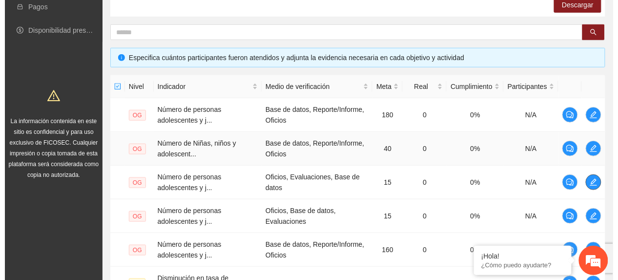
scroll to position [234, 0]
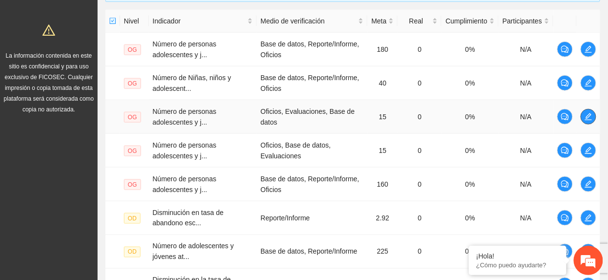
click at [583, 122] on button "button" at bounding box center [589, 117] width 16 height 16
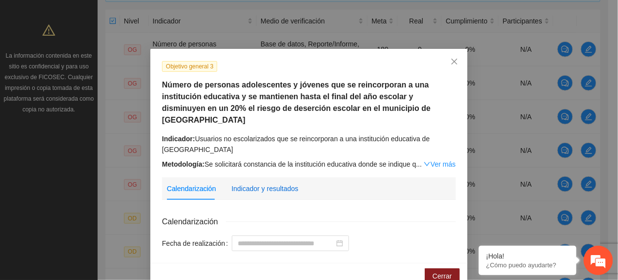
click at [266, 183] on div "Indicador y resultados" at bounding box center [264, 188] width 67 height 11
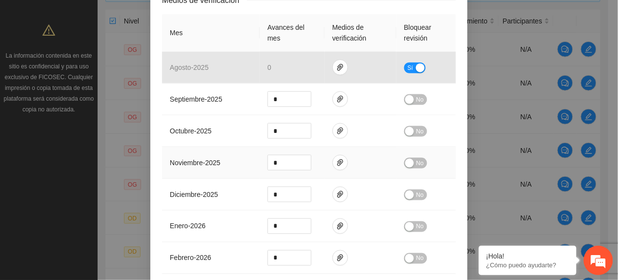
scroll to position [260, 0]
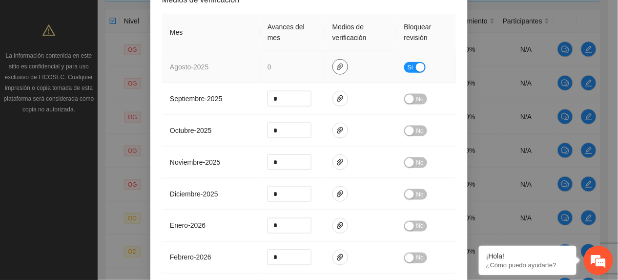
click at [333, 63] on span "paper-clip" at bounding box center [340, 67] width 15 height 8
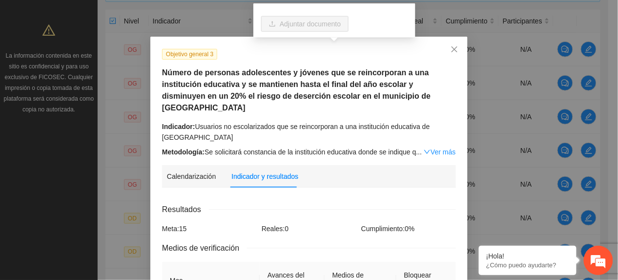
scroll to position [0, 0]
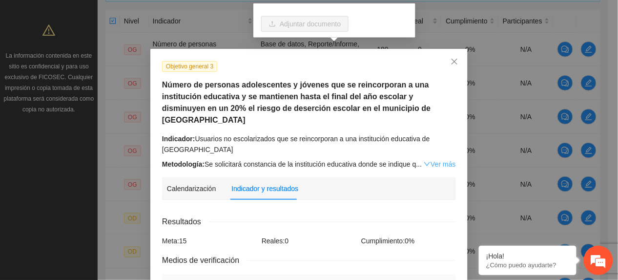
click at [434, 160] on link "Ver más" at bounding box center [440, 164] width 32 height 8
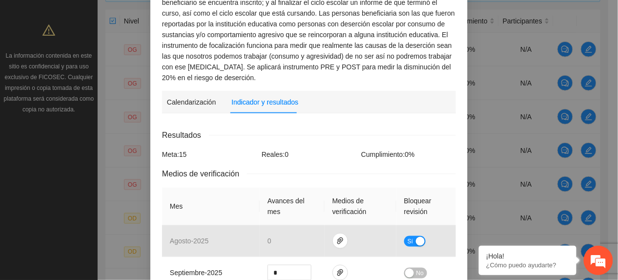
scroll to position [195, 0]
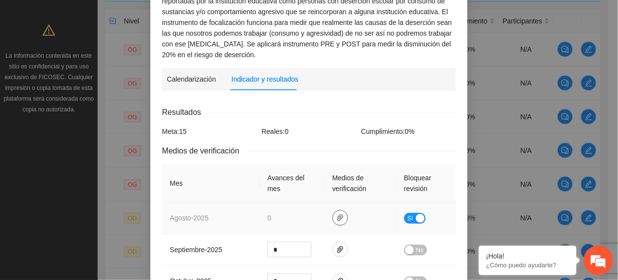
drag, startPoint x: 335, startPoint y: 203, endPoint x: 338, endPoint y: 190, distance: 13.0
click at [337, 214] on icon "paper-clip" at bounding box center [340, 217] width 6 height 7
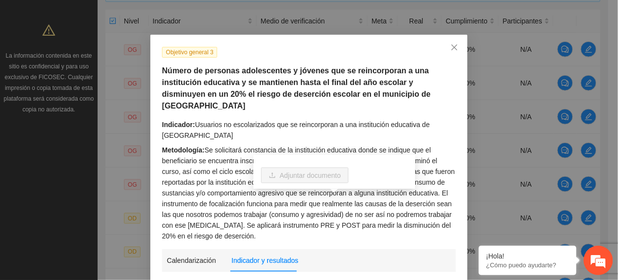
scroll to position [0, 0]
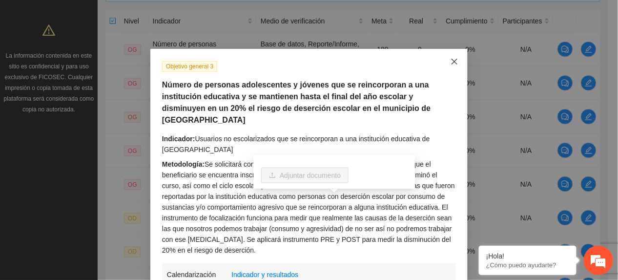
click at [450, 63] on icon "close" at bounding box center [454, 62] width 8 height 8
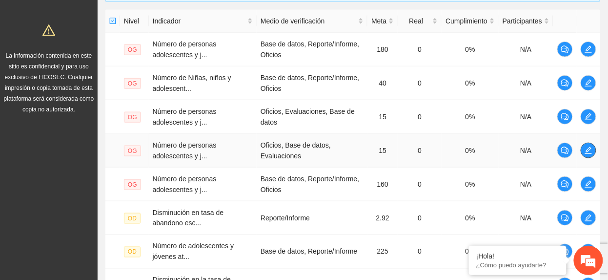
click at [588, 153] on icon "edit" at bounding box center [589, 150] width 8 height 8
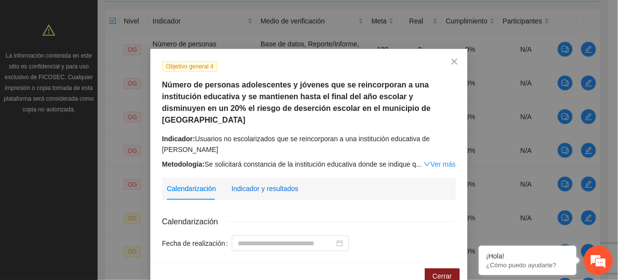
click at [248, 183] on div "Indicador y resultados" at bounding box center [264, 188] width 67 height 11
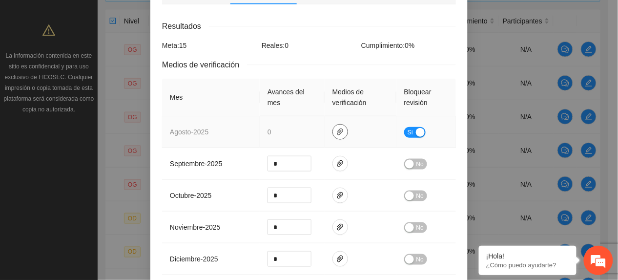
click at [333, 124] on button "button" at bounding box center [340, 132] width 16 height 16
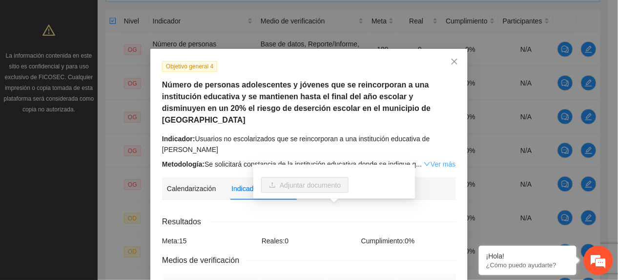
drag, startPoint x: 432, startPoint y: 164, endPoint x: 425, endPoint y: 155, distance: 11.2
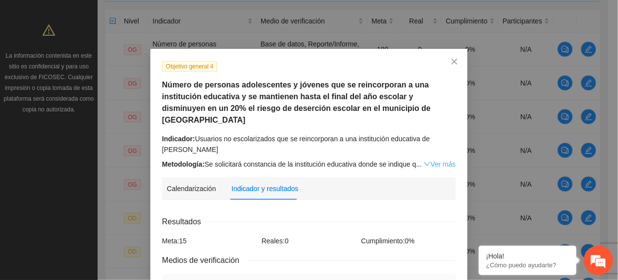
click at [425, 160] on link "Ver más" at bounding box center [440, 164] width 32 height 8
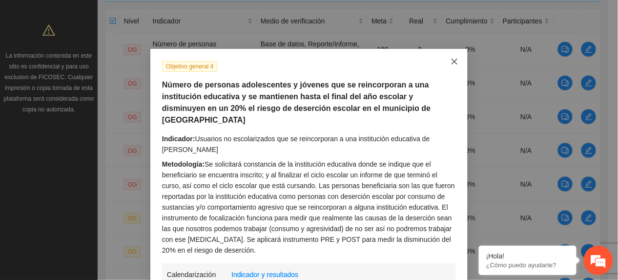
click at [451, 68] on span "Close" at bounding box center [454, 62] width 26 height 26
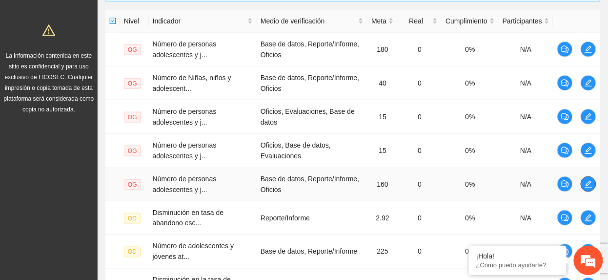
click at [589, 182] on icon "edit" at bounding box center [588, 184] width 7 height 7
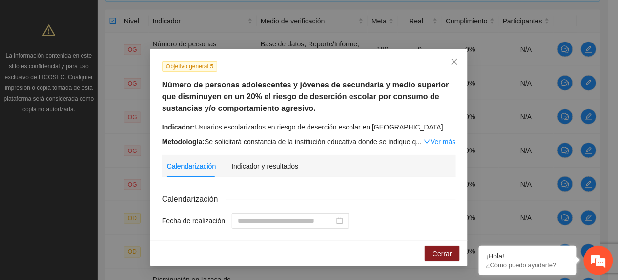
click at [428, 139] on link "Ver más" at bounding box center [440, 142] width 32 height 8
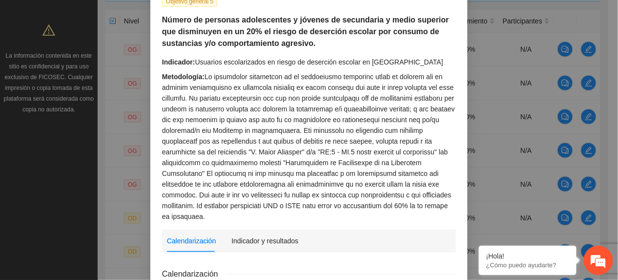
scroll to position [127, 0]
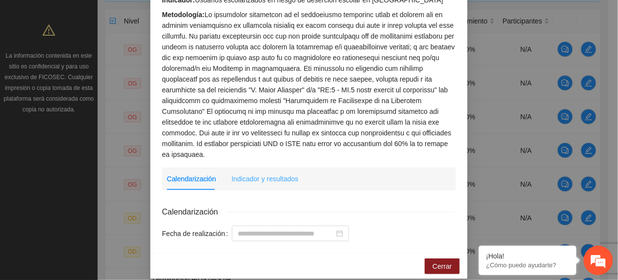
click at [272, 173] on div "Indicador y resultados" at bounding box center [264, 178] width 67 height 22
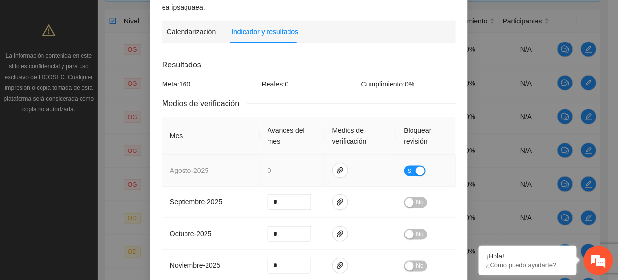
scroll to position [279, 0]
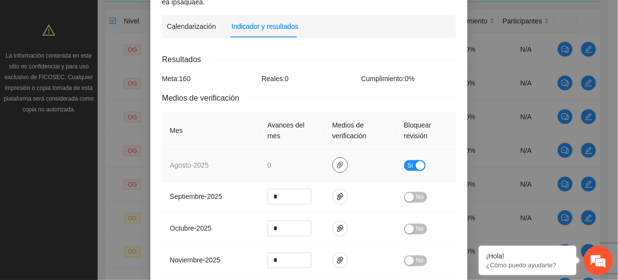
click at [340, 161] on span "paper-clip" at bounding box center [340, 165] width 15 height 8
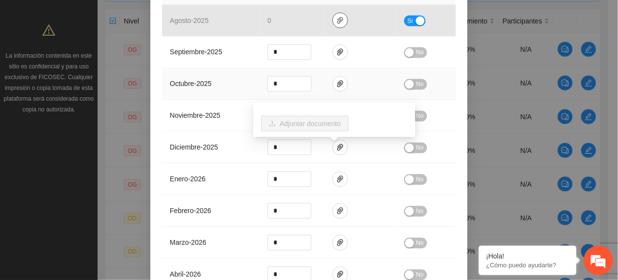
scroll to position [629, 0]
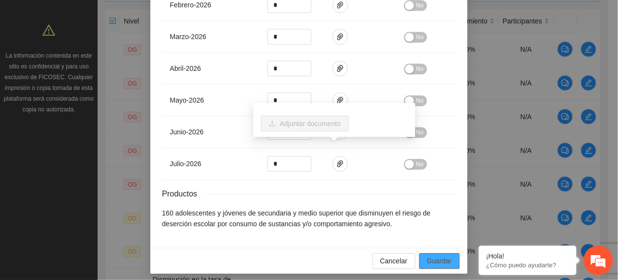
click at [441, 256] on span "Guardar" at bounding box center [439, 260] width 25 height 11
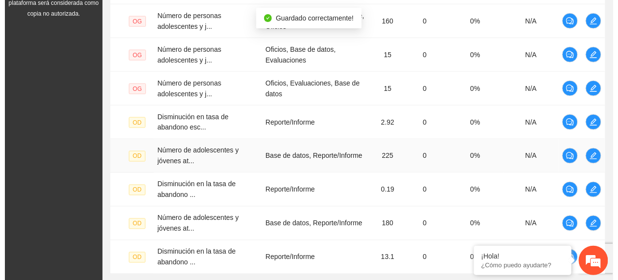
scroll to position [364, 0]
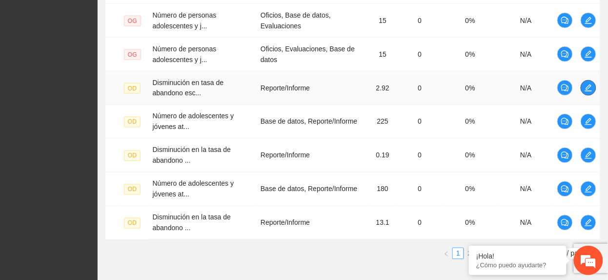
click at [585, 90] on icon "edit" at bounding box center [589, 88] width 8 height 8
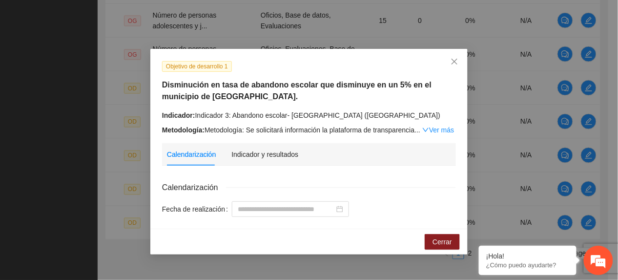
click at [444, 124] on div "Metodología: Metodología: Se solicitará información la plataforma de transparen…" at bounding box center [309, 129] width 294 height 11
click at [444, 127] on link "Ver más" at bounding box center [438, 130] width 32 height 8
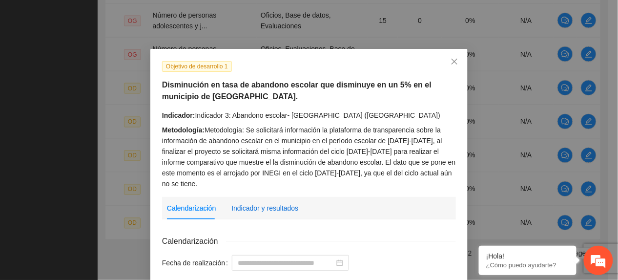
drag, startPoint x: 251, startPoint y: 213, endPoint x: 325, endPoint y: 190, distance: 77.5
click at [252, 213] on div "Indicador y resultados" at bounding box center [264, 207] width 67 height 11
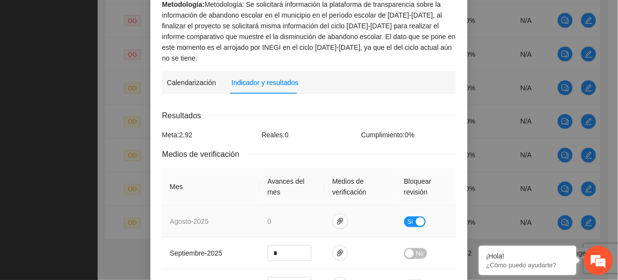
scroll to position [322, 0]
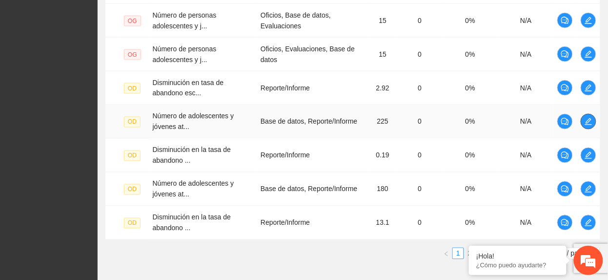
click at [588, 121] on icon "edit" at bounding box center [589, 122] width 8 height 8
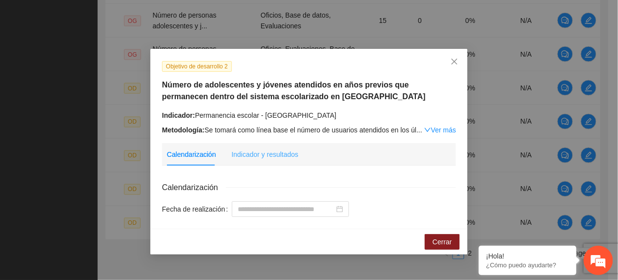
drag, startPoint x: 227, startPoint y: 157, endPoint x: 251, endPoint y: 152, distance: 24.3
click at [227, 157] on div "Calendarización Indicador y resultados" at bounding box center [232, 154] width 131 height 22
click at [252, 152] on div "Indicador y resultados" at bounding box center [264, 154] width 67 height 11
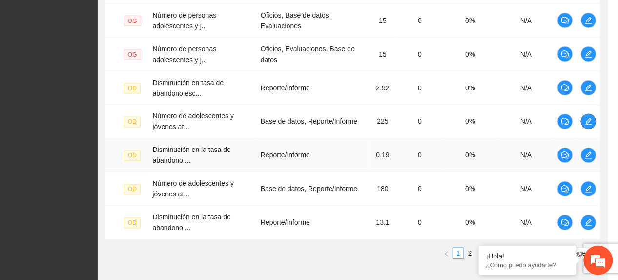
scroll to position [0, 0]
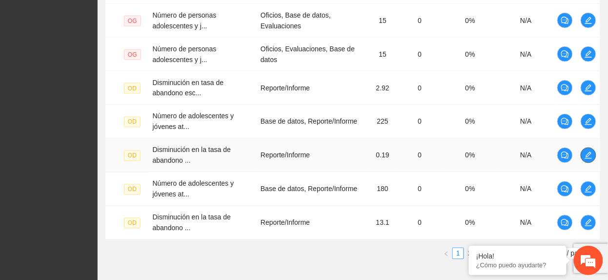
click at [590, 151] on button "button" at bounding box center [589, 155] width 16 height 16
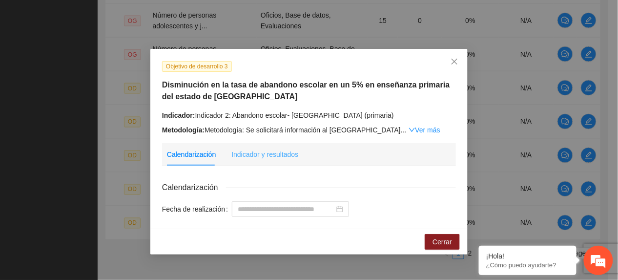
click at [248, 147] on div "Indicador y resultados" at bounding box center [264, 154] width 67 height 22
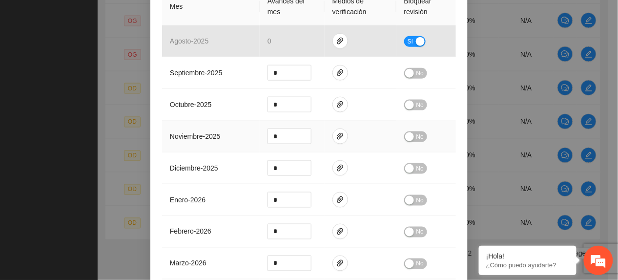
scroll to position [260, 0]
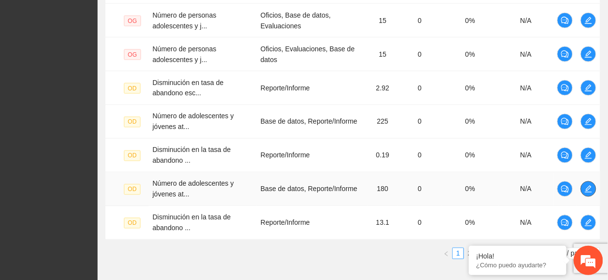
click at [585, 191] on icon "edit" at bounding box center [589, 189] width 8 height 8
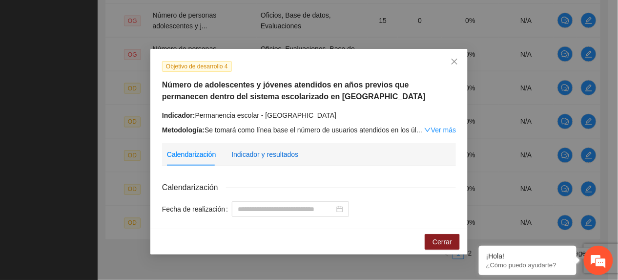
click at [286, 155] on div "Indicador y resultados" at bounding box center [264, 154] width 67 height 11
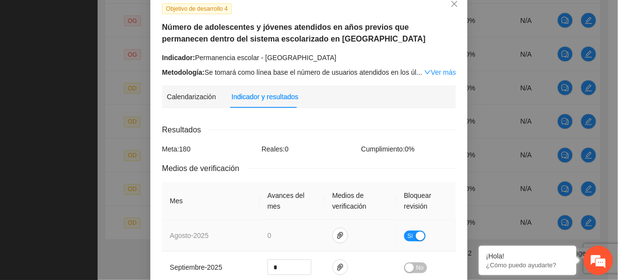
scroll to position [0, 0]
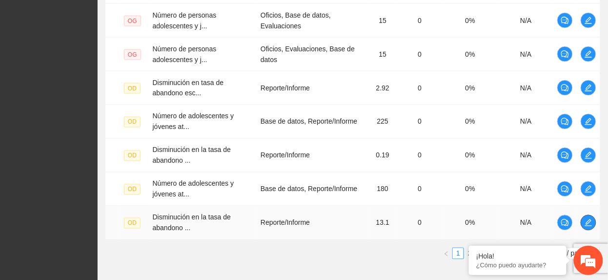
click at [590, 225] on icon "edit" at bounding box center [589, 223] width 8 height 8
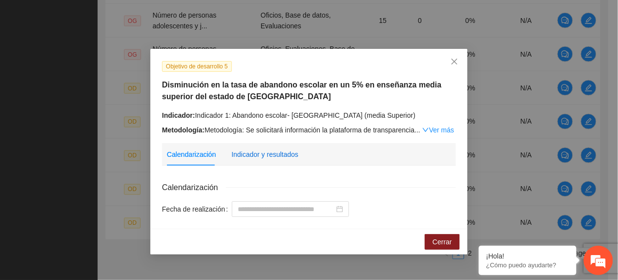
click at [280, 155] on div "Indicador y resultados" at bounding box center [264, 154] width 67 height 11
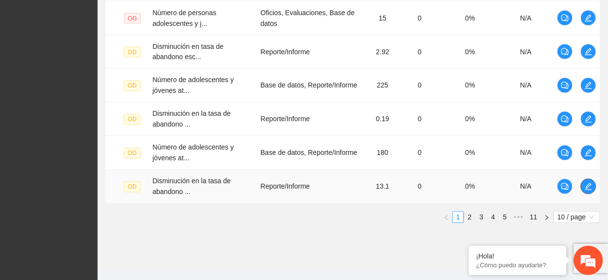
scroll to position [420, 0]
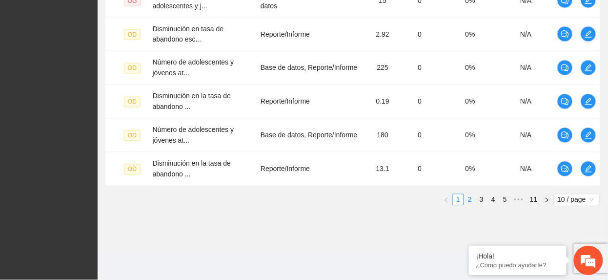
click at [469, 195] on link "2" at bounding box center [469, 199] width 11 height 11
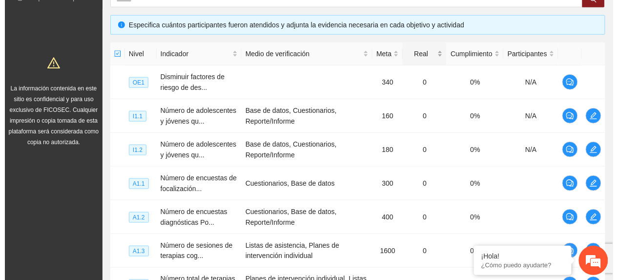
scroll to position [224, 0]
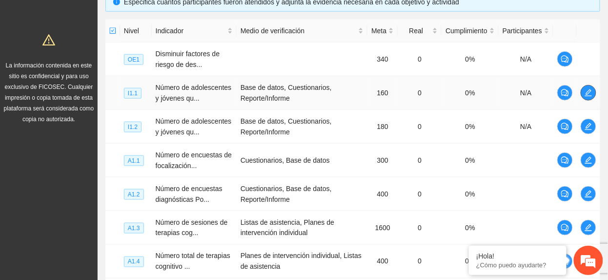
click at [588, 96] on icon "edit" at bounding box center [589, 93] width 8 height 8
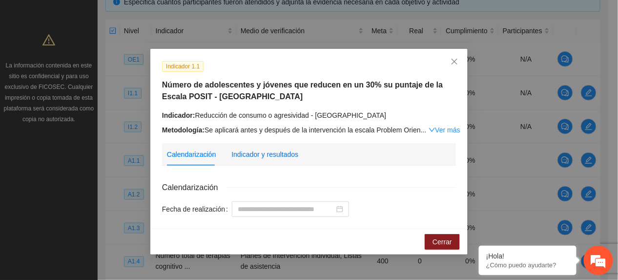
click at [257, 157] on div "Indicador y resultados" at bounding box center [264, 154] width 67 height 11
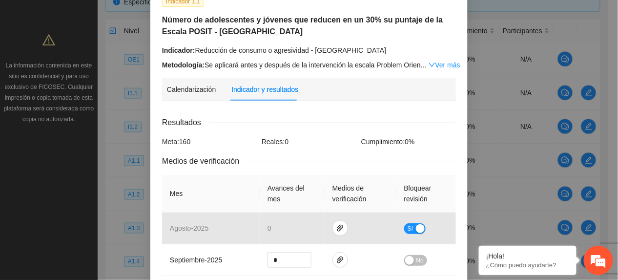
scroll to position [130, 0]
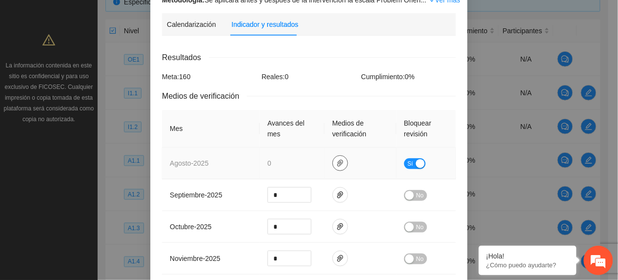
click at [339, 166] on span "paper-clip" at bounding box center [340, 163] width 15 height 8
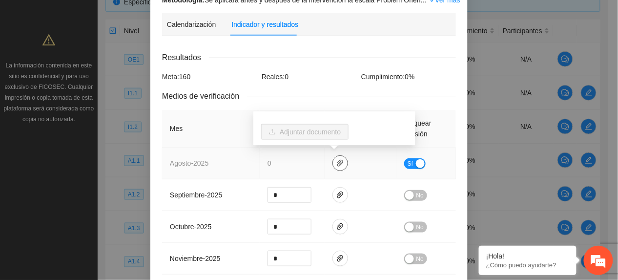
click at [336, 160] on icon "paper-clip" at bounding box center [340, 163] width 8 height 8
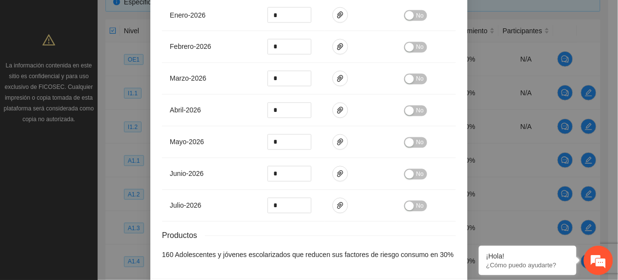
scroll to position [479, 0]
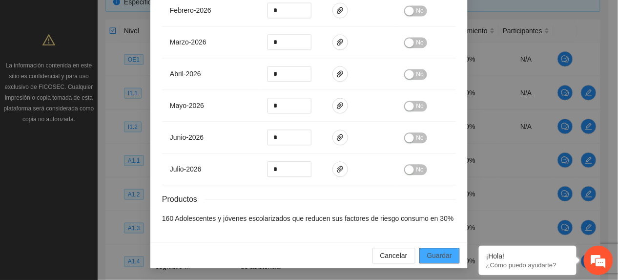
click at [434, 247] on button "Guardar" at bounding box center [439, 255] width 40 height 16
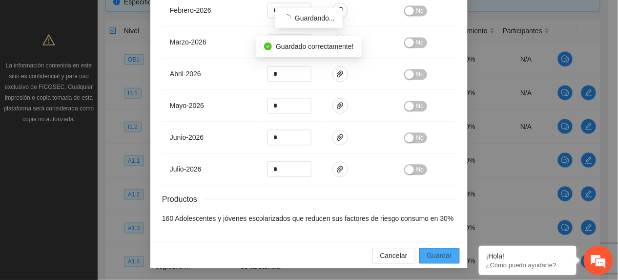
scroll to position [430, 0]
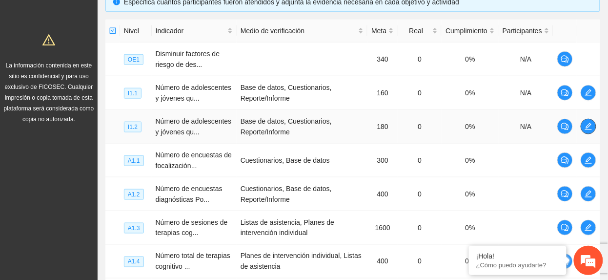
click at [591, 127] on span "edit" at bounding box center [588, 126] width 15 height 8
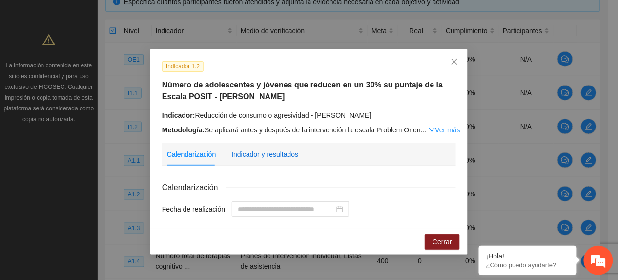
drag, startPoint x: 278, startPoint y: 149, endPoint x: 298, endPoint y: 154, distance: 20.6
click at [278, 150] on div "Indicador y resultados" at bounding box center [264, 154] width 67 height 11
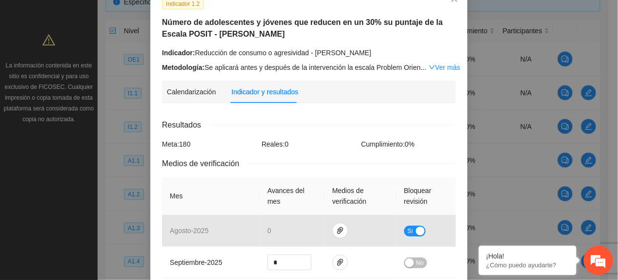
scroll to position [130, 0]
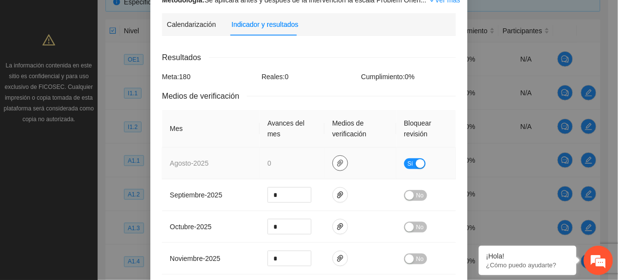
click at [332, 157] on button "button" at bounding box center [340, 163] width 16 height 16
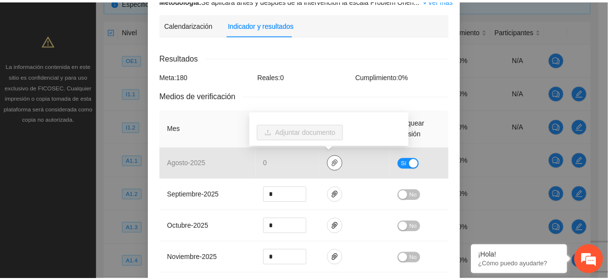
scroll to position [0, 0]
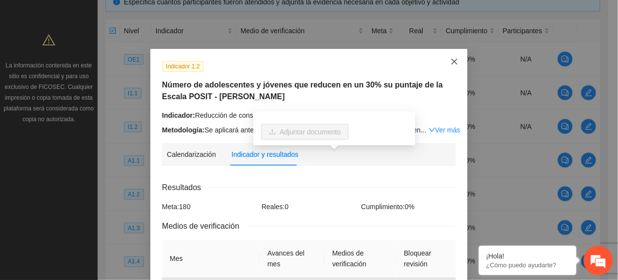
click at [442, 64] on span "Close" at bounding box center [454, 62] width 26 height 26
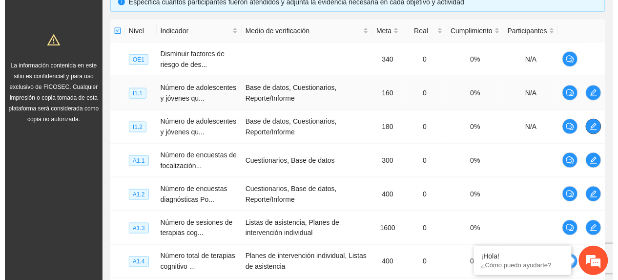
scroll to position [289, 0]
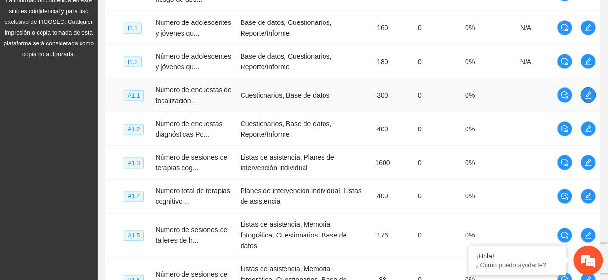
click at [592, 95] on icon "edit" at bounding box center [589, 95] width 8 height 8
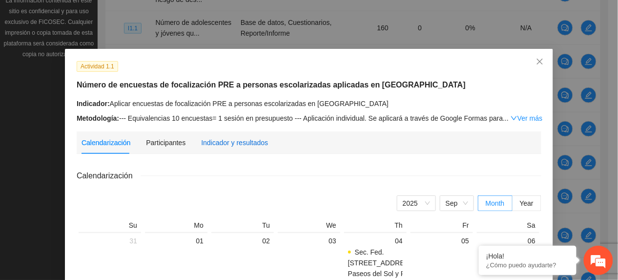
click at [237, 145] on div "Indicador y resultados" at bounding box center [234, 142] width 67 height 11
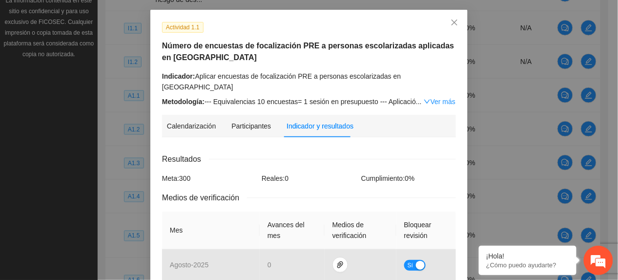
scroll to position [0, 0]
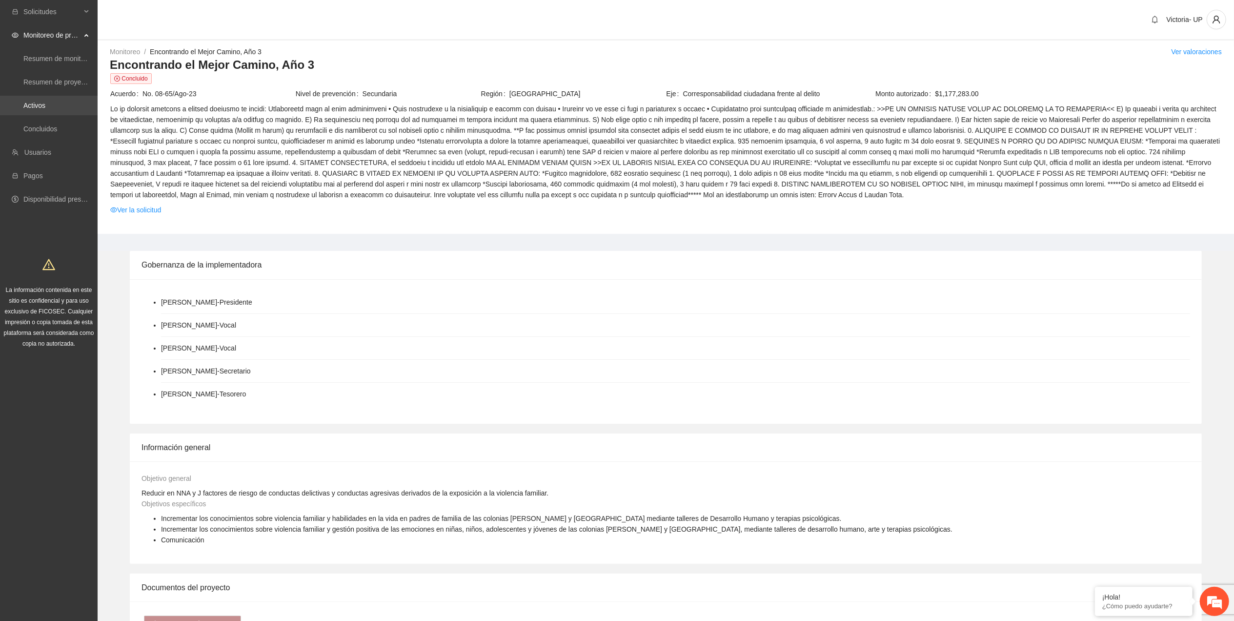
click at [37, 106] on link "Activos" at bounding box center [34, 105] width 22 height 8
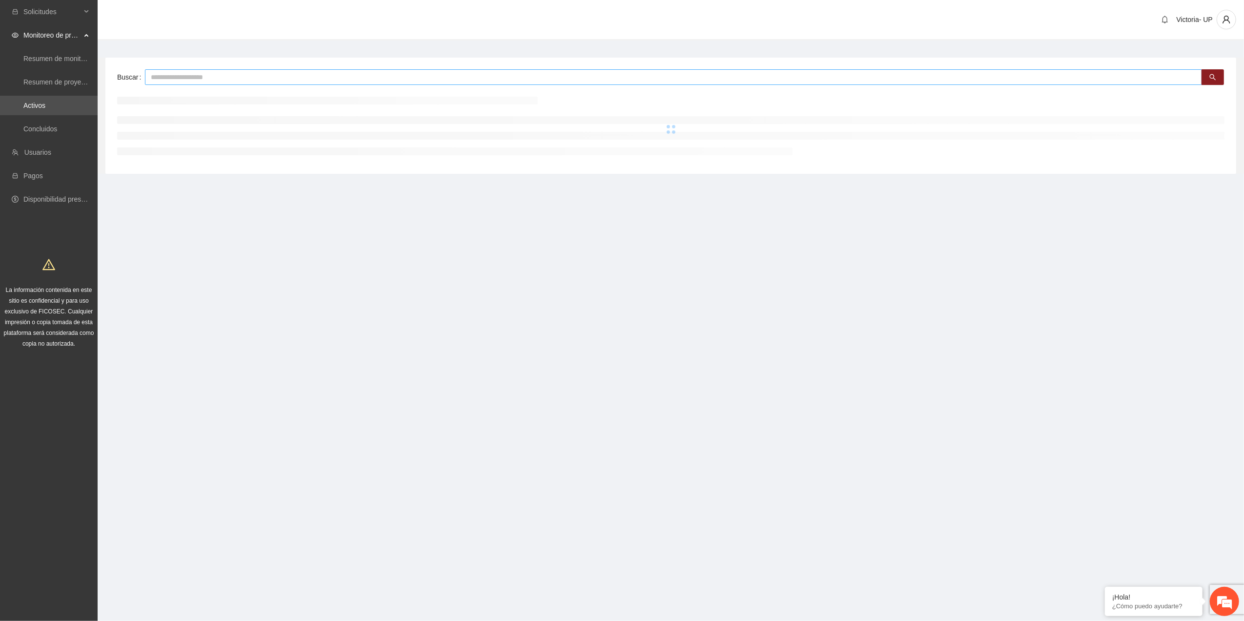
click at [248, 79] on input "text" at bounding box center [673, 77] width 1057 height 16
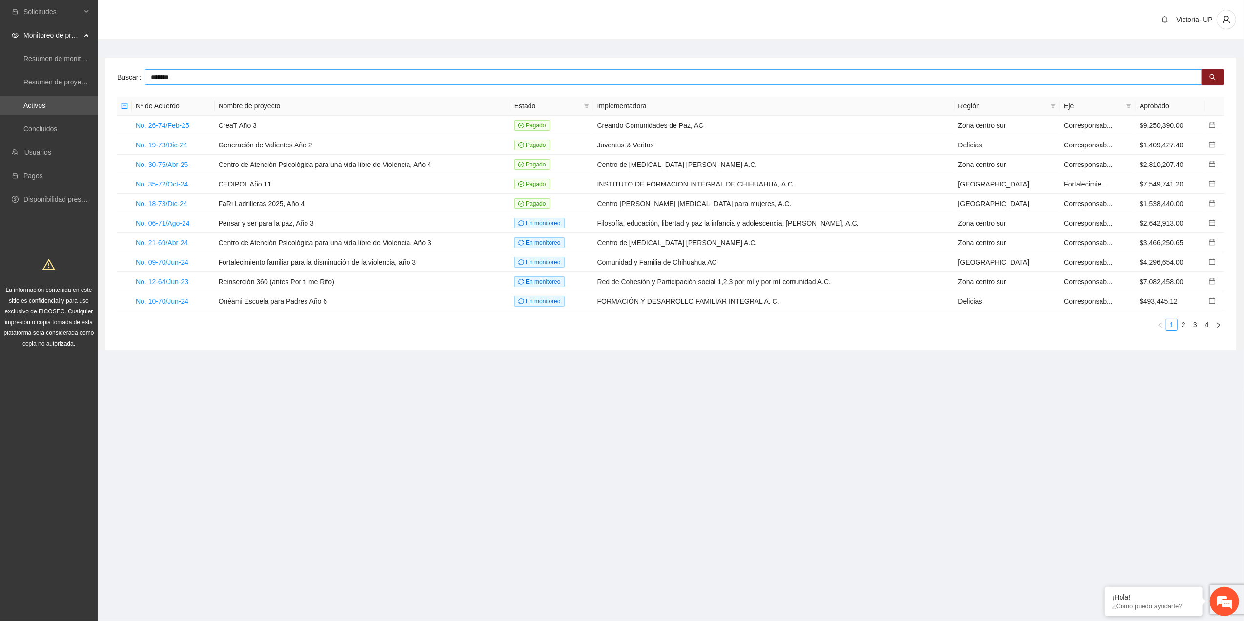
type input "*******"
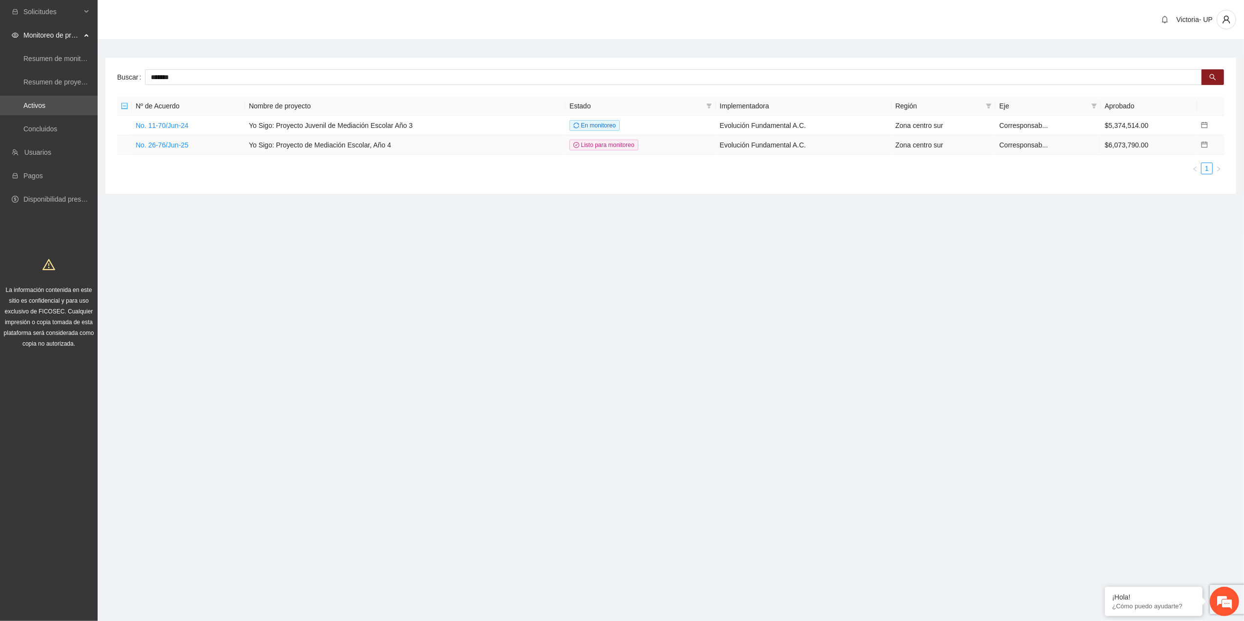
click at [168, 149] on td "No. 26-76/Jun-25" at bounding box center [188, 145] width 113 height 20
click at [169, 145] on link "No. 26-76/Jun-25" at bounding box center [162, 145] width 53 height 8
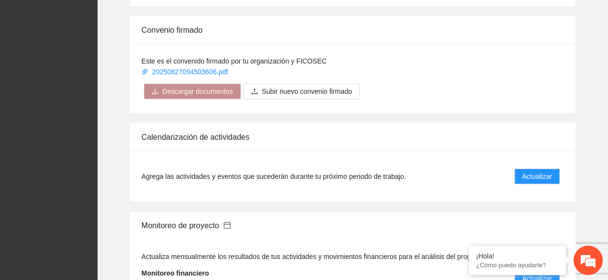
scroll to position [976, 0]
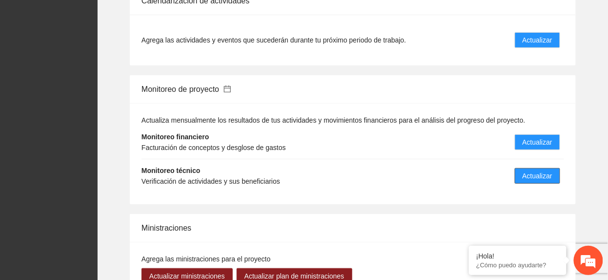
click at [531, 170] on span "Actualizar" at bounding box center [538, 175] width 30 height 11
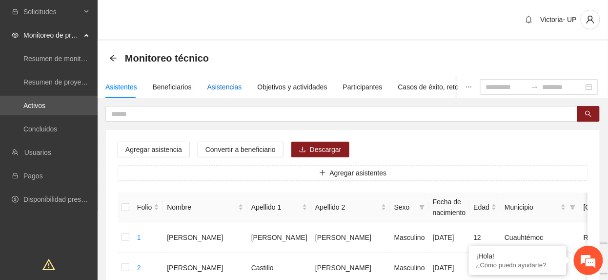
click at [227, 84] on div "Asistencias" at bounding box center [224, 86] width 35 height 11
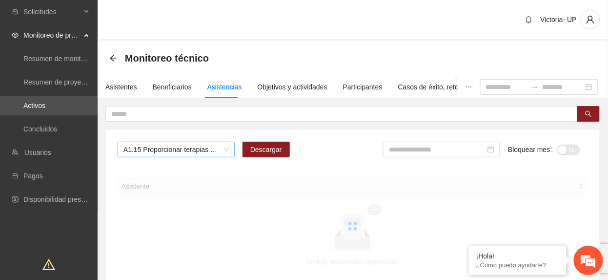
click at [173, 151] on span "A1.15 Proporcionar terapias cognitivo-conductuales de seguimiento a adolescente…" at bounding box center [175, 149] width 105 height 15
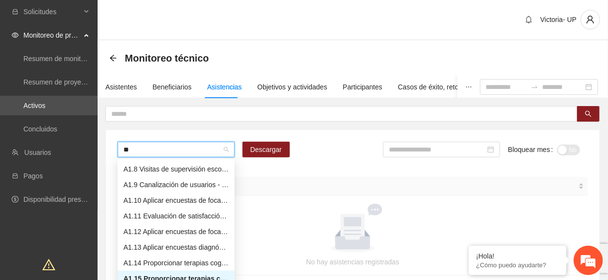
type input "***"
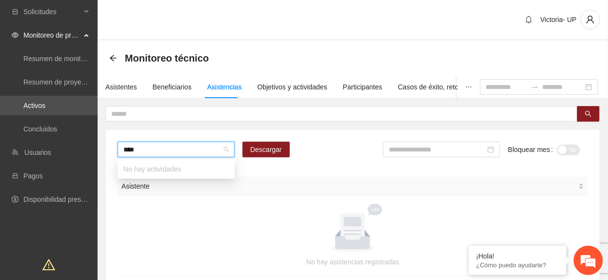
type input "***"
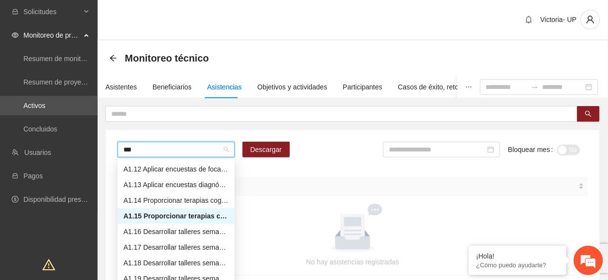
type input "***"
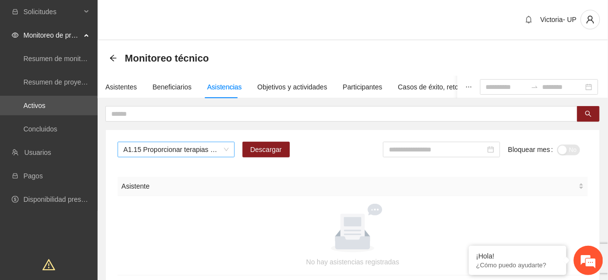
drag, startPoint x: 189, startPoint y: 137, endPoint x: 184, endPoint y: 142, distance: 7.9
click at [187, 137] on div "A1.15 Proporcionar terapias cognitivo-conductuales de seguimiento a adolescente…" at bounding box center [353, 208] width 494 height 157
click at [180, 149] on span "A1.15 Proporcionar terapias cognitivo-conductuales de seguimiento a adolescente…" at bounding box center [175, 149] width 105 height 15
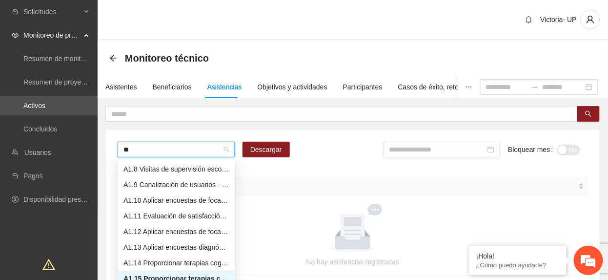
type input "***"
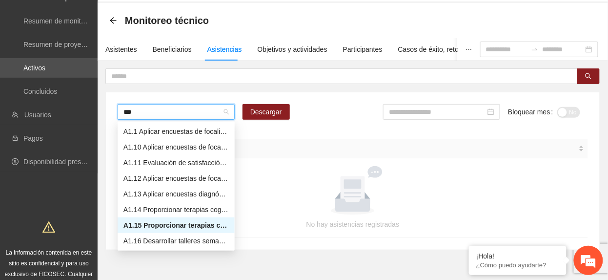
scroll to position [0, 0]
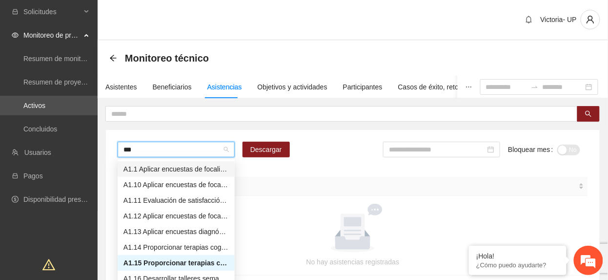
click at [195, 170] on div "A1.1 Aplicar encuestas de focalización PRE a personas escolarizadas en [GEOGRAP…" at bounding box center [175, 168] width 105 height 11
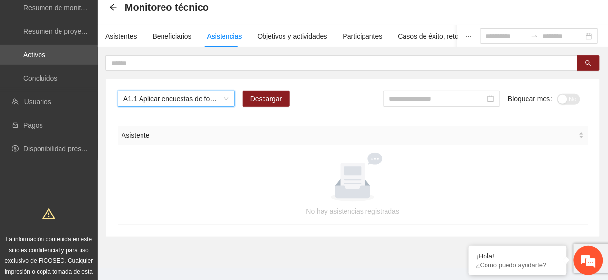
scroll to position [65, 0]
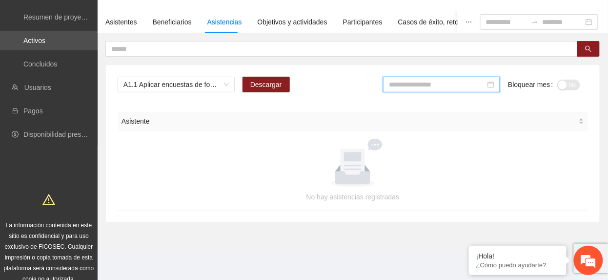
click at [445, 87] on input at bounding box center [437, 84] width 97 height 11
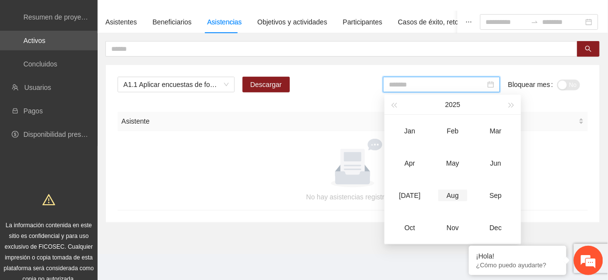
click at [456, 201] on td "Aug" at bounding box center [452, 195] width 43 height 32
type input "*******"
